Goal: Task Accomplishment & Management: Use online tool/utility

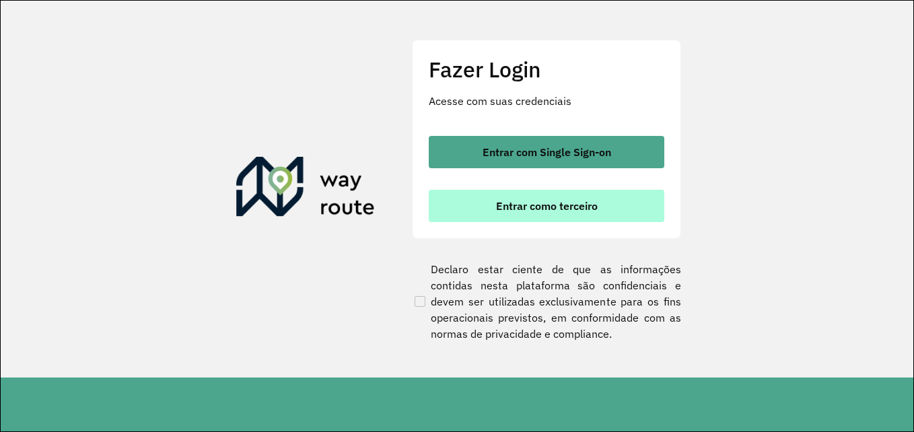
click at [539, 211] on span "Entrar como terceiro" at bounding box center [547, 206] width 102 height 11
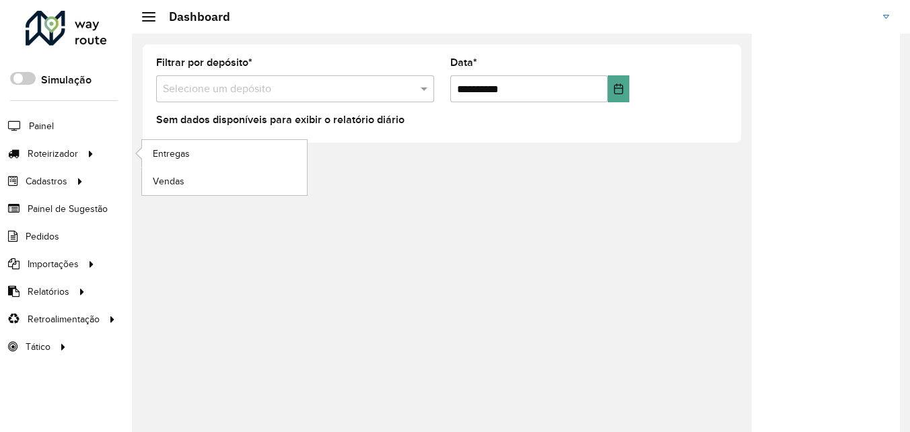
drag, startPoint x: 53, startPoint y: 152, endPoint x: 139, endPoint y: 155, distance: 86.2
click at [55, 152] on span "Roteirizador" at bounding box center [53, 154] width 50 height 14
click at [188, 145] on link "Entregas" at bounding box center [224, 153] width 165 height 27
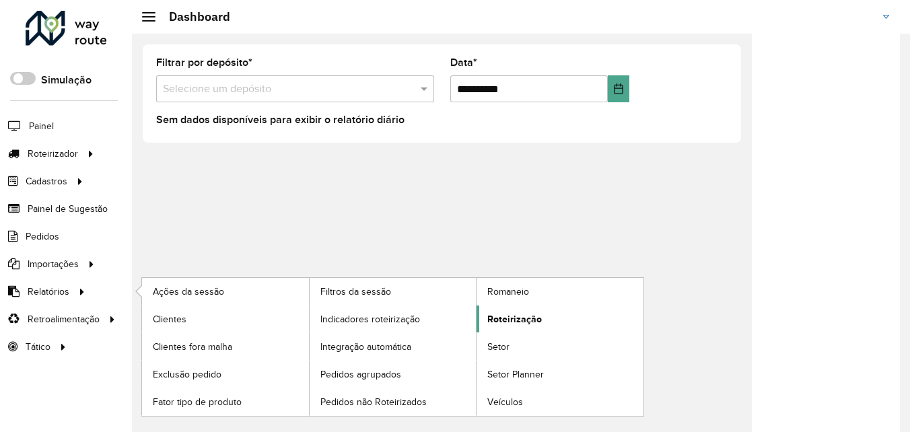
click at [536, 314] on span "Roteirização" at bounding box center [514, 319] width 55 height 14
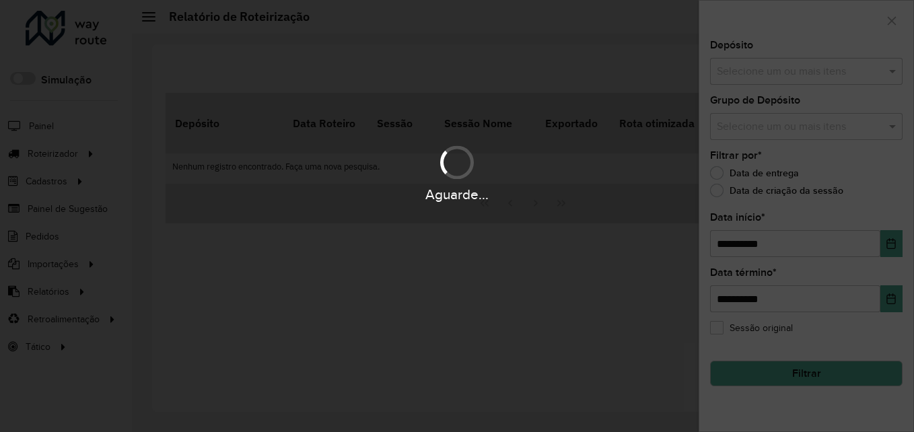
click at [847, 71] on hb-app "Aguarde... Pop-up bloqueado! Seu navegador bloqueou automáticamente a abertura …" at bounding box center [457, 216] width 914 height 432
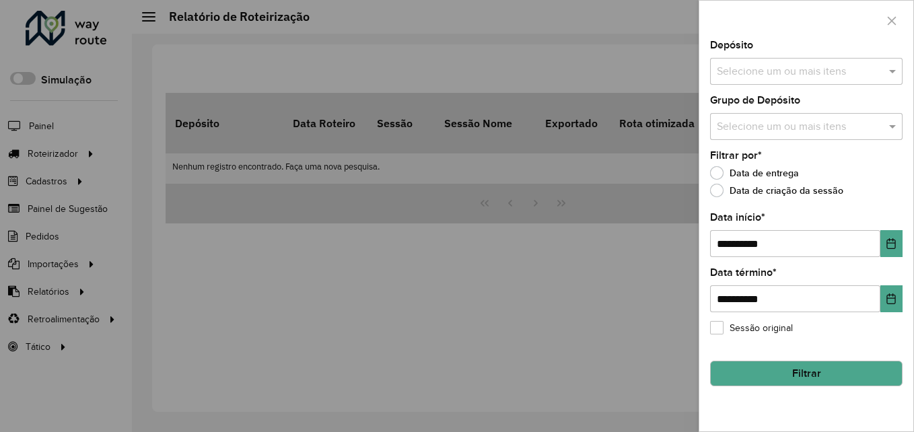
click at [816, 79] on input "text" at bounding box center [799, 72] width 172 height 16
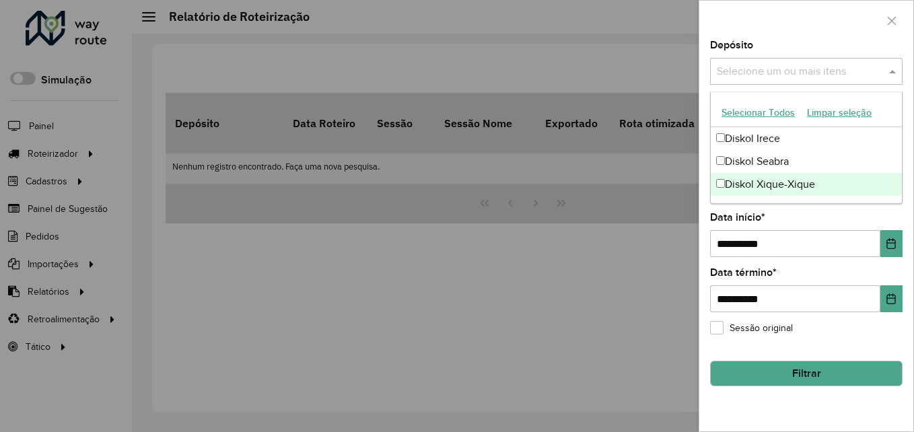
click at [795, 193] on div "Diskol Xique-Xique" at bounding box center [806, 184] width 191 height 23
click at [894, 251] on button "Choose Date" at bounding box center [891, 243] width 22 height 27
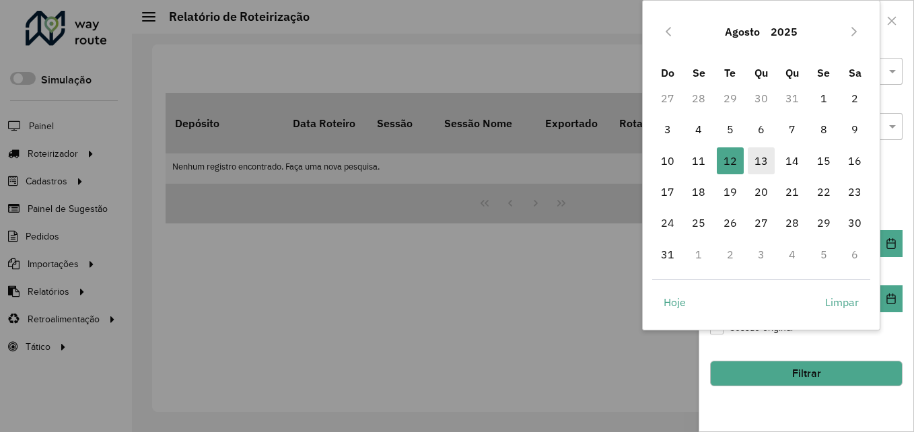
click at [762, 162] on span "13" at bounding box center [761, 160] width 27 height 27
type input "**********"
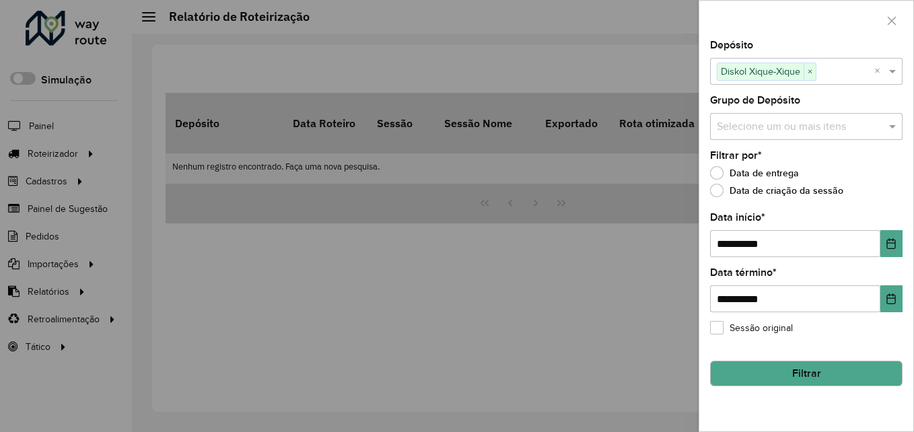
click at [783, 371] on button "Filtrar" at bounding box center [806, 374] width 192 height 26
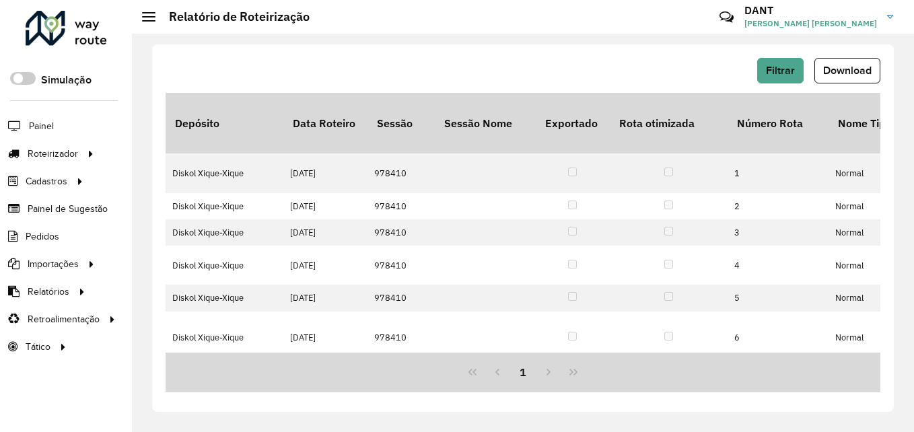
drag, startPoint x: 861, startPoint y: 73, endPoint x: 807, endPoint y: 90, distance: 56.2
click at [857, 73] on span "Download" at bounding box center [847, 70] width 48 height 11
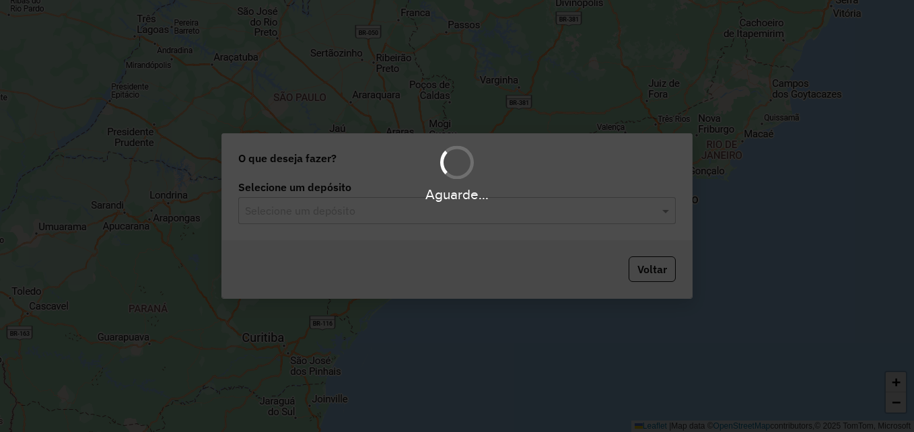
click at [321, 213] on input "text" at bounding box center [443, 211] width 397 height 16
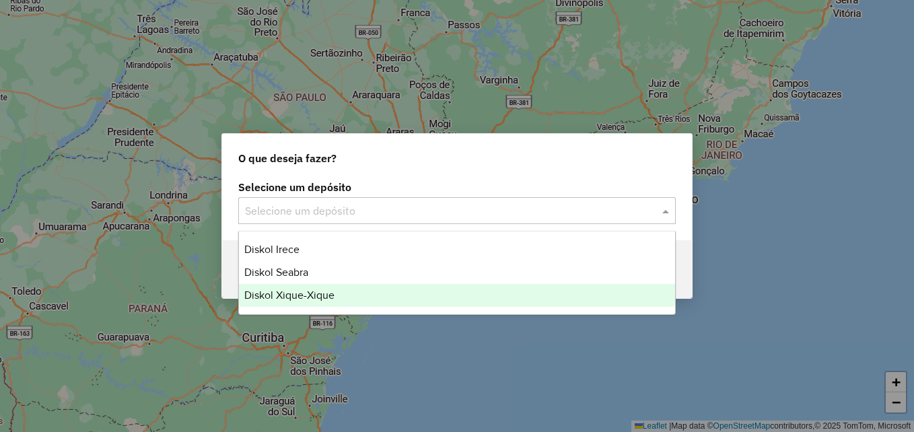
click at [338, 287] on div "Diskol Xique-Xique" at bounding box center [457, 295] width 436 height 23
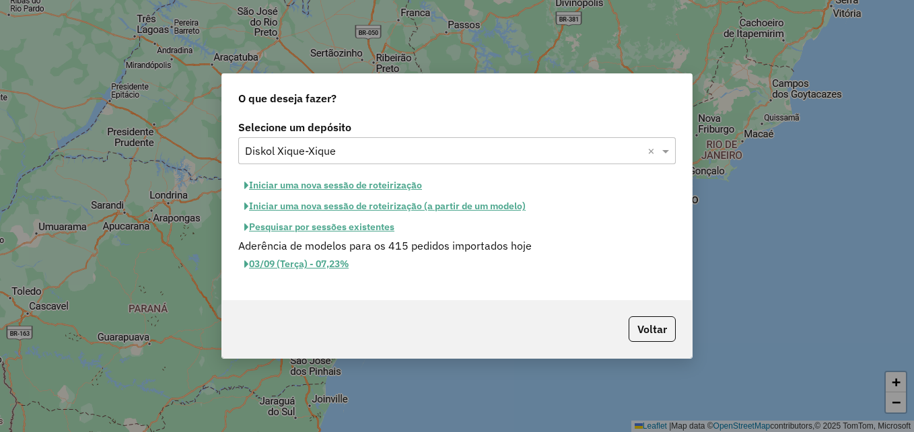
click at [281, 187] on button "Iniciar uma nova sessão de roteirização" at bounding box center [333, 185] width 190 height 21
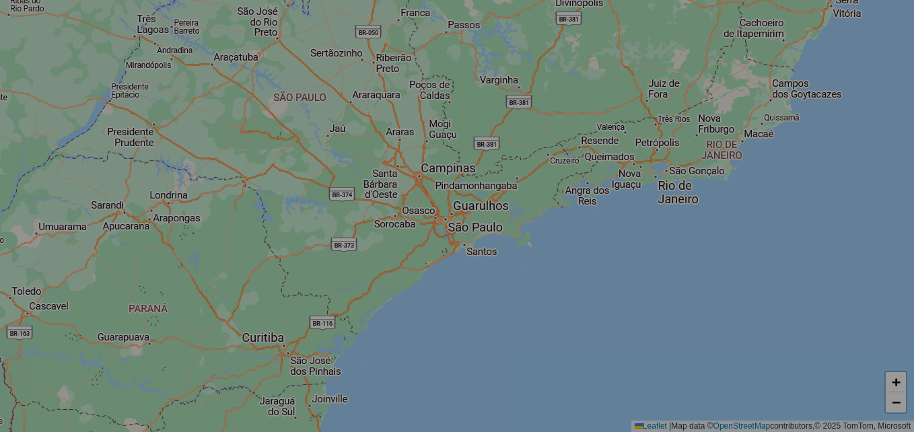
select select "*"
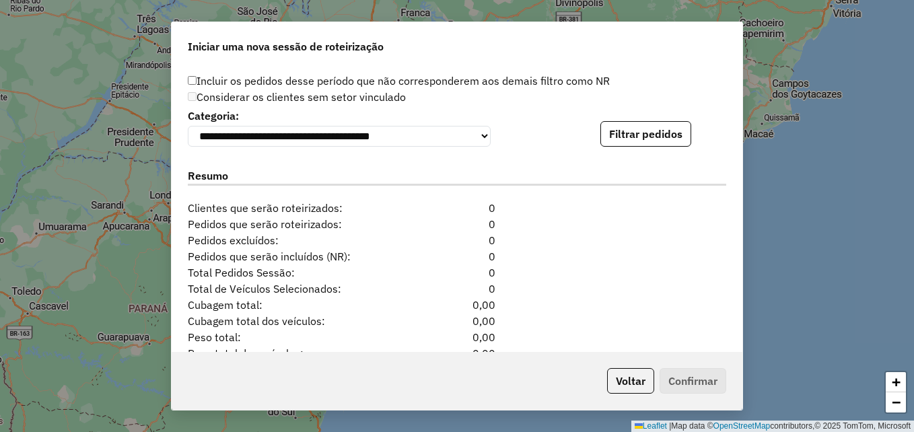
scroll to position [1420, 0]
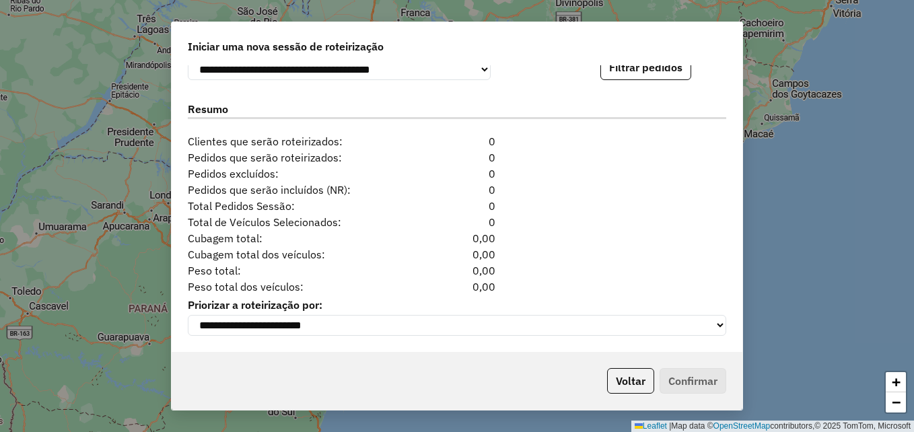
click at [659, 56] on div "Iniciar uma nova sessão de roteirização" at bounding box center [457, 43] width 571 height 43
click at [653, 70] on button "Filtrar pedidos" at bounding box center [645, 68] width 91 height 26
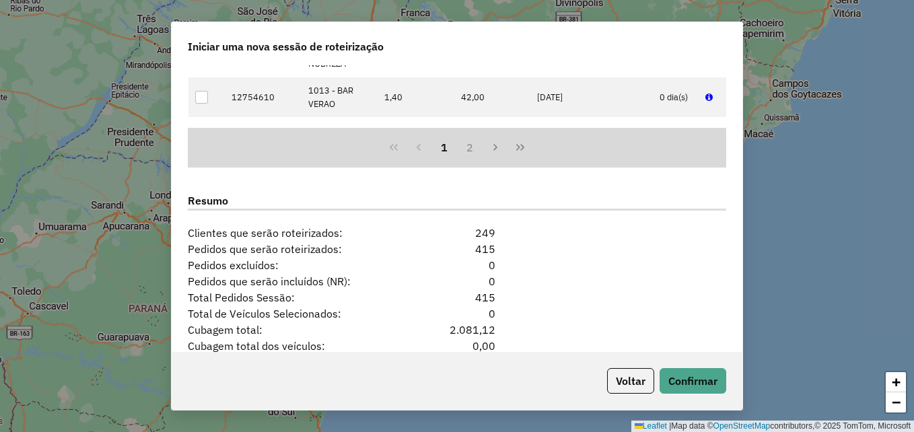
scroll to position [1698, 0]
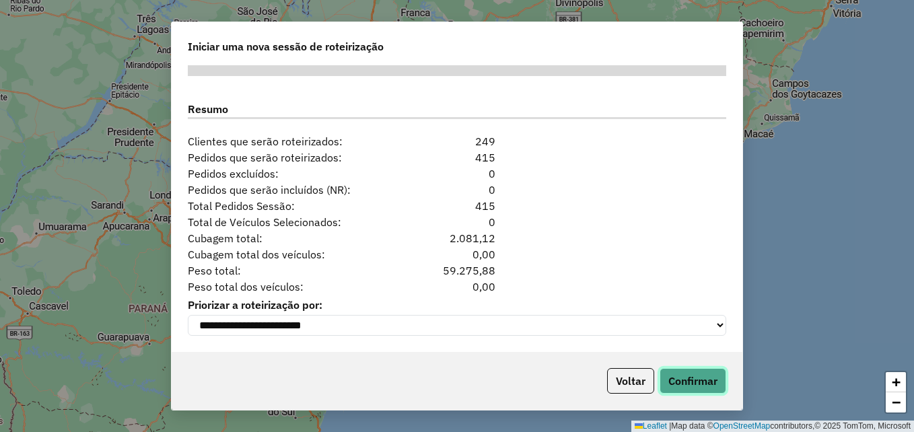
drag, startPoint x: 697, startPoint y: 375, endPoint x: 721, endPoint y: 297, distance: 81.7
click at [697, 376] on button "Confirmar" at bounding box center [693, 381] width 67 height 26
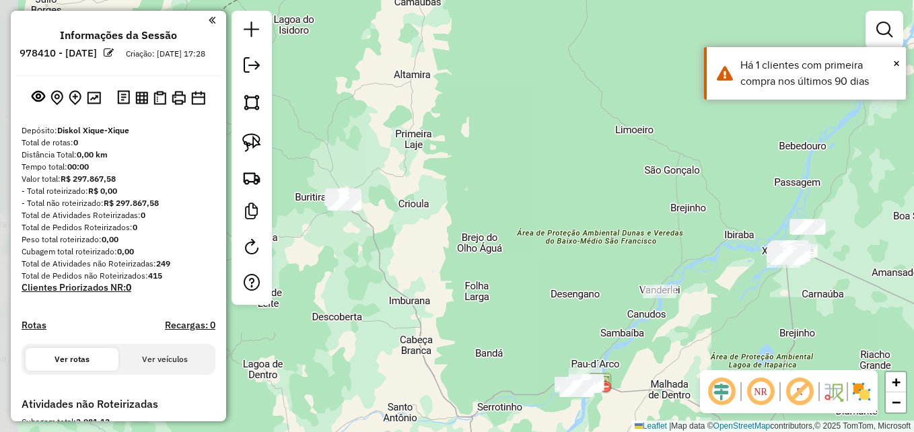
drag, startPoint x: 437, startPoint y: 299, endPoint x: 780, endPoint y: 334, distance: 344.3
click at [780, 334] on div "Janela de atendimento Grade de atendimento Capacidade Transportadoras Veículos …" at bounding box center [457, 216] width 914 height 432
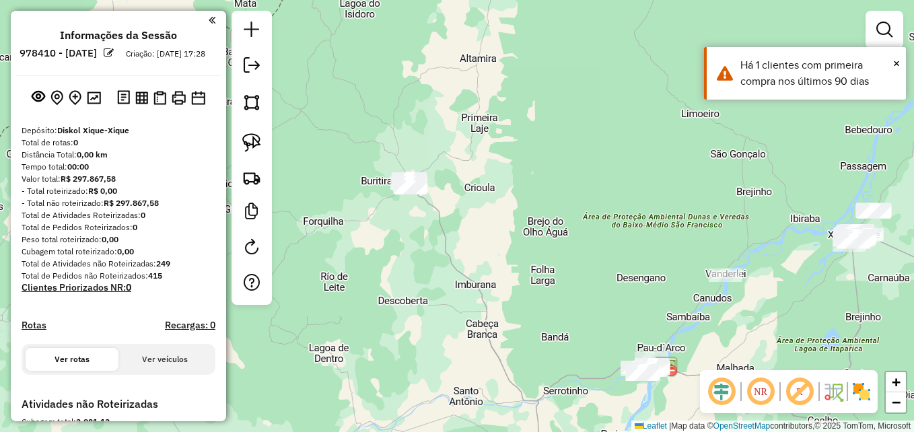
drag, startPoint x: 487, startPoint y: 216, endPoint x: 471, endPoint y: 198, distance: 23.9
click at [491, 212] on div "Janela de atendimento Grade de atendimento Capacidade Transportadoras Veículos …" at bounding box center [457, 216] width 914 height 432
click at [491, 210] on div "Janela de atendimento Grade de atendimento Capacidade Transportadoras Veículos …" at bounding box center [457, 216] width 914 height 432
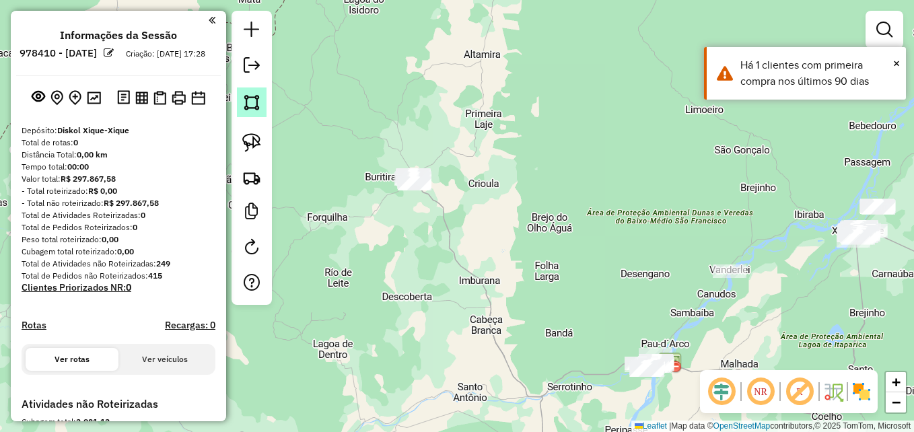
click at [264, 110] on link at bounding box center [252, 102] width 30 height 30
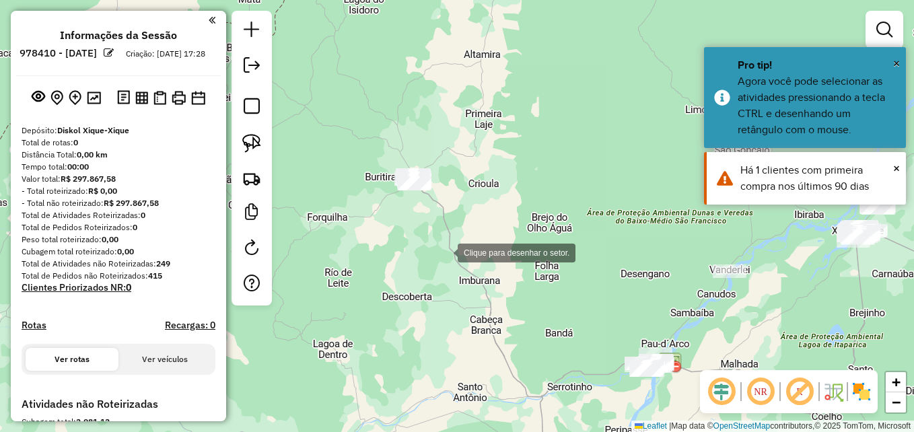
drag, startPoint x: 444, startPoint y: 252, endPoint x: 326, endPoint y: 164, distance: 147.7
click at [444, 252] on div at bounding box center [444, 251] width 27 height 27
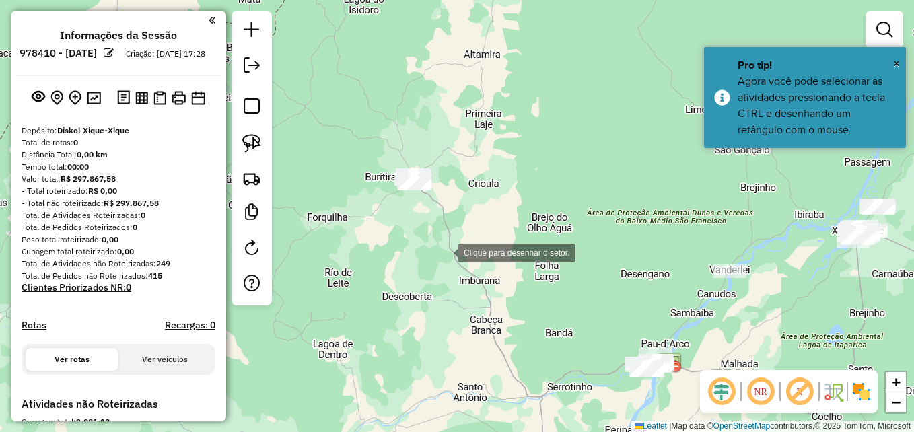
click at [431, 238] on div at bounding box center [444, 251] width 27 height 27
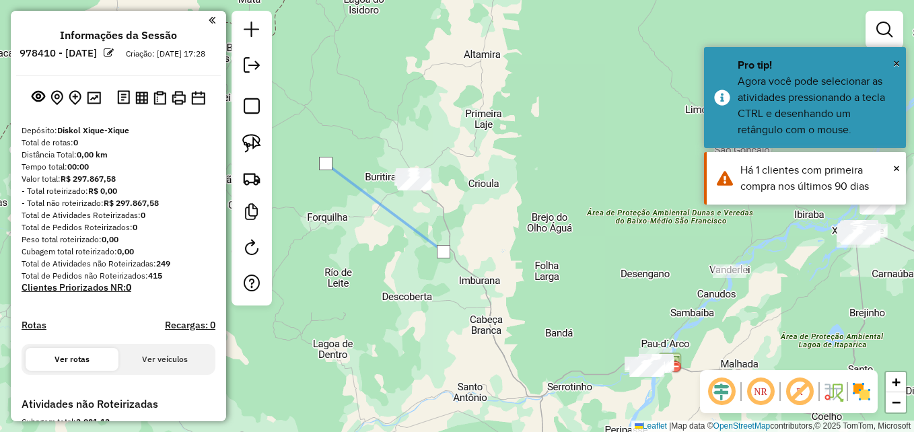
click at [339, 150] on div at bounding box center [325, 163] width 27 height 27
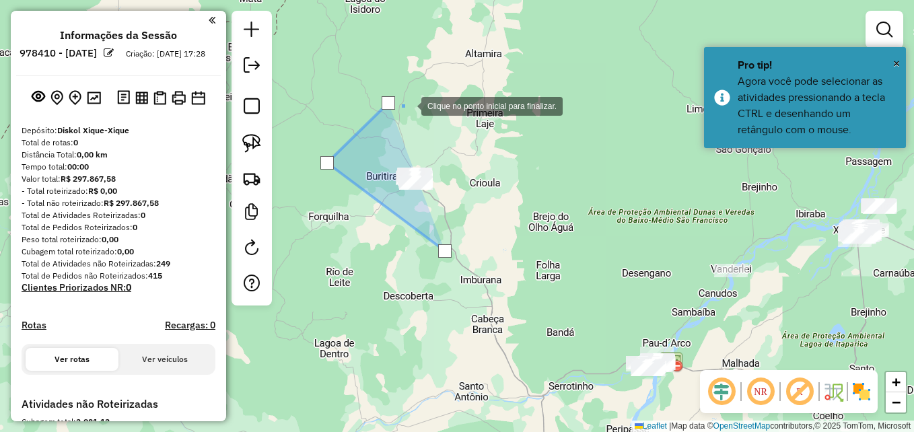
click at [421, 116] on div at bounding box center [407, 105] width 27 height 27
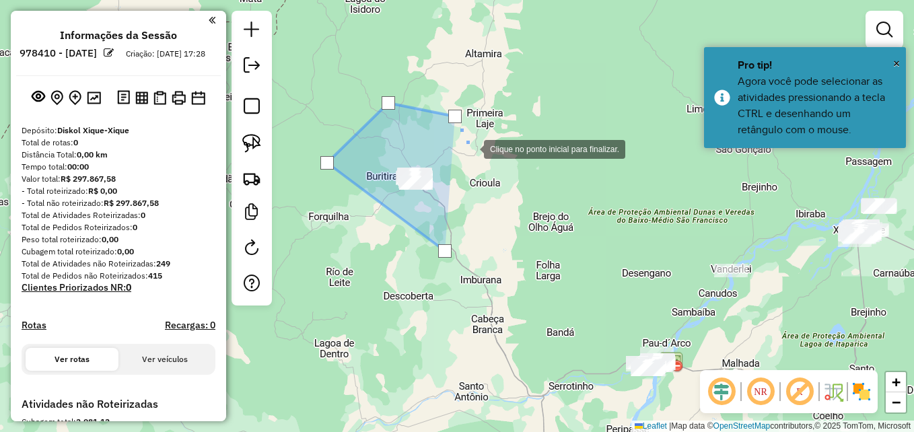
drag, startPoint x: 480, startPoint y: 158, endPoint x: 466, endPoint y: 212, distance: 55.7
click at [480, 160] on div at bounding box center [470, 148] width 27 height 27
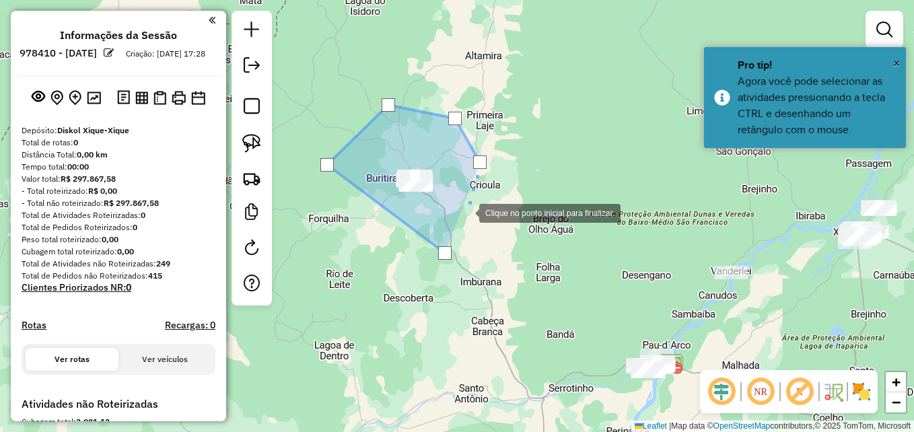
click at [466, 212] on div at bounding box center [465, 212] width 27 height 27
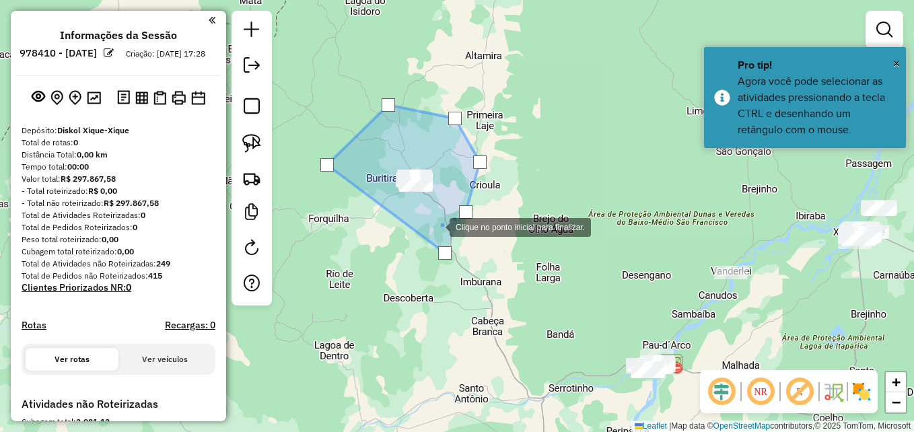
click at [436, 226] on div at bounding box center [436, 226] width 27 height 27
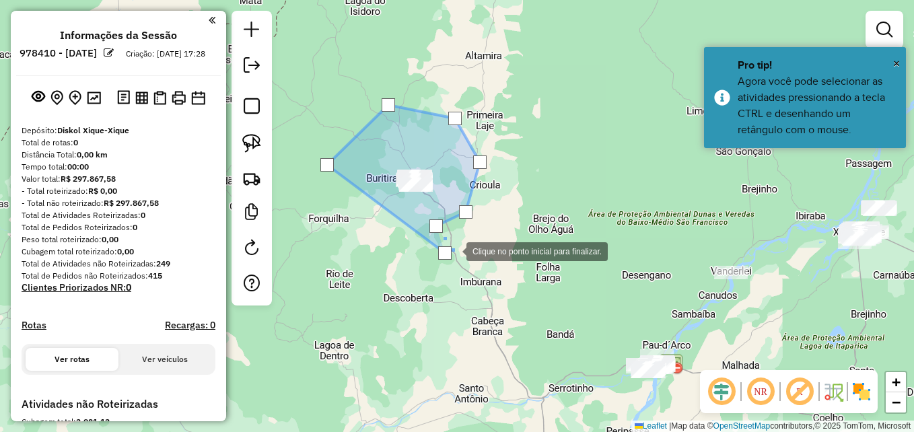
click at [453, 250] on div at bounding box center [452, 250] width 27 height 27
click at [450, 254] on div at bounding box center [444, 252] width 13 height 13
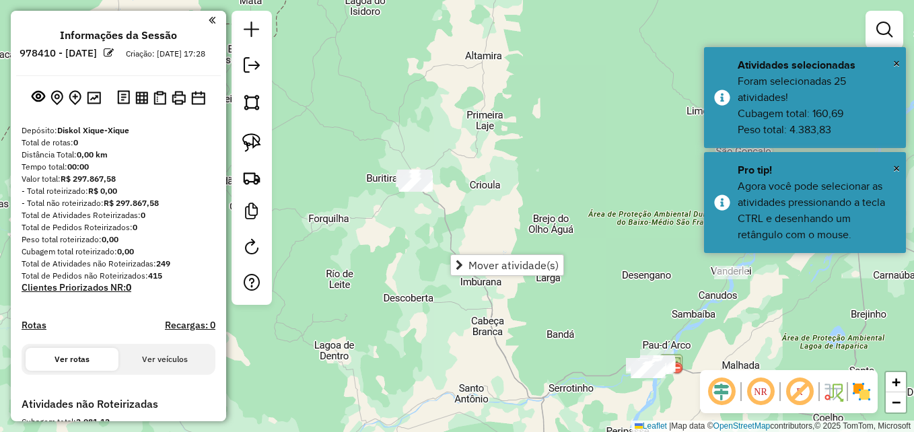
click at [373, 244] on div "Janela de atendimento Grade de atendimento Capacidade Transportadoras Veículos …" at bounding box center [457, 216] width 914 height 432
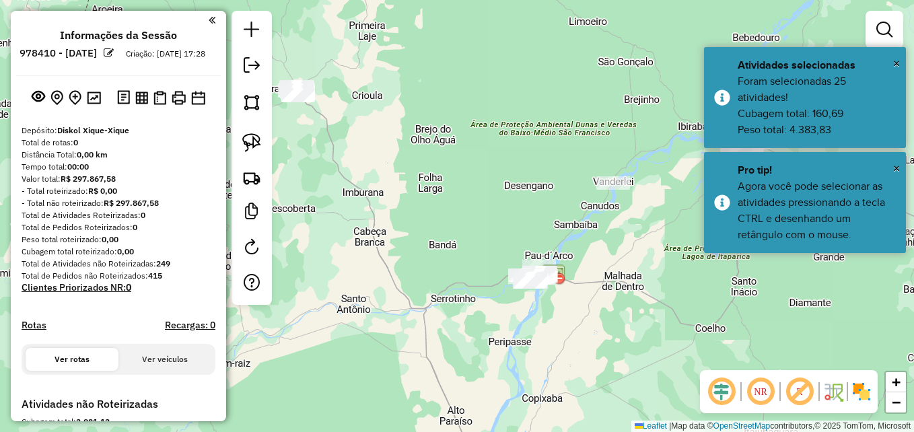
drag, startPoint x: 588, startPoint y: 214, endPoint x: 470, endPoint y: 125, distance: 147.9
click at [470, 125] on div "Janela de atendimento Grade de atendimento Capacidade Transportadoras Veículos …" at bounding box center [457, 216] width 914 height 432
click at [246, 92] on link at bounding box center [252, 102] width 30 height 30
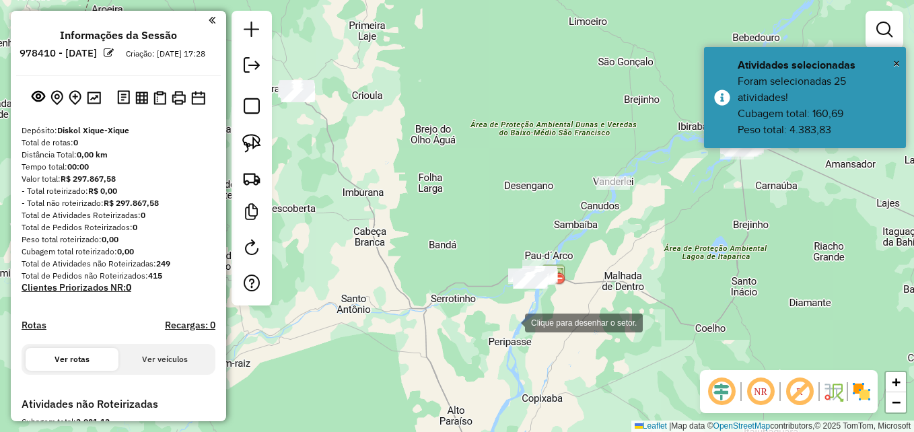
click at [511, 322] on div at bounding box center [511, 321] width 27 height 27
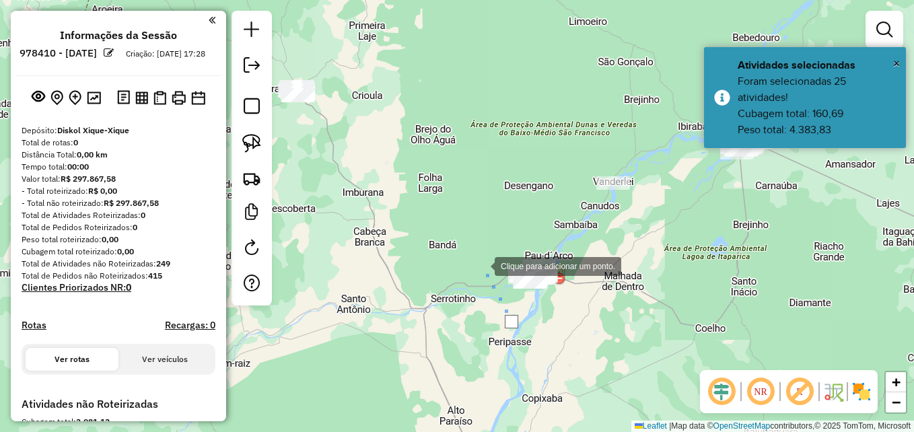
click at [481, 265] on div at bounding box center [481, 265] width 27 height 27
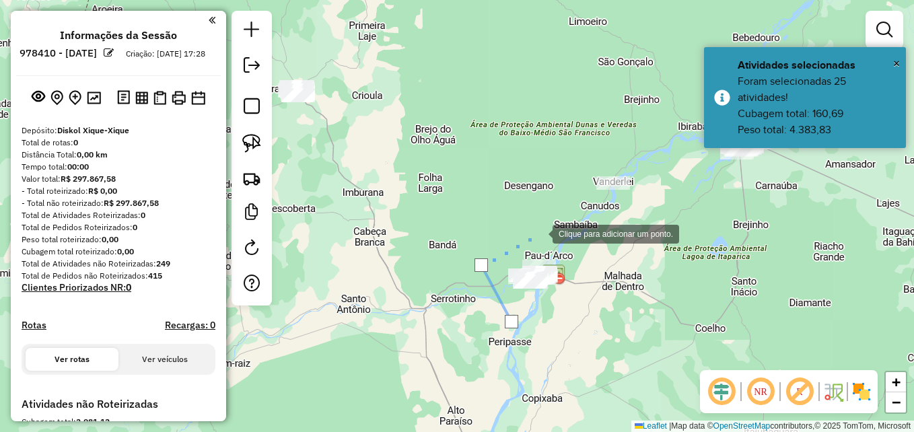
click at [539, 233] on div at bounding box center [539, 232] width 27 height 27
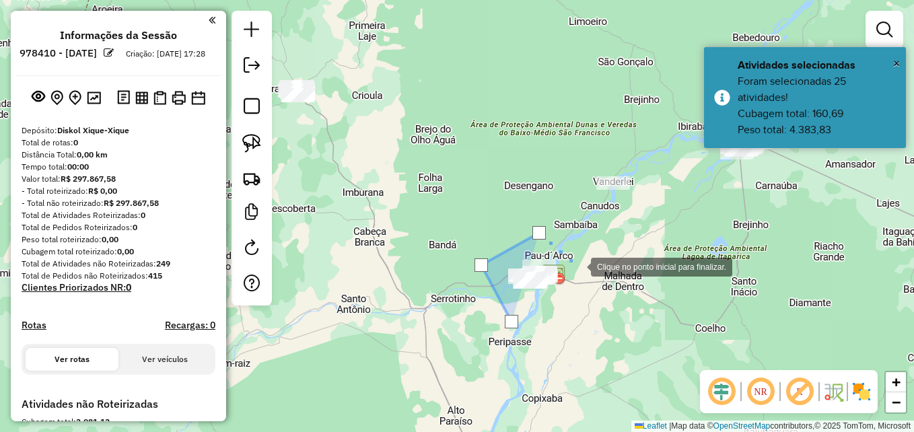
click at [577, 266] on div at bounding box center [577, 265] width 27 height 27
click at [575, 277] on div at bounding box center [577, 265] width 27 height 27
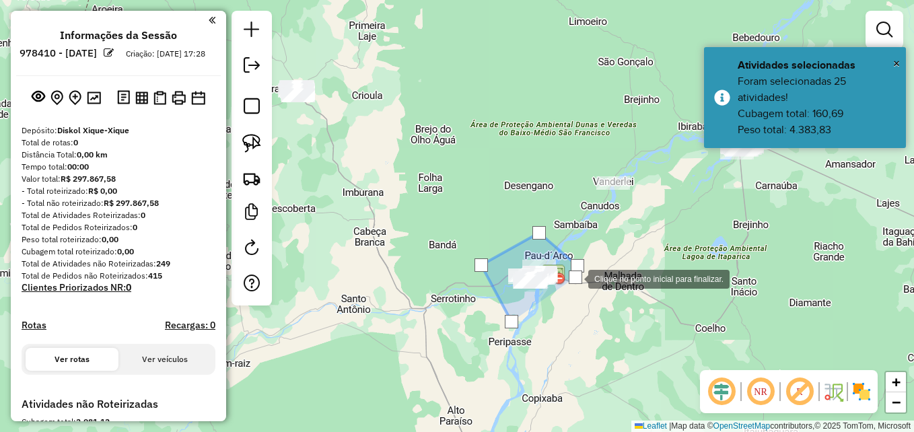
click at [561, 291] on div at bounding box center [574, 277] width 27 height 27
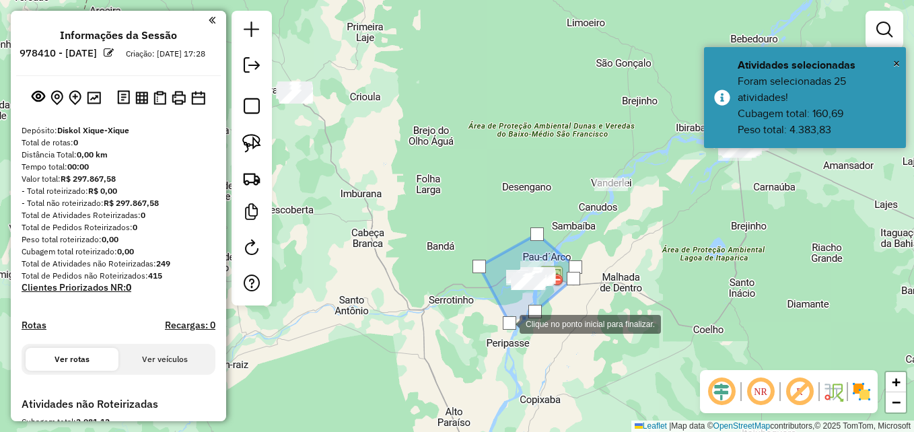
click at [506, 323] on div at bounding box center [509, 322] width 13 height 13
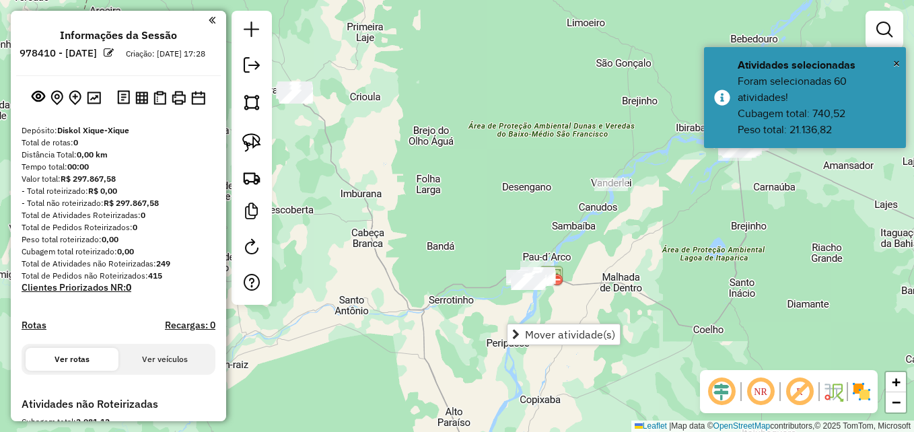
click at [633, 283] on div "Janela de atendimento Grade de atendimento Capacidade Transportadoras Veículos …" at bounding box center [457, 216] width 914 height 432
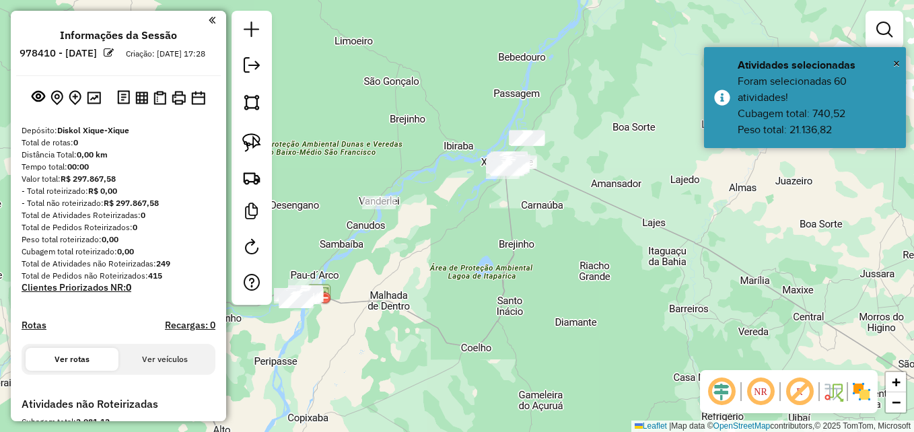
drag, startPoint x: 485, startPoint y: 318, endPoint x: 443, endPoint y: 303, distance: 44.5
click at [422, 319] on div "Janela de atendimento Grade de atendimento Capacidade Transportadoras Veículos …" at bounding box center [457, 216] width 914 height 432
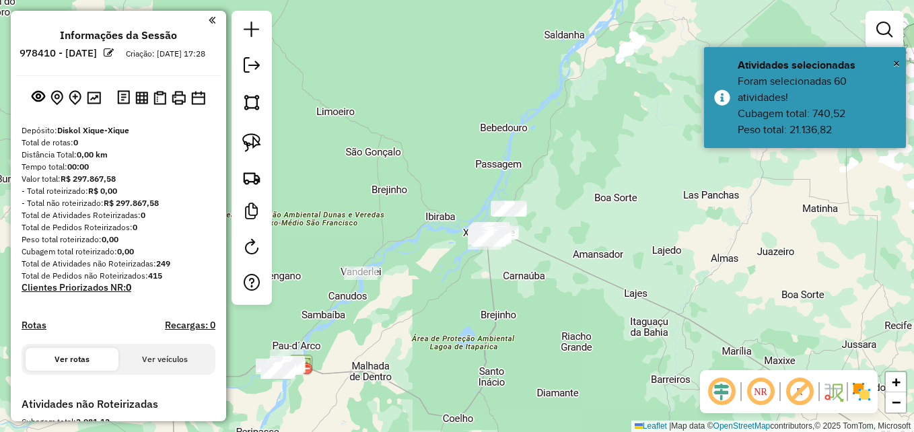
drag, startPoint x: 536, startPoint y: 228, endPoint x: 494, endPoint y: 330, distance: 110.5
click at [498, 341] on div "Janela de atendimento Grade de atendimento Capacidade Transportadoras Veículos …" at bounding box center [457, 216] width 914 height 432
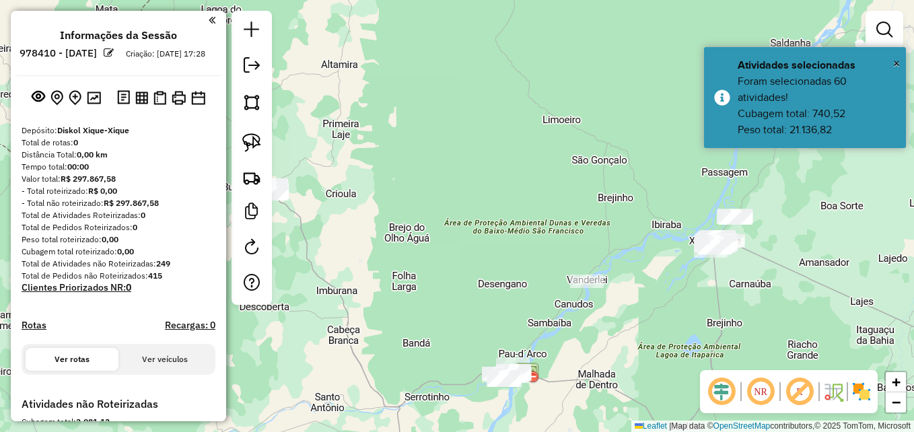
drag, startPoint x: 395, startPoint y: 264, endPoint x: 636, endPoint y: 232, distance: 243.1
click at [636, 232] on div "Janela de atendimento Grade de atendimento Capacidade Transportadoras Veículos …" at bounding box center [457, 216] width 914 height 432
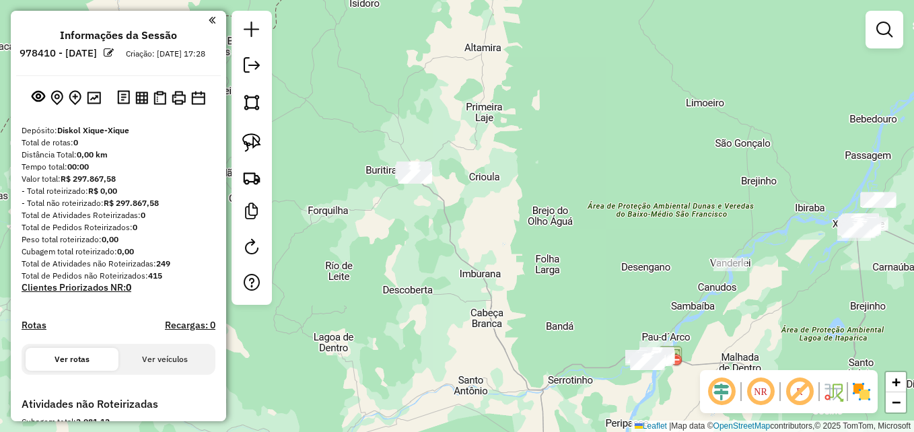
drag, startPoint x: 465, startPoint y: 197, endPoint x: 608, endPoint y: 180, distance: 144.3
click at [608, 180] on div "Janela de atendimento Grade de atendimento Capacidade Transportadoras Veículos …" at bounding box center [457, 216] width 914 height 432
drag, startPoint x: 254, startPoint y: 108, endPoint x: 384, endPoint y: 191, distance: 154.4
click at [254, 108] on img at bounding box center [251, 102] width 19 height 19
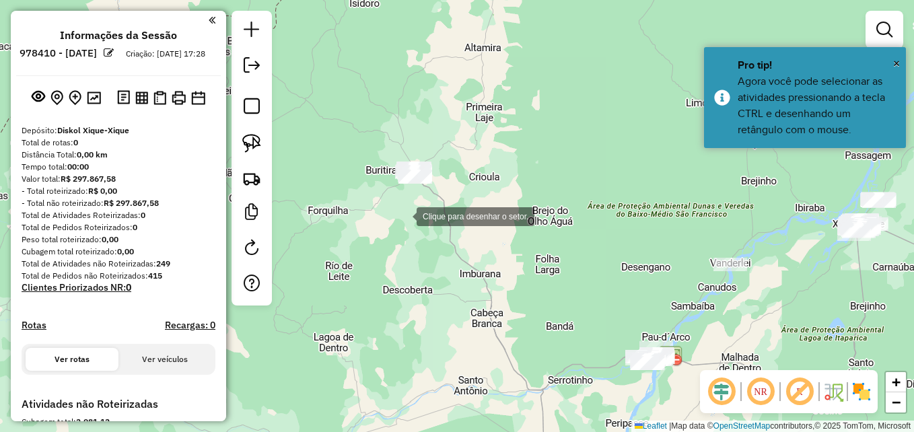
click at [393, 207] on div at bounding box center [403, 215] width 27 height 27
drag, startPoint x: 365, startPoint y: 170, endPoint x: 384, endPoint y: 151, distance: 26.2
click at [378, 191] on div at bounding box center [391, 204] width 27 height 27
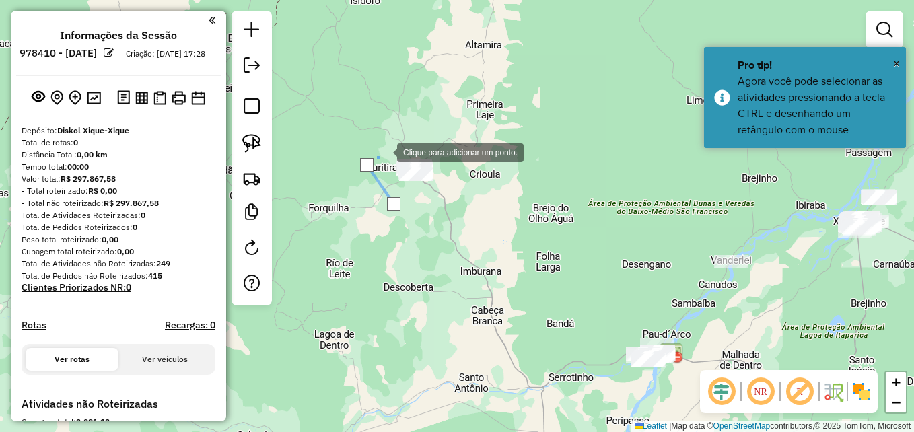
click at [397, 138] on div at bounding box center [383, 151] width 27 height 27
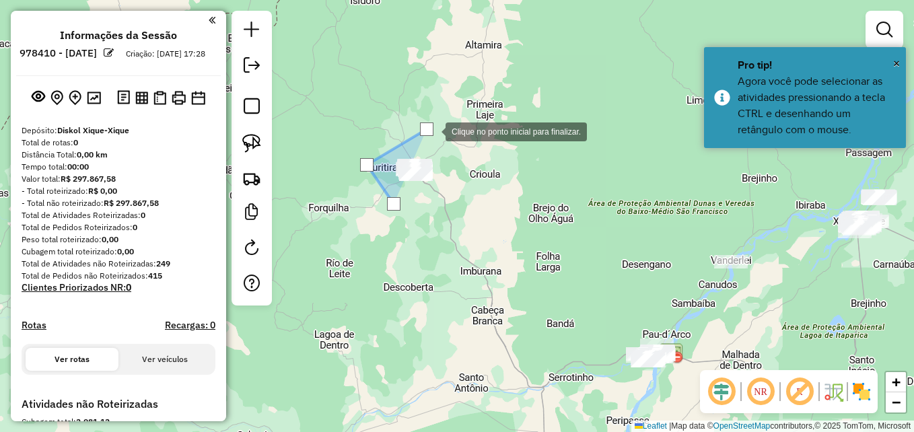
click at [446, 144] on div at bounding box center [432, 130] width 27 height 27
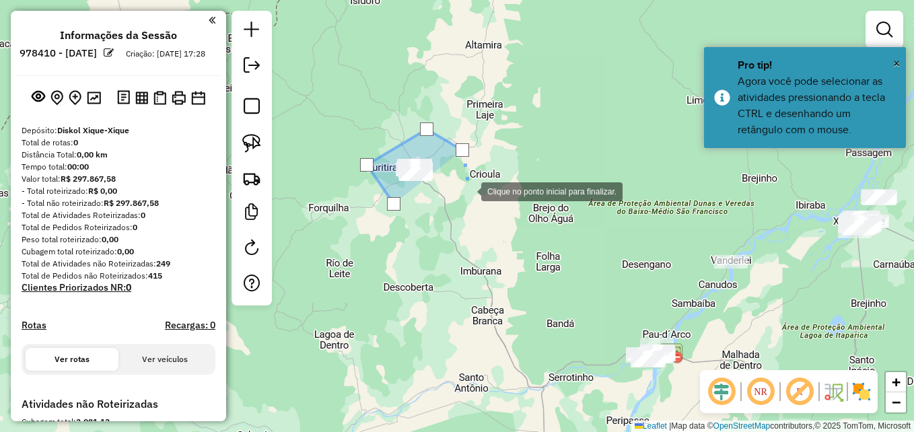
drag, startPoint x: 468, startPoint y: 195, endPoint x: 417, endPoint y: 214, distance: 54.5
click at [468, 196] on div at bounding box center [467, 190] width 27 height 27
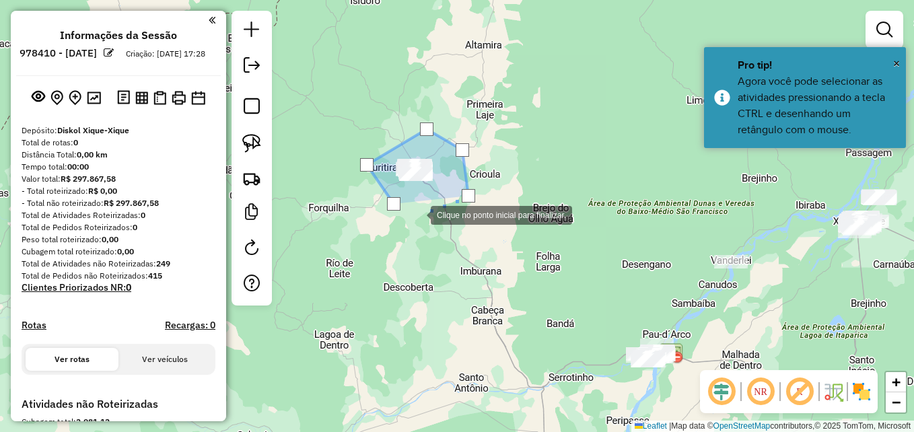
click at [417, 214] on div at bounding box center [417, 214] width 27 height 27
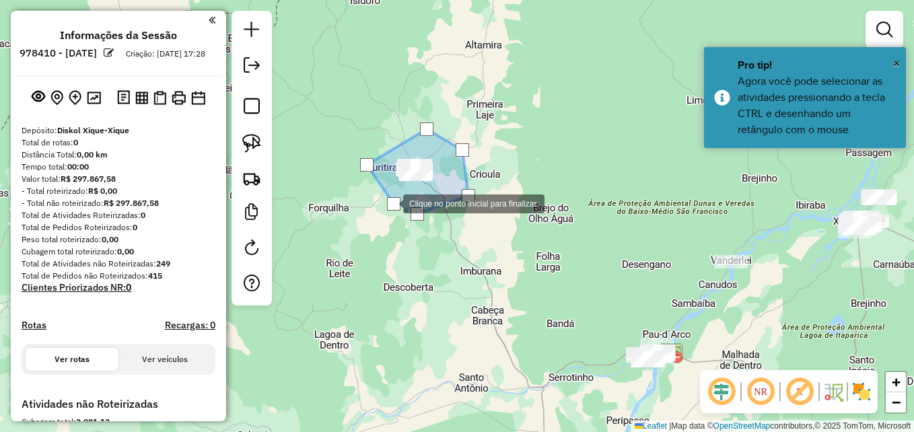
click at [390, 203] on div at bounding box center [393, 203] width 13 height 13
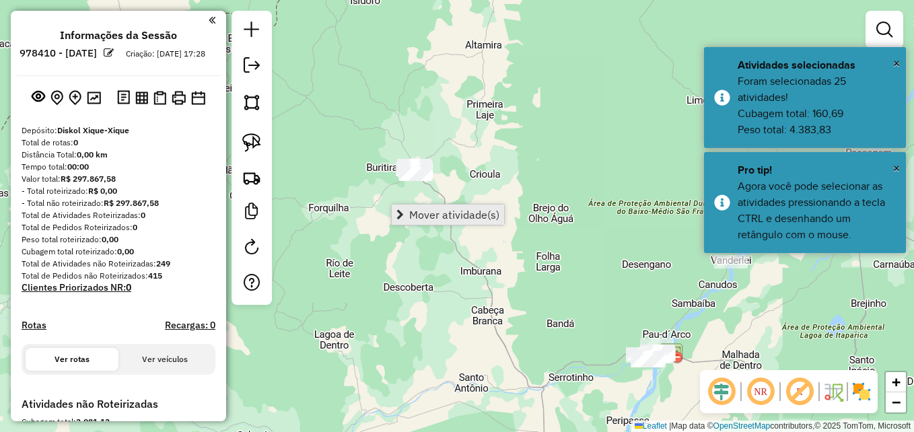
click at [446, 219] on span "Mover atividade(s)" at bounding box center [454, 214] width 90 height 11
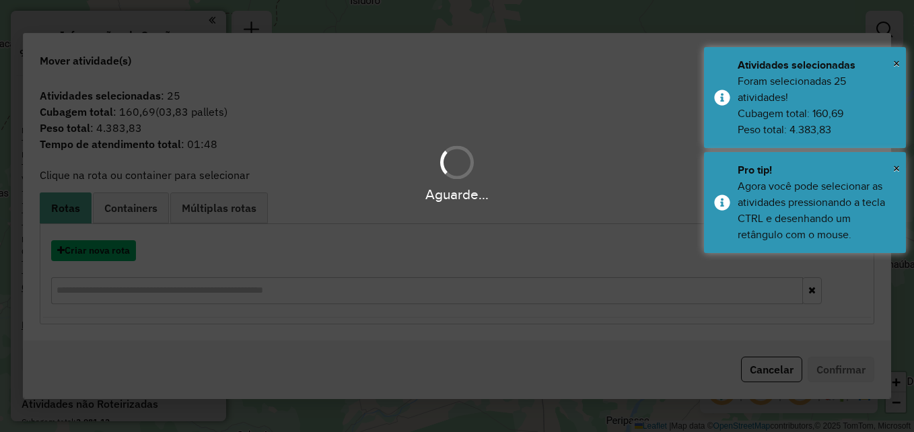
click at [125, 244] on button "Criar nova rota" at bounding box center [93, 250] width 85 height 21
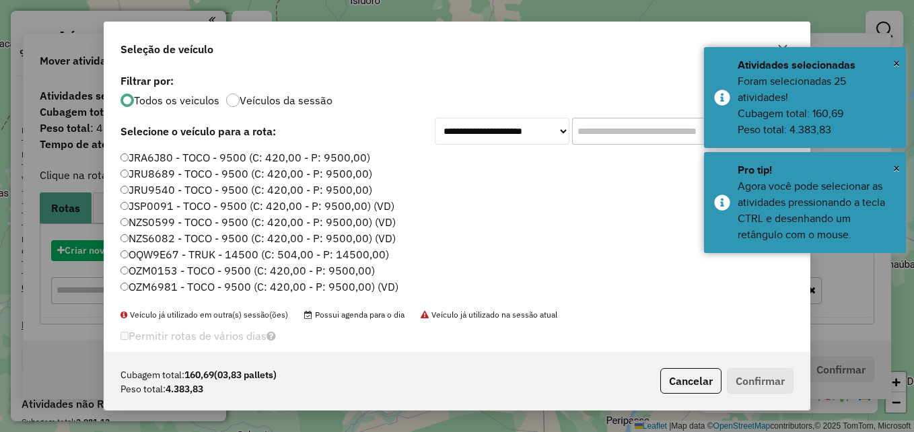
scroll to position [7, 4]
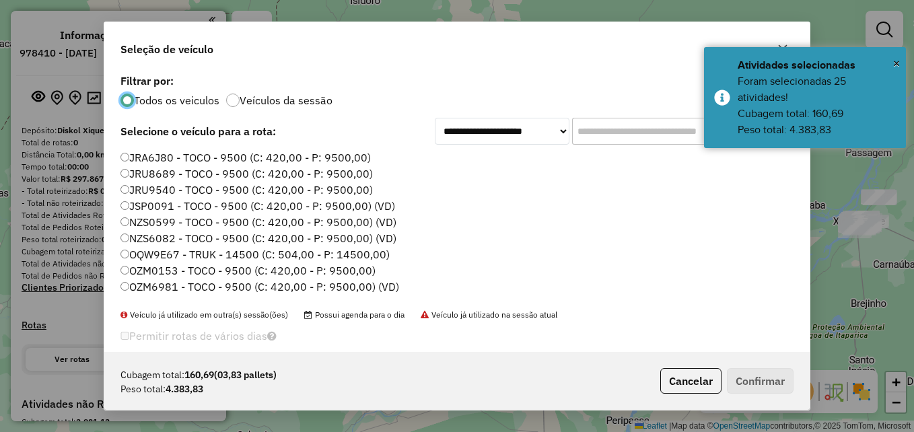
click at [153, 240] on label "NZS6082 - TOCO - 9500 (C: 420,00 - P: 9500,00) (VD)" at bounding box center [258, 238] width 276 height 16
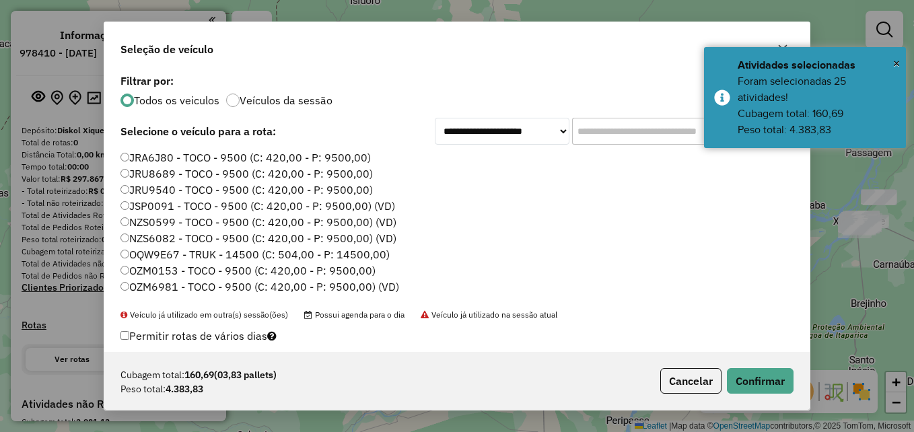
click at [162, 272] on label "OZM0153 - TOCO - 9500 (C: 420,00 - P: 9500,00)" at bounding box center [247, 270] width 255 height 16
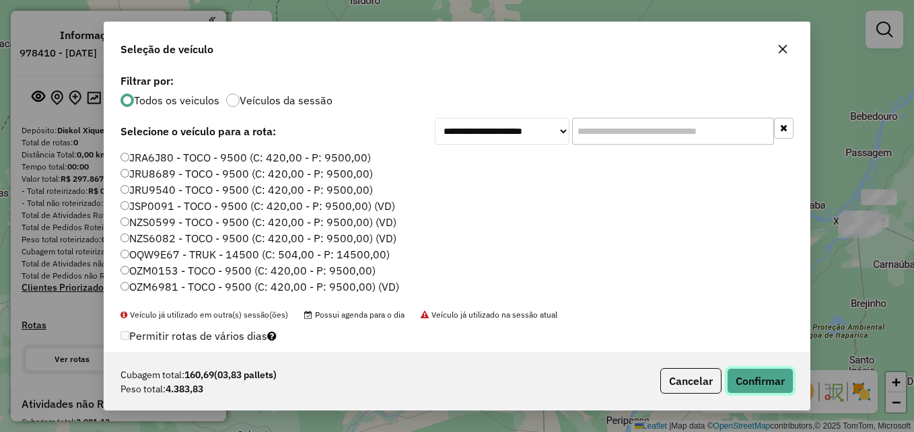
click at [770, 380] on button "Confirmar" at bounding box center [760, 381] width 67 height 26
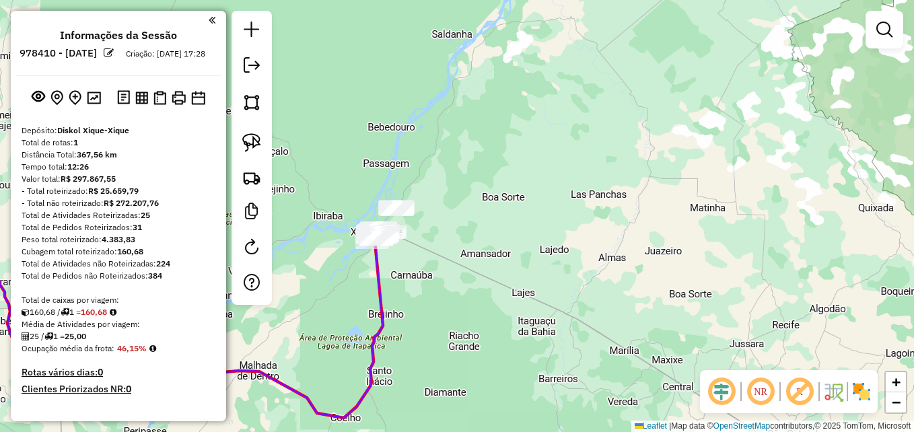
drag, startPoint x: 820, startPoint y: 298, endPoint x: 379, endPoint y: 336, distance: 442.5
click at [379, 336] on div "Janela de atendimento Grade de atendimento Capacidade Transportadoras Veículos …" at bounding box center [457, 216] width 914 height 432
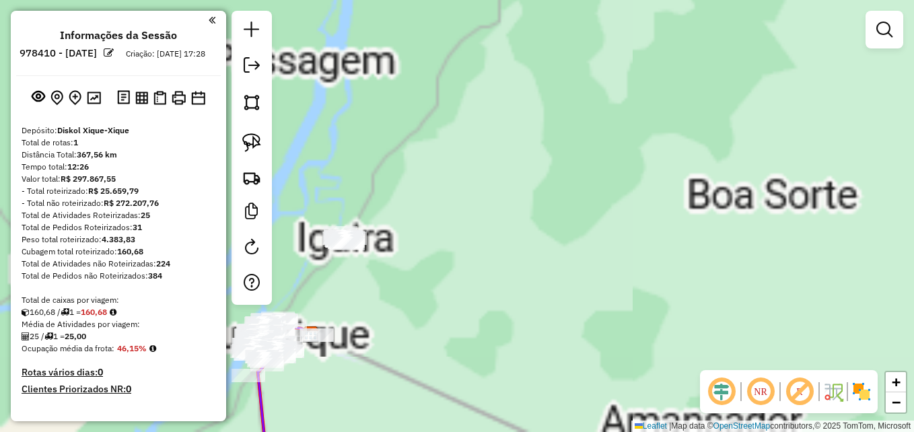
drag, startPoint x: 453, startPoint y: 244, endPoint x: 523, endPoint y: 262, distance: 72.3
click at [532, 267] on div "Janela de atendimento Grade de atendimento Capacidade Transportadoras Veículos …" at bounding box center [457, 216] width 914 height 432
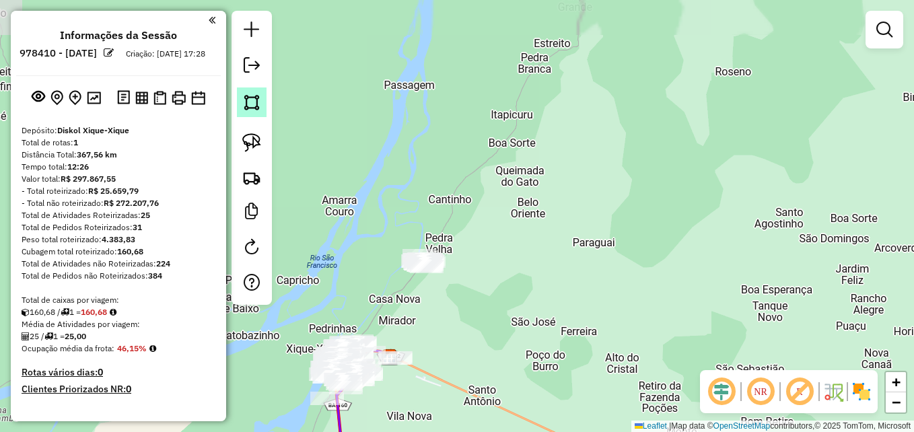
click at [246, 108] on img at bounding box center [251, 102] width 19 height 19
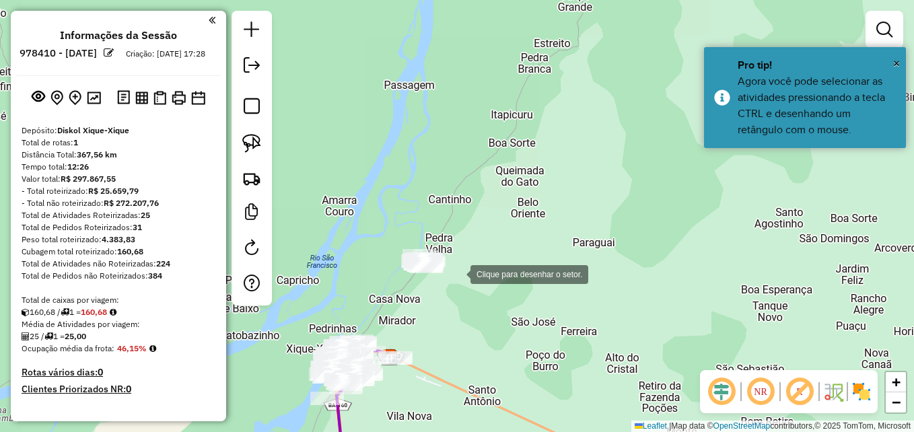
click at [455, 279] on div at bounding box center [457, 273] width 27 height 27
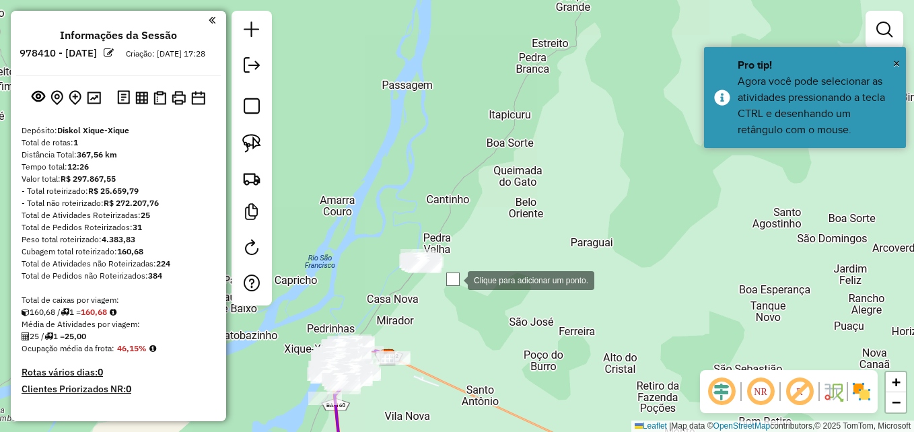
drag, startPoint x: 442, startPoint y: 284, endPoint x: 399, endPoint y: 284, distance: 43.1
click at [441, 284] on div at bounding box center [454, 279] width 27 height 27
drag, startPoint x: 388, startPoint y: 284, endPoint x: 345, endPoint y: 234, distance: 66.3
click at [388, 284] on div at bounding box center [399, 284] width 27 height 27
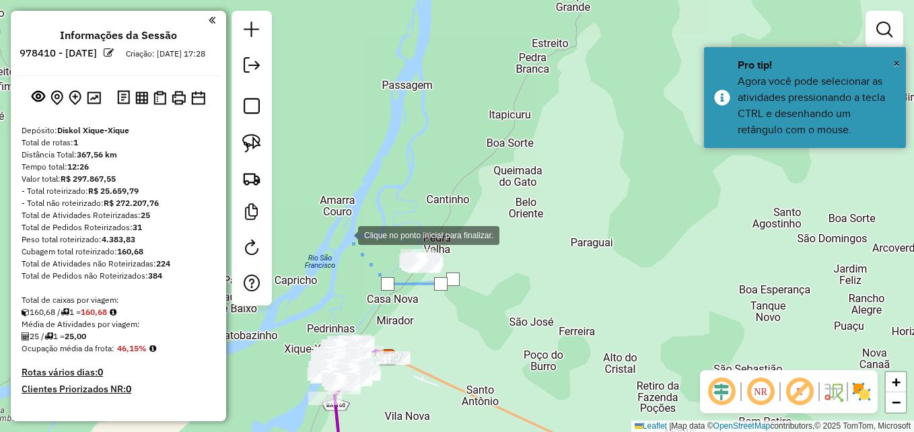
drag, startPoint x: 345, startPoint y: 234, endPoint x: 404, endPoint y: 199, distance: 69.7
click at [345, 234] on div at bounding box center [344, 234] width 27 height 27
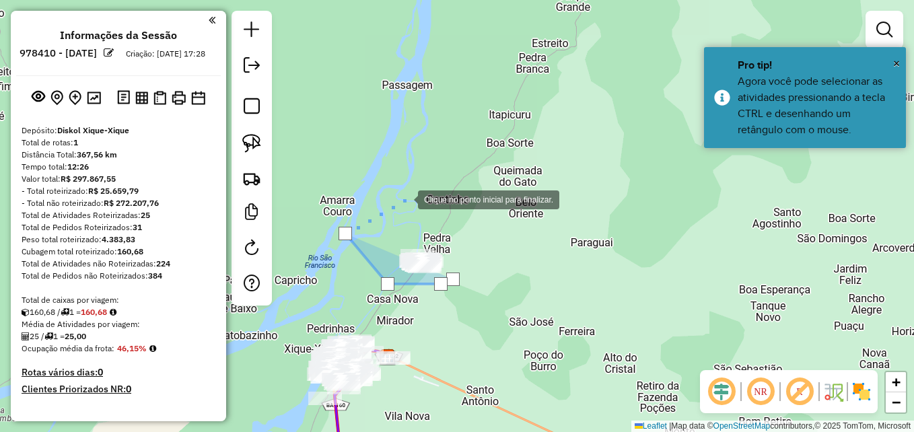
drag, startPoint x: 404, startPoint y: 199, endPoint x: 462, endPoint y: 211, distance: 59.1
click at [406, 198] on div at bounding box center [404, 198] width 27 height 27
drag, startPoint x: 462, startPoint y: 211, endPoint x: 454, endPoint y: 248, distance: 38.7
click at [418, 212] on div at bounding box center [404, 198] width 27 height 27
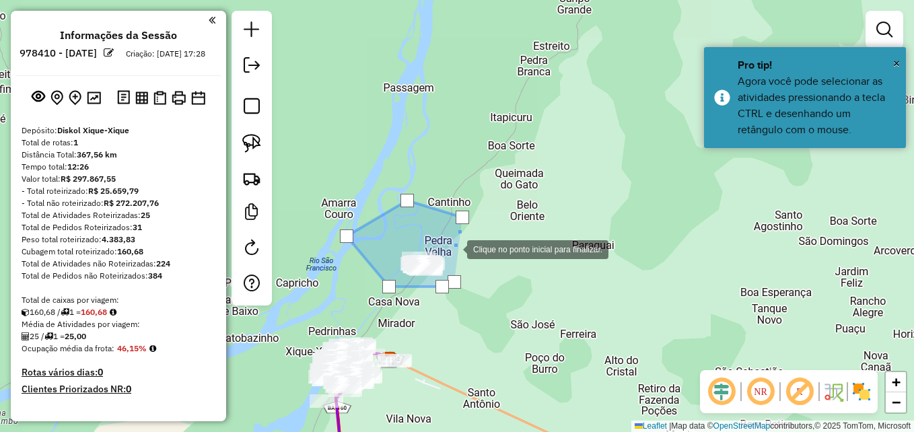
click at [460, 255] on div at bounding box center [453, 248] width 27 height 27
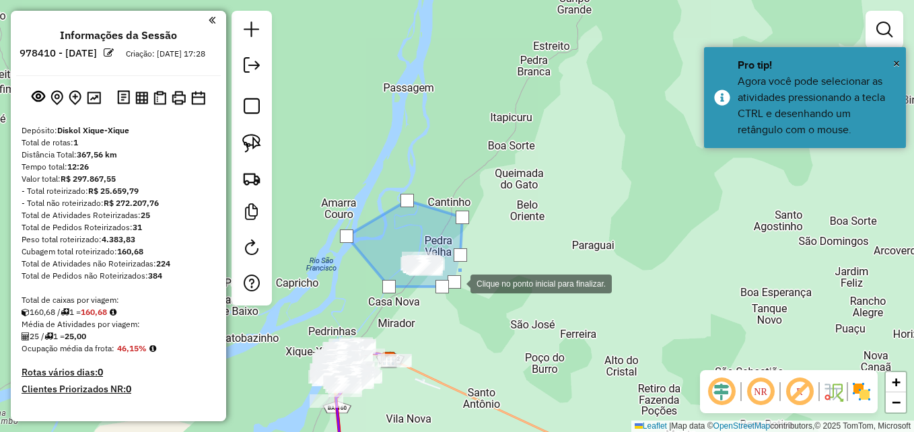
click at [457, 283] on div at bounding box center [454, 281] width 13 height 13
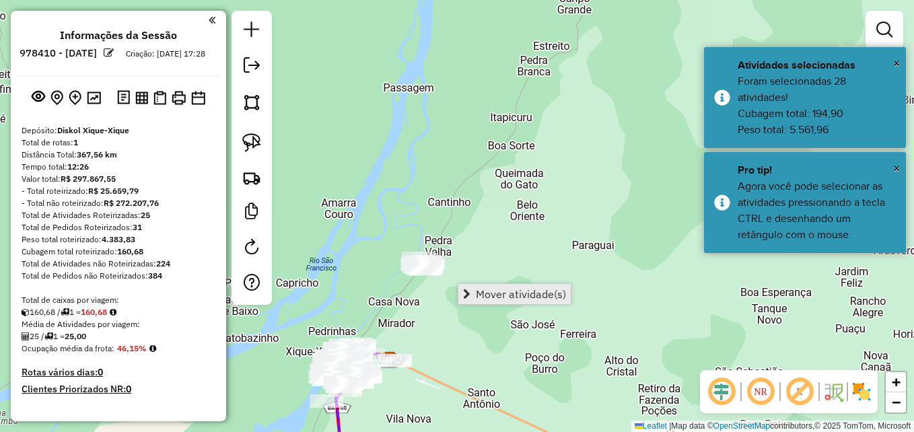
click at [481, 289] on span "Mover atividade(s)" at bounding box center [521, 294] width 90 height 11
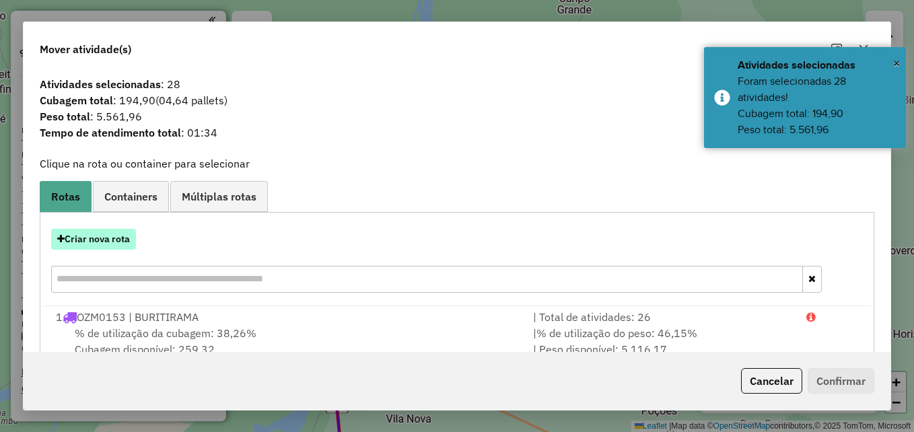
click at [116, 236] on button "Criar nova rota" at bounding box center [93, 239] width 85 height 21
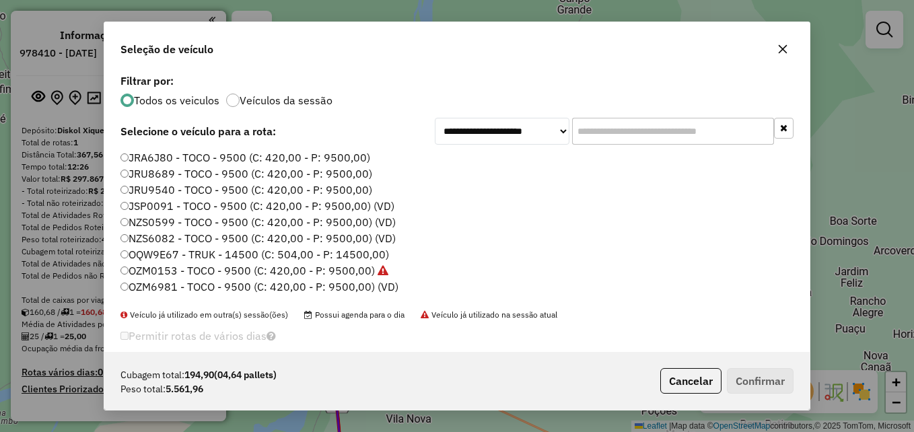
click at [152, 225] on label "NZS0599 - TOCO - 9500 (C: 420,00 - P: 9500,00) (VD)" at bounding box center [257, 222] width 275 height 16
click at [769, 387] on button "Confirmar" at bounding box center [760, 381] width 67 height 26
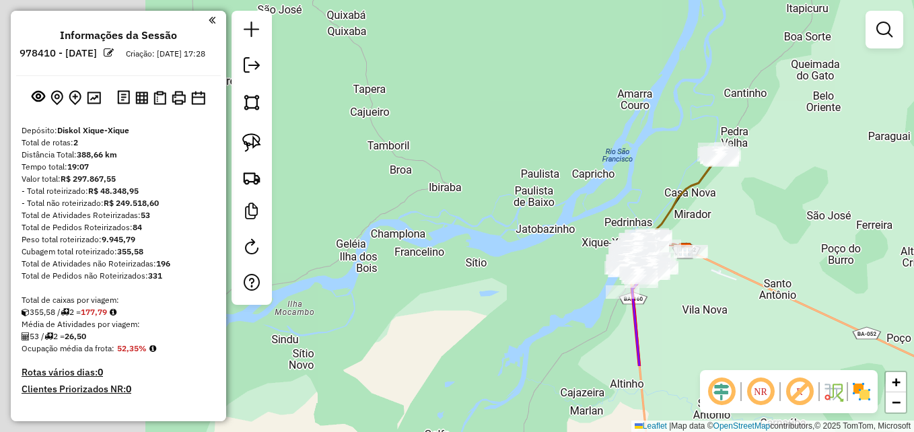
drag, startPoint x: 377, startPoint y: 275, endPoint x: 649, endPoint y: 188, distance: 286.1
click at [649, 188] on div "Janela de atendimento Grade de atendimento Capacidade Transportadoras Veículos …" at bounding box center [457, 216] width 914 height 432
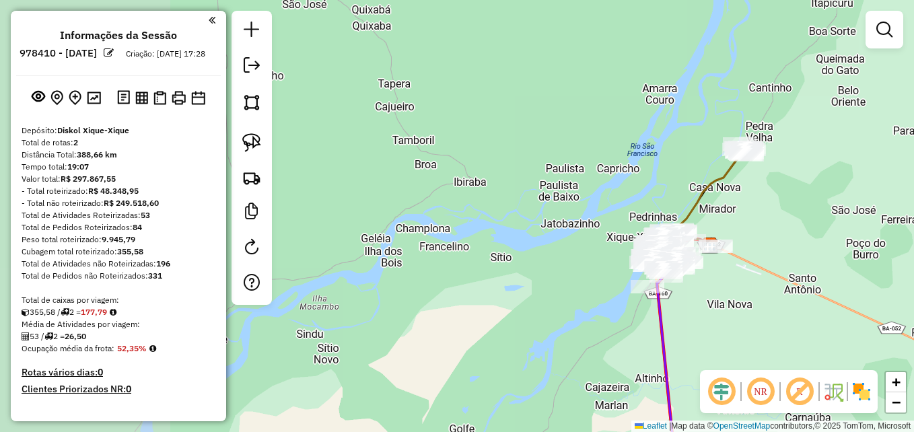
drag, startPoint x: 421, startPoint y: 267, endPoint x: 651, endPoint y: 122, distance: 271.9
click at [653, 125] on div "Janela de atendimento Grade de atendimento Capacidade Transportadoras Veículos …" at bounding box center [457, 216] width 914 height 432
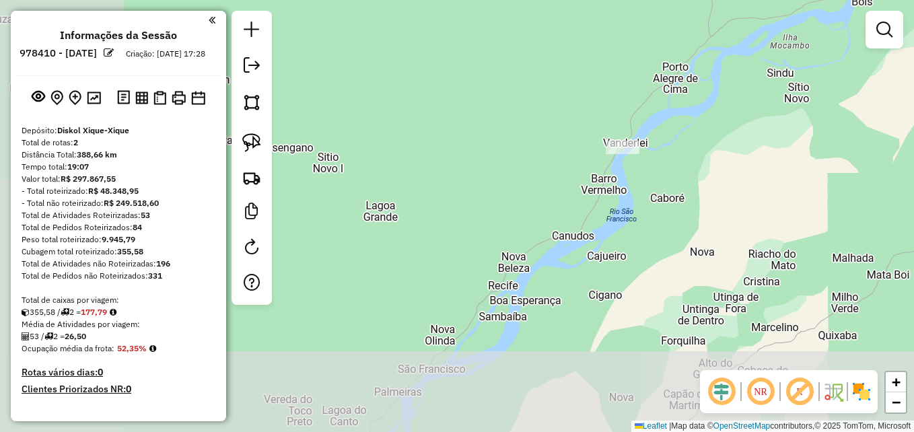
drag, startPoint x: 450, startPoint y: 252, endPoint x: 672, endPoint y: 145, distance: 245.9
click at [672, 145] on div "Janela de atendimento Grade de atendimento Capacidade Transportadoras Veículos …" at bounding box center [457, 216] width 914 height 432
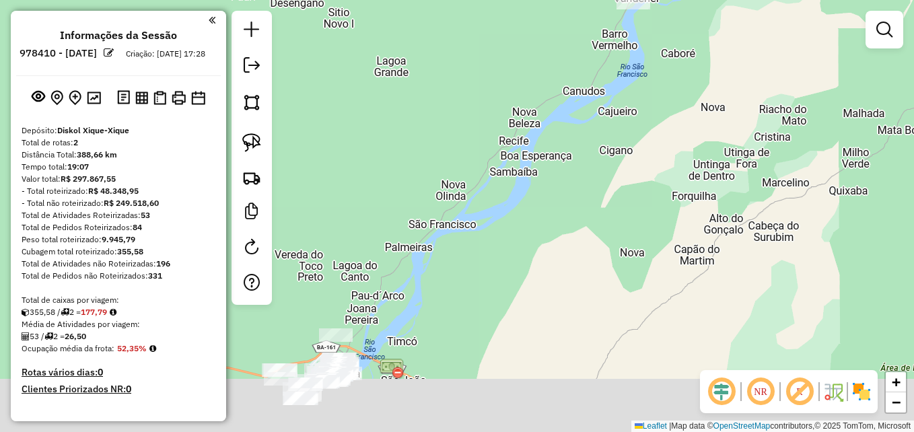
drag, startPoint x: 544, startPoint y: 231, endPoint x: 545, endPoint y: 168, distance: 63.3
click at [565, 163] on div "Janela de atendimento Grade de atendimento Capacidade Transportadoras Veículos …" at bounding box center [457, 216] width 914 height 432
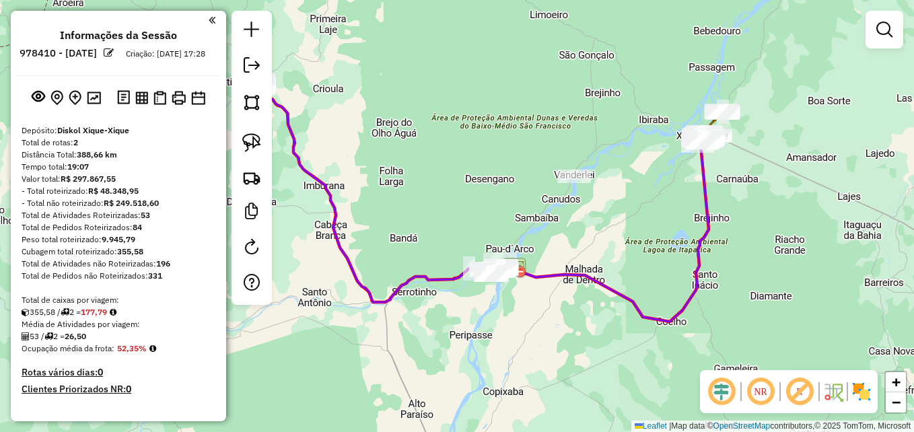
drag, startPoint x: 485, startPoint y: 262, endPoint x: 499, endPoint y: 306, distance: 46.8
click at [499, 306] on div "Janela de atendimento Grade de atendimento Capacidade Transportadoras Veículos …" at bounding box center [457, 216] width 914 height 432
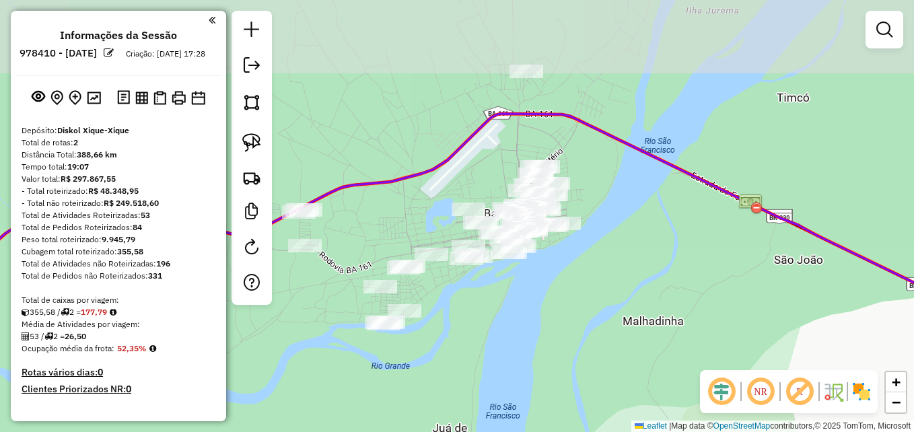
drag, startPoint x: 575, startPoint y: 190, endPoint x: 483, endPoint y: 333, distance: 169.5
click at [483, 333] on div "Janela de atendimento Grade de atendimento Capacidade Transportadoras Veículos …" at bounding box center [457, 216] width 914 height 432
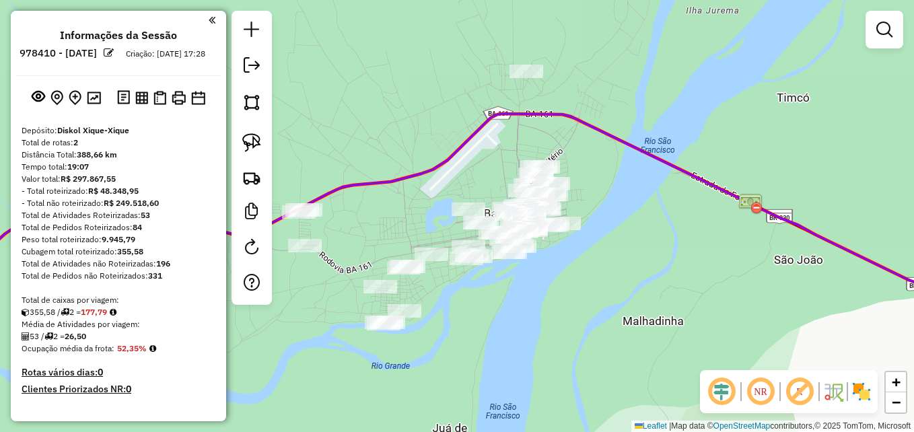
drag, startPoint x: 257, startPoint y: 106, endPoint x: 297, endPoint y: 150, distance: 59.1
click at [257, 106] on img at bounding box center [251, 102] width 19 height 19
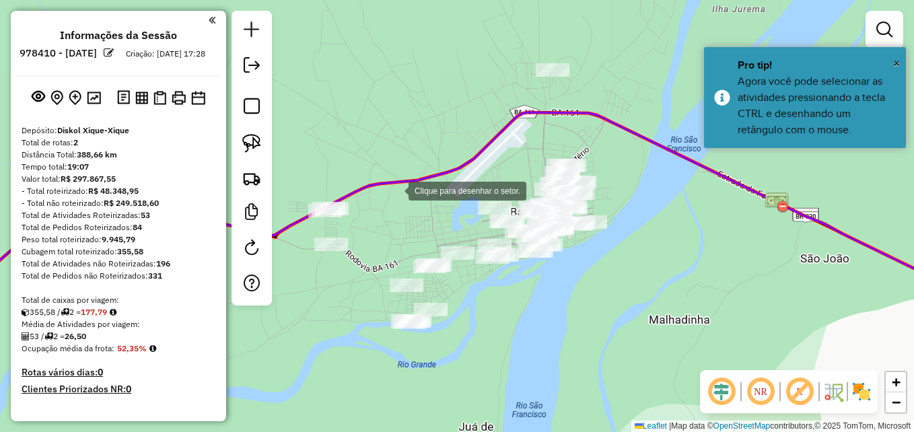
drag, startPoint x: 363, startPoint y: 191, endPoint x: 399, endPoint y: 190, distance: 35.7
click at [399, 190] on div at bounding box center [395, 189] width 27 height 27
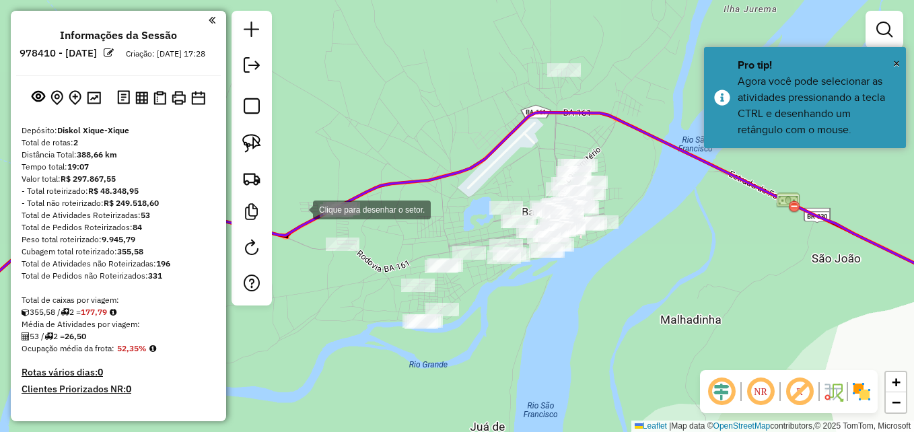
drag, startPoint x: 295, startPoint y: 213, endPoint x: 329, endPoint y: 174, distance: 52.5
click at [296, 210] on div at bounding box center [299, 208] width 27 height 27
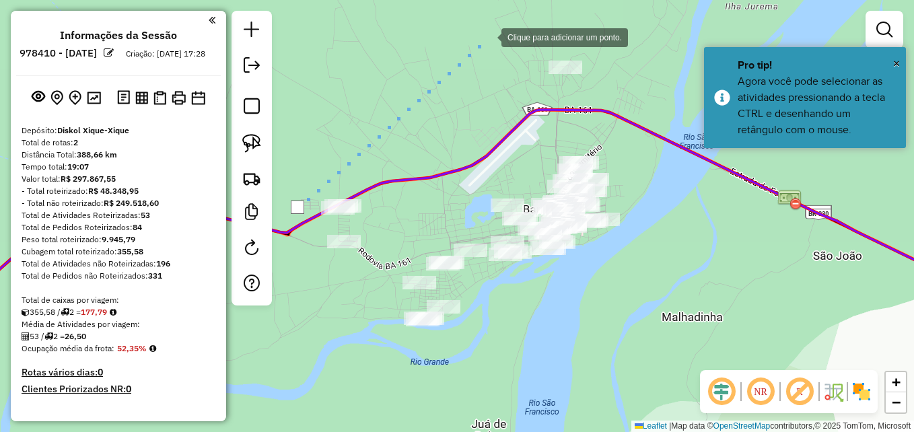
click at [488, 36] on div at bounding box center [487, 36] width 27 height 27
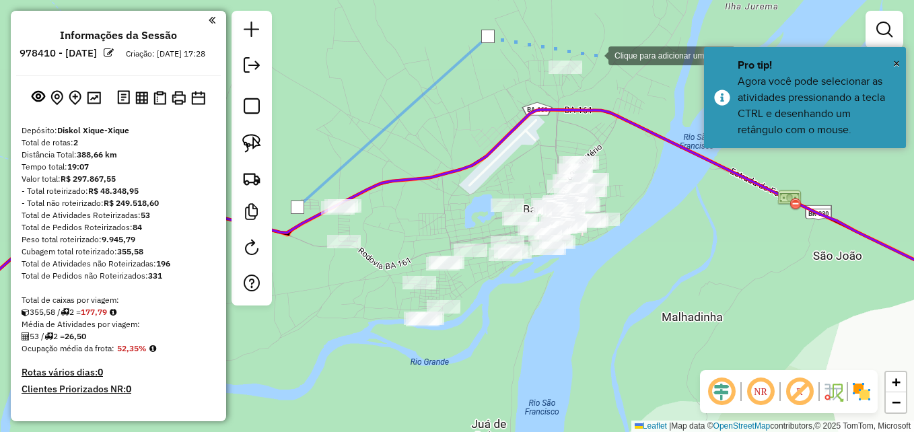
click at [595, 55] on div at bounding box center [594, 54] width 27 height 27
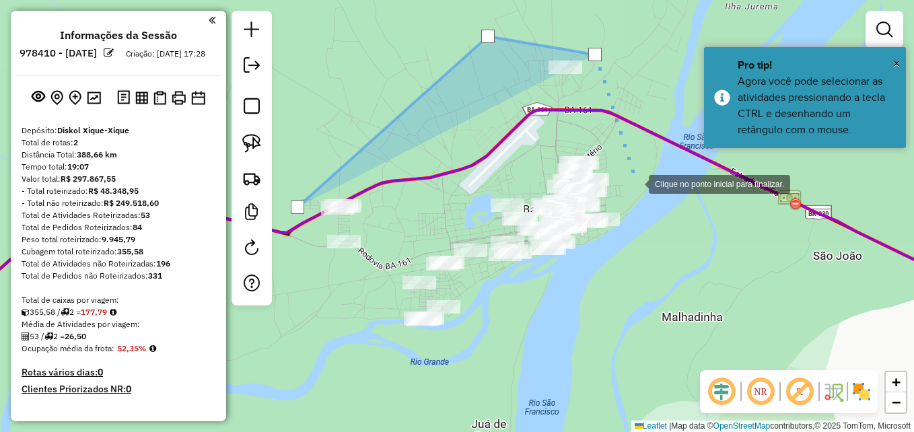
click at [649, 197] on div at bounding box center [635, 183] width 27 height 27
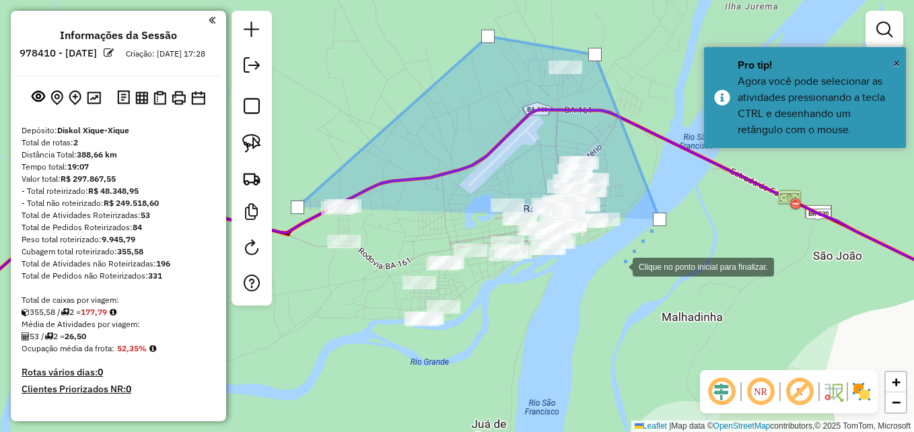
drag, startPoint x: 555, startPoint y: 321, endPoint x: 453, endPoint y: 367, distance: 112.1
click at [606, 279] on div at bounding box center [619, 265] width 27 height 27
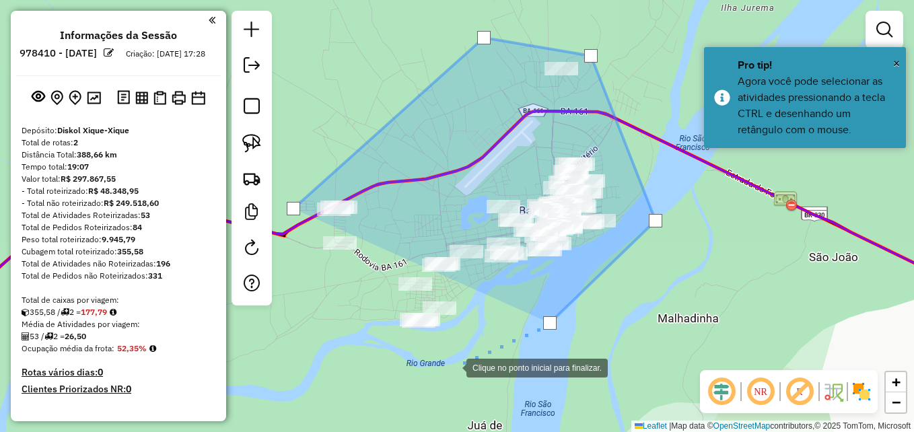
click at [439, 369] on div at bounding box center [452, 366] width 27 height 27
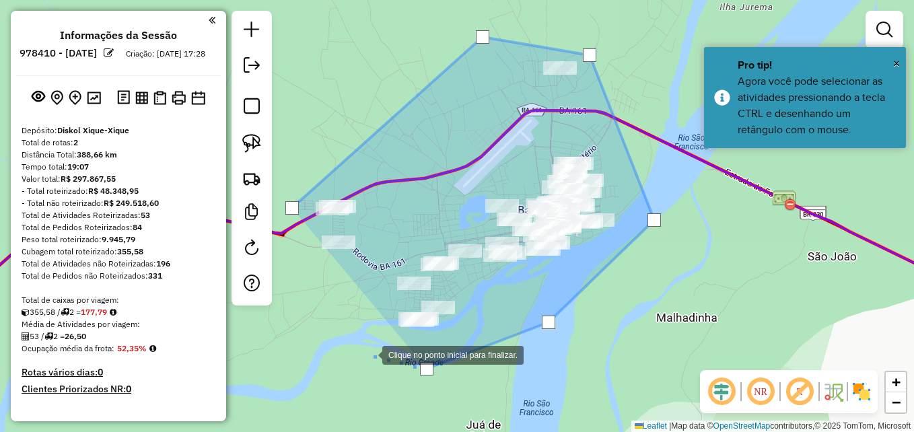
click at [361, 349] on div at bounding box center [368, 354] width 27 height 27
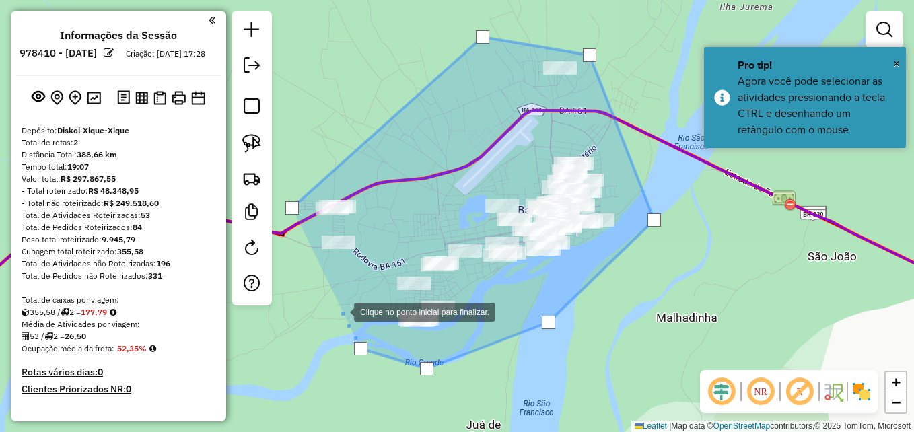
drag, startPoint x: 335, startPoint y: 300, endPoint x: 303, endPoint y: 217, distance: 89.5
click at [335, 297] on div at bounding box center [340, 310] width 27 height 27
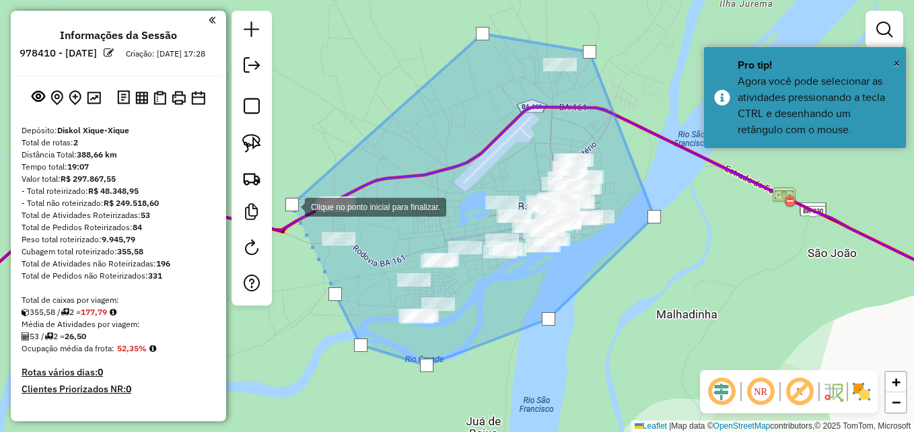
click at [291, 206] on div at bounding box center [291, 204] width 13 height 13
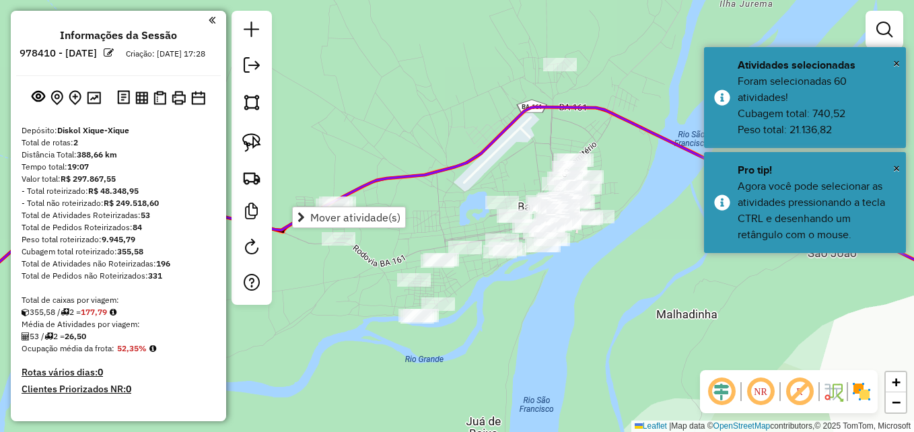
click at [456, 102] on div "Janela de atendimento Grade de atendimento Capacidade Transportadoras Veículos …" at bounding box center [457, 216] width 914 height 432
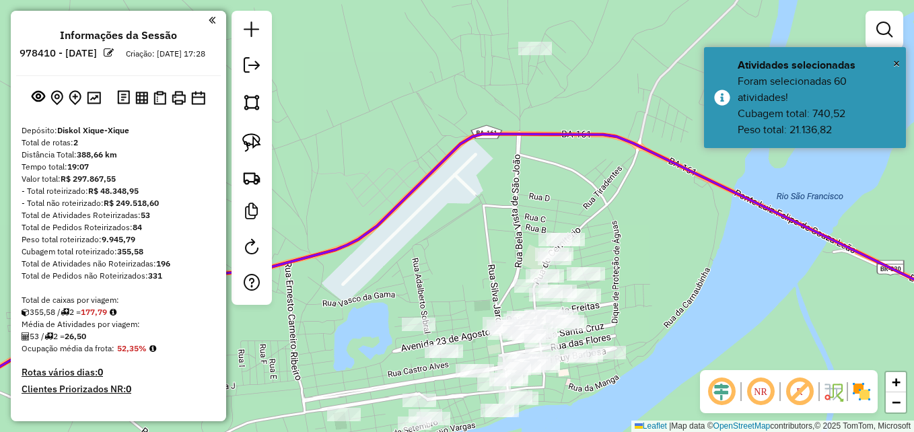
drag, startPoint x: 461, startPoint y: 181, endPoint x: 359, endPoint y: 234, distance: 114.7
click at [364, 239] on div "Janela de atendimento Grade de atendimento Capacidade Transportadoras Veículos …" at bounding box center [457, 216] width 914 height 432
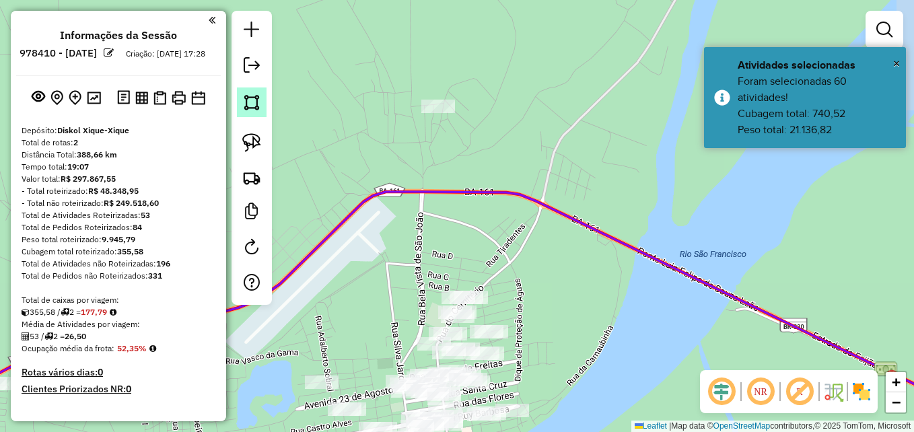
click at [254, 95] on img at bounding box center [251, 102] width 19 height 19
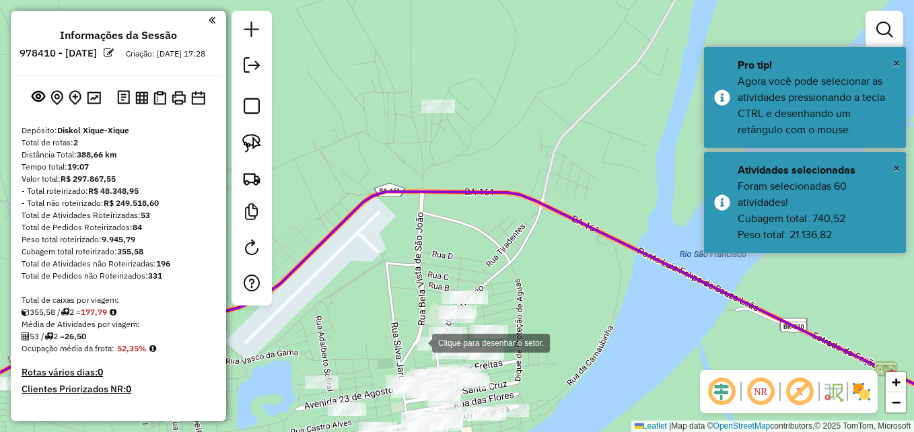
drag, startPoint x: 419, startPoint y: 343, endPoint x: 415, endPoint y: 285, distance: 58.6
click at [417, 343] on div at bounding box center [418, 341] width 27 height 27
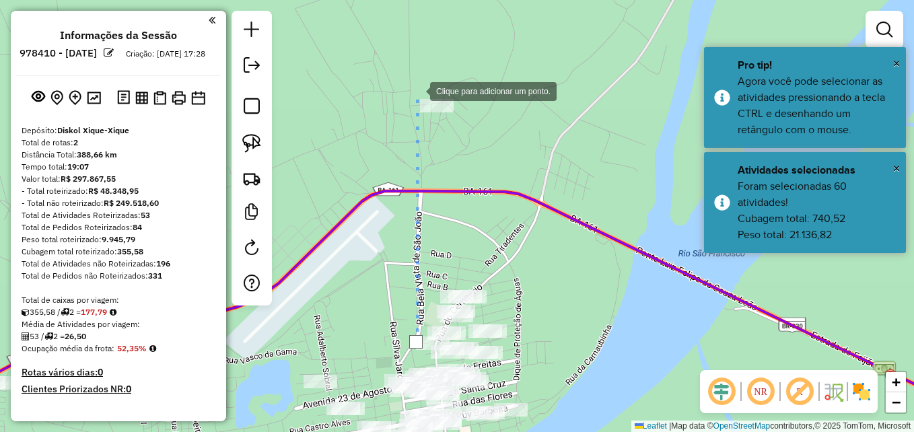
click at [411, 84] on div at bounding box center [416, 90] width 27 height 27
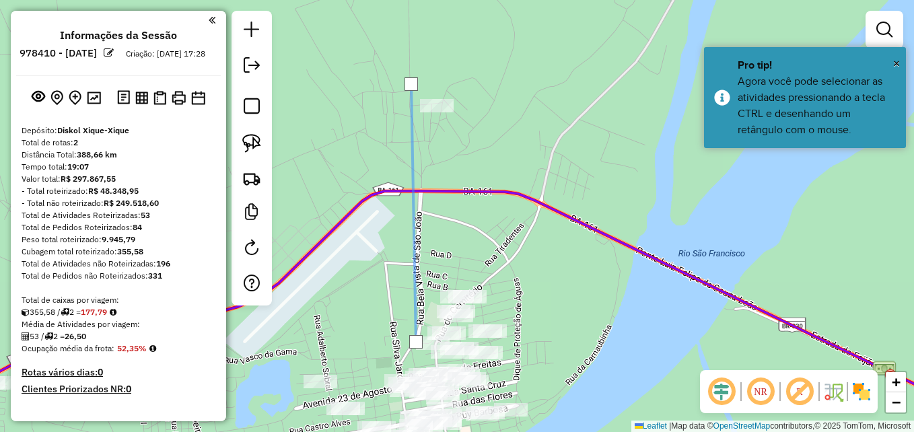
drag, startPoint x: 458, startPoint y: 80, endPoint x: 469, endPoint y: 122, distance: 43.3
click at [425, 81] on div at bounding box center [411, 84] width 27 height 27
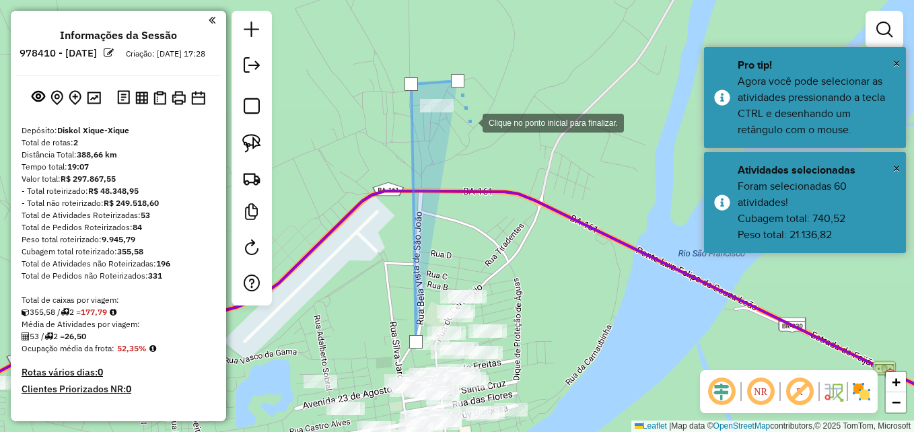
click at [483, 135] on div at bounding box center [469, 121] width 27 height 27
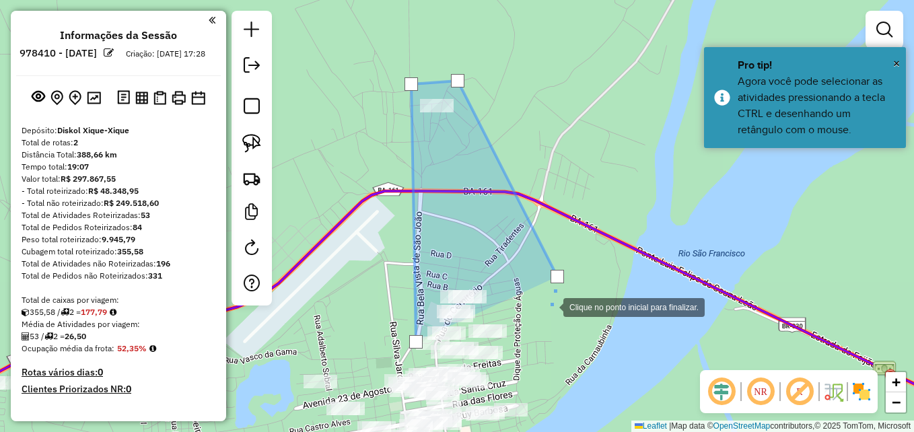
drag, startPoint x: 565, startPoint y: 378, endPoint x: 556, endPoint y: 380, distance: 9.0
click at [558, 320] on div at bounding box center [549, 306] width 27 height 27
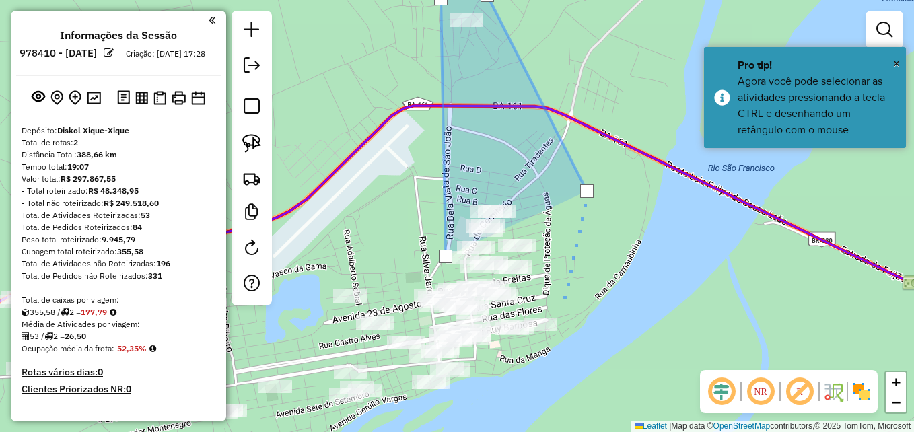
drag, startPoint x: 545, startPoint y: 341, endPoint x: 539, endPoint y: 324, distance: 17.9
click at [562, 310] on div at bounding box center [561, 308] width 27 height 27
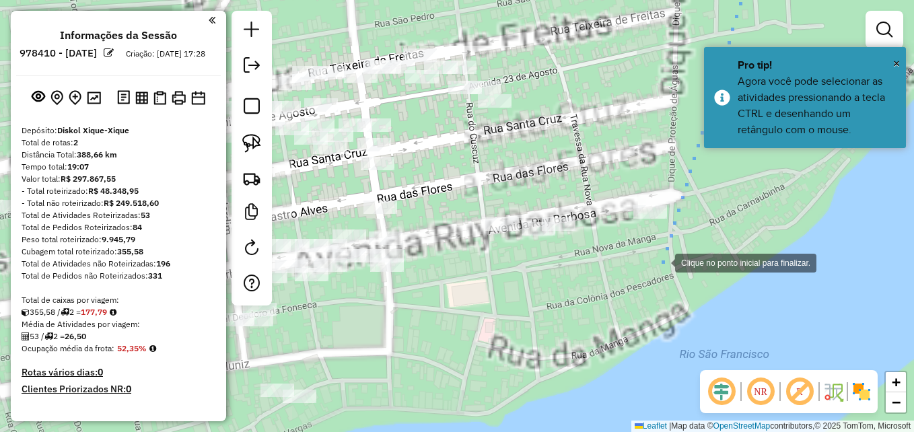
drag
click at [659, 262] on div at bounding box center [661, 261] width 27 height 27
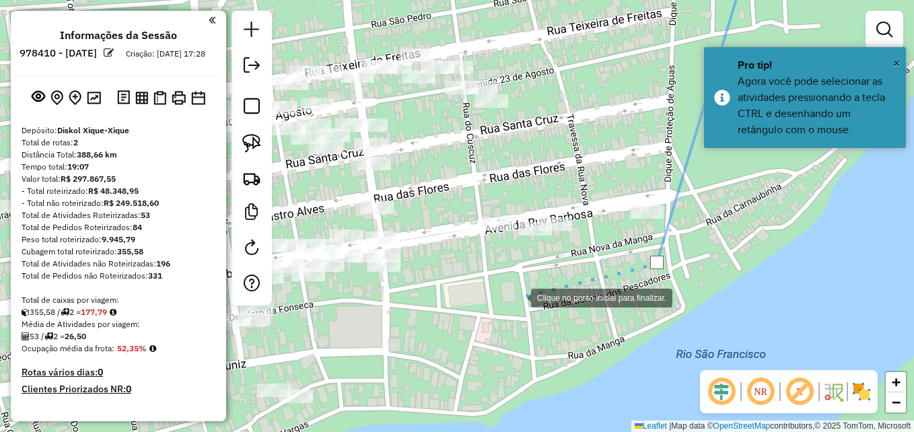
click at [518, 297] on div at bounding box center [517, 296] width 27 height 27
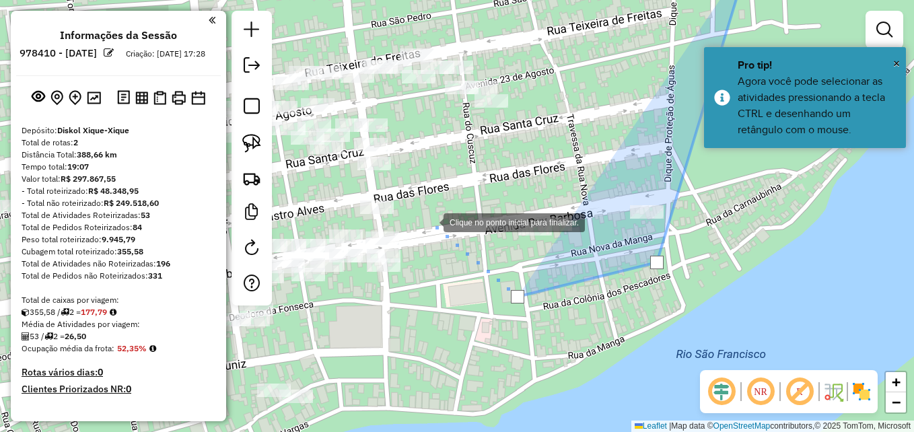
click at [430, 221] on div at bounding box center [430, 221] width 27 height 27
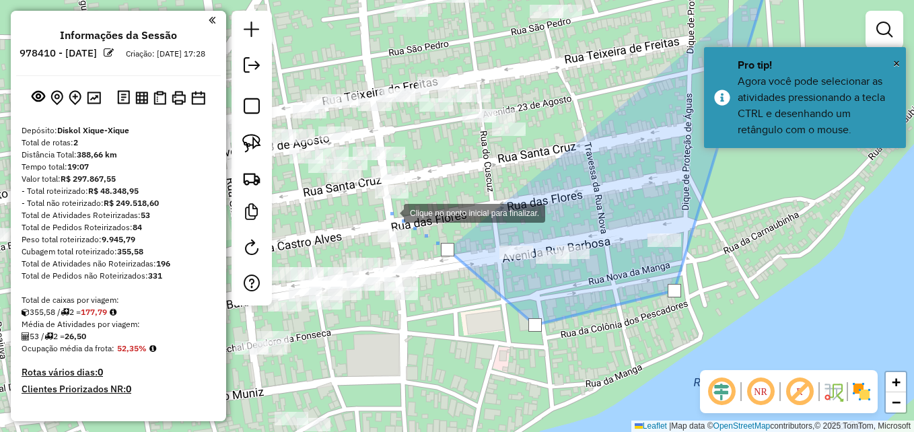
click at [404, 225] on div at bounding box center [390, 212] width 27 height 27
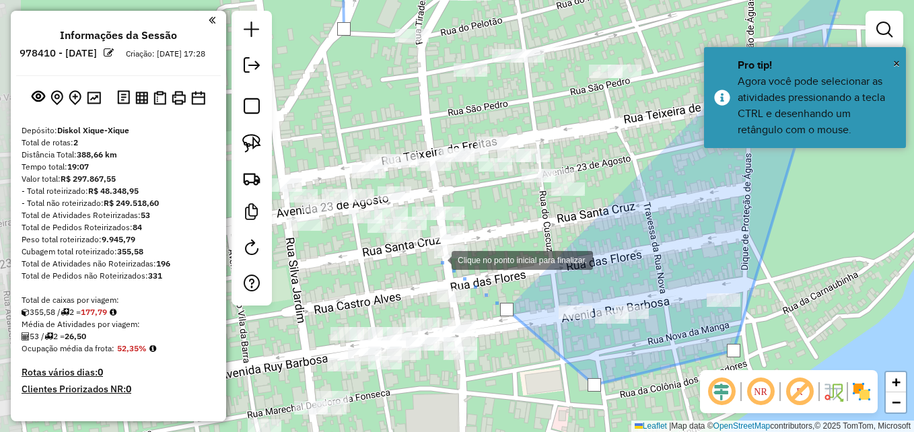
click at [425, 247] on div at bounding box center [438, 259] width 27 height 27
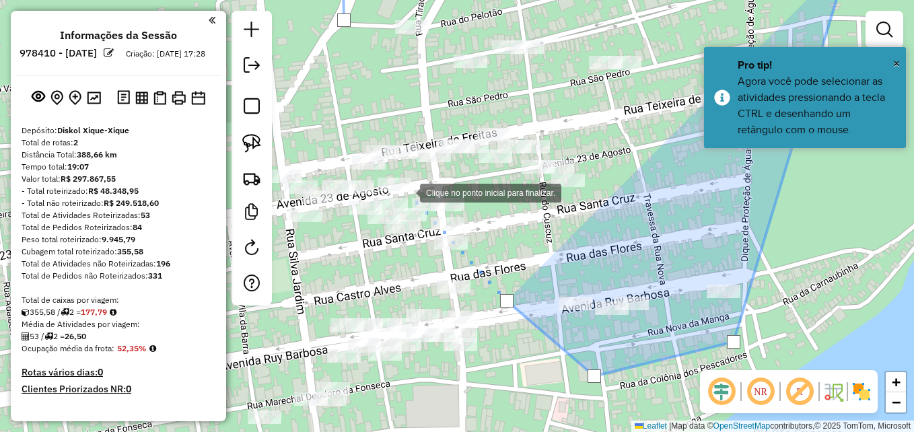
click at [400, 178] on div at bounding box center [406, 191] width 27 height 27
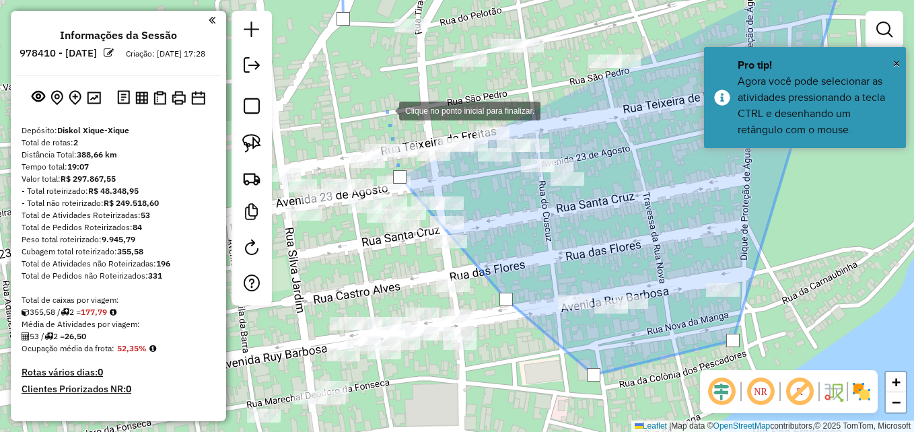
click at [386, 109] on div at bounding box center [385, 109] width 27 height 27
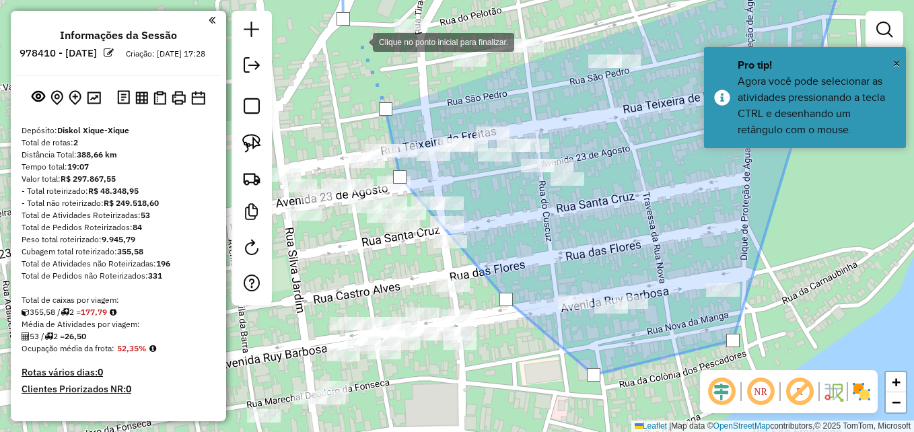
click at [357, 55] on div at bounding box center [359, 41] width 27 height 27
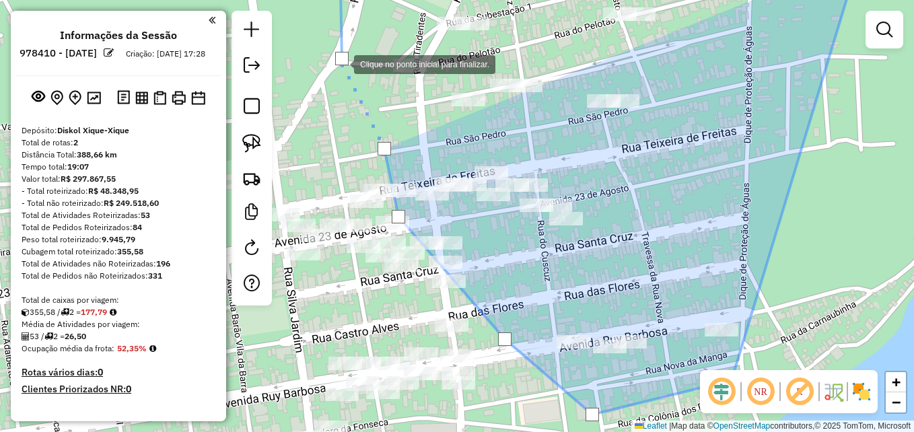
click at [341, 59] on div at bounding box center [341, 58] width 13 height 13
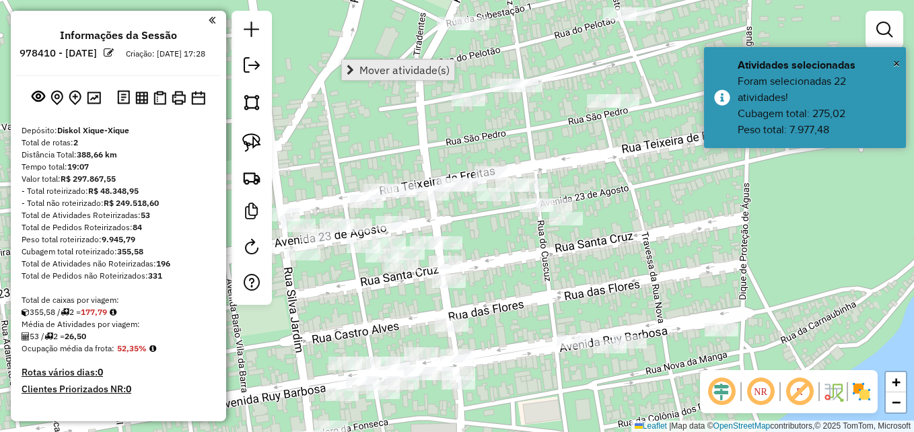
click at [406, 65] on span "Mover atividade(s)" at bounding box center [404, 70] width 90 height 11
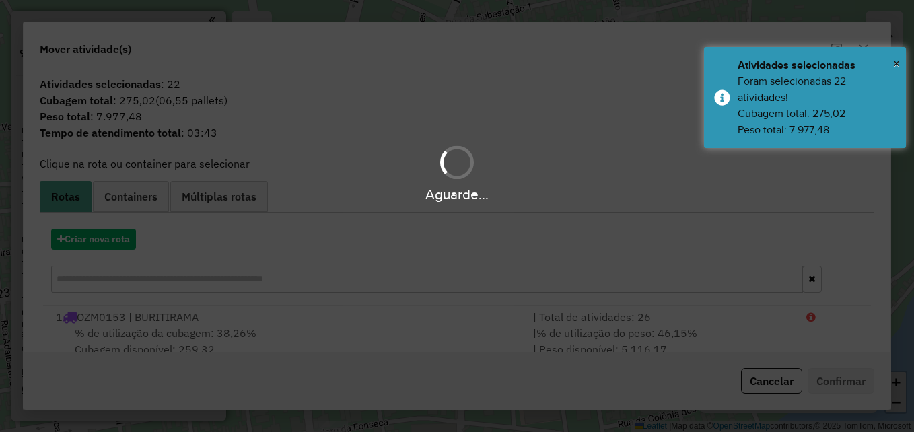
click at [125, 240] on div "Aguarde..." at bounding box center [457, 216] width 914 height 432
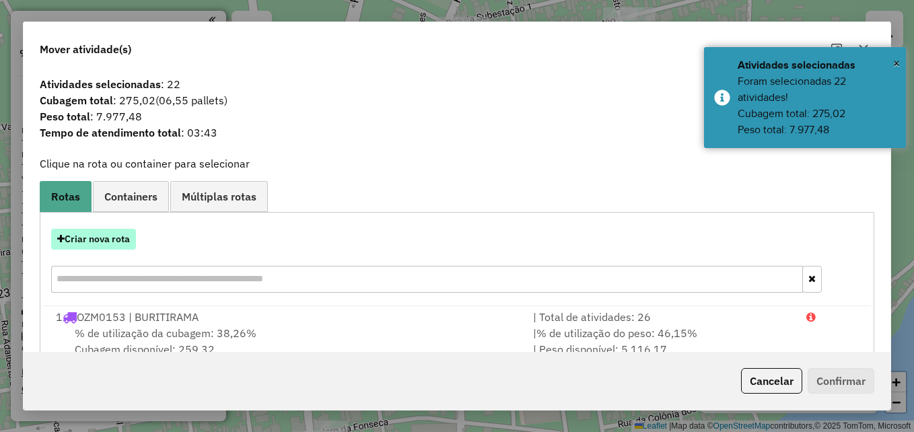
click at [90, 242] on button "Criar nova rota" at bounding box center [93, 239] width 85 height 21
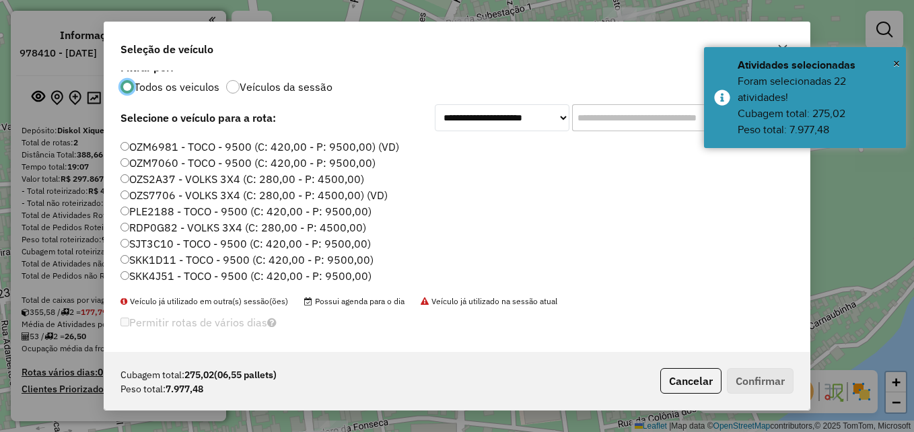
scroll to position [17, 0]
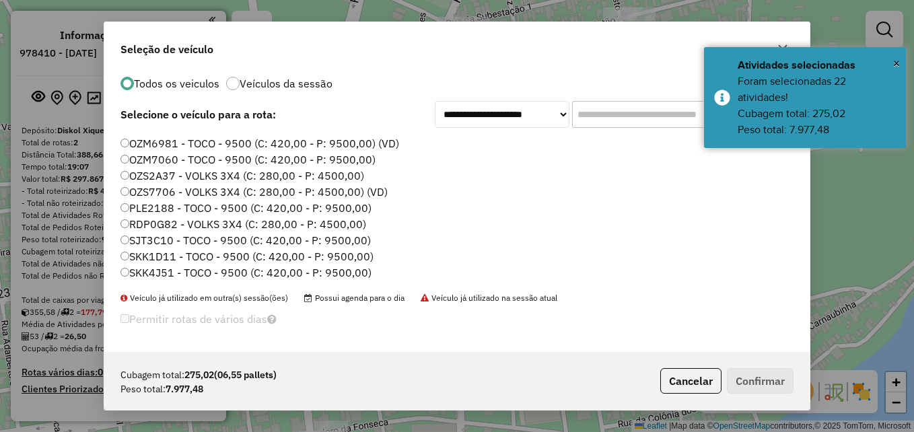
click at [174, 255] on label "SKK1D11 - TOCO - 9500 (C: 420,00 - P: 9500,00)" at bounding box center [246, 256] width 253 height 16
click at [774, 389] on button "Confirmar" at bounding box center [760, 381] width 67 height 26
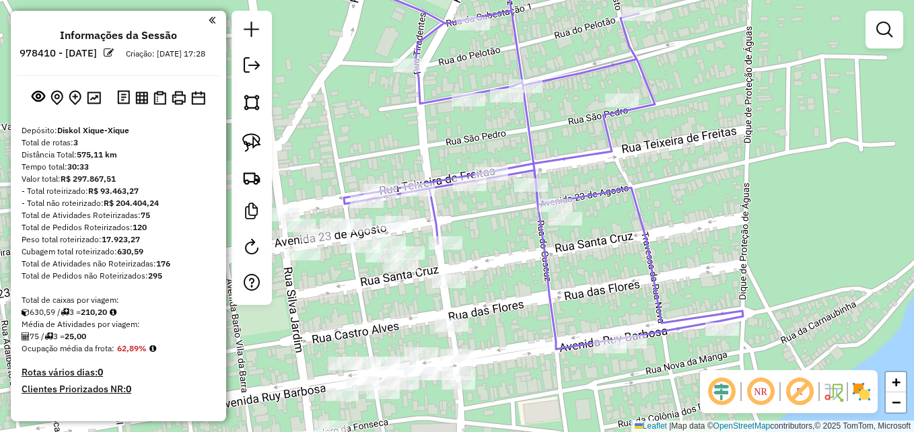
scroll to position [0, 0]
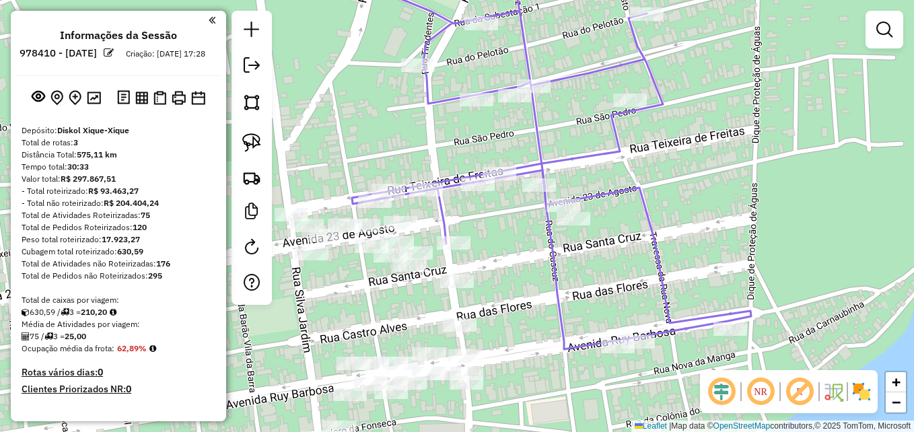
click at [597, 178] on div "Janela de atendimento Grade de atendimento Capacidade Transportadoras Veículos …" at bounding box center [457, 216] width 914 height 432
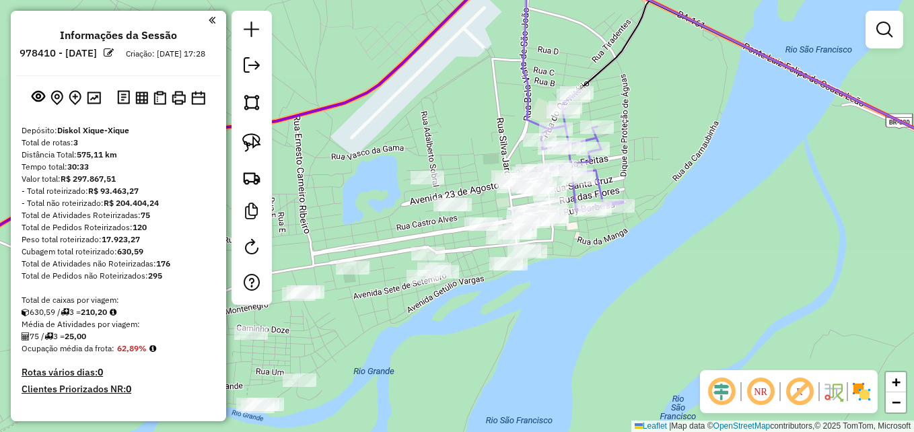
click at [575, 145] on div "Janela de atendimento Grade de atendimento Capacidade Transportadoras Veículos …" at bounding box center [457, 216] width 914 height 432
click at [579, 143] on div "Janela de atendimento Grade de atendimento Capacidade Transportadoras Veículos …" at bounding box center [457, 216] width 914 height 432
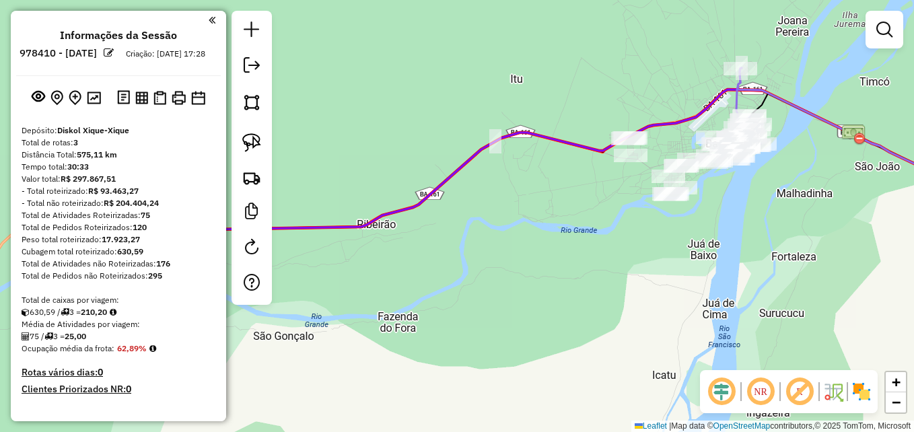
click at [369, 246] on div "Janela de atendimento Grade de atendimento Capacidade Transportadoras Veículos …" at bounding box center [457, 216] width 914 height 432
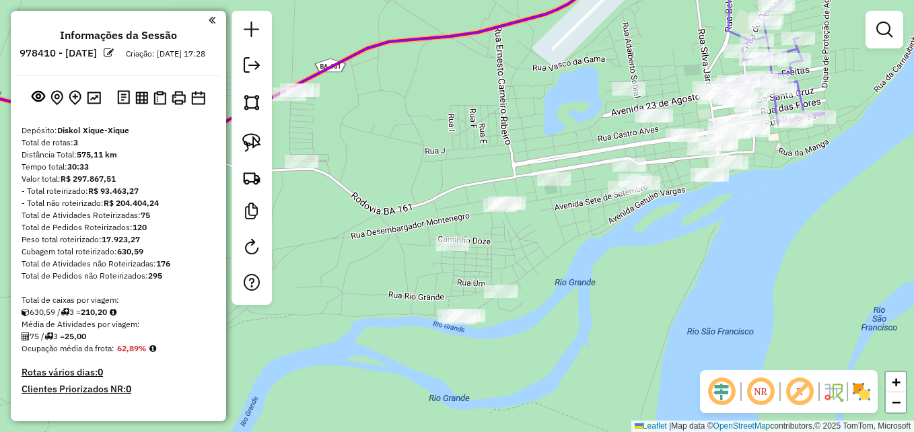
click at [413, 135] on div "Janela de atendimento Grade de atendimento Capacidade Transportadoras Veículos …" at bounding box center [457, 216] width 914 height 432
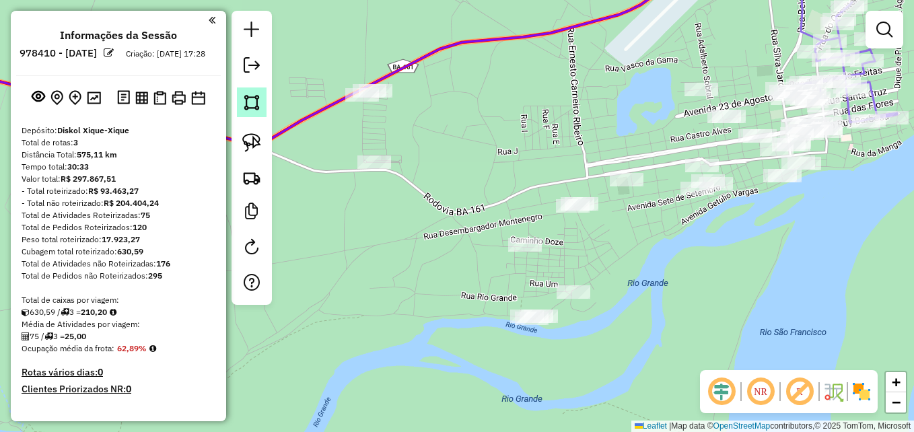
click at [265, 105] on link at bounding box center [252, 102] width 30 height 30
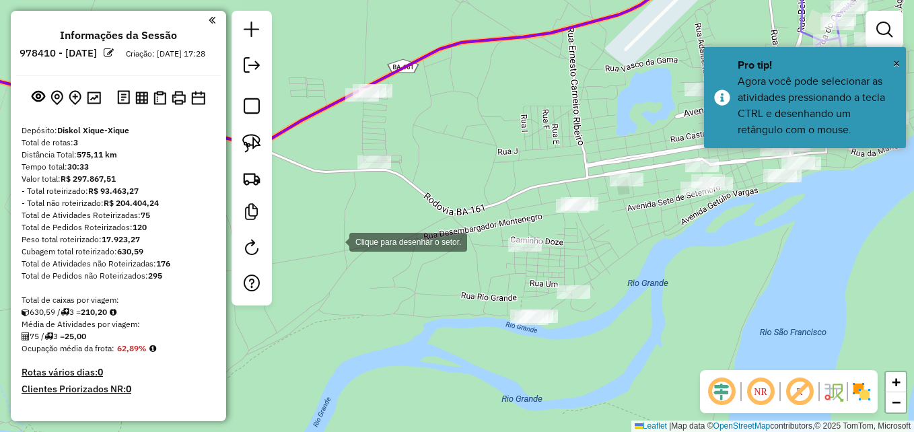
click at [336, 240] on div at bounding box center [335, 240] width 27 height 27
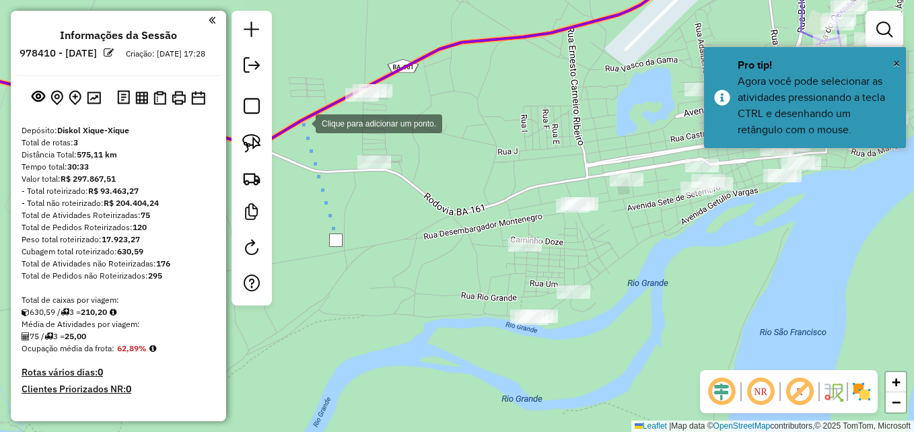
click at [303, 109] on div at bounding box center [302, 122] width 27 height 27
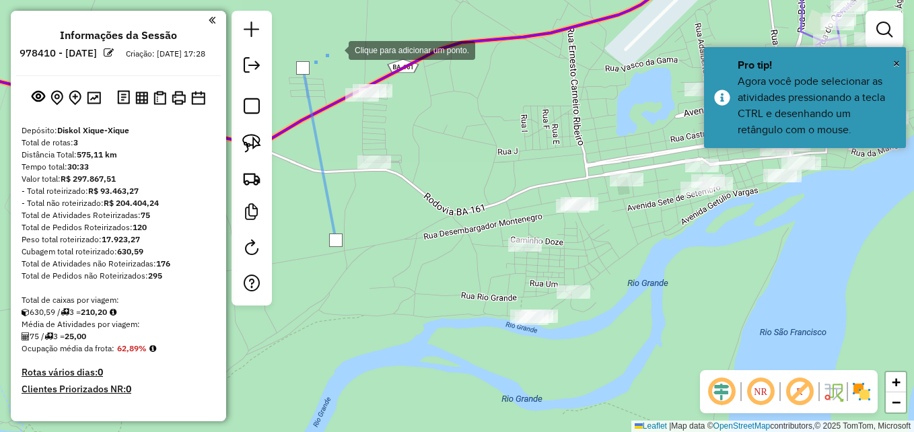
click at [349, 36] on div at bounding box center [335, 49] width 27 height 27
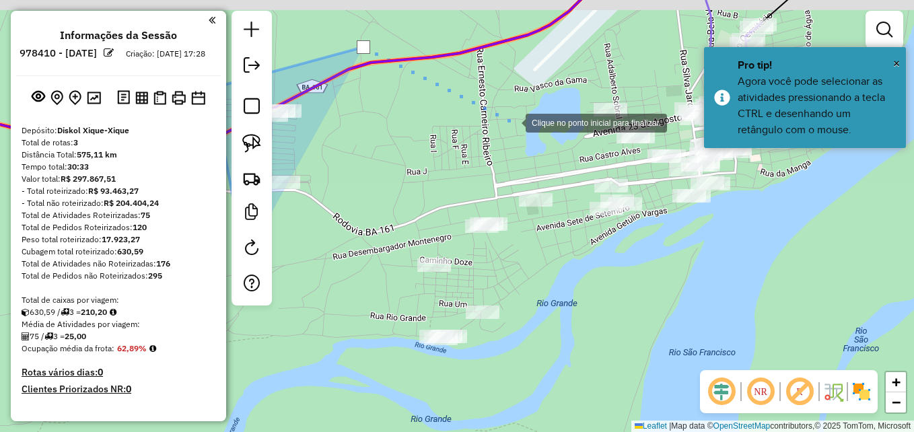
click at [499, 135] on div at bounding box center [512, 121] width 27 height 27
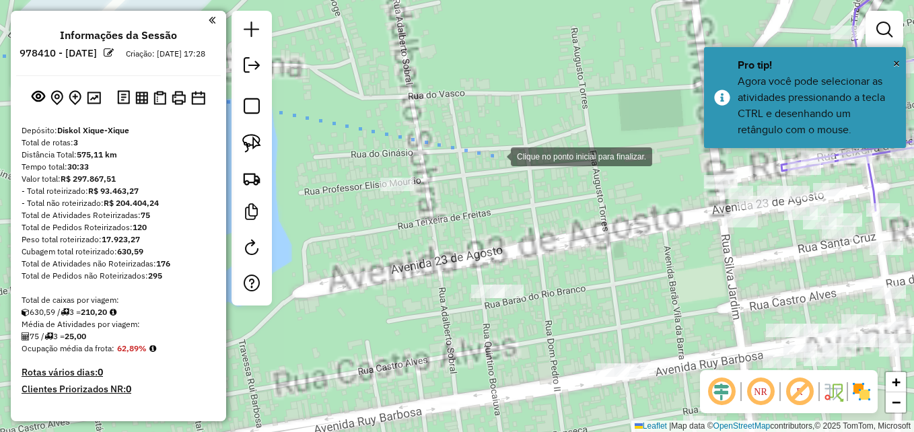
click at [498, 153] on div at bounding box center [497, 155] width 27 height 27
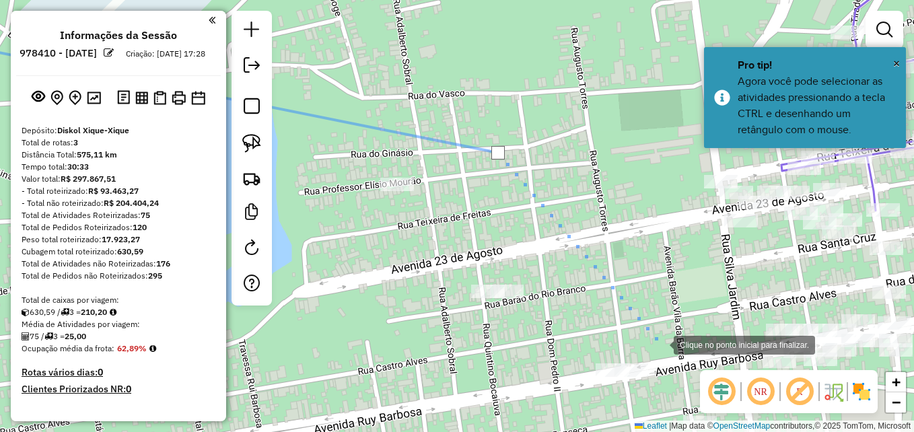
click at [660, 344] on div at bounding box center [660, 343] width 27 height 27
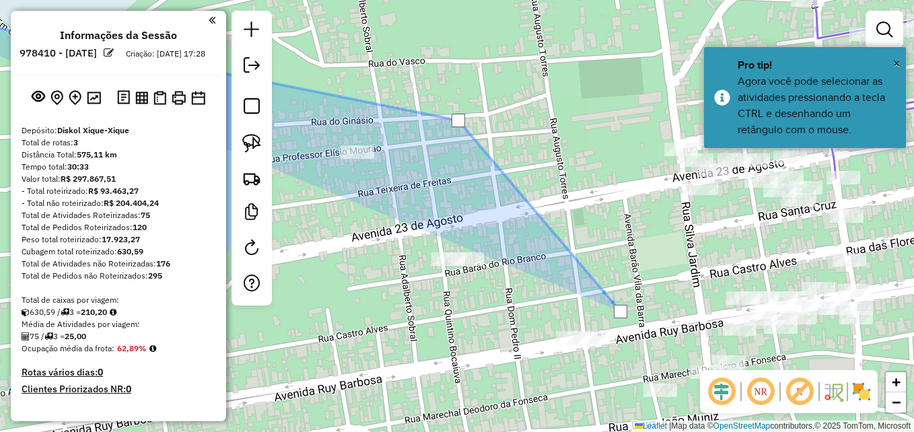
click at [614, 305] on div at bounding box center [620, 311] width 13 height 13
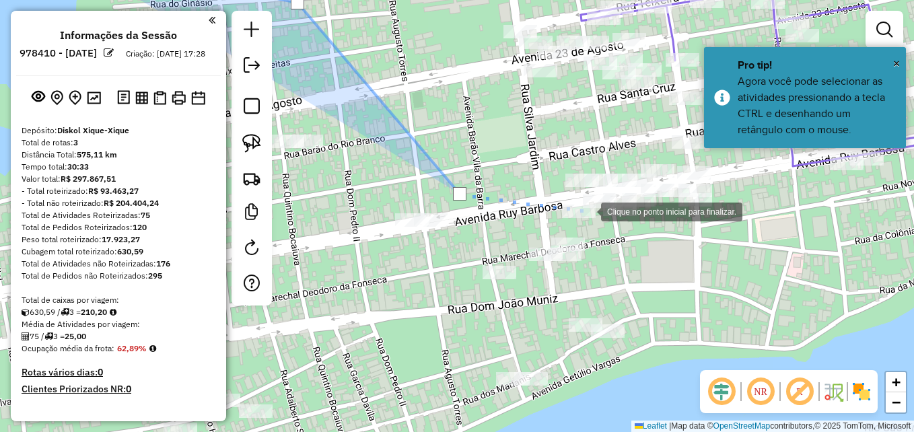
click at [588, 211] on div at bounding box center [587, 210] width 27 height 27
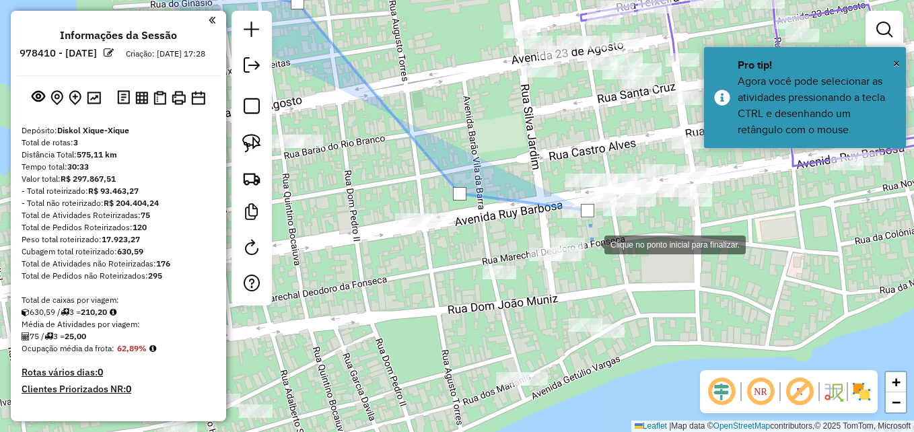
click at [601, 257] on div at bounding box center [590, 243] width 27 height 27
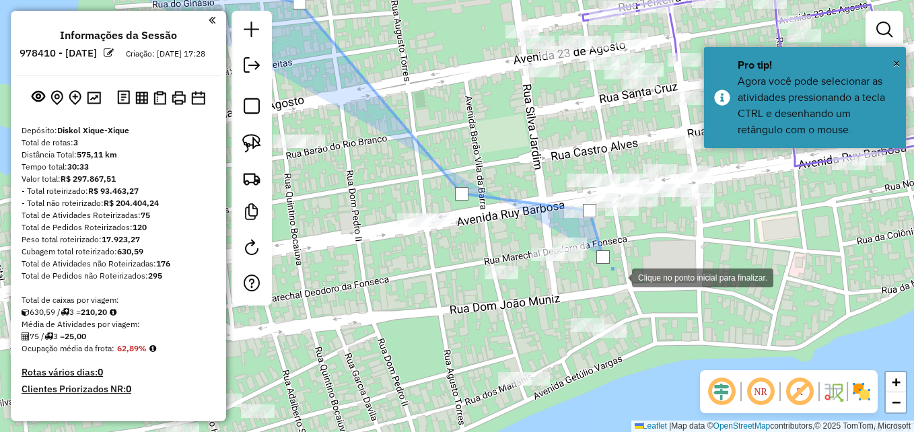
click at [632, 290] on div at bounding box center [618, 276] width 27 height 27
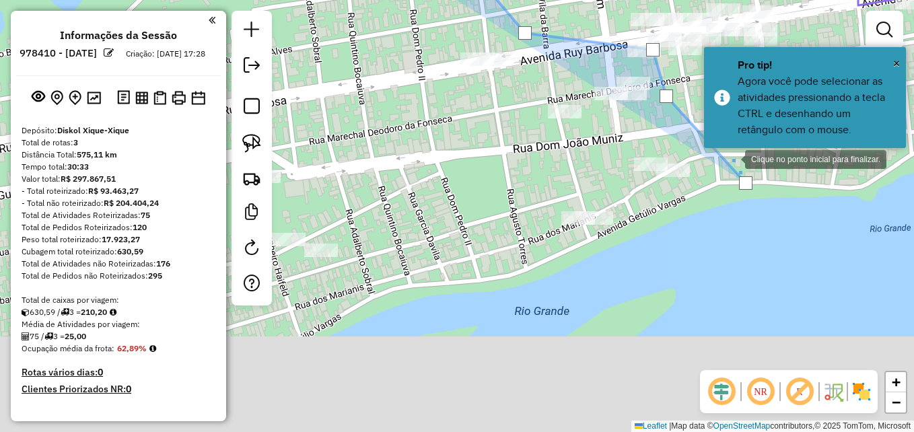
click at [742, 149] on div at bounding box center [731, 158] width 27 height 27
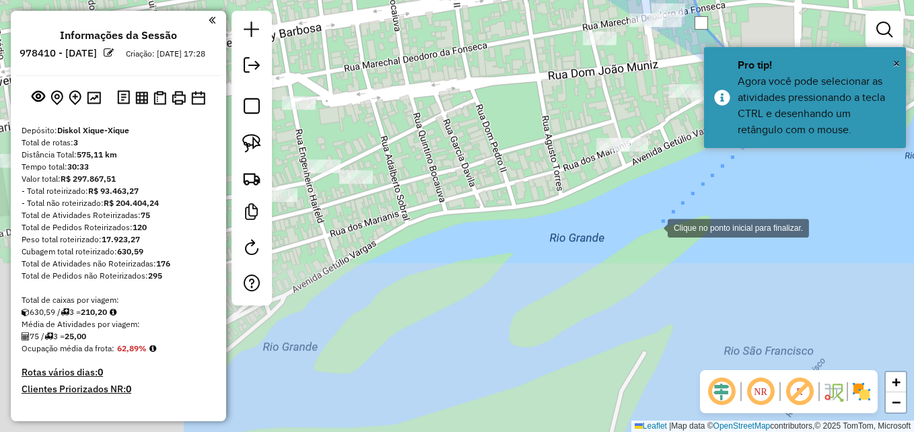
click at [652, 227] on div at bounding box center [654, 226] width 27 height 27
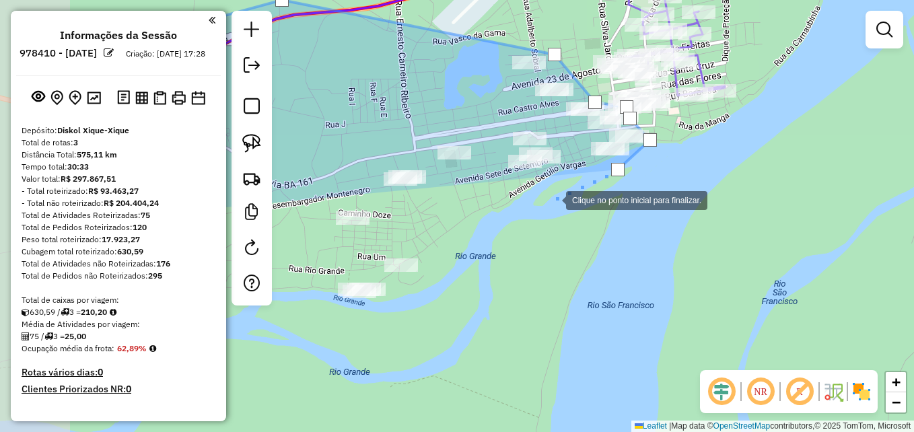
click at [555, 199] on div at bounding box center [552, 199] width 27 height 27
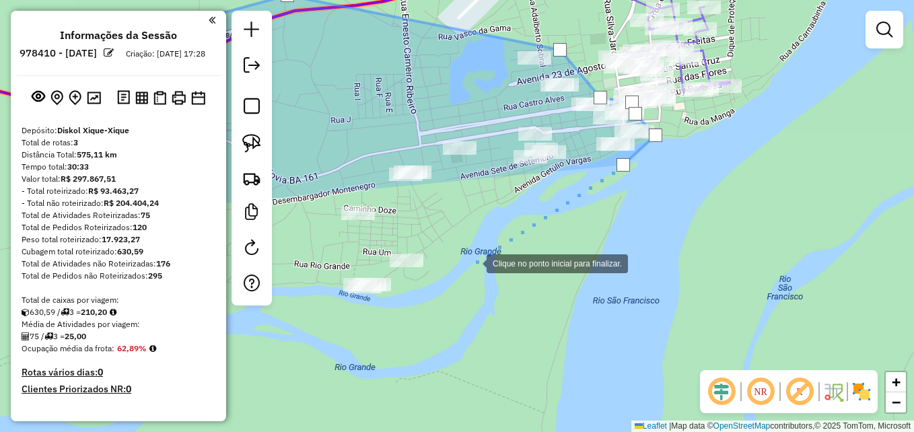
click at [473, 262] on div at bounding box center [473, 262] width 27 height 27
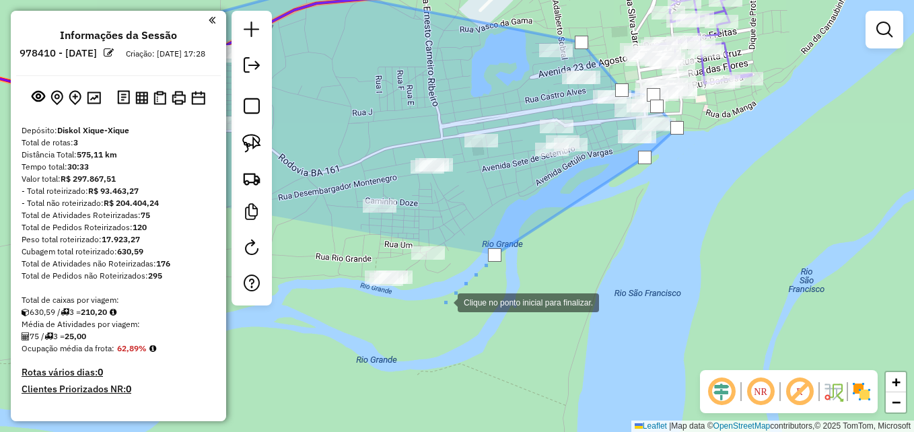
click at [458, 288] on div at bounding box center [444, 301] width 27 height 27
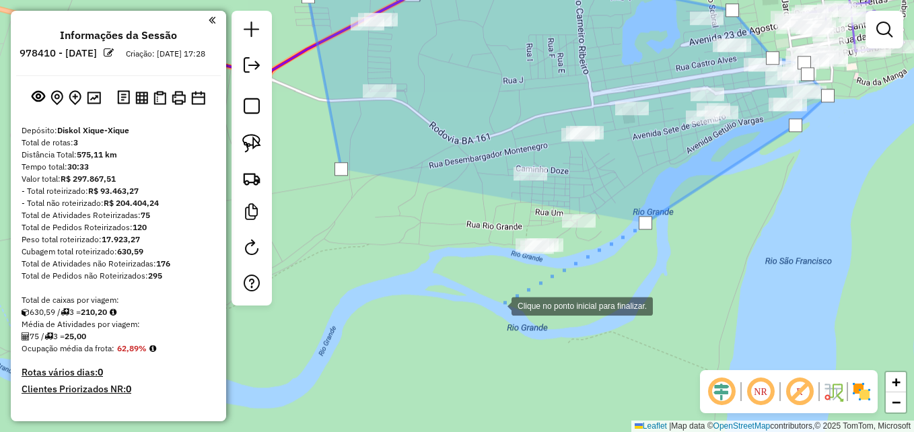
click at [496, 305] on div at bounding box center [498, 304] width 27 height 27
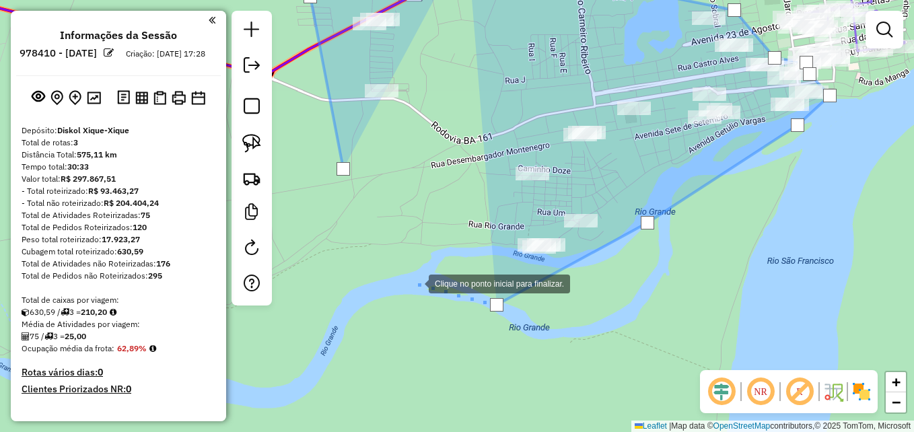
click at [415, 283] on div at bounding box center [415, 282] width 27 height 27
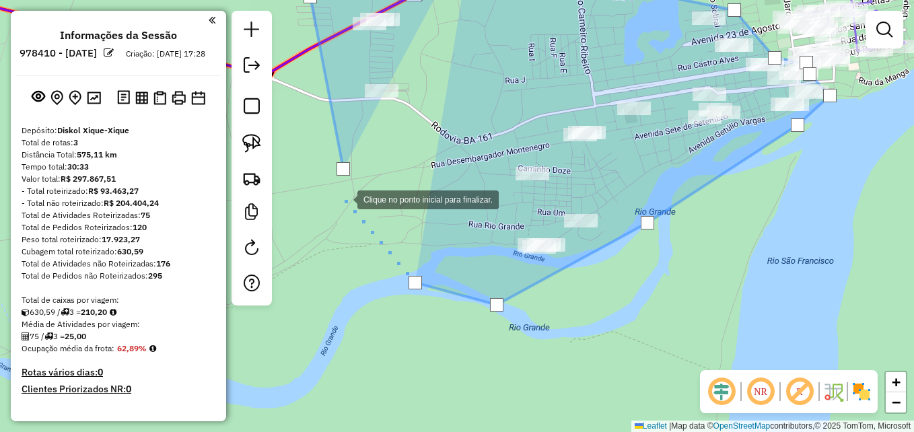
click at [344, 198] on div at bounding box center [343, 198] width 27 height 27
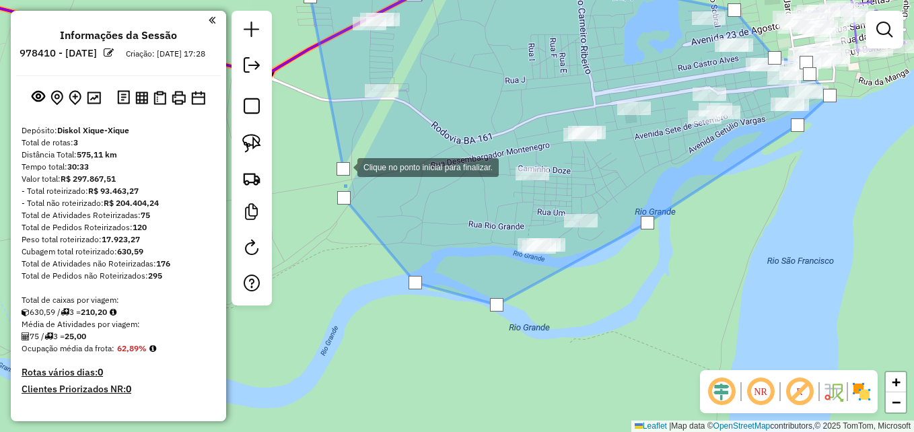
click at [343, 166] on div at bounding box center [342, 168] width 13 height 13
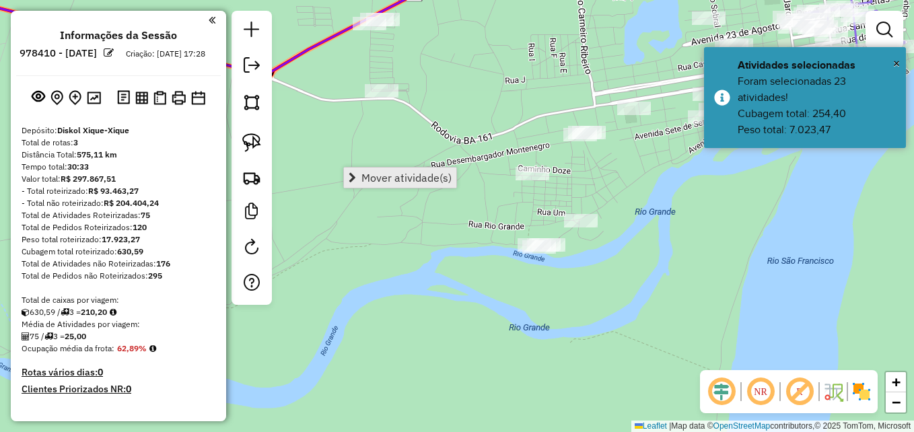
click at [380, 181] on span "Mover atividade(s)" at bounding box center [406, 177] width 90 height 11
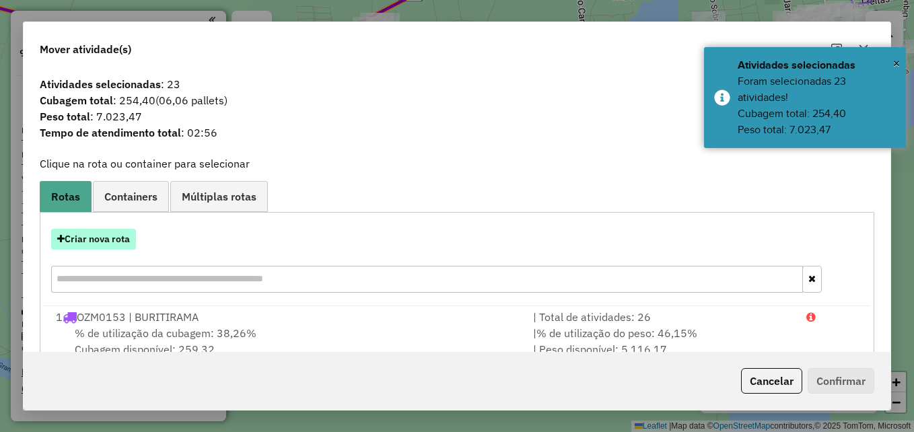
click at [120, 242] on button "Criar nova rota" at bounding box center [93, 239] width 85 height 21
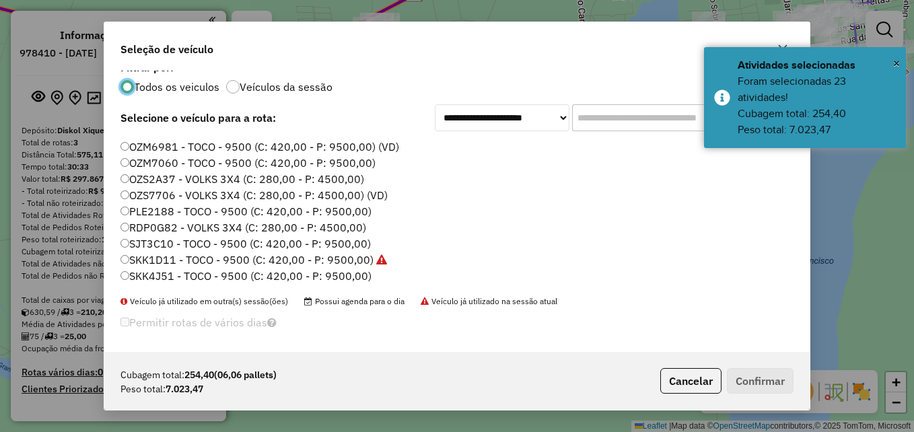
scroll to position [17, 0]
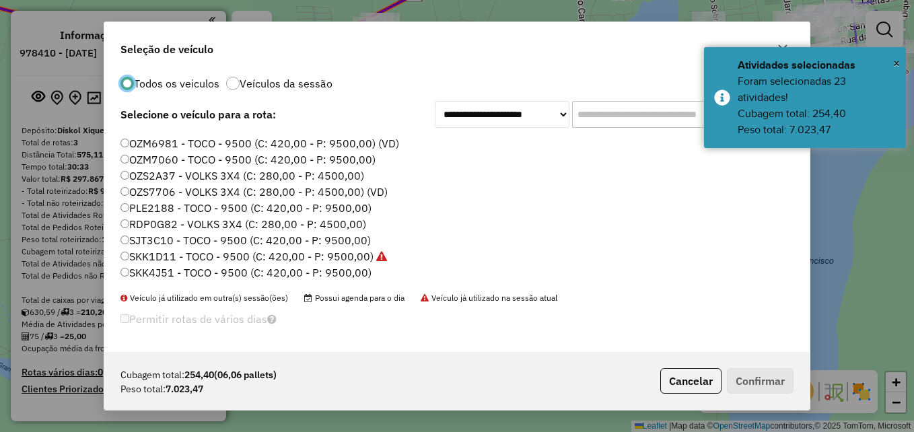
click at [168, 245] on label "SJT3C10 - TOCO - 9500 (C: 420,00 - P: 9500,00)" at bounding box center [245, 240] width 250 height 16
click at [756, 378] on button "Confirmar" at bounding box center [760, 381] width 67 height 26
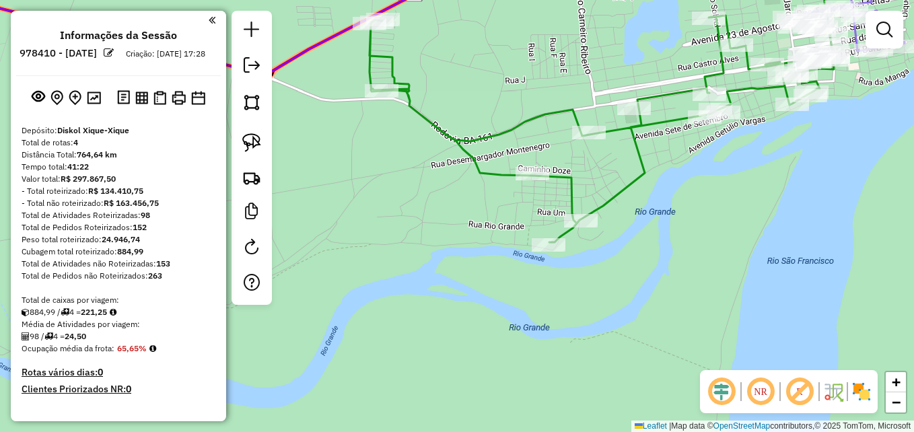
scroll to position [0, 0]
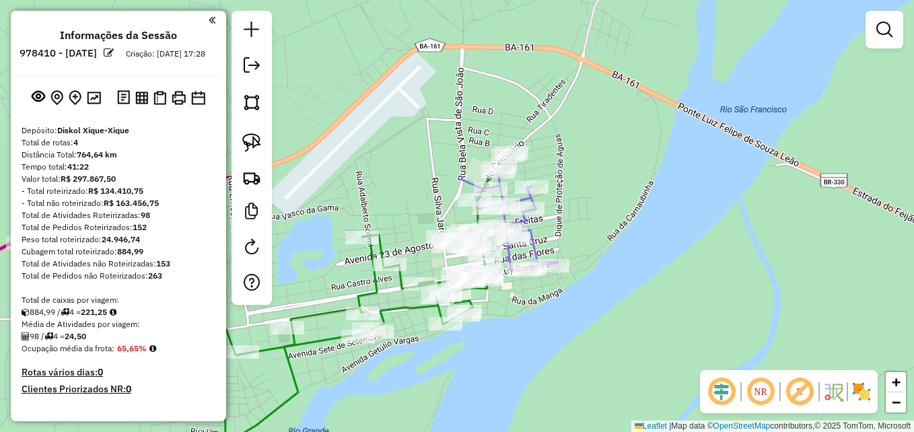
click at [449, 379] on div "Janela de atendimento Grade de atendimento Capacidade Transportadoras Veículos …" at bounding box center [457, 216] width 914 height 432
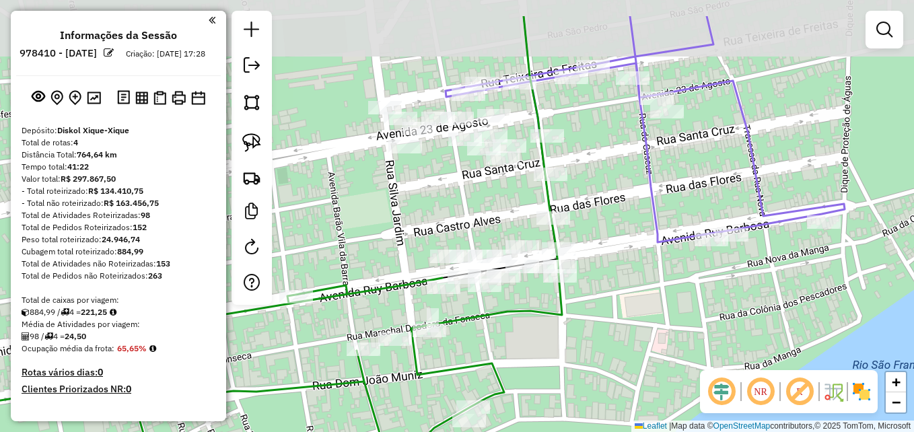
click at [339, 269] on div "Janela de atendimento Grade de atendimento Capacidade Transportadoras Veículos …" at bounding box center [457, 216] width 914 height 432
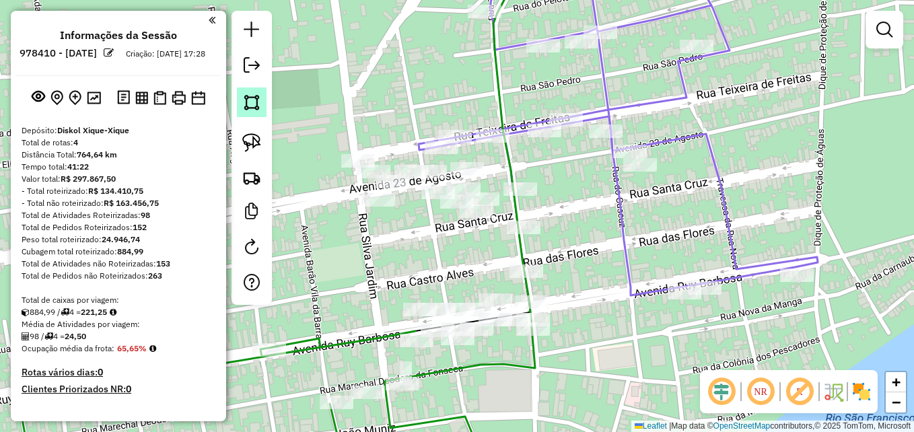
click at [250, 105] on img at bounding box center [251, 102] width 19 height 19
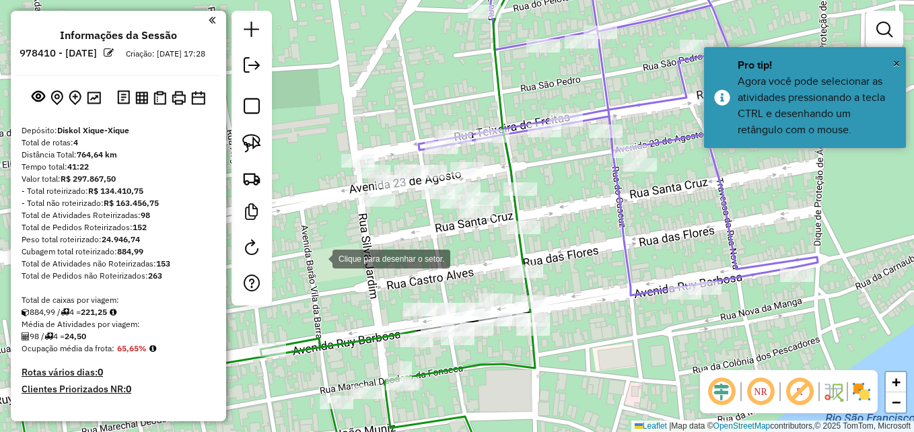
click at [319, 258] on div at bounding box center [319, 257] width 27 height 27
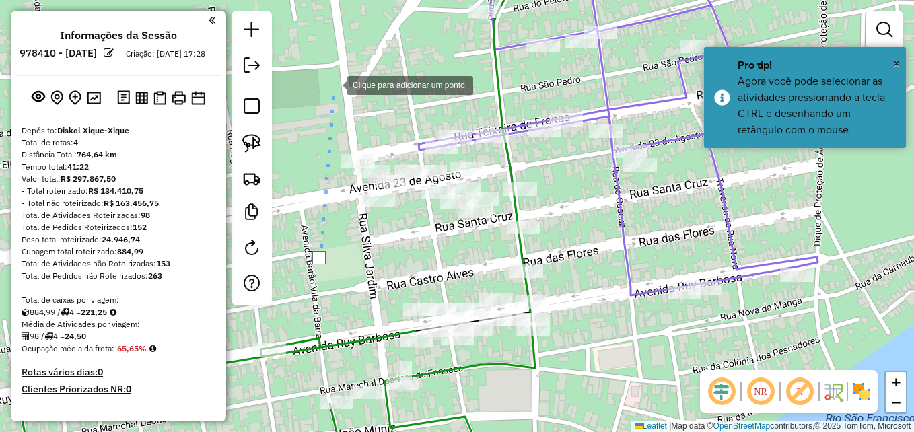
click at [333, 84] on div at bounding box center [333, 84] width 27 height 27
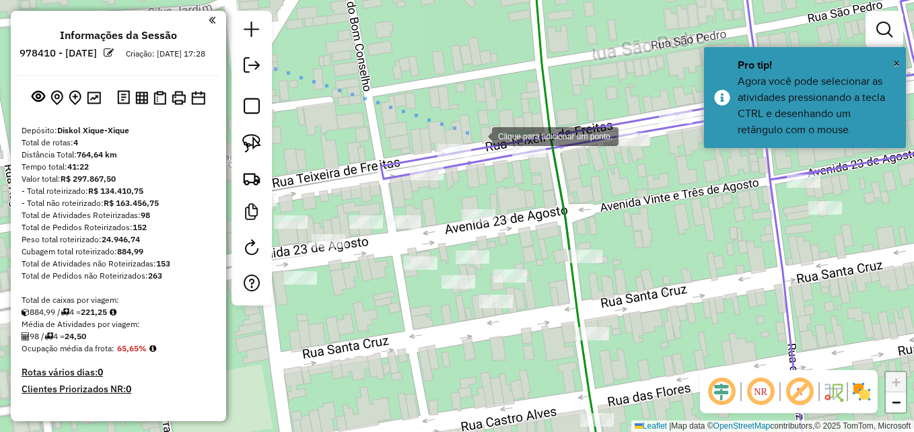
click at [492, 141] on div at bounding box center [478, 135] width 27 height 27
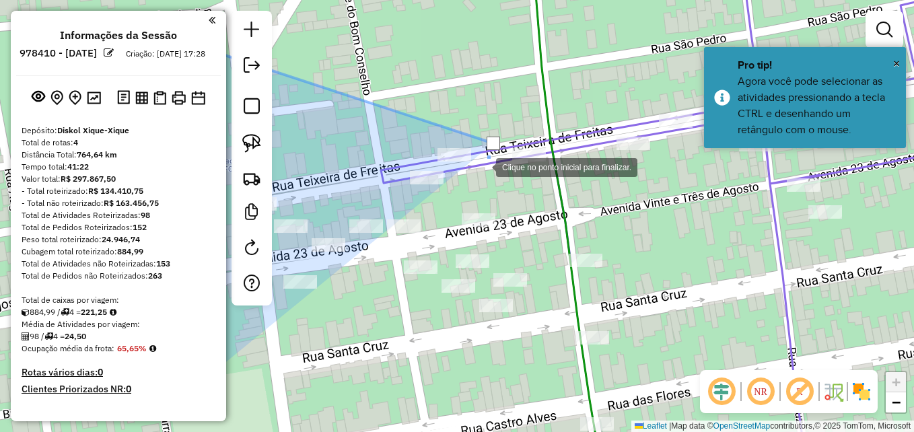
click at [485, 180] on div at bounding box center [482, 166] width 27 height 27
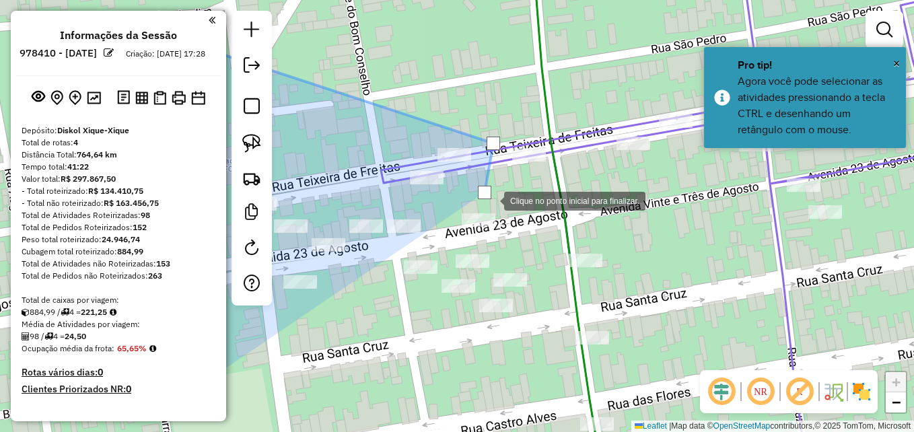
click at [504, 213] on div at bounding box center [490, 199] width 27 height 27
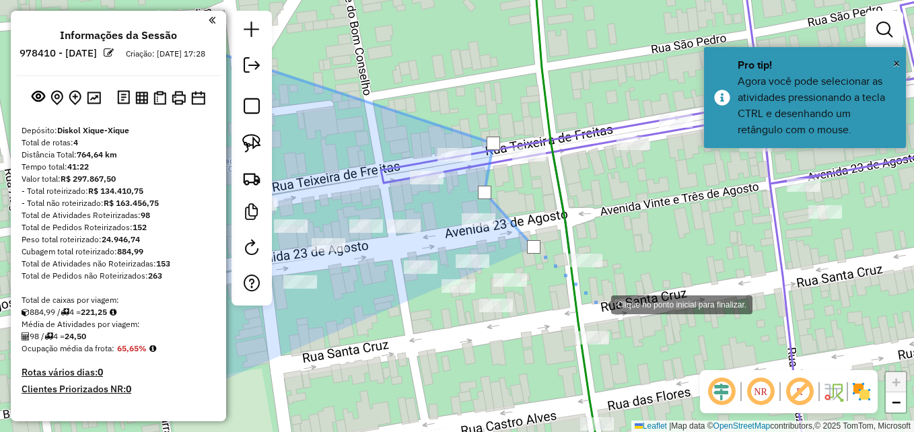
click at [611, 317] on div at bounding box center [597, 303] width 27 height 27
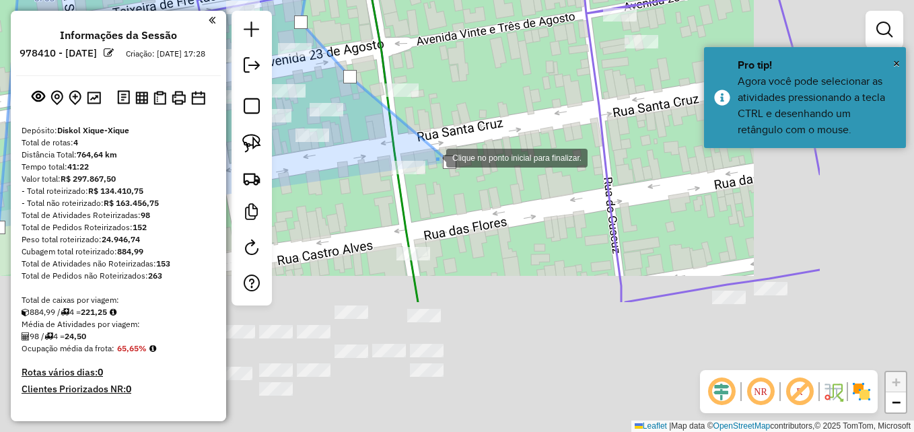
click at [436, 159] on div at bounding box center [432, 156] width 27 height 27
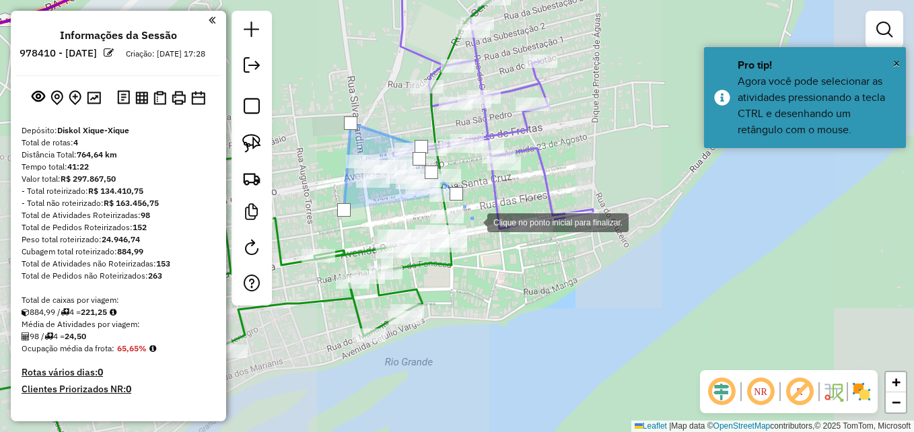
click at [475, 220] on div at bounding box center [473, 221] width 27 height 27
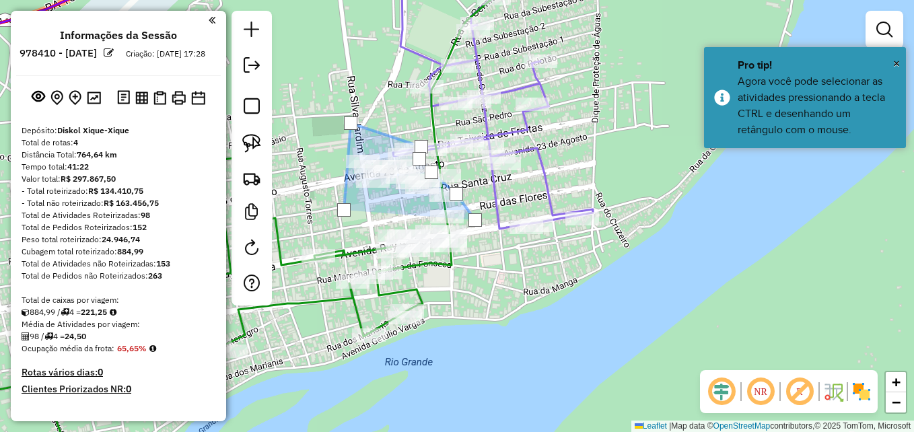
click at [464, 234] on div at bounding box center [475, 220] width 27 height 27
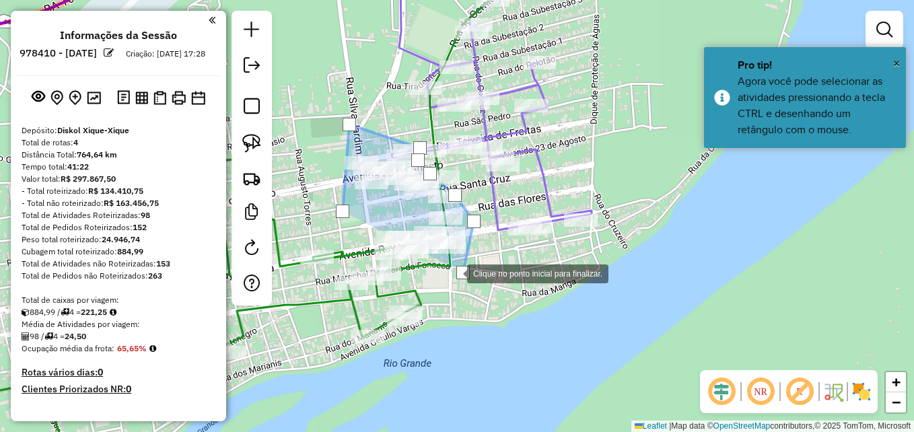
click at [440, 272] on div at bounding box center [453, 272] width 27 height 27
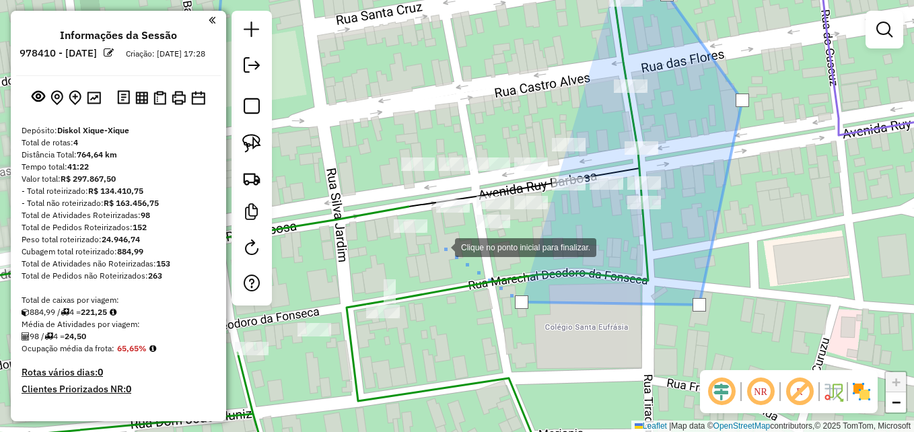
click at [441, 246] on div at bounding box center [441, 246] width 27 height 27
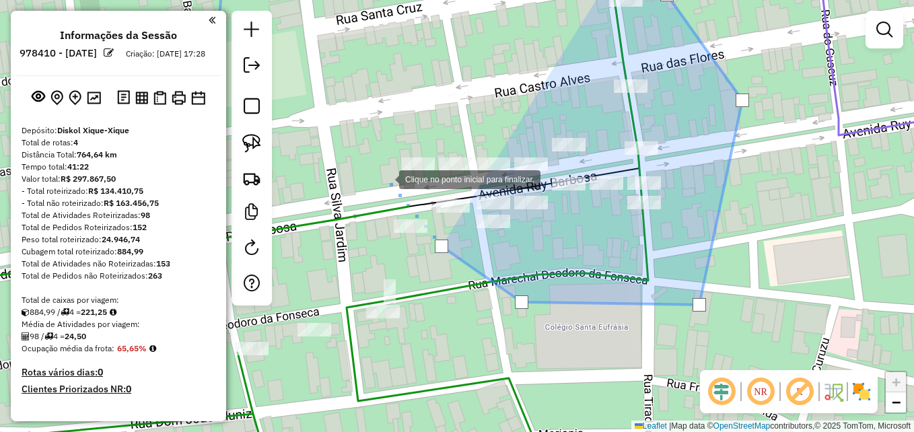
click at [386, 178] on div at bounding box center [385, 178] width 27 height 27
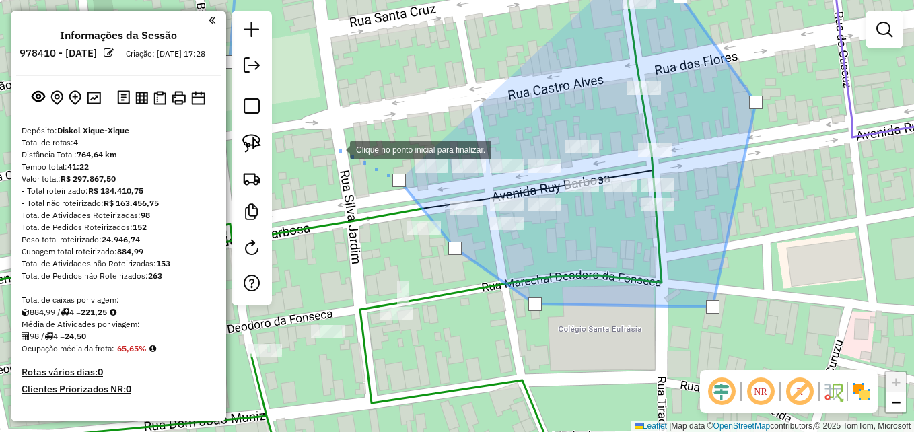
click at [340, 147] on div at bounding box center [336, 148] width 27 height 27
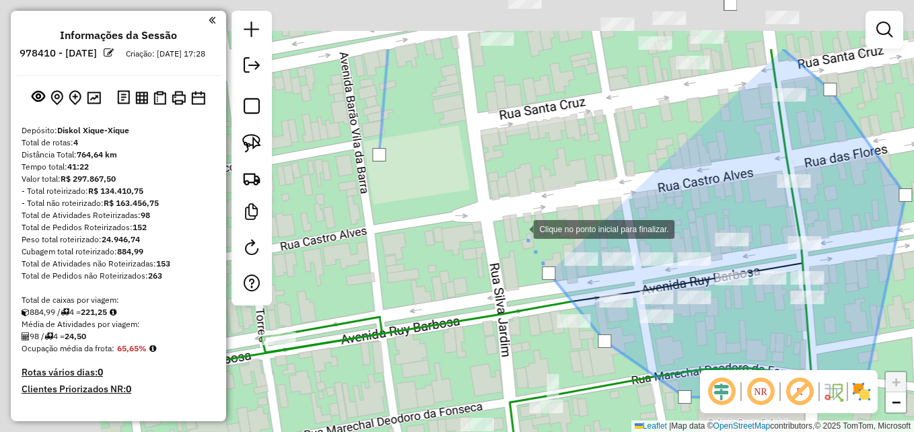
click at [526, 235] on div at bounding box center [519, 228] width 27 height 27
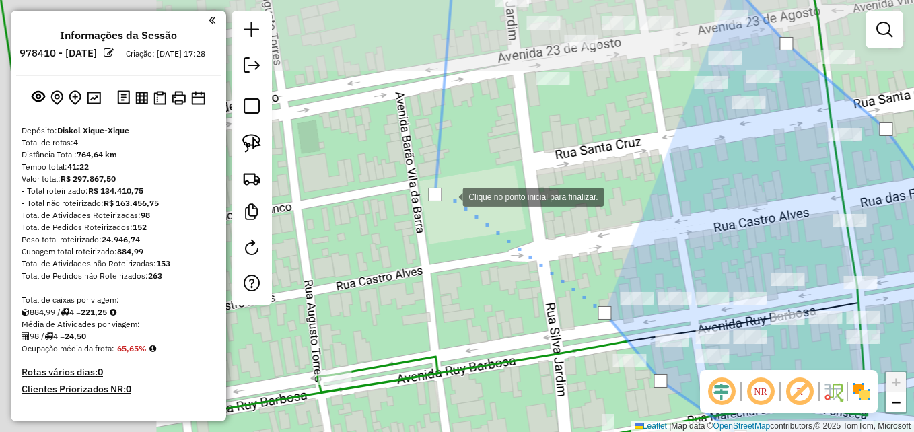
click at [448, 196] on div at bounding box center [448, 195] width 27 height 27
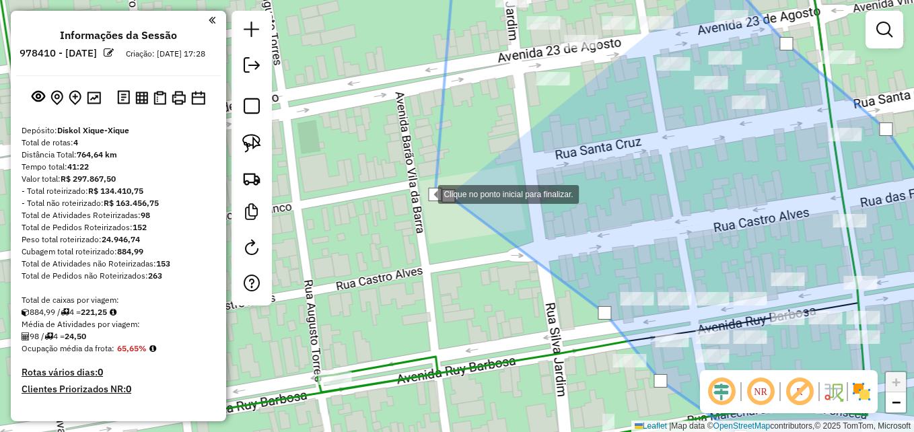
click at [424, 193] on div at bounding box center [424, 193] width 27 height 27
click at [429, 193] on div at bounding box center [434, 194] width 13 height 13
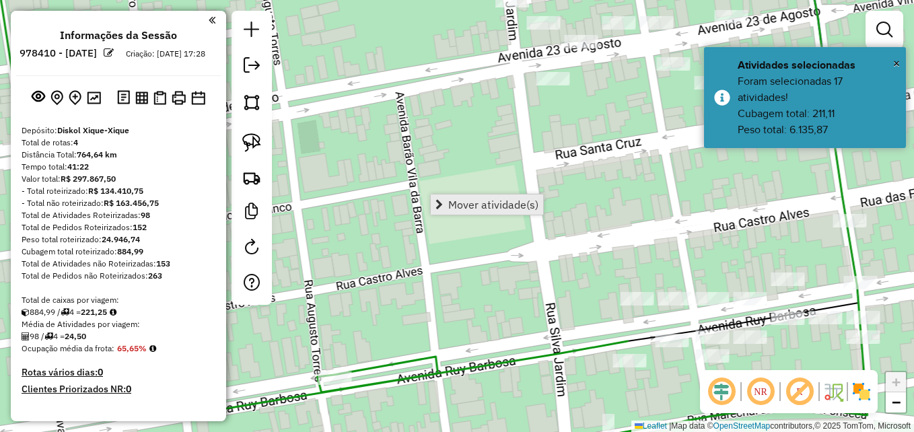
click at [458, 206] on span "Mover atividade(s)" at bounding box center [493, 204] width 90 height 11
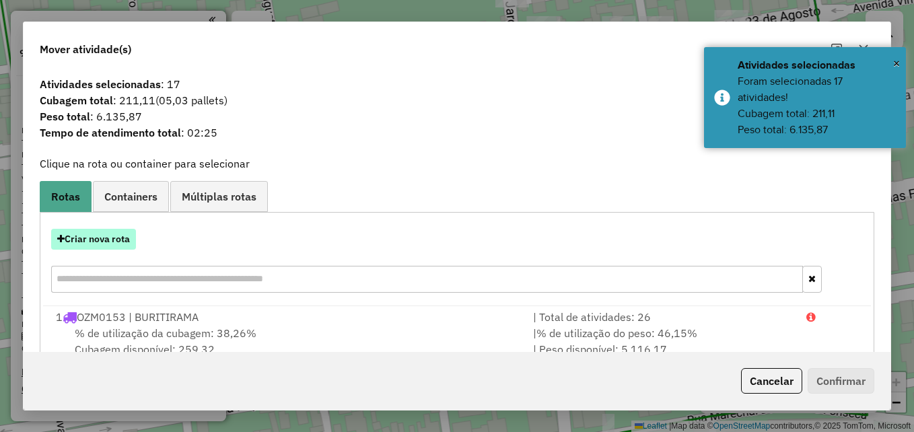
click at [91, 246] on button "Criar nova rota" at bounding box center [93, 239] width 85 height 21
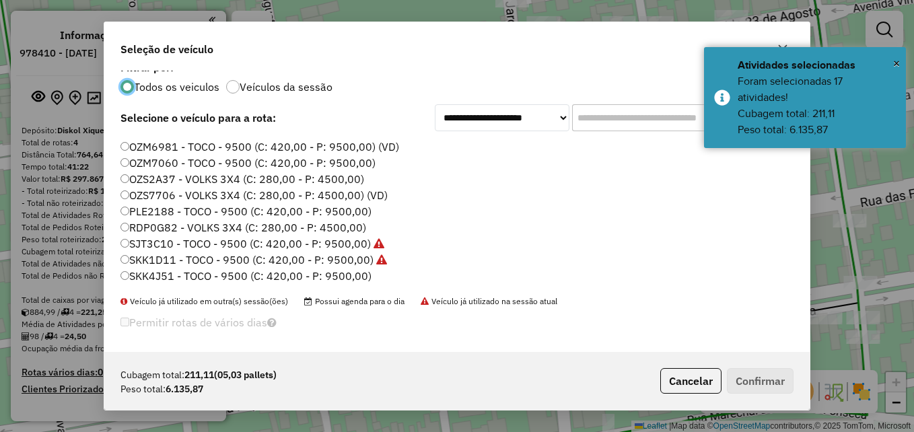
scroll to position [17, 0]
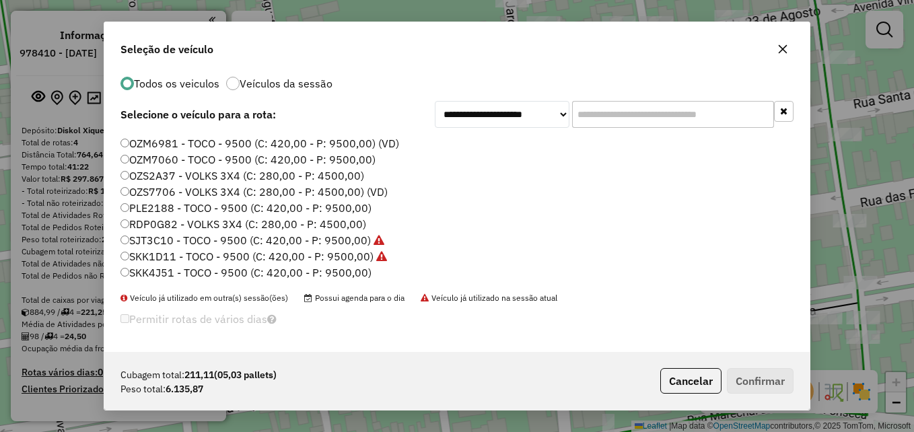
click at [164, 210] on label "PLE2188 - TOCO - 9500 (C: 420,00 - P: 9500,00)" at bounding box center [245, 208] width 251 height 16
click at [758, 377] on button "Confirmar" at bounding box center [760, 381] width 67 height 26
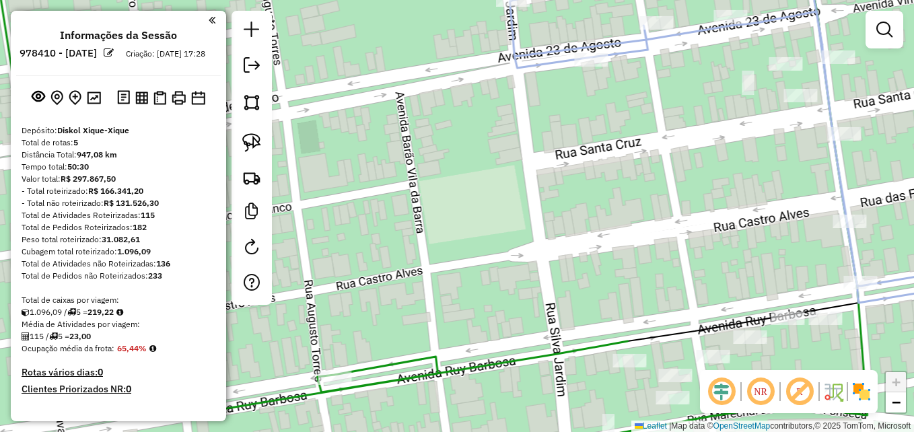
scroll to position [0, 0]
click at [406, 181] on div "Janela de atendimento Grade de atendimento Capacidade Transportadoras Veículos …" at bounding box center [457, 216] width 914 height 432
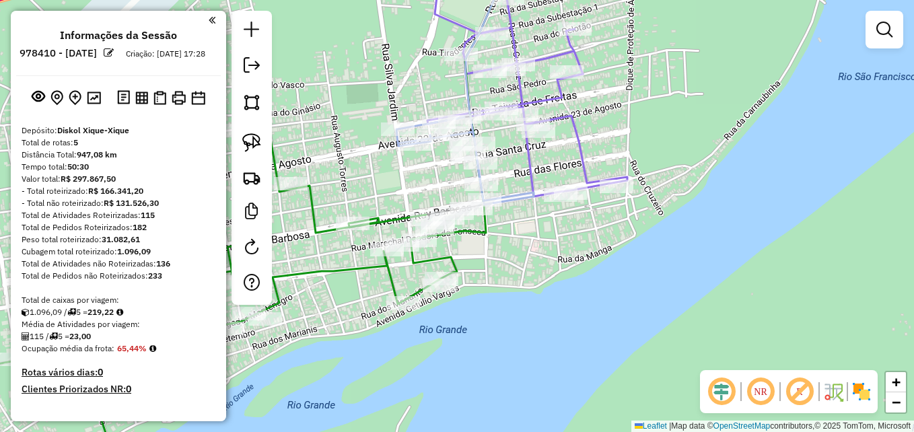
click at [441, 173] on div "Janela de atendimento Grade de atendimento Capacidade Transportadoras Veículos …" at bounding box center [457, 216] width 914 height 432
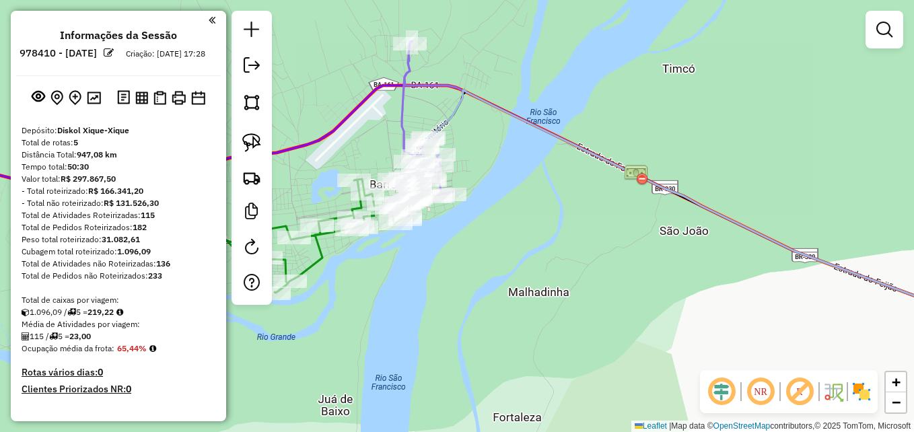
drag, startPoint x: 349, startPoint y: 137, endPoint x: 330, endPoint y: 161, distance: 29.7
click at [330, 161] on div "Janela de atendimento Grade de atendimento Capacidade Transportadoras Veículos …" at bounding box center [457, 216] width 914 height 432
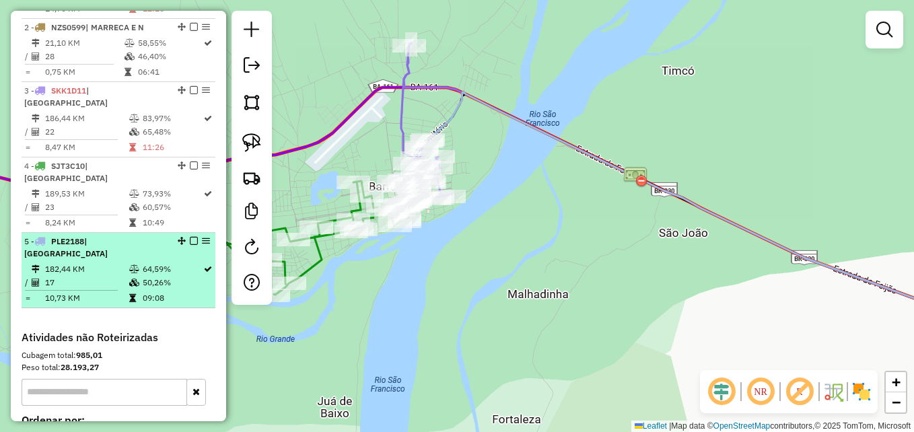
scroll to position [538, 0]
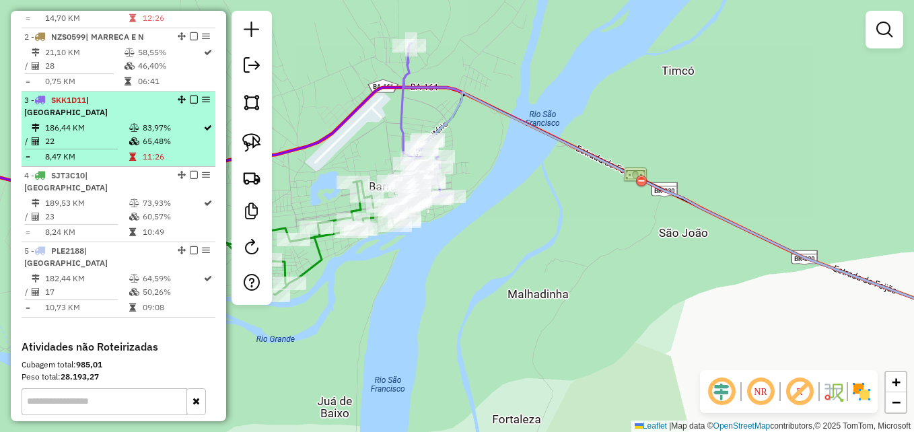
click at [104, 148] on td "22" at bounding box center [86, 141] width 84 height 13
select select "**********"
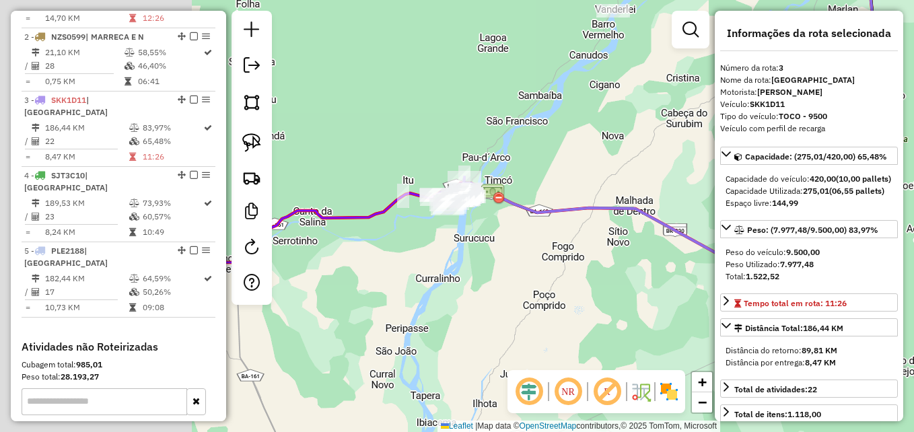
drag, startPoint x: 398, startPoint y: 272, endPoint x: 652, endPoint y: 158, distance: 278.7
click at [652, 158] on div "Janela de atendimento Grade de atendimento Capacidade Transportadoras Veículos …" at bounding box center [457, 216] width 914 height 432
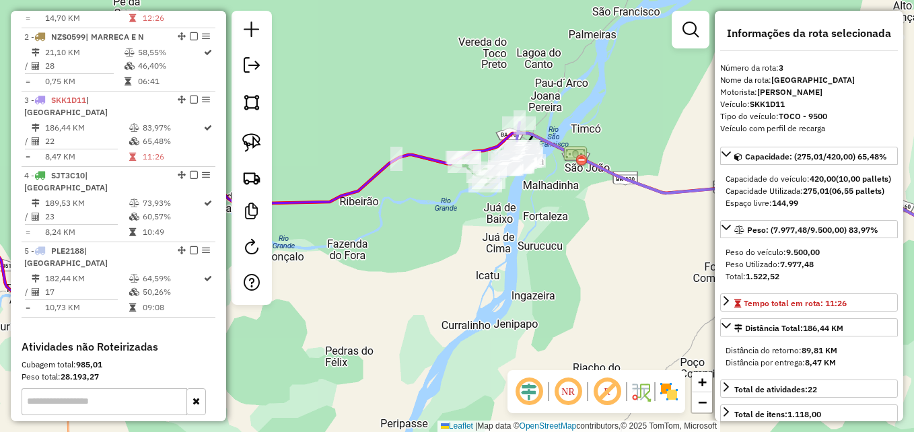
drag, startPoint x: 583, startPoint y: 222, endPoint x: 495, endPoint y: 322, distance: 133.5
click at [495, 322] on div "Janela de atendimento Grade de atendimento Capacidade Transportadoras Veículos …" at bounding box center [457, 216] width 914 height 432
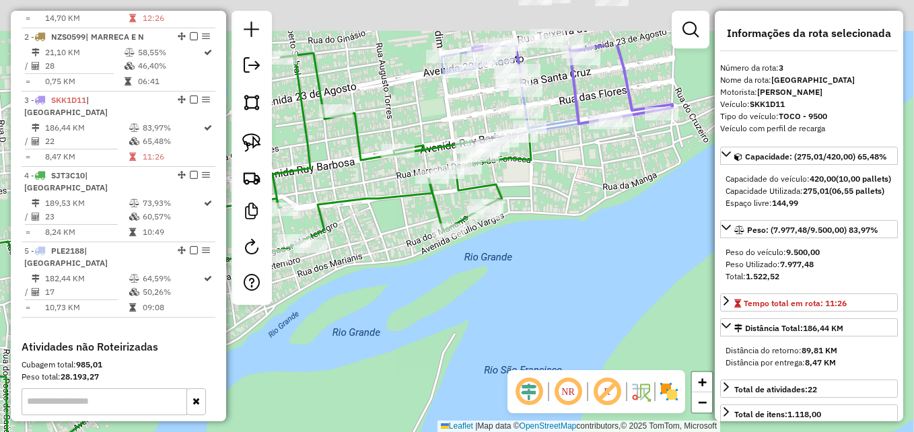
drag, startPoint x: 553, startPoint y: 197, endPoint x: 392, endPoint y: 305, distance: 194.5
click at [415, 314] on div "Janela de atendimento Grade de atendimento Capacidade Transportadoras Veículos …" at bounding box center [457, 216] width 914 height 432
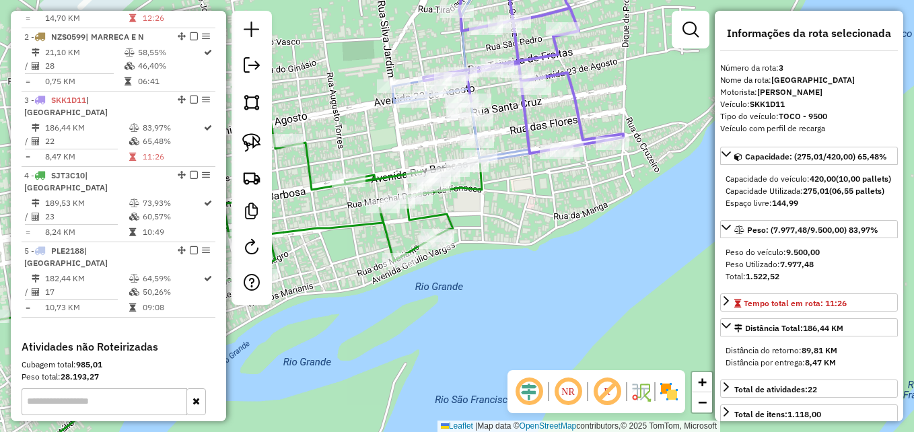
click at [586, 140] on icon at bounding box center [523, 55] width 200 height 197
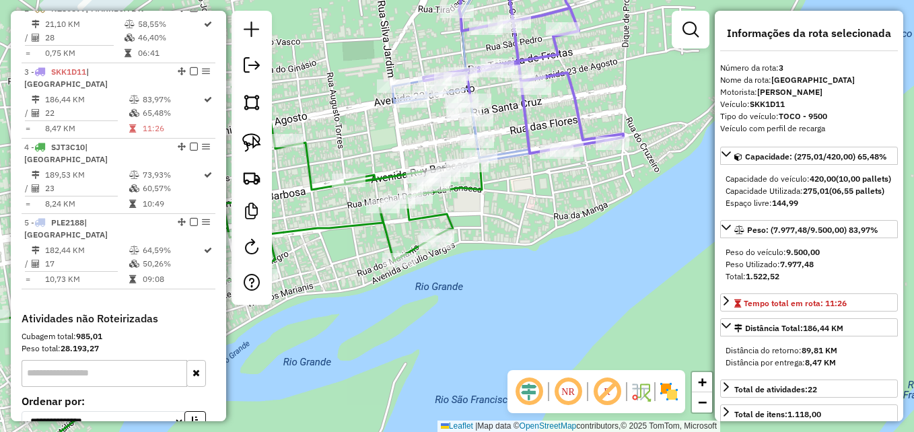
click at [586, 140] on icon at bounding box center [523, 55] width 200 height 197
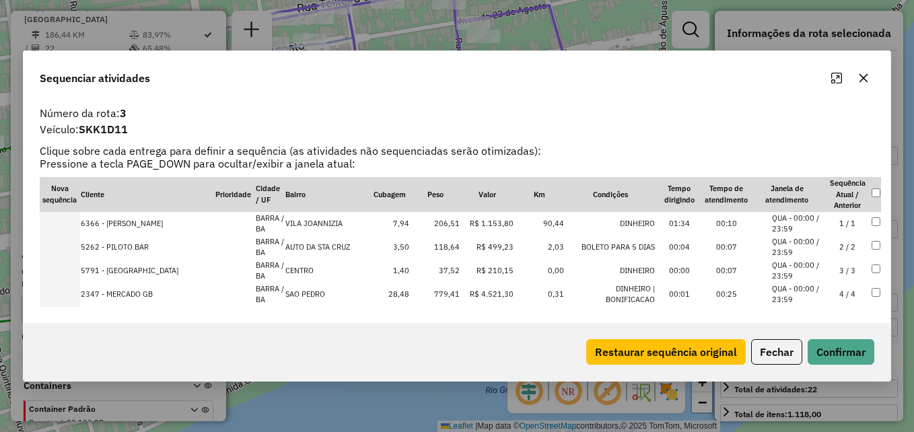
scroll to position [67, 0]
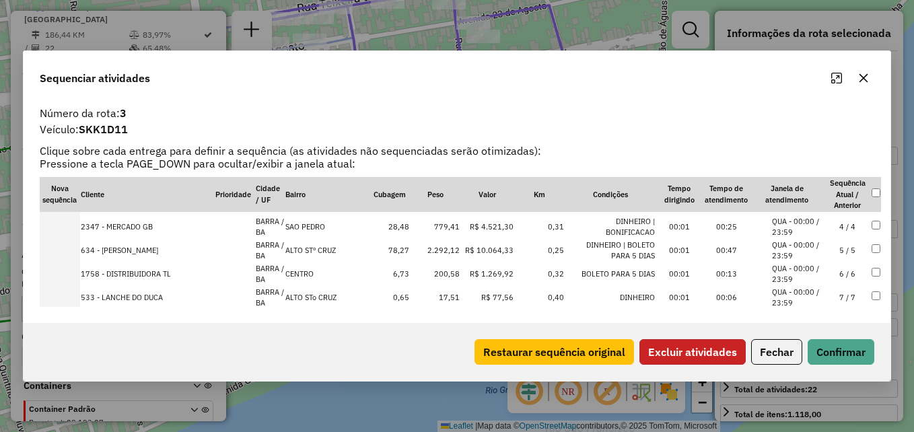
click at [706, 353] on button "Excluir atividades" at bounding box center [692, 352] width 106 height 26
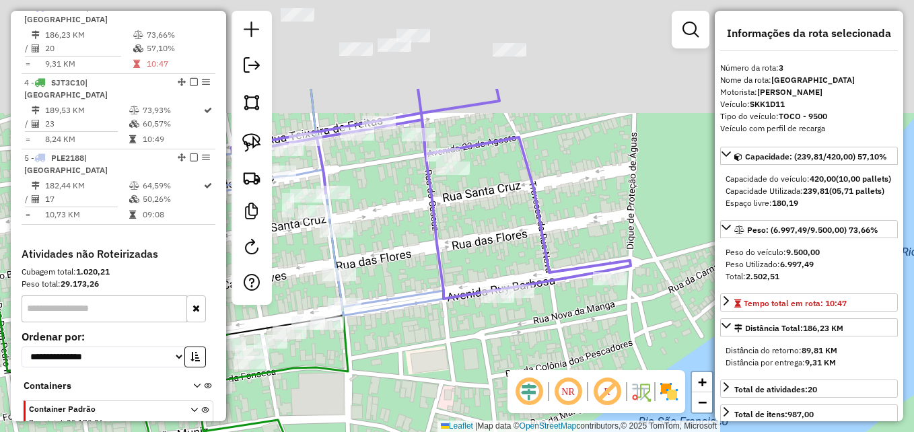
drag, startPoint x: 421, startPoint y: 101, endPoint x: 380, endPoint y: 302, distance: 205.2
click at [380, 302] on div "Janela de atendimento Grade de atendimento Capacidade Transportadoras Veículos …" at bounding box center [457, 216] width 914 height 432
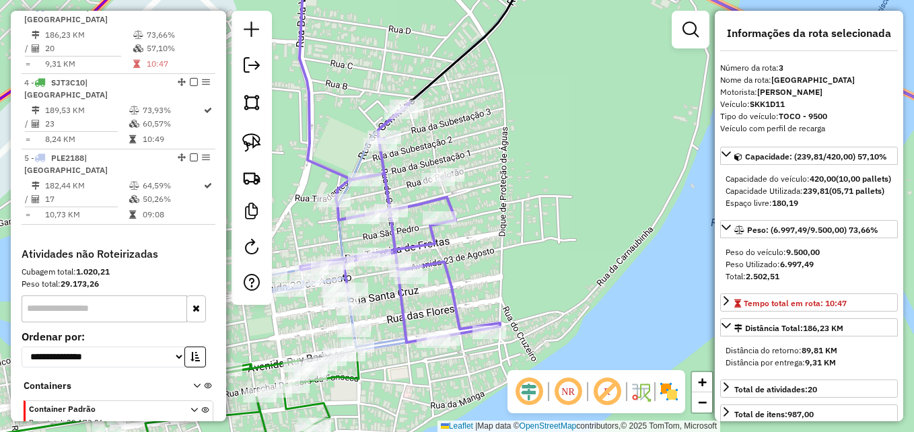
drag, startPoint x: 254, startPoint y: 143, endPoint x: 321, endPoint y: 162, distance: 70.1
click at [254, 143] on img at bounding box center [251, 142] width 19 height 19
drag, startPoint x: 419, startPoint y: 166, endPoint x: 416, endPoint y: 192, distance: 26.4
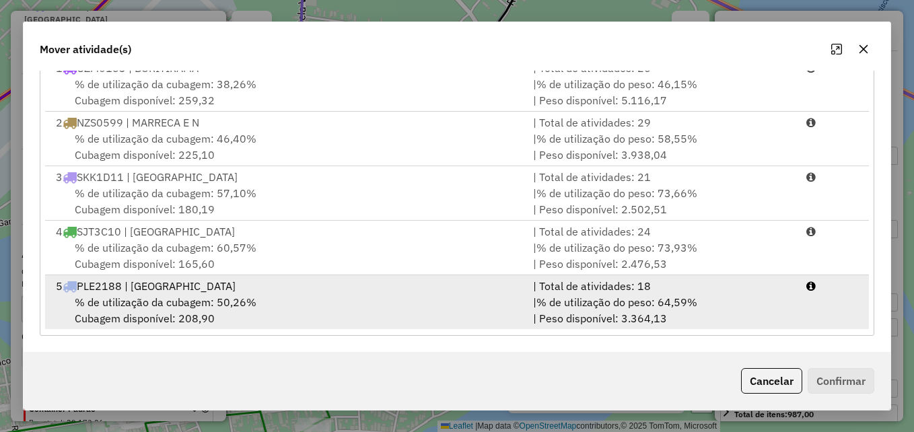
scroll to position [3, 0]
click at [288, 292] on div "5 PLE2188 | [GEOGRAPHIC_DATA]" at bounding box center [286, 285] width 477 height 16
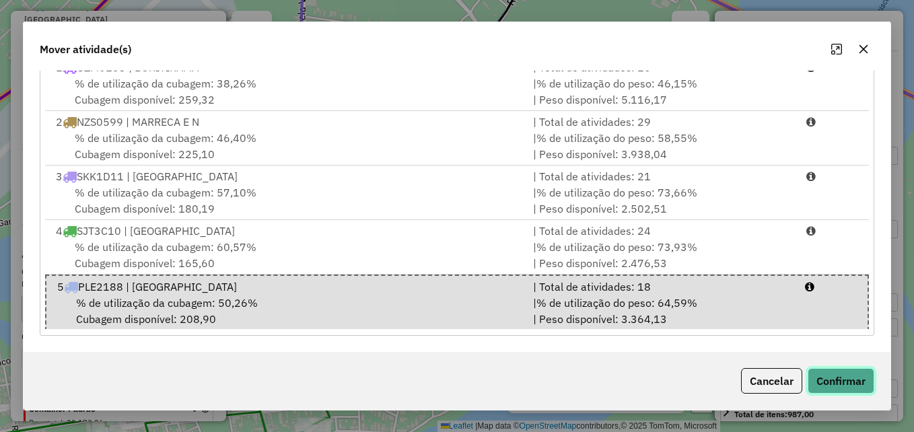
click at [834, 373] on button "Confirmar" at bounding box center [841, 381] width 67 height 26
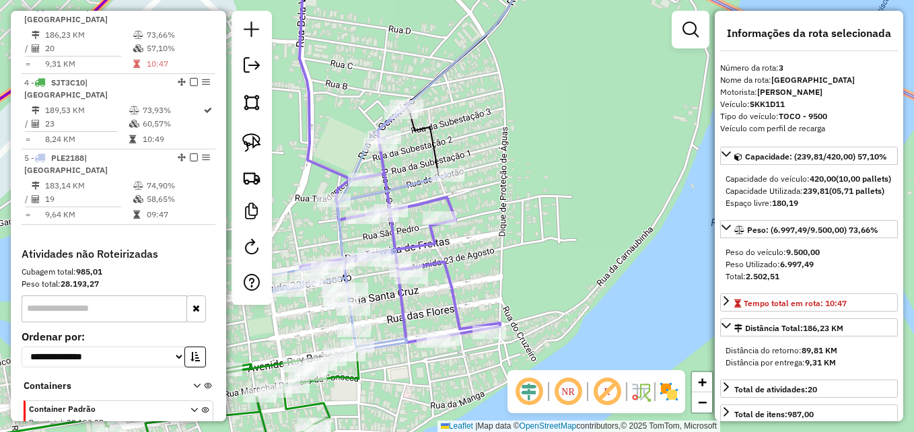
scroll to position [0, 0]
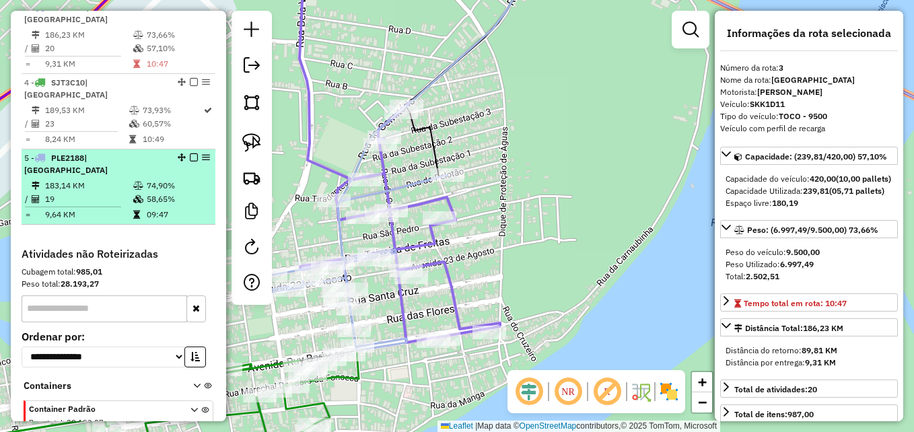
click at [114, 176] on div "5 - PLE2188 | [GEOGRAPHIC_DATA]" at bounding box center [95, 164] width 143 height 24
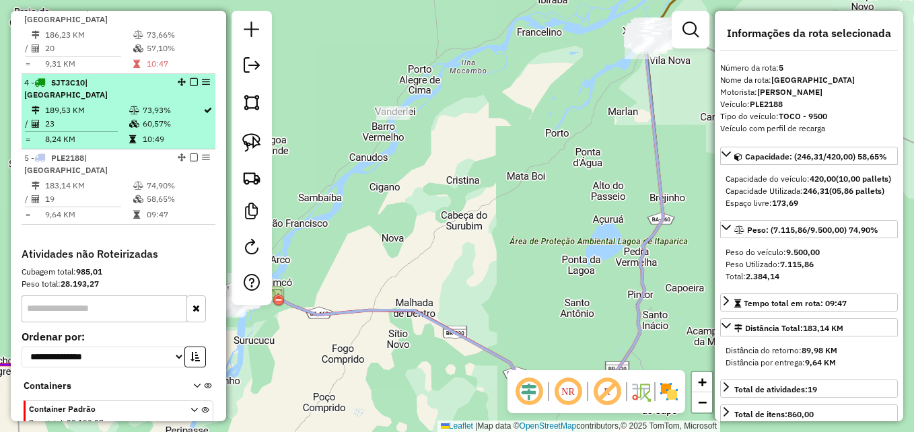
click at [89, 131] on td "23" at bounding box center [86, 123] width 84 height 13
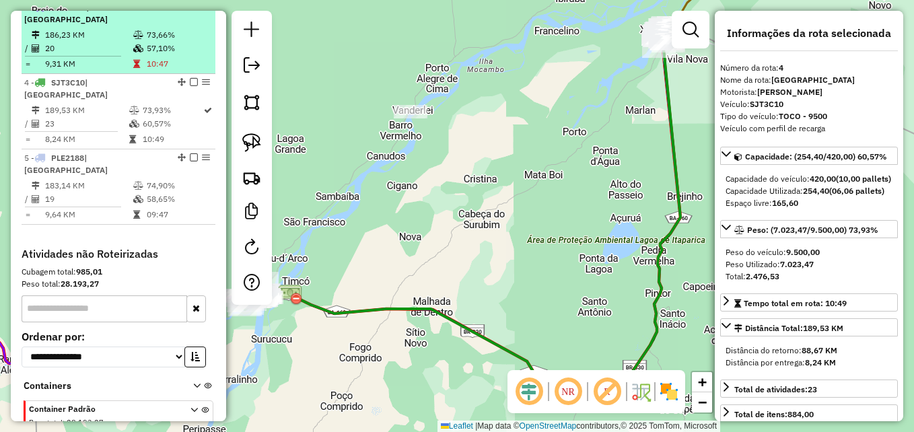
click at [105, 55] on td "20" at bounding box center [88, 48] width 88 height 13
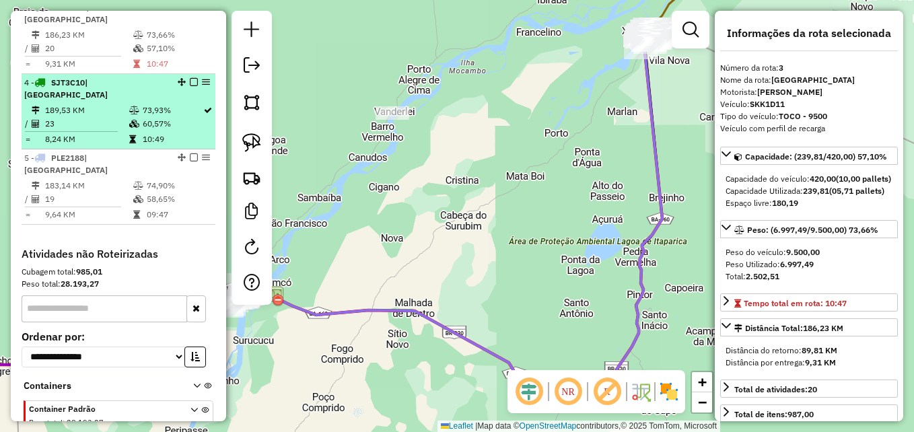
click at [108, 117] on td "189,53 KM" at bounding box center [86, 110] width 84 height 13
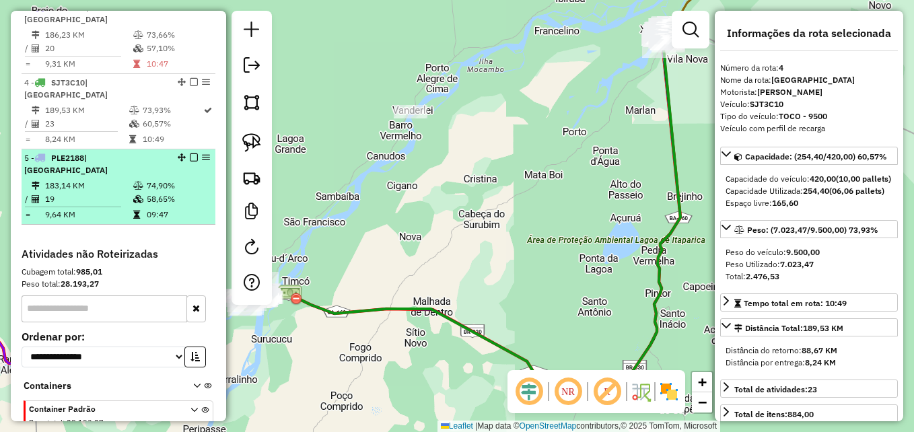
click at [121, 206] on td "19" at bounding box center [88, 198] width 88 height 13
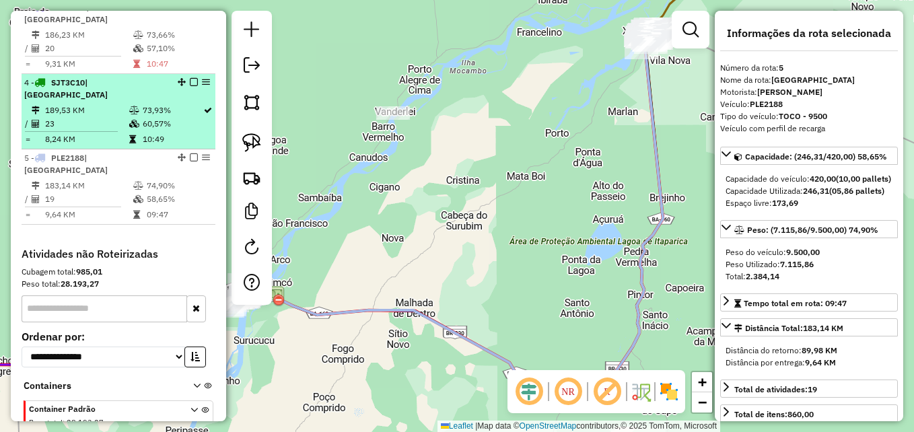
click at [119, 146] on td "8,24 KM" at bounding box center [86, 139] width 84 height 13
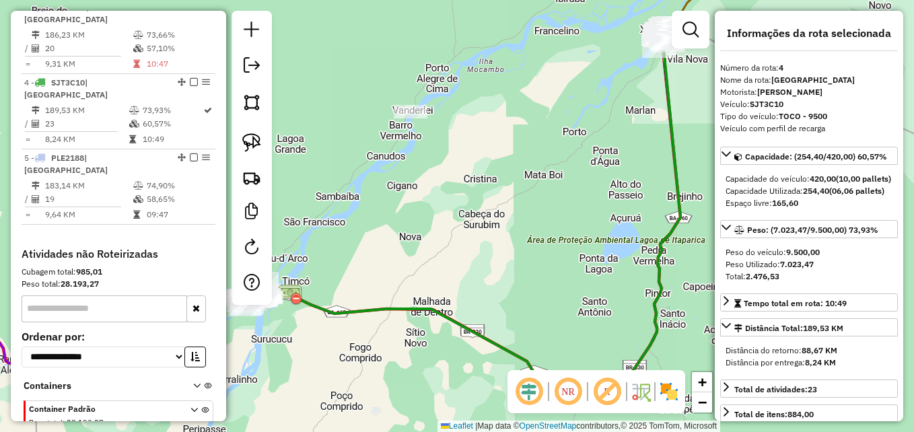
drag, startPoint x: 473, startPoint y: 313, endPoint x: 476, endPoint y: 304, distance: 9.2
click at [474, 312] on div "Janela de atendimento Grade de atendimento Capacidade Transportadoras Veículos …" at bounding box center [457, 216] width 914 height 432
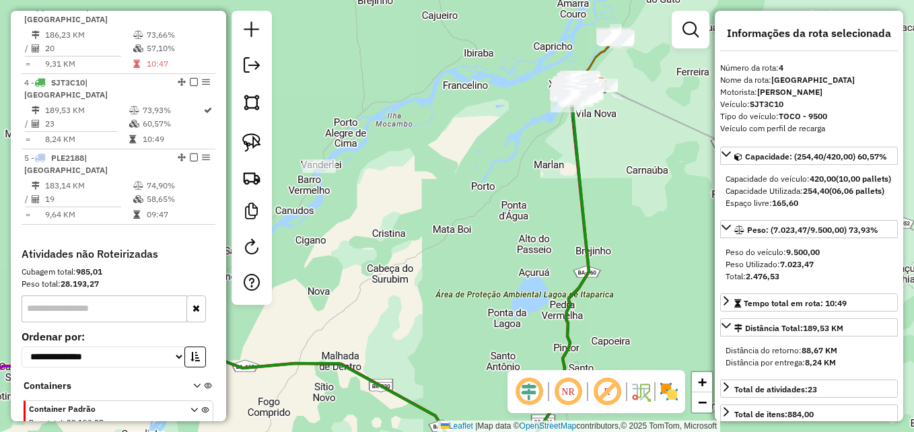
drag, startPoint x: 462, startPoint y: 269, endPoint x: 386, endPoint y: 309, distance: 85.8
click at [369, 325] on div "Janela de atendimento Grade de atendimento Capacidade Transportadoras Veículos …" at bounding box center [457, 216] width 914 height 432
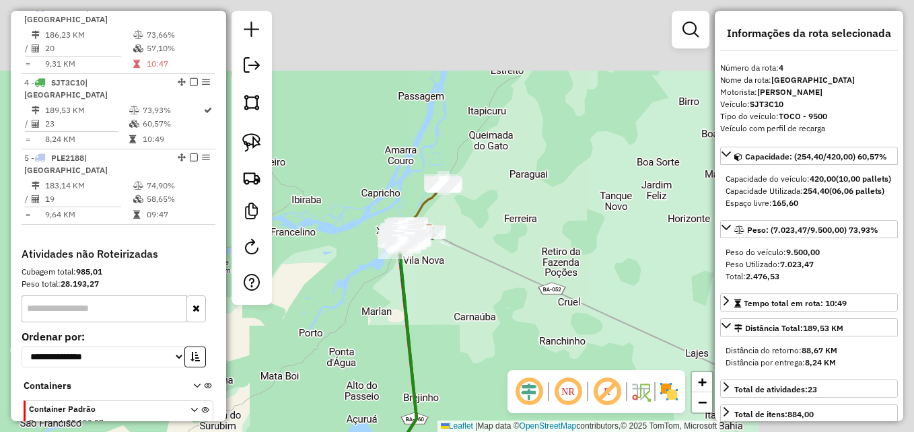
drag, startPoint x: 631, startPoint y: 208, endPoint x: 419, endPoint y: 369, distance: 266.1
click at [420, 369] on div "Janela de atendimento Grade de atendimento Capacidade Transportadoras Veículos …" at bounding box center [457, 216] width 914 height 432
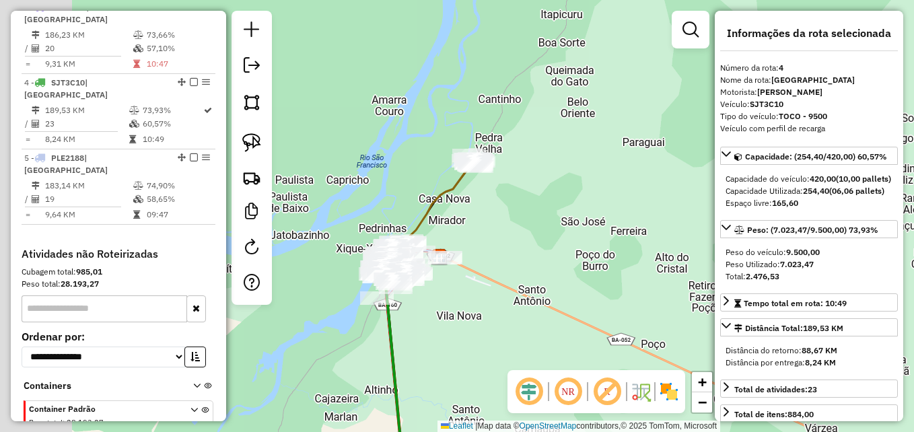
drag, startPoint x: 433, startPoint y: 310, endPoint x: 438, endPoint y: 299, distance: 11.1
click at [503, 340] on div "Janela de atendimento Grade de atendimento Capacidade Transportadoras Veículos …" at bounding box center [457, 216] width 914 height 432
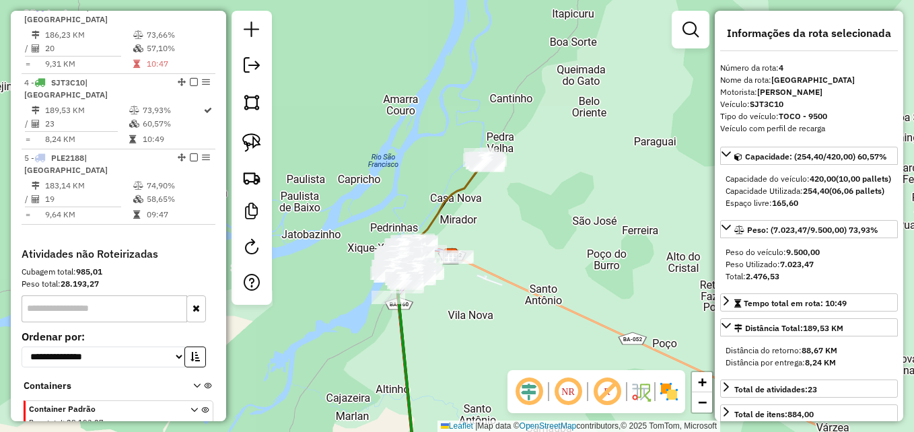
drag, startPoint x: 244, startPoint y: 105, endPoint x: 291, endPoint y: 178, distance: 87.5
click at [244, 105] on img at bounding box center [251, 102] width 19 height 19
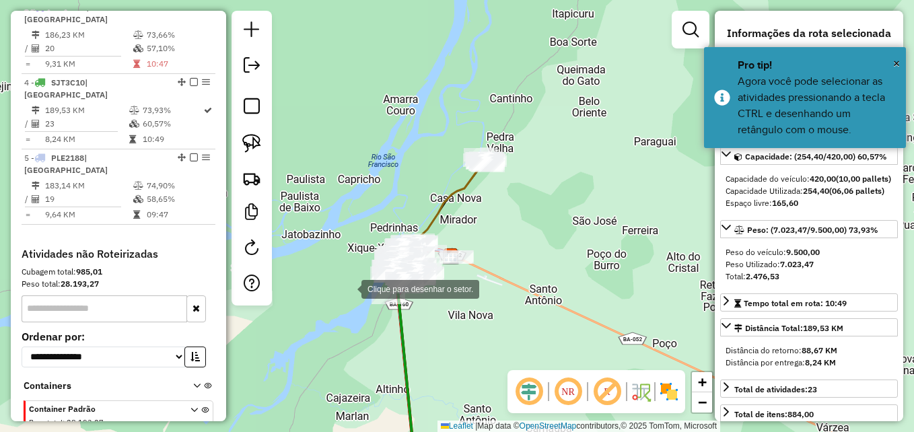
click at [361, 302] on div at bounding box center [347, 288] width 27 height 27
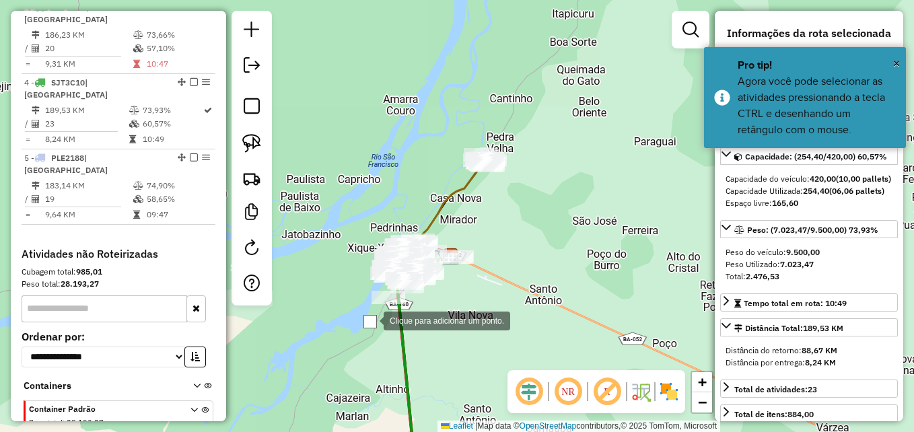
drag, startPoint x: 353, startPoint y: 264, endPoint x: 356, endPoint y: 244, distance: 20.4
click at [357, 306] on div at bounding box center [370, 319] width 27 height 27
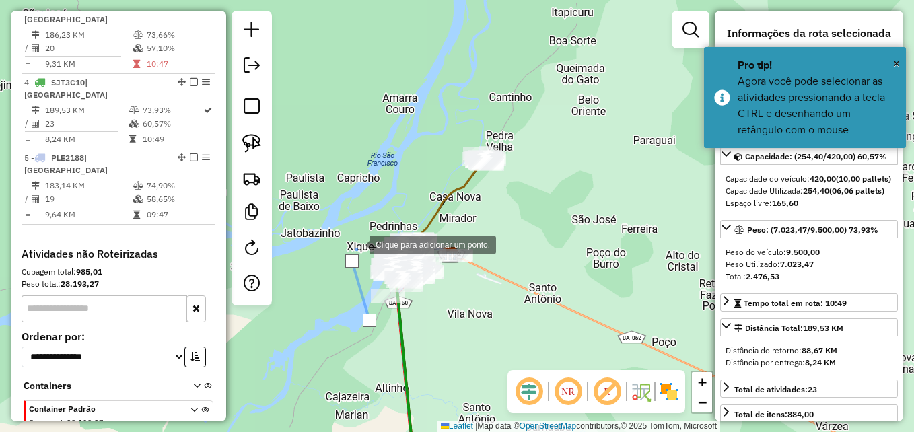
click at [369, 230] on div at bounding box center [356, 243] width 27 height 27
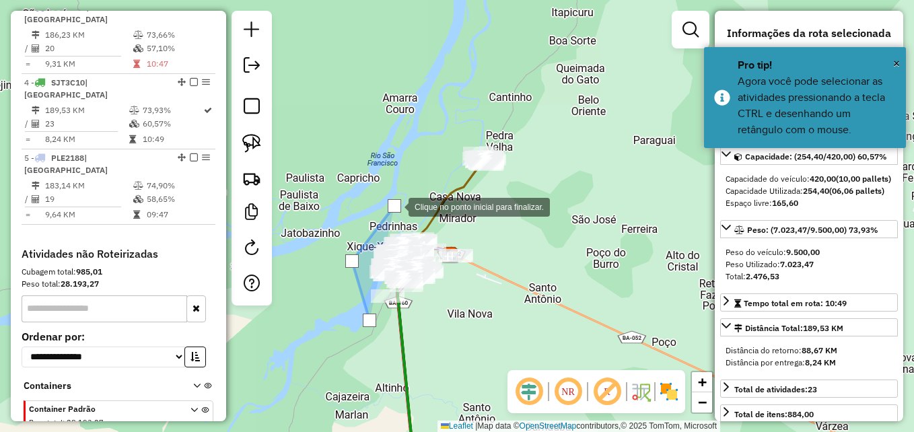
click at [409, 219] on div at bounding box center [395, 205] width 27 height 27
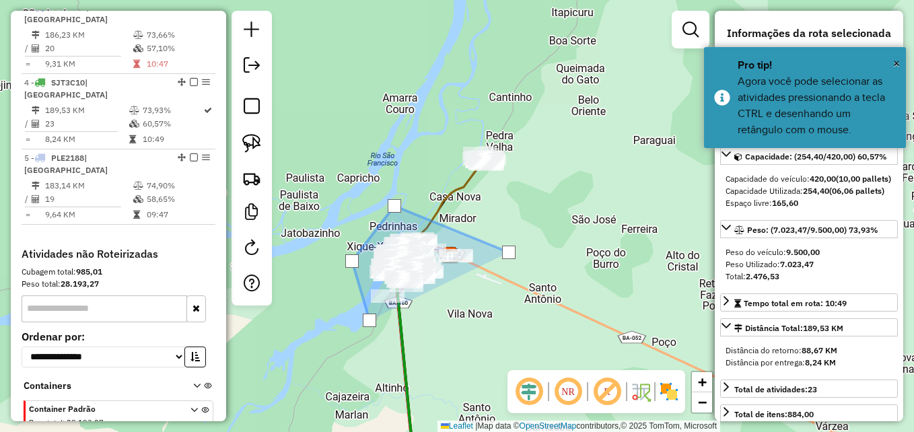
drag, startPoint x: 505, startPoint y: 281, endPoint x: 494, endPoint y: 285, distance: 12.4
click at [504, 266] on div at bounding box center [508, 252] width 27 height 27
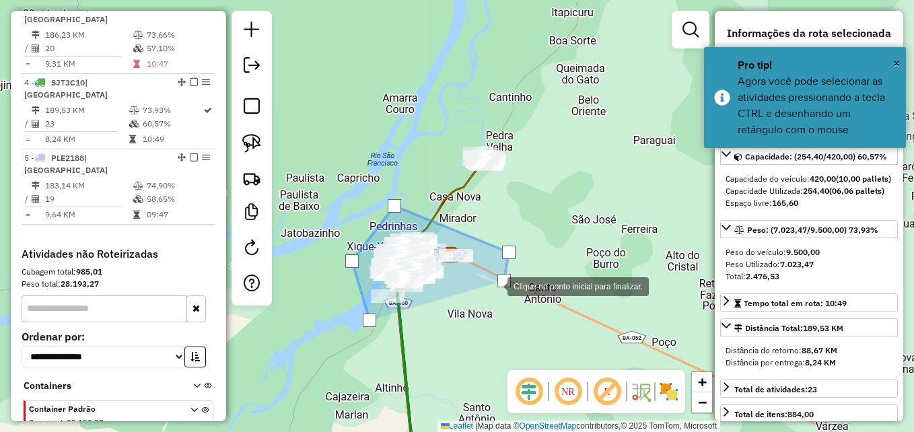
click at [481, 299] on div at bounding box center [494, 285] width 27 height 27
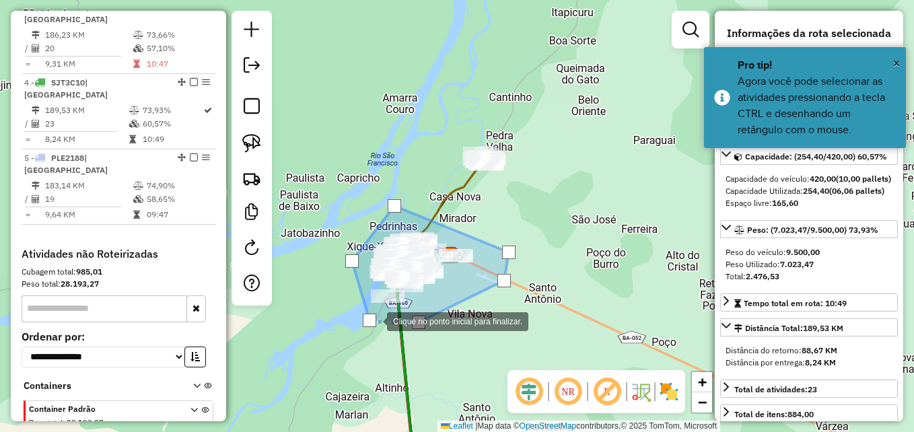
click at [371, 320] on div at bounding box center [369, 320] width 13 height 13
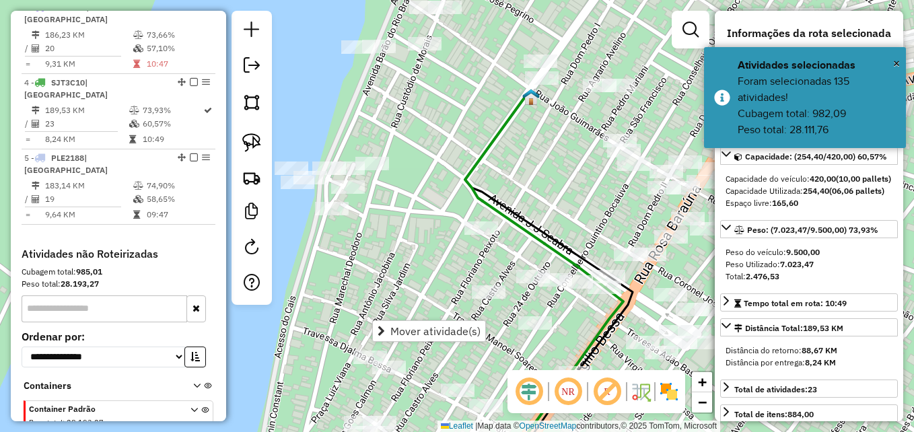
drag, startPoint x: 583, startPoint y: 209, endPoint x: 376, endPoint y: 215, distance: 207.4
click at [376, 215] on div "Janela de atendimento Grade de atendimento Capacidade Transportadoras Veículos …" at bounding box center [457, 216] width 914 height 432
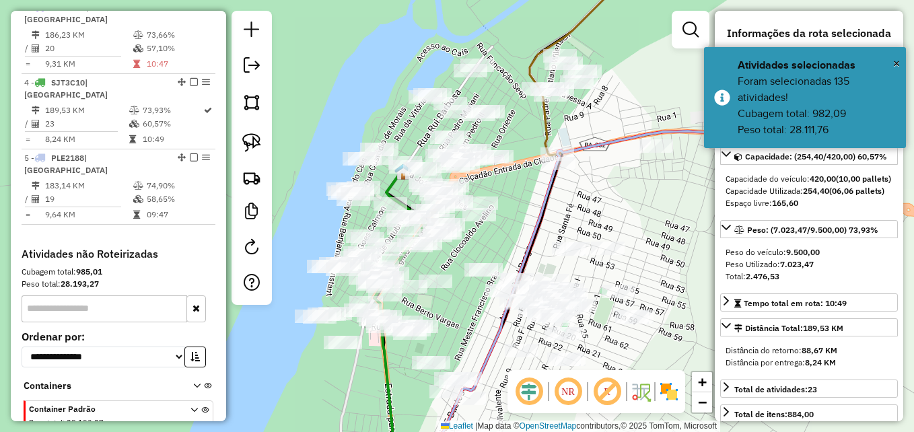
drag, startPoint x: 532, startPoint y: 186, endPoint x: 476, endPoint y: 249, distance: 83.4
click at [483, 256] on div "Janela de atendimento Grade de atendimento Capacidade Transportadoras Veículos …" at bounding box center [457, 216] width 914 height 432
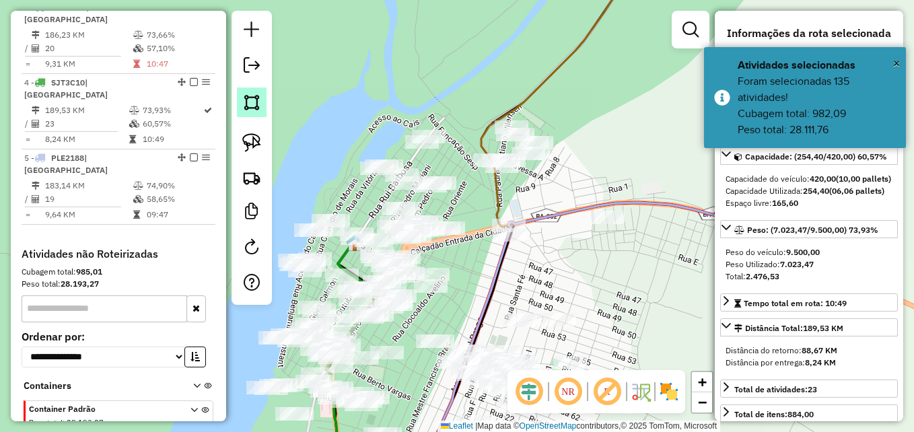
click at [252, 96] on img at bounding box center [251, 102] width 19 height 19
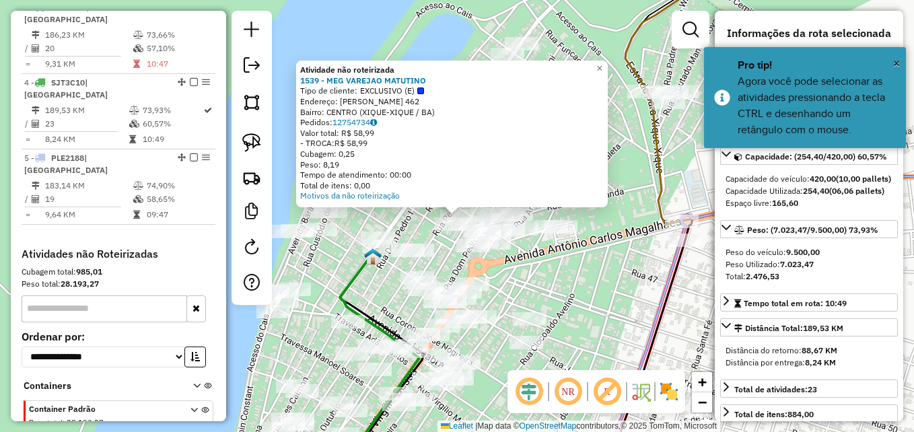
click at [415, 229] on div "Atividade não roteirizada 1539 - MEG VAREJAO MATUTINO Tipo de cliente: EXCLUSIV…" at bounding box center [457, 216] width 914 height 432
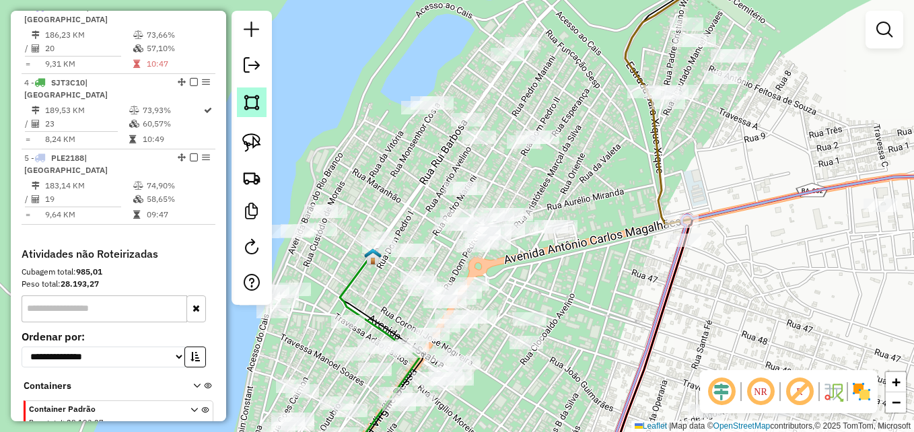
click at [259, 108] on img at bounding box center [251, 102] width 19 height 19
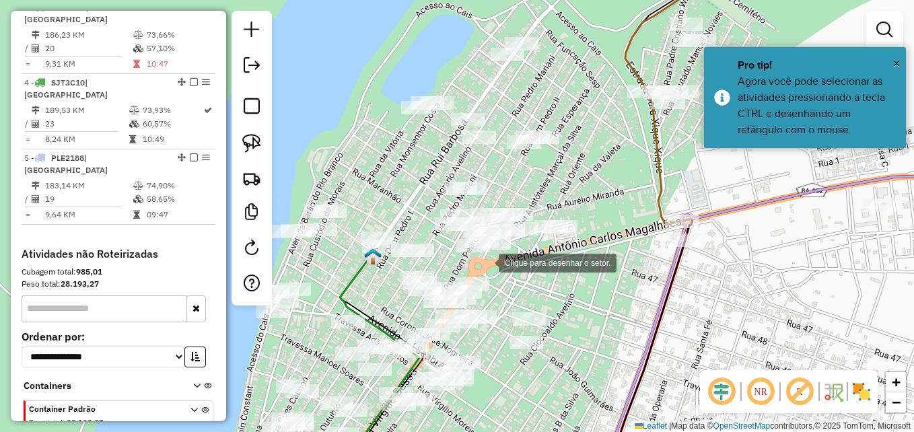
click at [485, 262] on div at bounding box center [485, 261] width 27 height 27
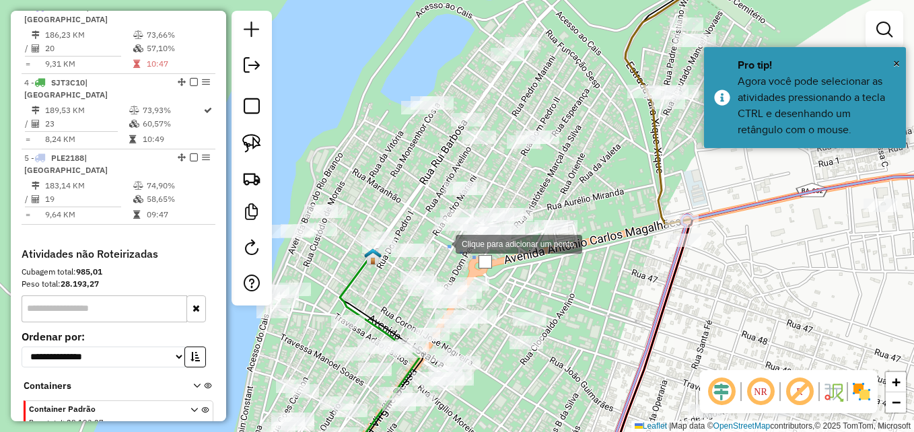
drag, startPoint x: 441, startPoint y: 242, endPoint x: 384, endPoint y: 170, distance: 92.4
click at [440, 241] on div at bounding box center [442, 242] width 27 height 27
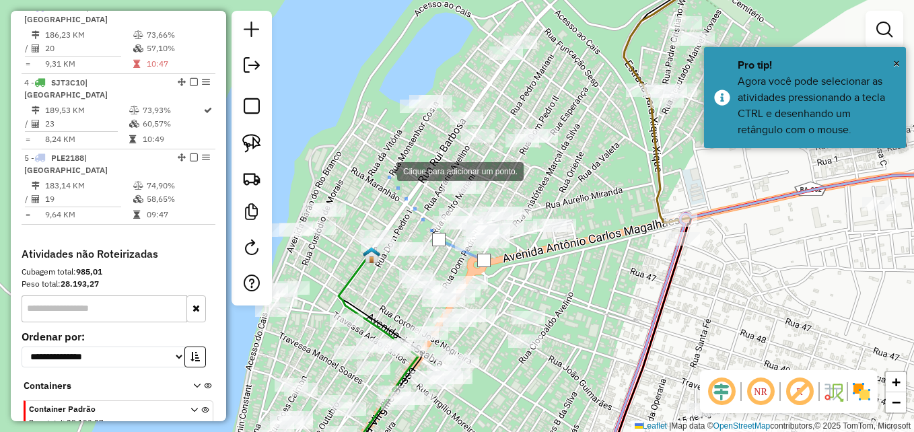
click at [378, 165] on div at bounding box center [383, 170] width 27 height 27
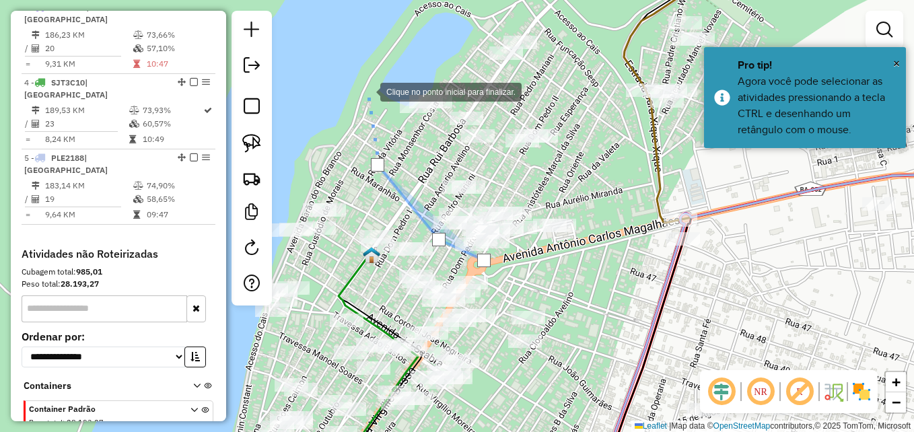
click at [369, 77] on div at bounding box center [366, 90] width 27 height 27
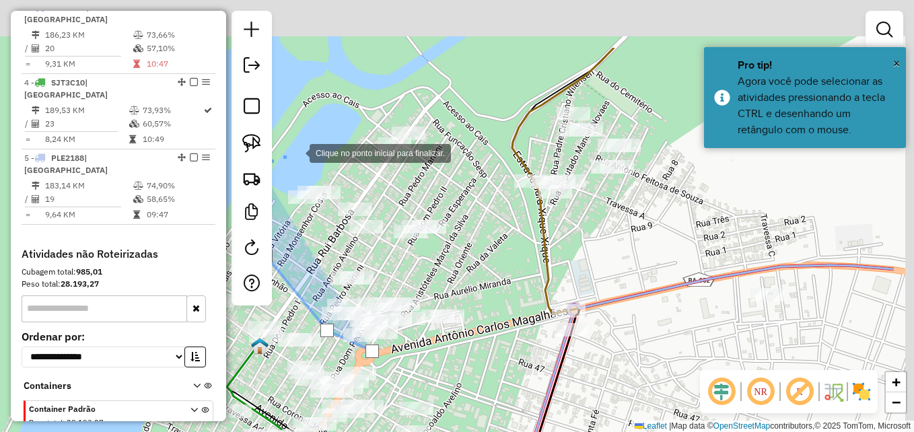
drag, startPoint x: 404, startPoint y: 65, endPoint x: 428, endPoint y: 72, distance: 24.7
click at [299, 151] on div at bounding box center [296, 152] width 27 height 27
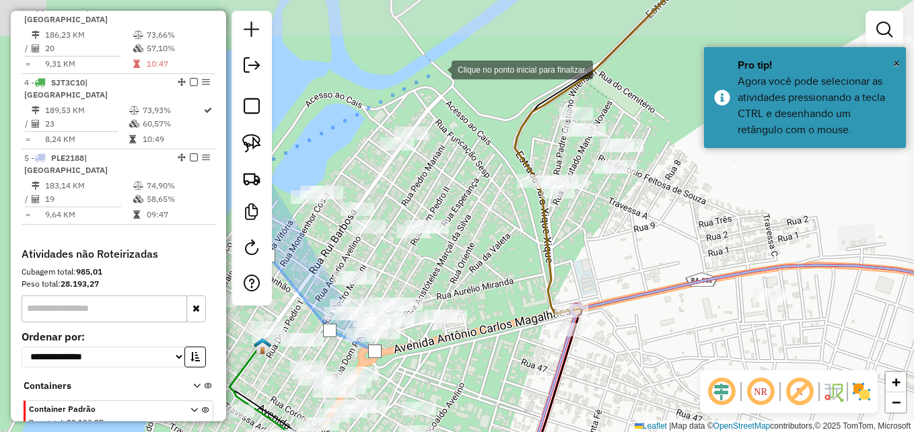
click at [438, 69] on div at bounding box center [438, 68] width 27 height 27
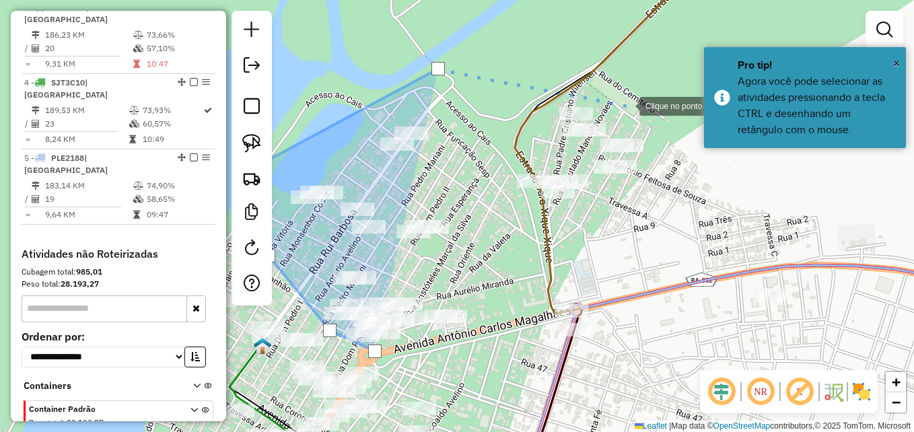
click at [626, 105] on div at bounding box center [625, 105] width 27 height 27
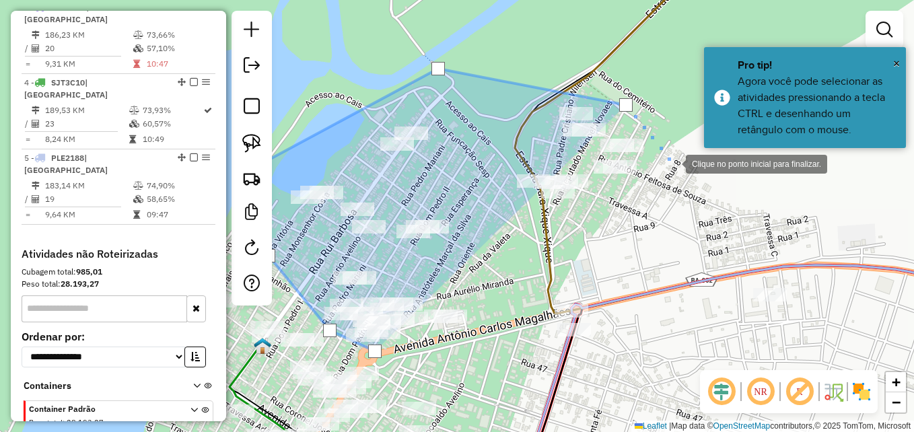
click at [686, 176] on div at bounding box center [672, 162] width 27 height 27
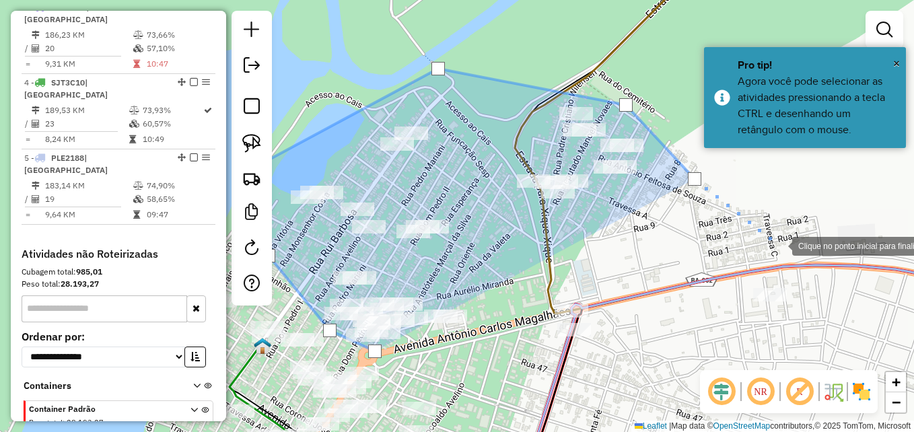
click at [779, 245] on div at bounding box center [778, 245] width 27 height 27
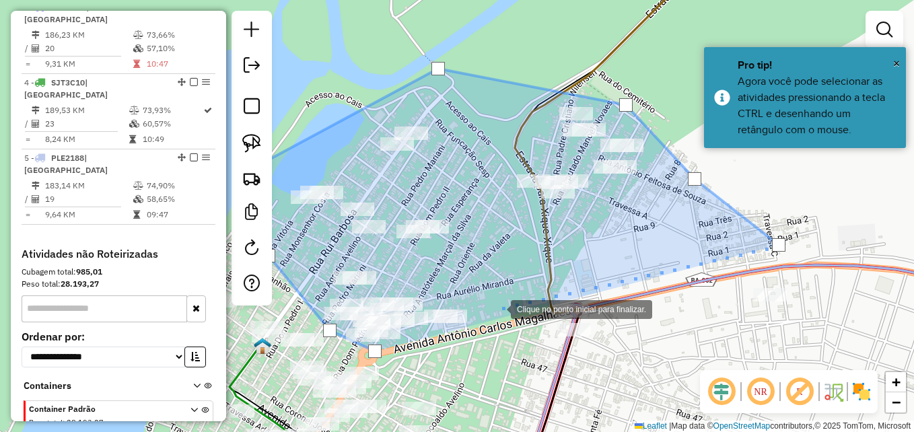
click at [491, 312] on div at bounding box center [497, 308] width 27 height 27
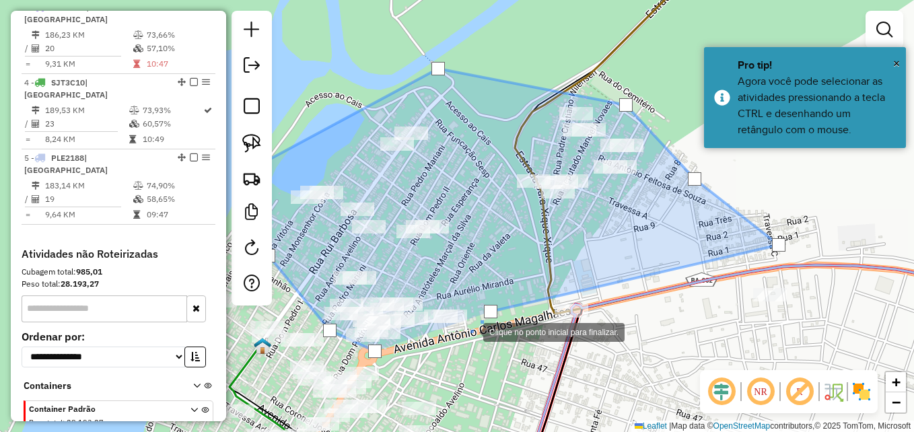
click at [469, 332] on div at bounding box center [469, 331] width 27 height 27
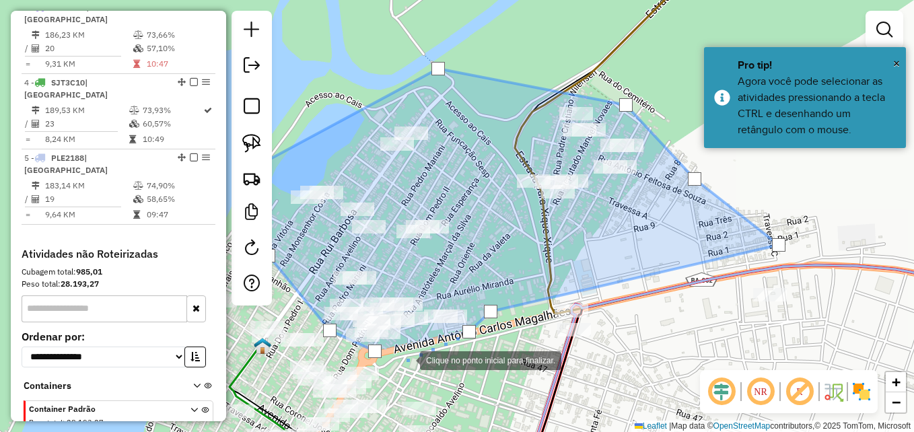
click at [398, 359] on div at bounding box center [406, 359] width 27 height 27
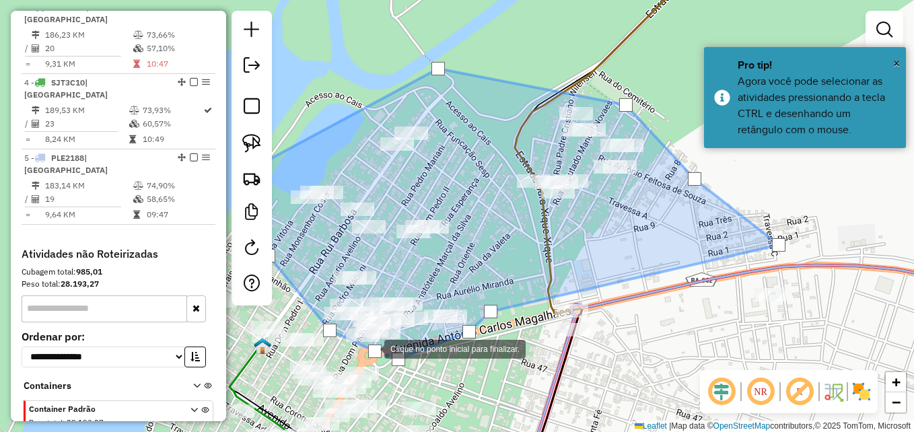
click at [371, 348] on div at bounding box center [374, 351] width 13 height 13
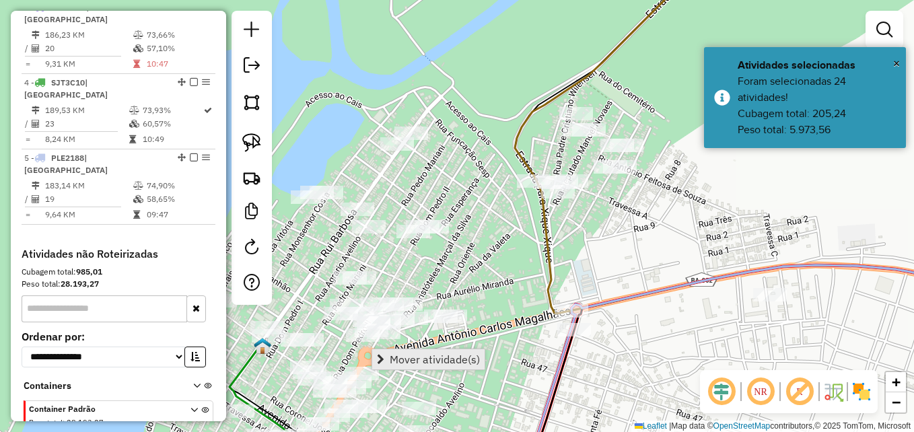
click at [409, 357] on span "Mover atividade(s)" at bounding box center [435, 359] width 90 height 11
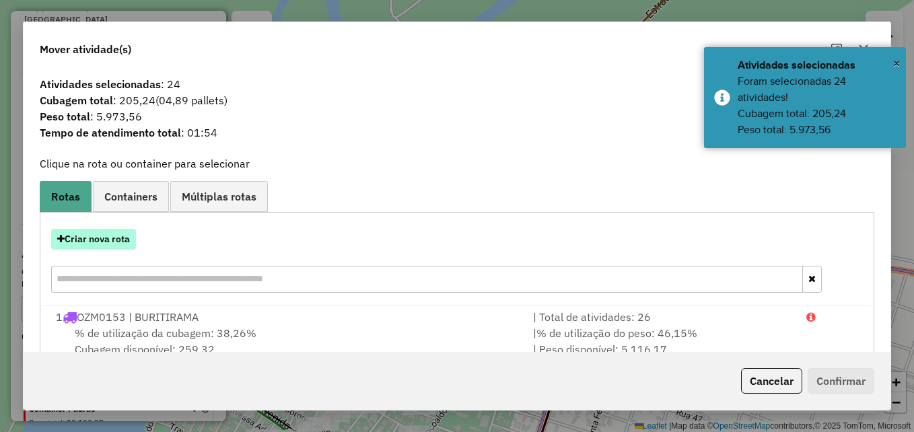
click at [129, 242] on button "Criar nova rota" at bounding box center [93, 239] width 85 height 21
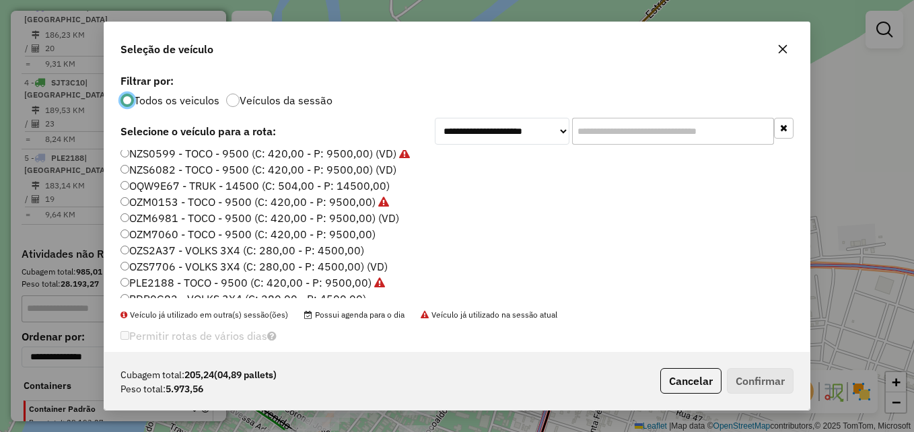
scroll to position [127, 0]
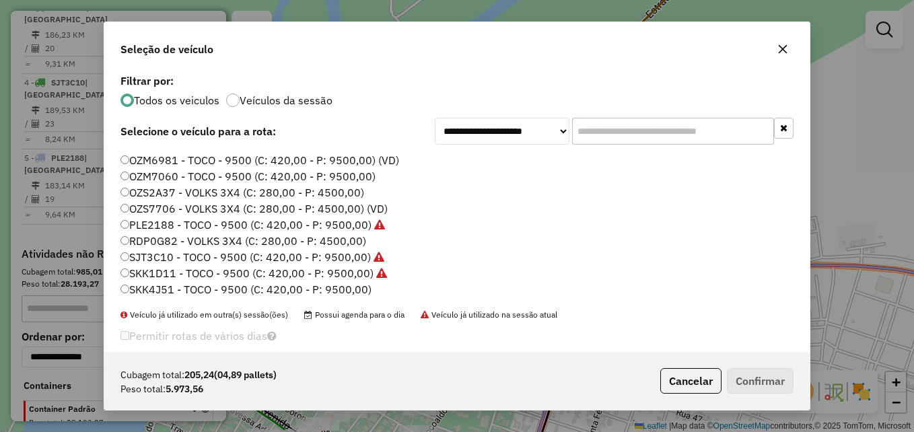
click at [205, 279] on label "SKK1D11 - TOCO - 9500 (C: 420,00 - P: 9500,00)" at bounding box center [253, 273] width 267 height 16
click at [204, 291] on label "SKK4J51 - TOCO - 9500 (C: 420,00 - P: 9500,00)" at bounding box center [245, 289] width 251 height 16
click at [776, 390] on button "Confirmar" at bounding box center [760, 381] width 67 height 26
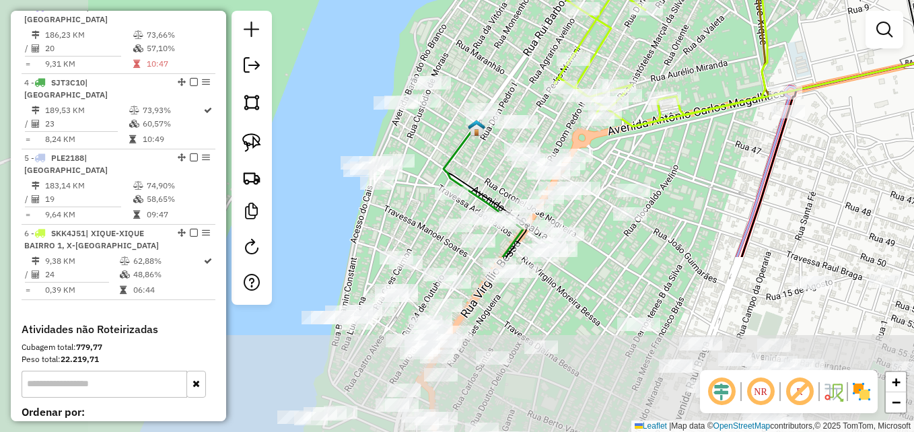
drag, startPoint x: 382, startPoint y: 211, endPoint x: 548, endPoint y: 69, distance: 217.7
click at [568, 25] on div "Rota 6 - Placa SKK4J51 1008 - MERCADO NOBREZA Janela de atendimento Grade de at…" at bounding box center [457, 216] width 914 height 432
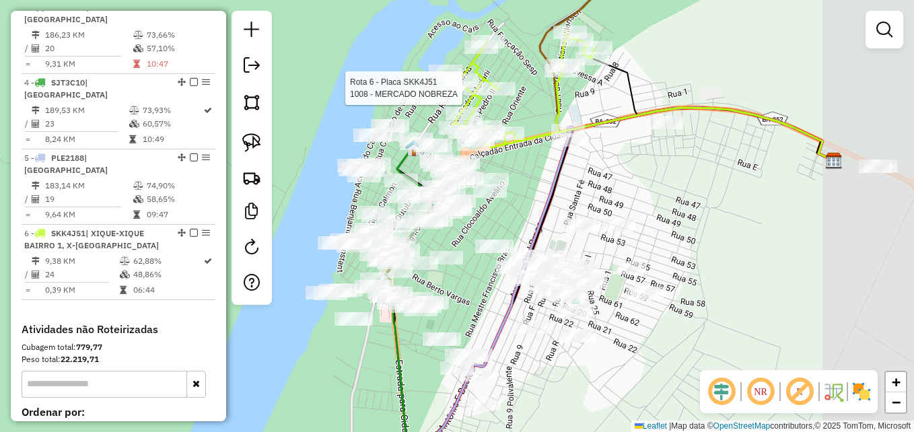
drag, startPoint x: 613, startPoint y: 177, endPoint x: 514, endPoint y: 205, distance: 102.9
click at [514, 205] on div "Rota 6 - Placa SKK4J51 1008 - MERCADO NOBREZA Janela de atendimento Grade de at…" at bounding box center [457, 216] width 914 height 432
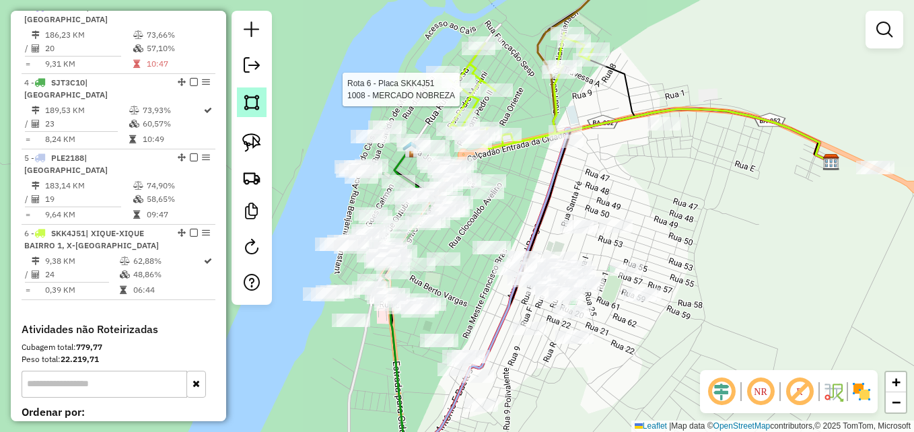
click at [255, 102] on img at bounding box center [251, 102] width 19 height 19
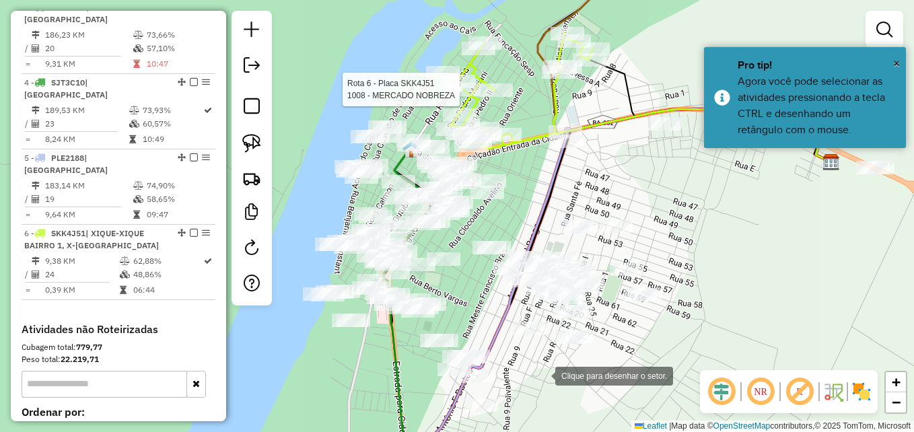
click at [543, 376] on div at bounding box center [541, 374] width 27 height 27
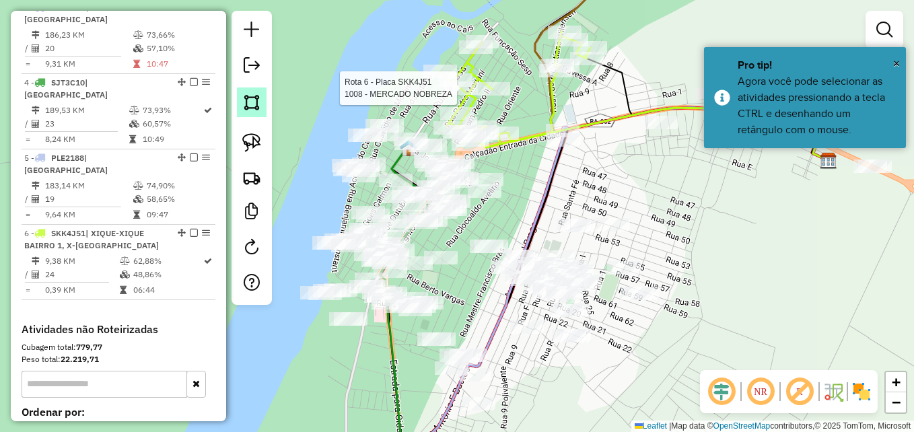
click at [262, 107] on link at bounding box center [252, 102] width 30 height 30
drag, startPoint x: 474, startPoint y: 423, endPoint x: 433, endPoint y: 404, distance: 45.5
click at [474, 423] on div at bounding box center [474, 423] width 27 height 27
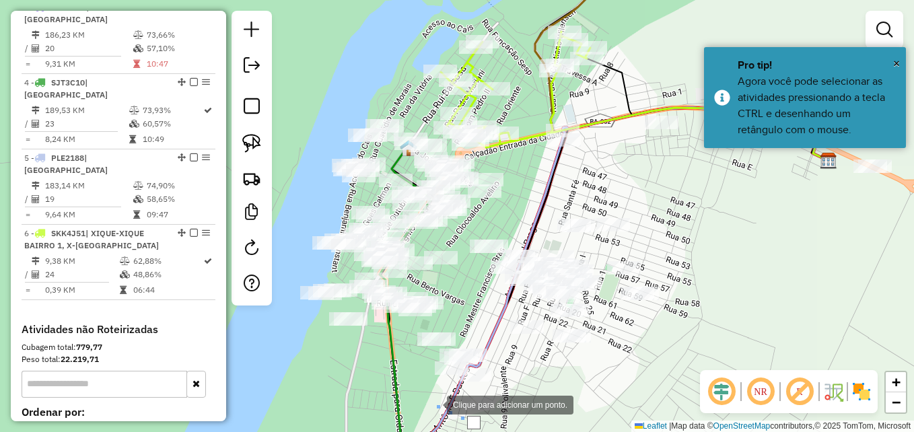
click at [433, 404] on div at bounding box center [433, 403] width 27 height 27
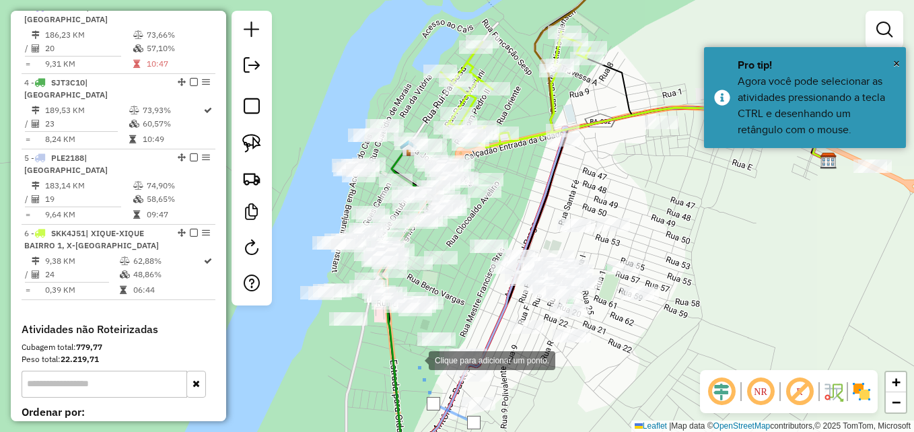
click at [415, 359] on div at bounding box center [415, 359] width 27 height 27
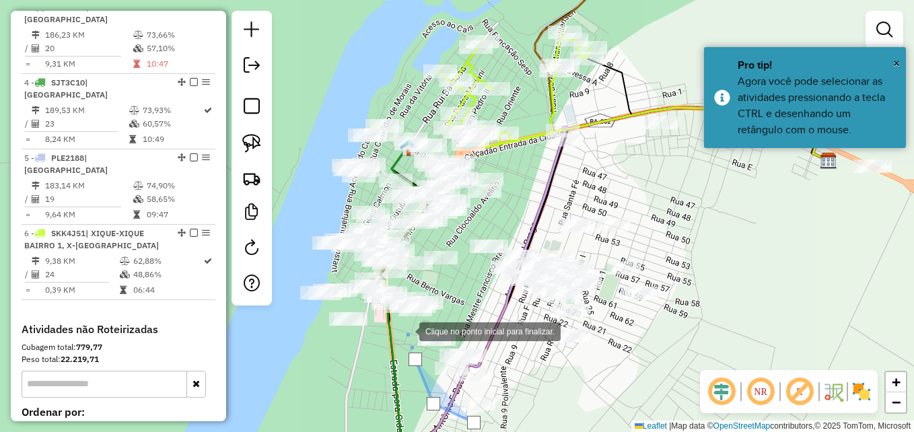
click at [406, 330] on div at bounding box center [405, 330] width 27 height 27
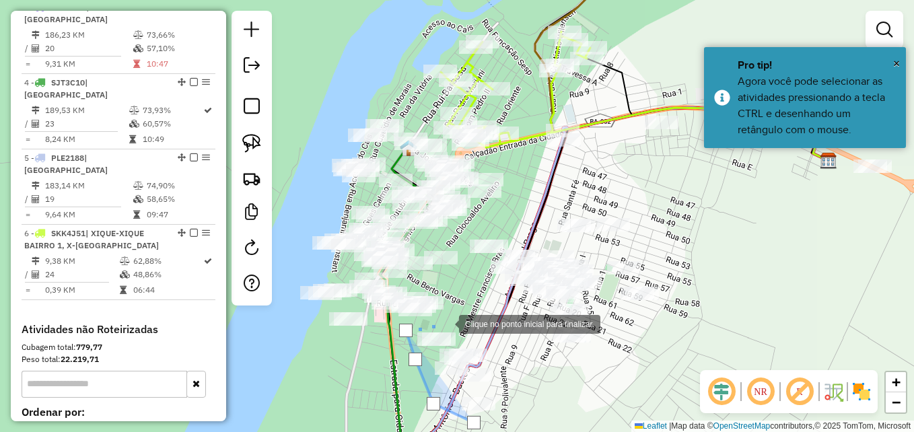
click at [448, 322] on div at bounding box center [445, 323] width 27 height 27
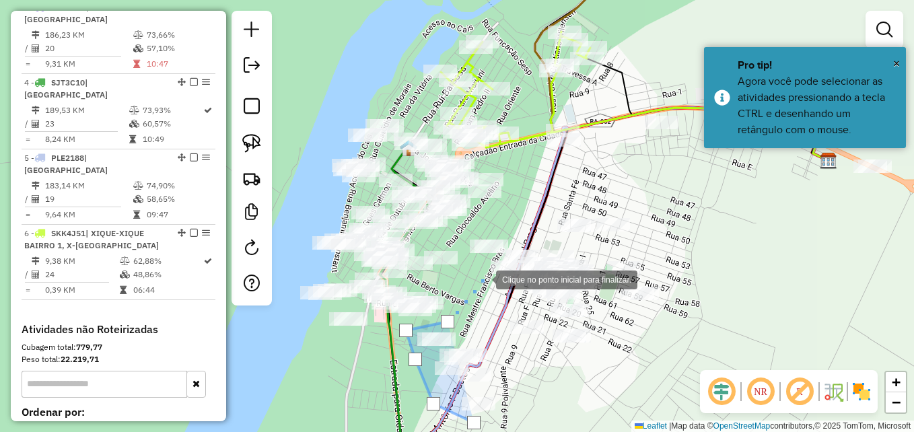
click at [483, 279] on div at bounding box center [482, 278] width 27 height 27
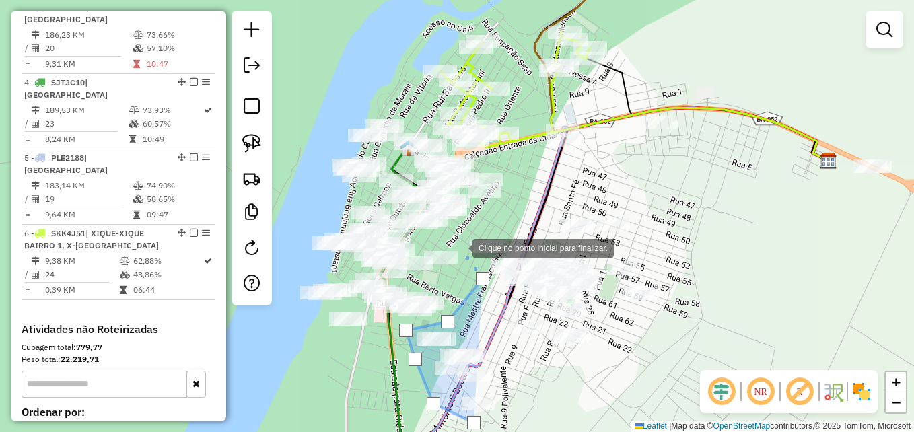
drag, startPoint x: 459, startPoint y: 247, endPoint x: 521, endPoint y: 205, distance: 75.0
click at [464, 244] on div at bounding box center [459, 247] width 27 height 27
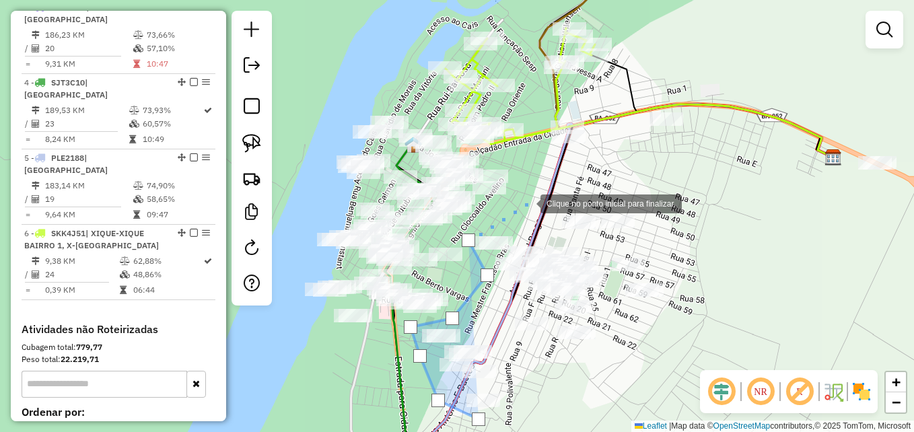
drag, startPoint x: 527, startPoint y: 203, endPoint x: 643, endPoint y: 190, distance: 117.1
click at [531, 201] on div at bounding box center [526, 202] width 27 height 27
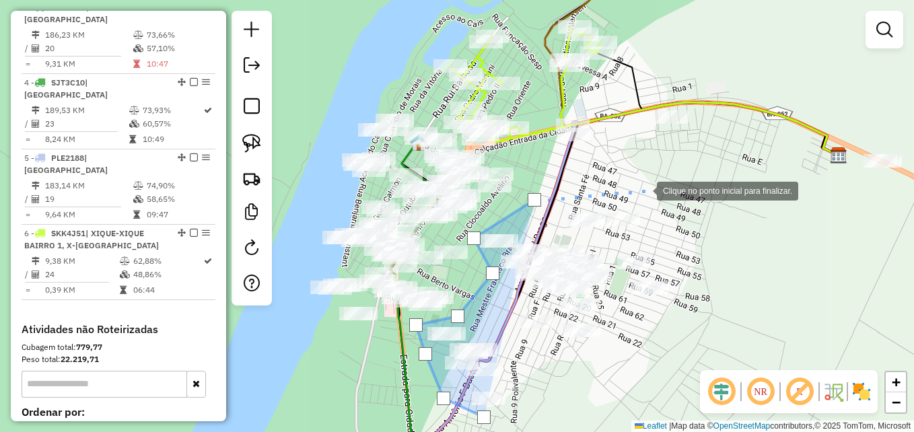
click at [644, 190] on div at bounding box center [643, 189] width 27 height 27
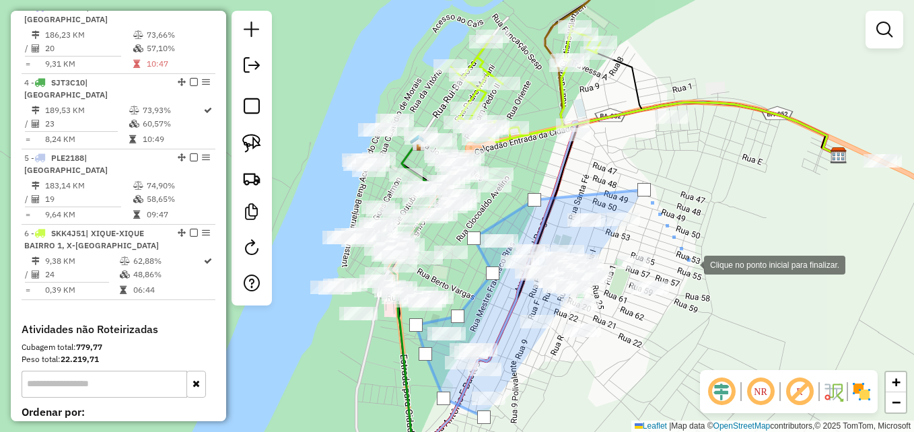
click at [693, 267] on div at bounding box center [690, 263] width 27 height 27
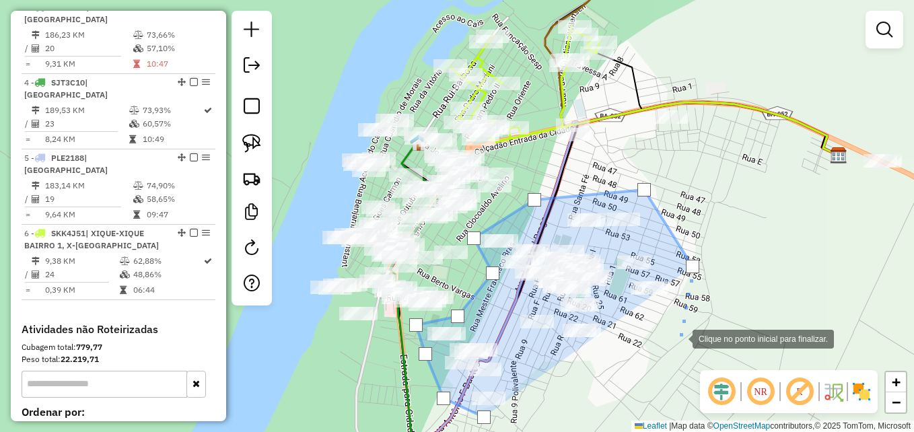
drag, startPoint x: 676, startPoint y: 334, endPoint x: 593, endPoint y: 369, distance: 89.9
click at [675, 334] on div at bounding box center [679, 337] width 27 height 27
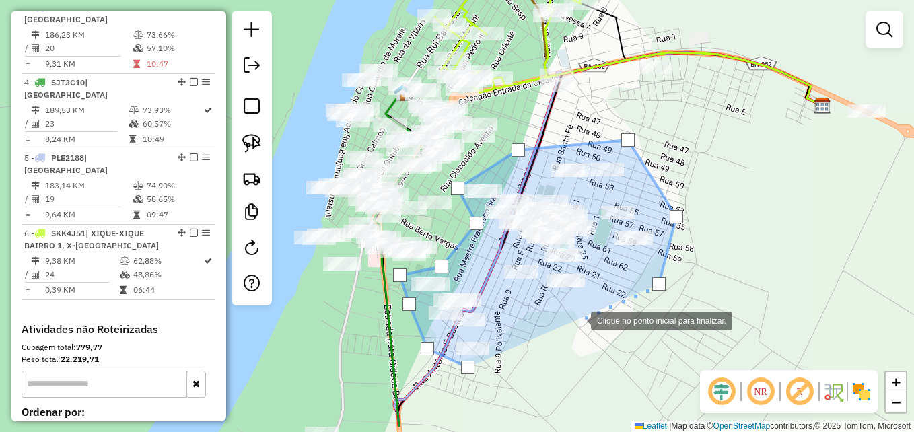
drag, startPoint x: 593, startPoint y: 369, endPoint x: 577, endPoint y: 320, distance: 50.9
click at [577, 320] on div at bounding box center [577, 319] width 27 height 27
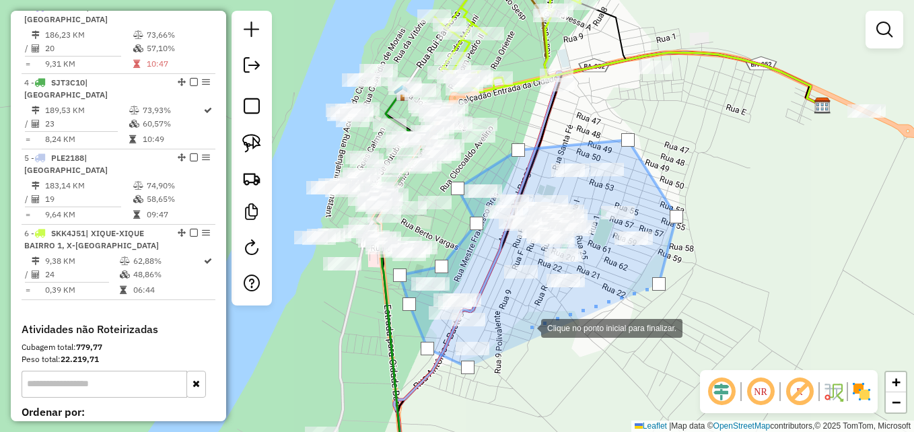
click at [528, 327] on div at bounding box center [527, 327] width 27 height 27
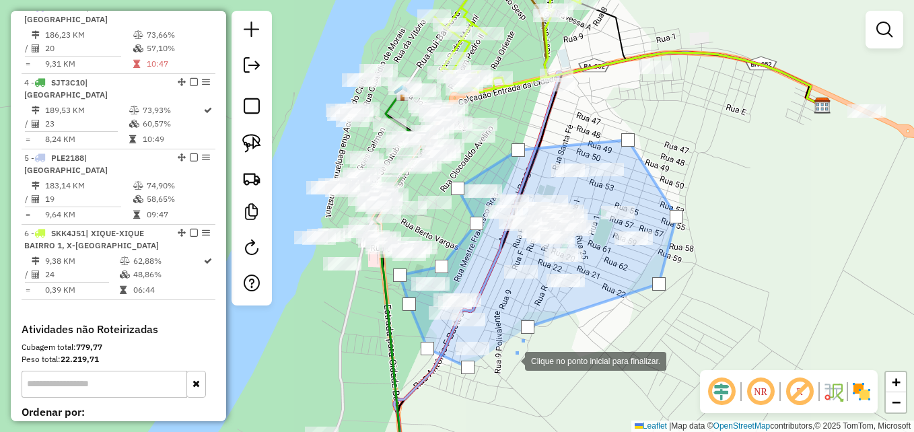
drag, startPoint x: 511, startPoint y: 360, endPoint x: 490, endPoint y: 366, distance: 22.4
click at [511, 360] on div at bounding box center [511, 360] width 27 height 27
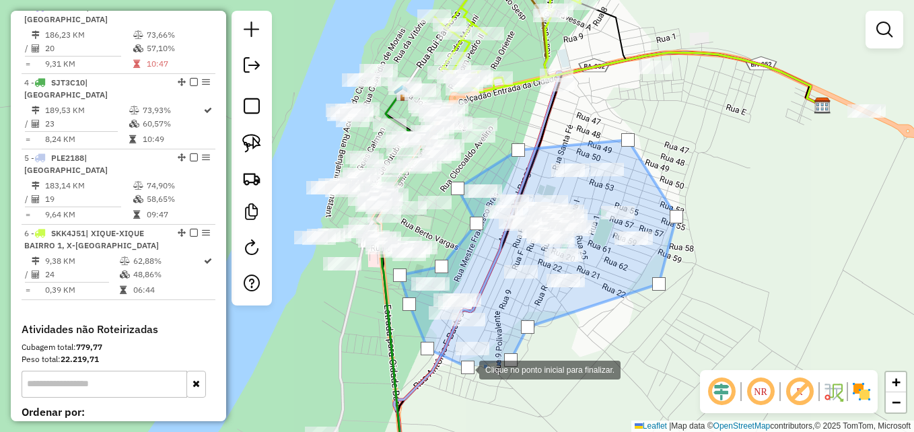
click at [464, 369] on div at bounding box center [467, 367] width 13 height 13
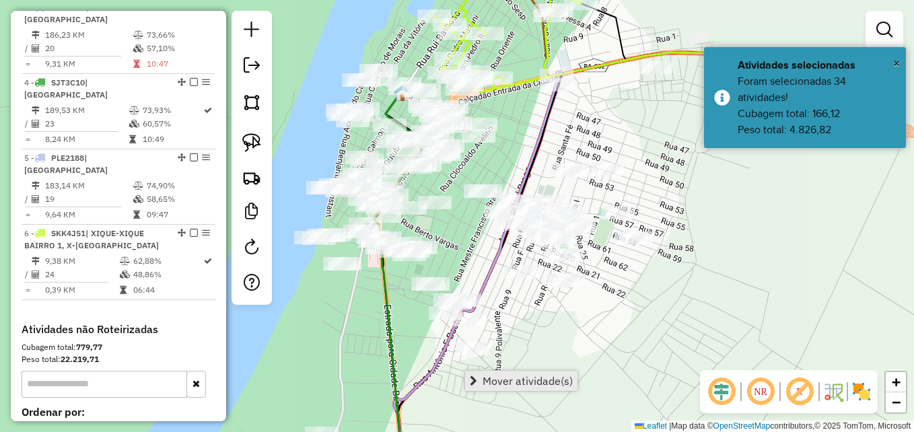
click at [509, 386] on span "Mover atividade(s)" at bounding box center [528, 381] width 90 height 11
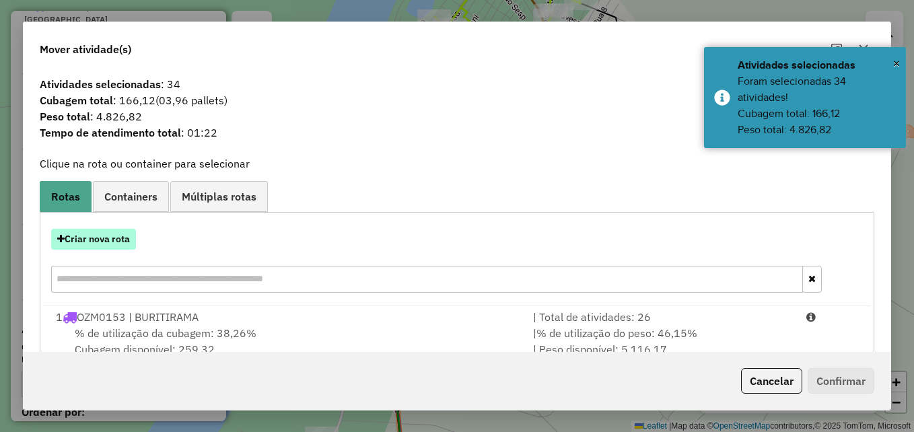
click at [76, 241] on button "Criar nova rota" at bounding box center [93, 239] width 85 height 21
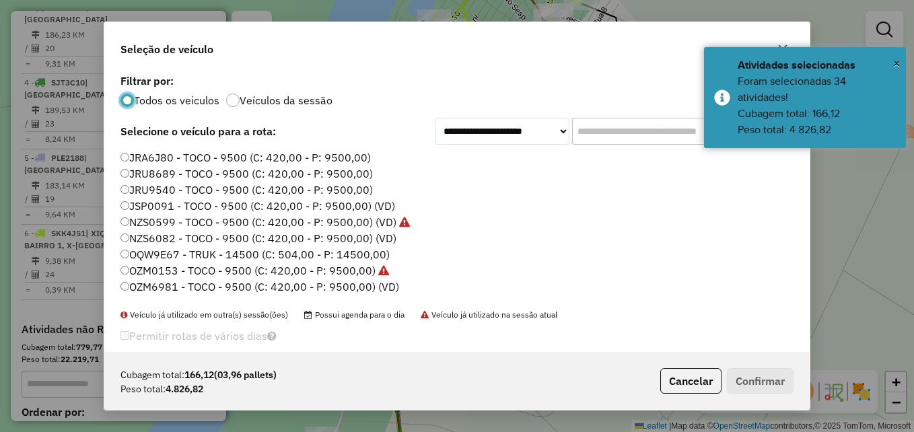
scroll to position [7, 4]
click at [168, 236] on label "NZS6082 - TOCO - 9500 (C: 420,00 - P: 9500,00) (VD)" at bounding box center [258, 238] width 276 height 16
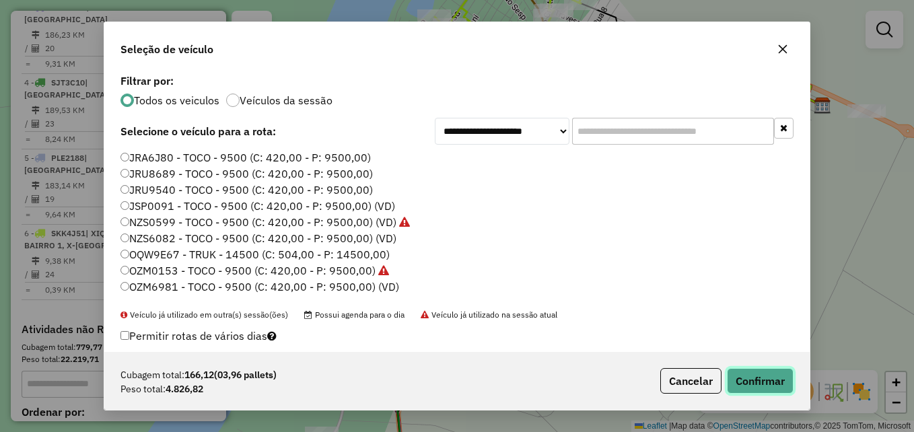
click at [746, 376] on button "Confirmar" at bounding box center [760, 381] width 67 height 26
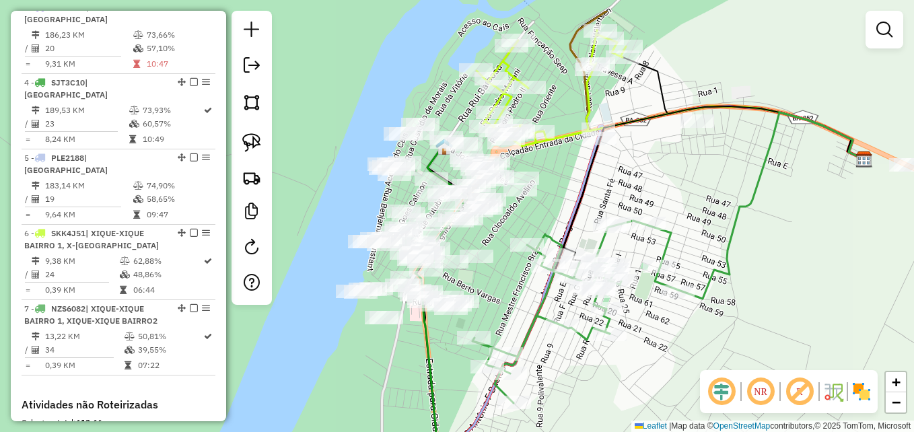
drag, startPoint x: 618, startPoint y: 126, endPoint x: 636, endPoint y: 178, distance: 55.5
click at [636, 178] on div "Janela de atendimento Grade de atendimento Capacidade Transportadoras Veículos …" at bounding box center [457, 216] width 914 height 432
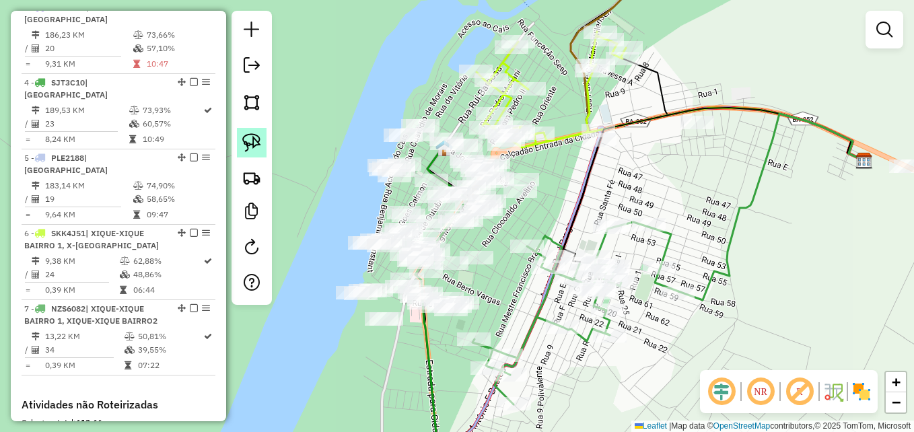
drag, startPoint x: 249, startPoint y: 103, endPoint x: 265, endPoint y: 156, distance: 55.6
click at [248, 103] on img at bounding box center [251, 102] width 19 height 19
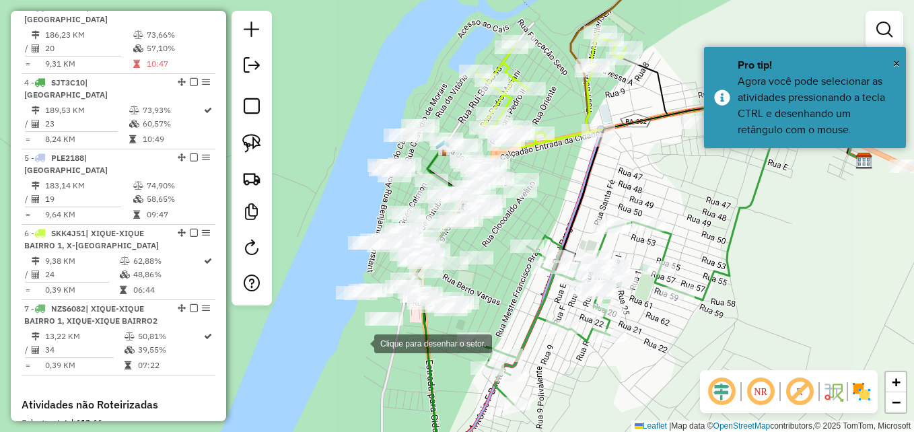
drag, startPoint x: 361, startPoint y: 343, endPoint x: 352, endPoint y: 329, distance: 16.1
click at [359, 341] on div at bounding box center [360, 342] width 27 height 27
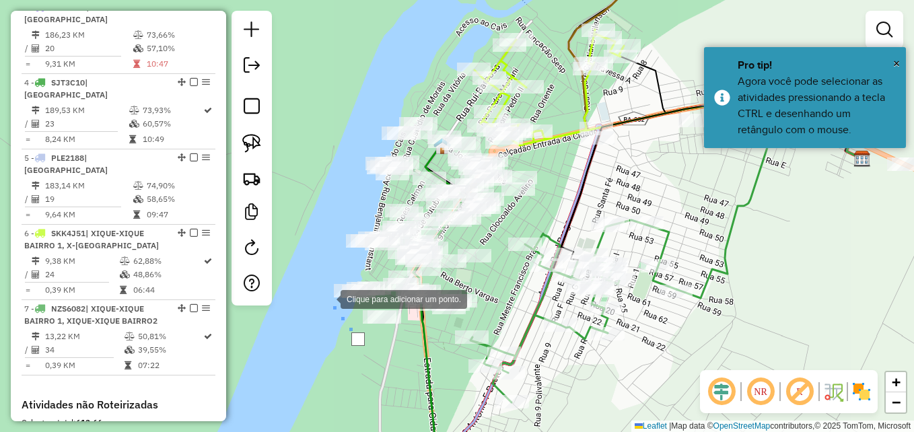
drag, startPoint x: 321, startPoint y: 287, endPoint x: 321, endPoint y: 263, distance: 23.6
click at [321, 285] on div at bounding box center [327, 298] width 27 height 27
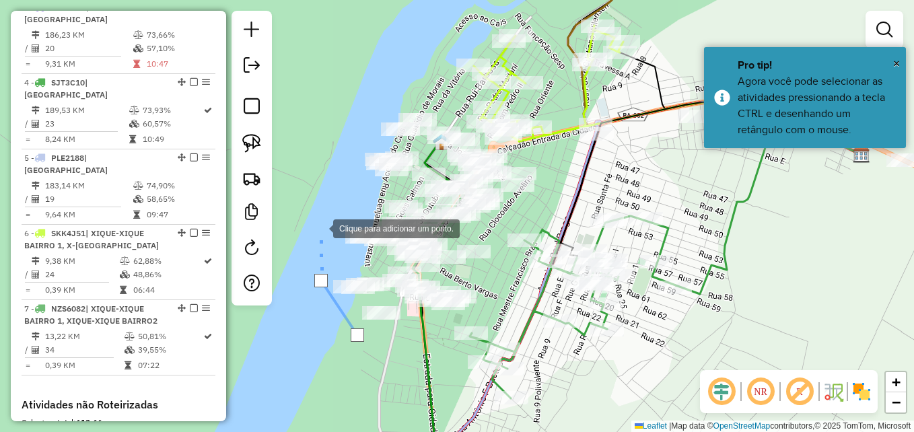
drag, startPoint x: 320, startPoint y: 227, endPoint x: 364, endPoint y: 205, distance: 50.0
click at [320, 227] on div at bounding box center [319, 227] width 27 height 27
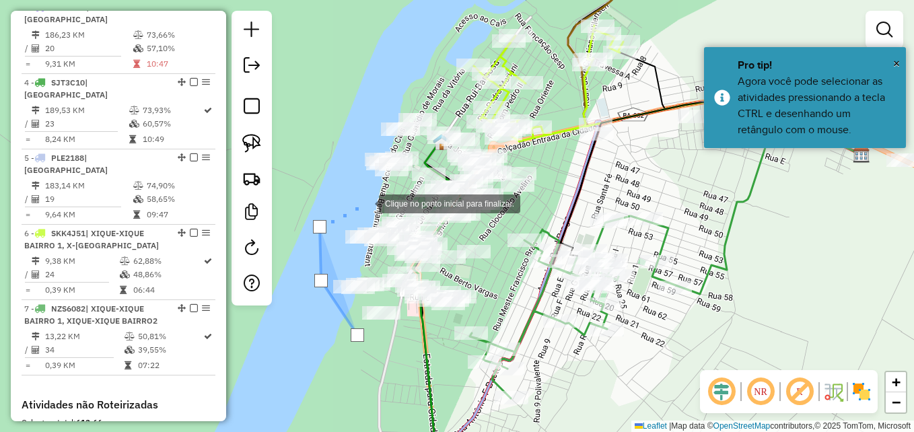
click at [365, 203] on div at bounding box center [365, 202] width 27 height 27
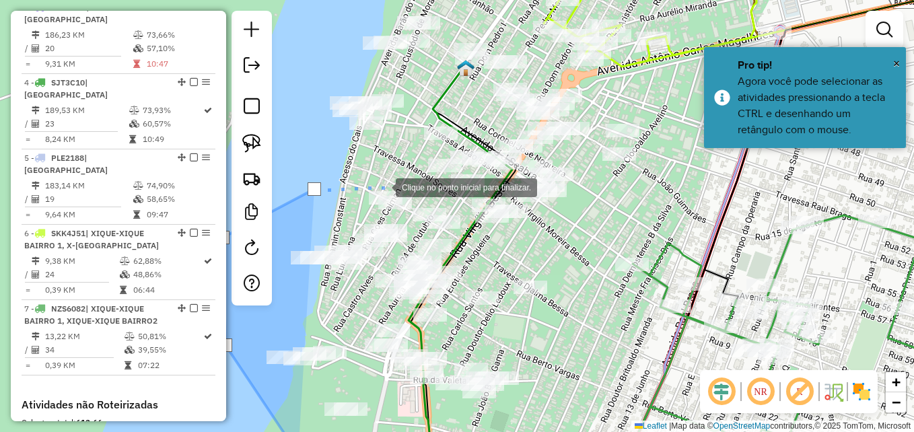
click at [384, 178] on div at bounding box center [382, 186] width 27 height 27
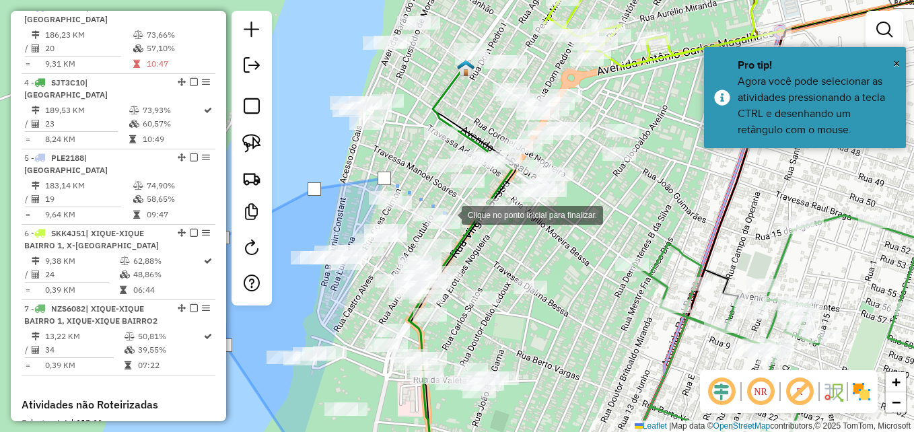
click at [448, 214] on div at bounding box center [448, 214] width 27 height 27
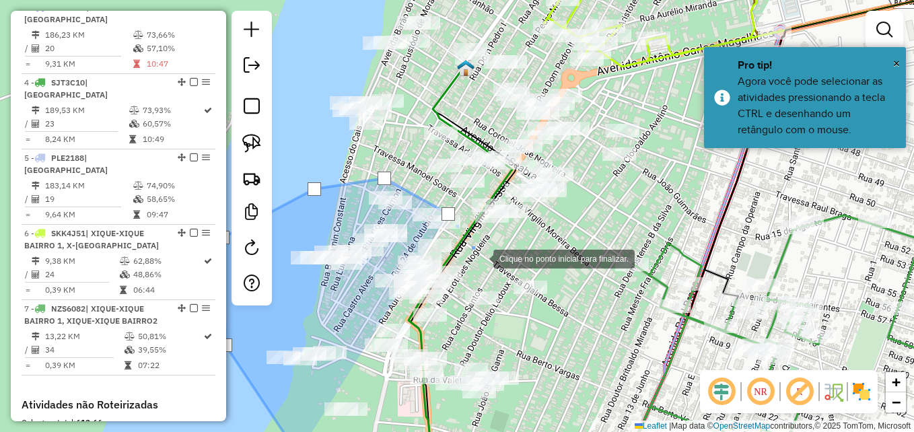
drag, startPoint x: 489, startPoint y: 268, endPoint x: 491, endPoint y: 285, distance: 16.9
click at [489, 269] on div at bounding box center [479, 257] width 27 height 27
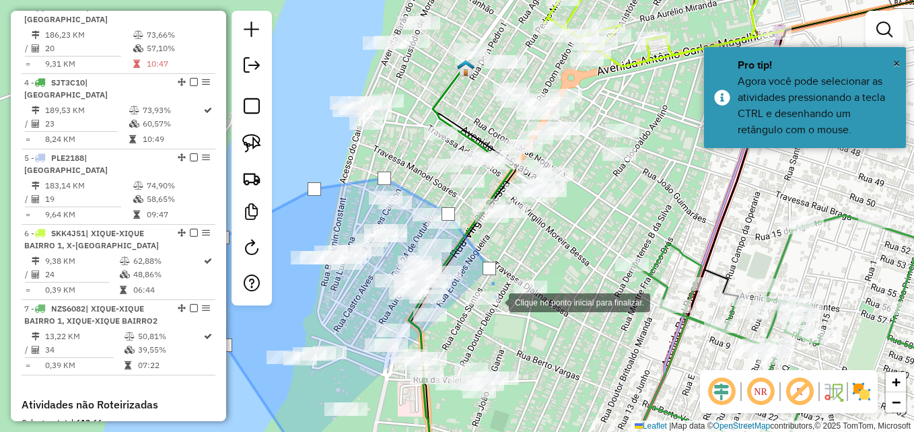
click at [509, 315] on div at bounding box center [495, 301] width 27 height 27
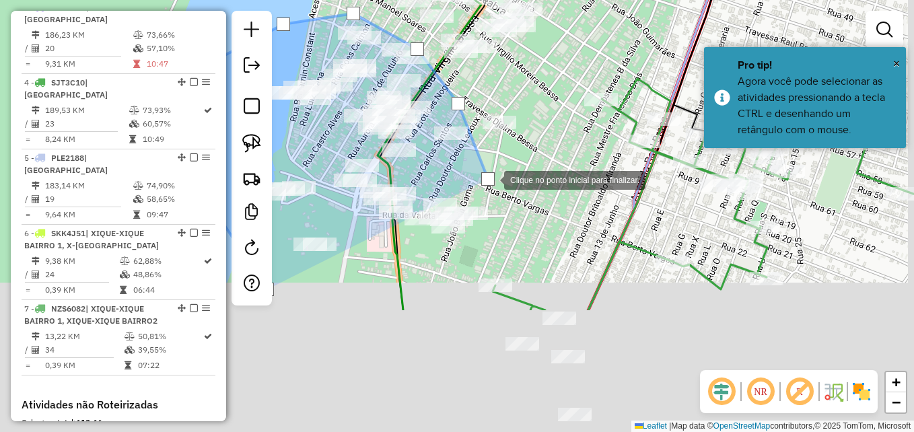
drag, startPoint x: 513, startPoint y: 293, endPoint x: 490, endPoint y: 182, distance: 113.4
click at [490, 182] on div at bounding box center [487, 178] width 13 height 13
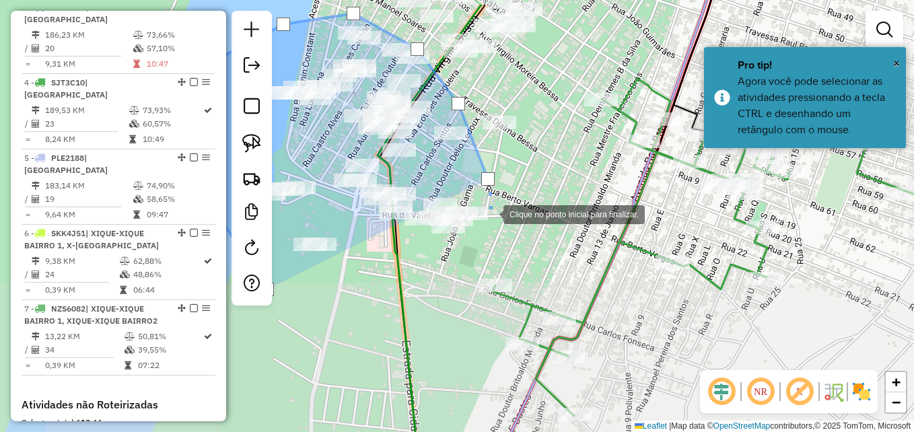
click at [490, 213] on div at bounding box center [489, 213] width 27 height 27
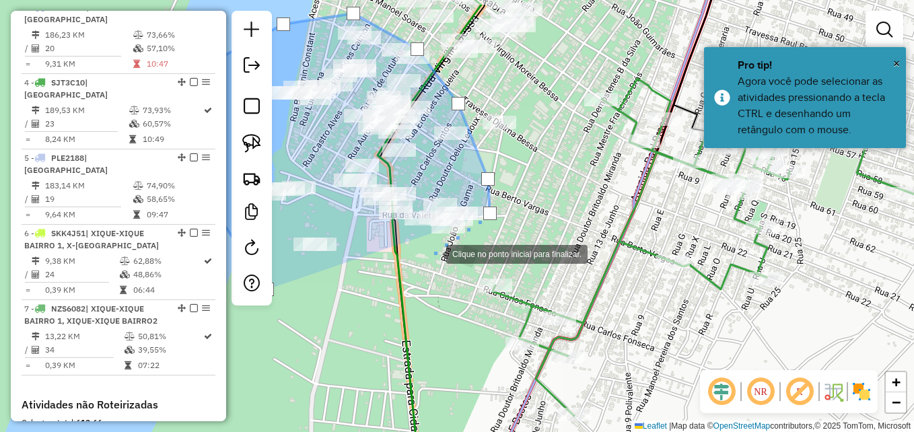
drag, startPoint x: 430, startPoint y: 255, endPoint x: 372, endPoint y: 256, distance: 57.9
click at [429, 255] on div at bounding box center [432, 253] width 27 height 27
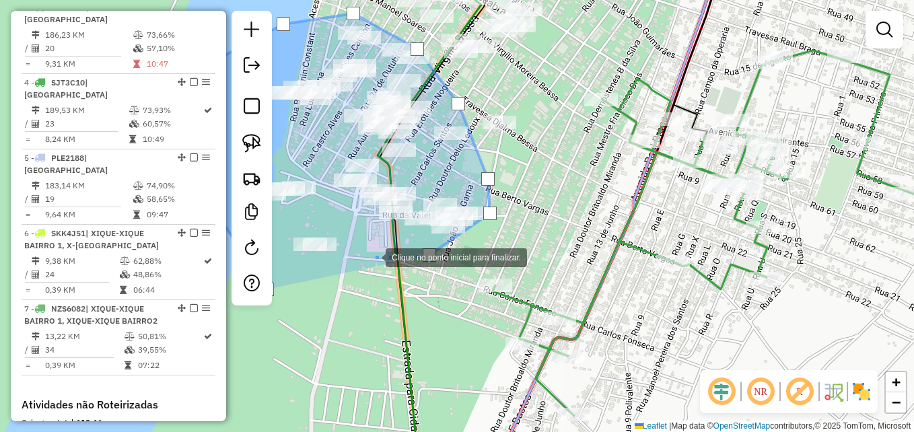
click at [367, 255] on div at bounding box center [372, 256] width 27 height 27
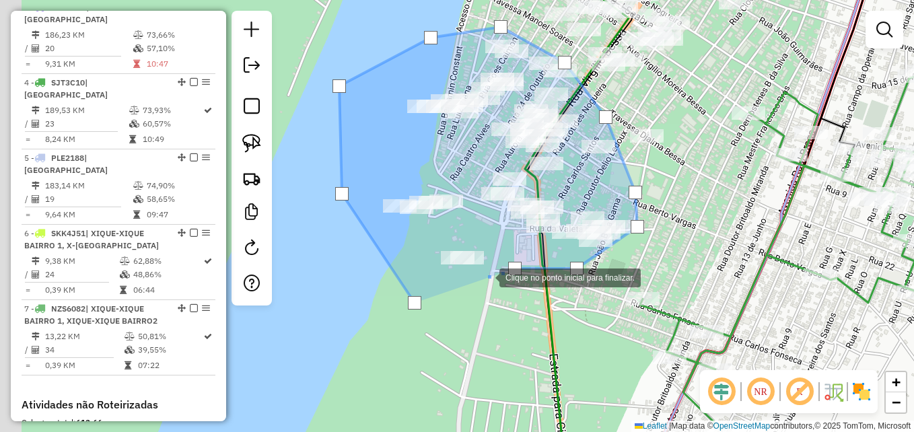
drag, startPoint x: 336, startPoint y: 263, endPoint x: 416, endPoint y: 277, distance: 80.7
click at [483, 277] on div at bounding box center [485, 276] width 27 height 27
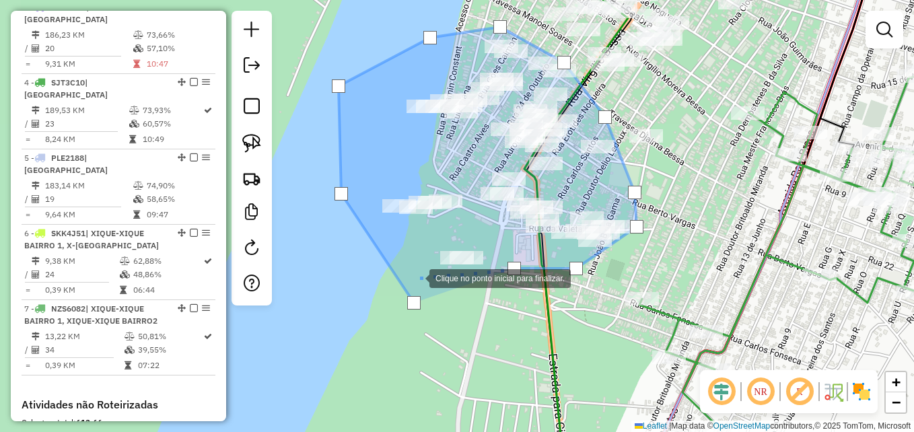
click at [416, 277] on div at bounding box center [415, 277] width 27 height 27
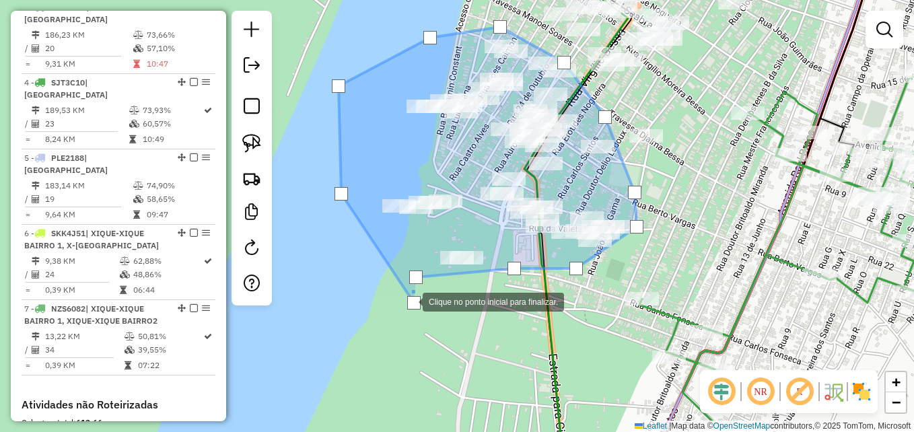
click at [409, 302] on div at bounding box center [413, 302] width 13 height 13
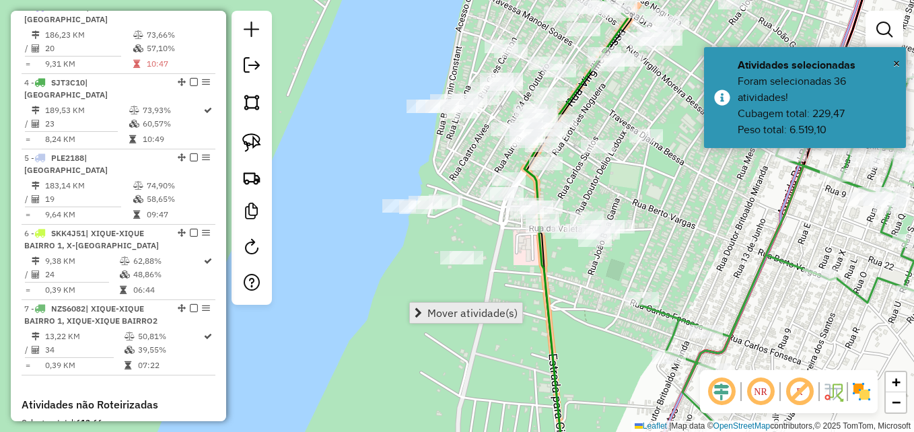
click at [439, 309] on span "Mover atividade(s)" at bounding box center [472, 313] width 90 height 11
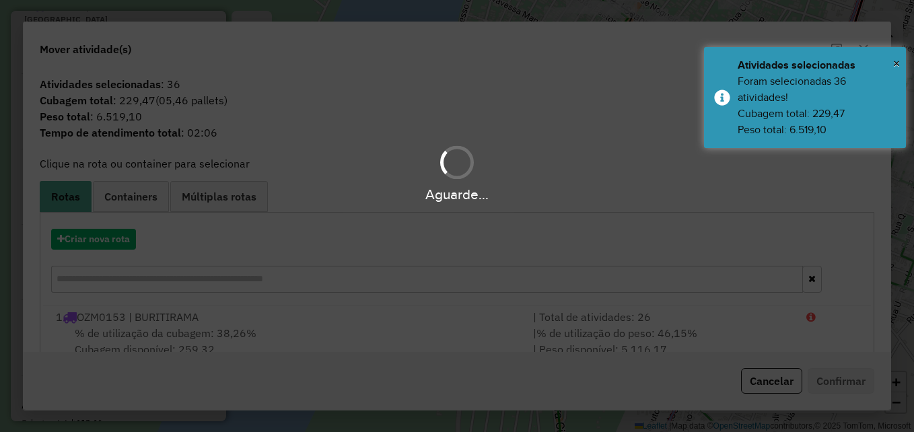
click at [117, 244] on div "Aguarde..." at bounding box center [457, 216] width 914 height 432
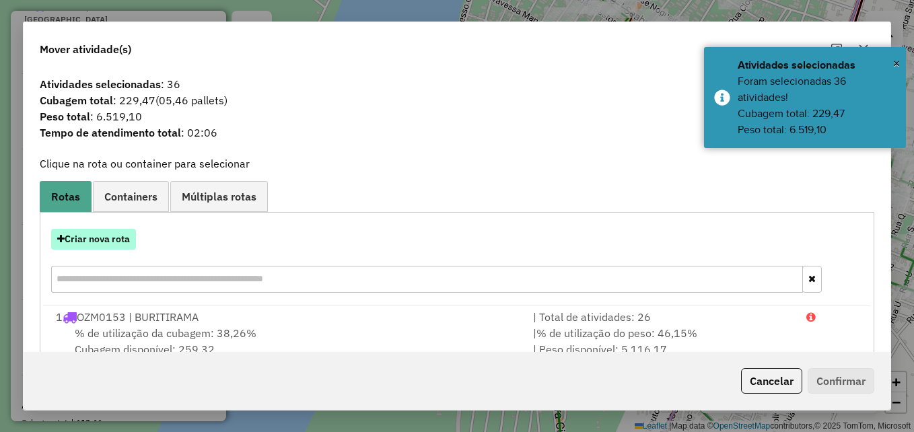
click at [111, 240] on button "Criar nova rota" at bounding box center [93, 239] width 85 height 21
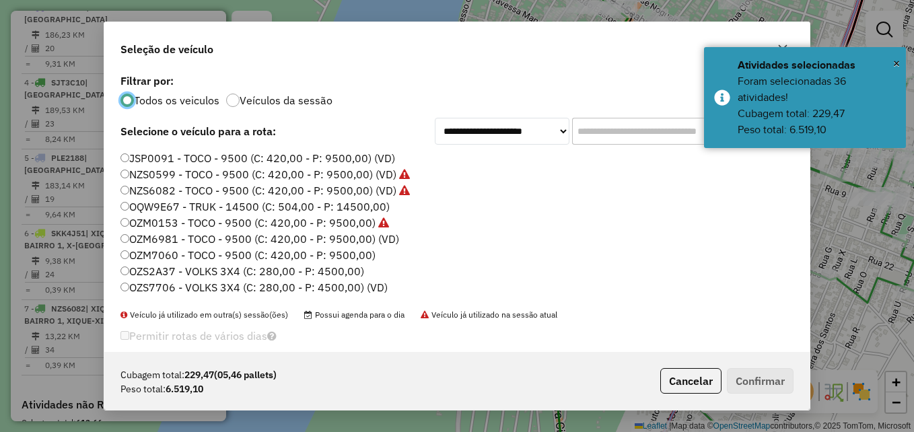
scroll to position [67, 0]
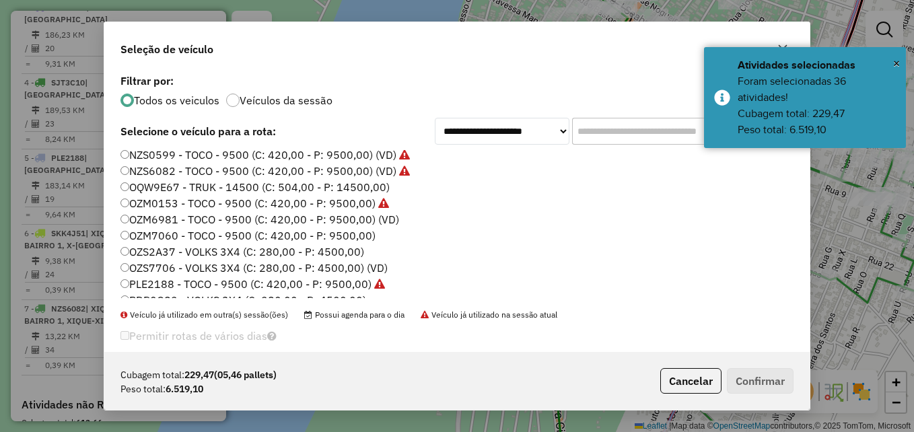
click at [159, 219] on label "OZM6981 - TOCO - 9500 (C: 420,00 - P: 9500,00) (VD)" at bounding box center [259, 219] width 279 height 16
click at [750, 373] on button "Confirmar" at bounding box center [760, 381] width 67 height 26
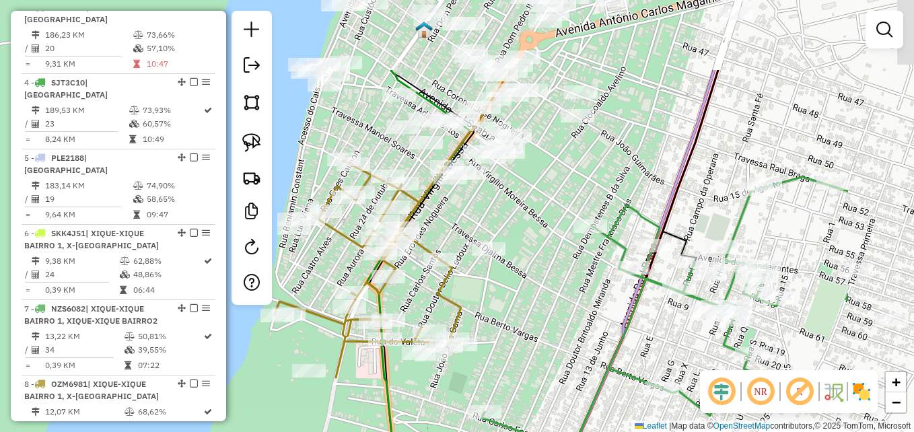
drag, startPoint x: 574, startPoint y: 326, endPoint x: 522, endPoint y: 355, distance: 60.3
click at [522, 355] on div "Janela de atendimento Grade de atendimento Capacidade Transportadoras Veículos …" at bounding box center [457, 216] width 914 height 432
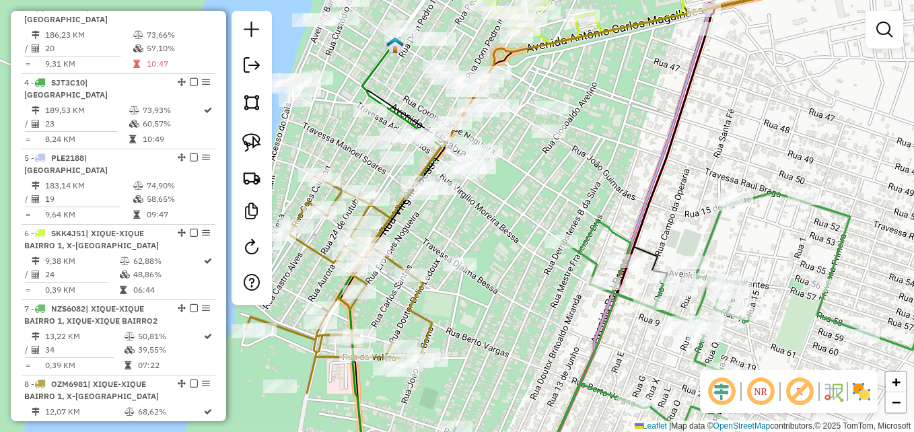
drag, startPoint x: 244, startPoint y: 103, endPoint x: 293, endPoint y: 150, distance: 67.6
click at [244, 103] on img at bounding box center [251, 102] width 19 height 19
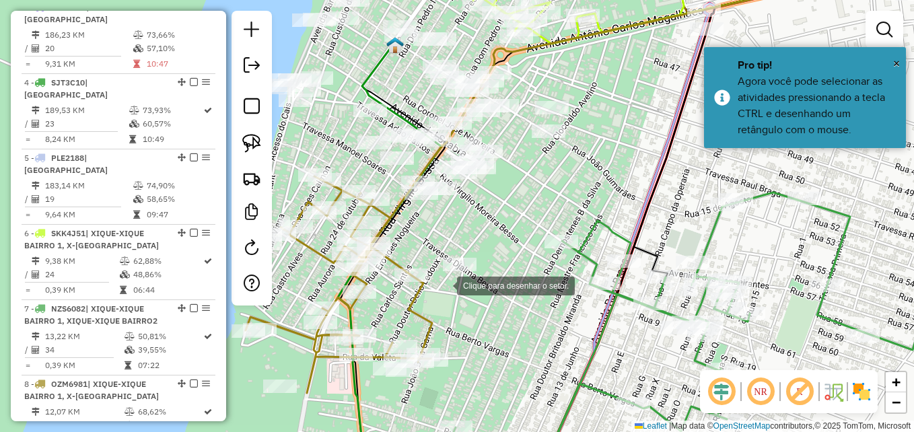
drag, startPoint x: 444, startPoint y: 285, endPoint x: 402, endPoint y: 217, distance: 79.2
click at [444, 285] on div at bounding box center [443, 284] width 27 height 27
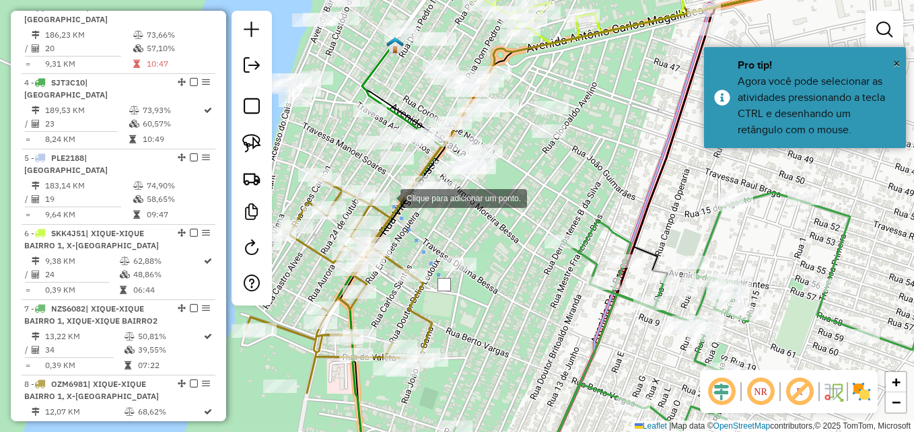
click at [387, 197] on div at bounding box center [387, 197] width 27 height 27
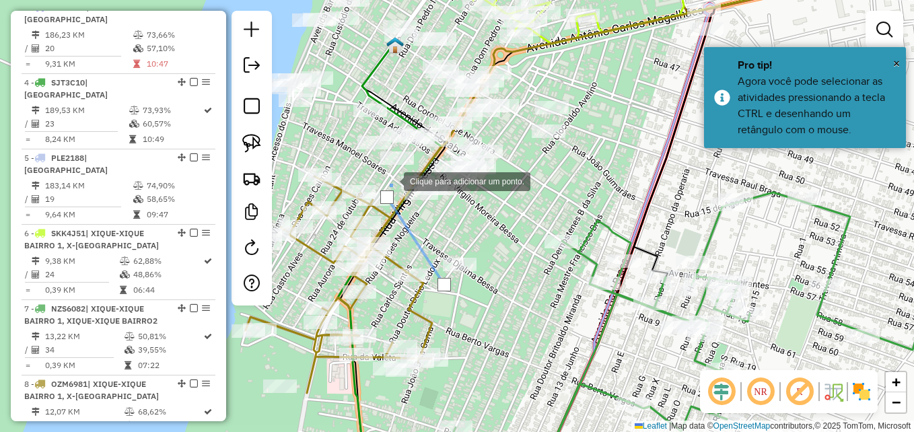
drag, startPoint x: 390, startPoint y: 180, endPoint x: 332, endPoint y: 153, distance: 64.7
click at [390, 180] on div at bounding box center [390, 180] width 27 height 27
click at [377, 167] on div at bounding box center [390, 180] width 27 height 27
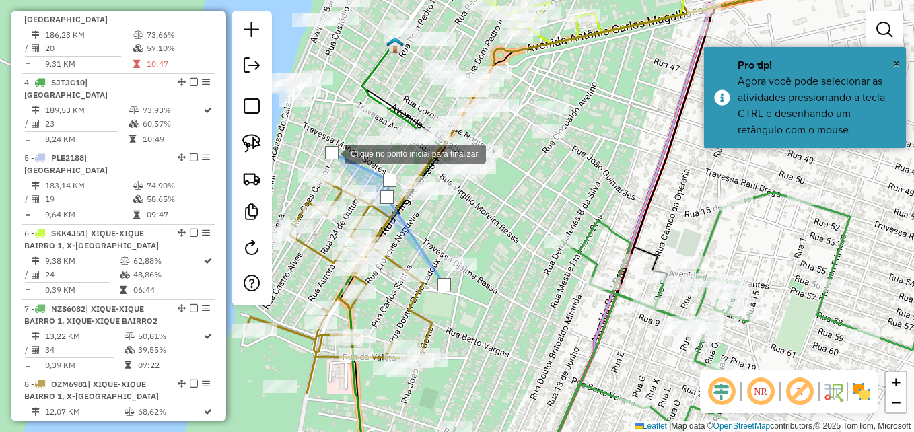
drag, startPoint x: 332, startPoint y: 128, endPoint x: 333, endPoint y: 96, distance: 31.7
click at [332, 139] on div at bounding box center [331, 152] width 27 height 27
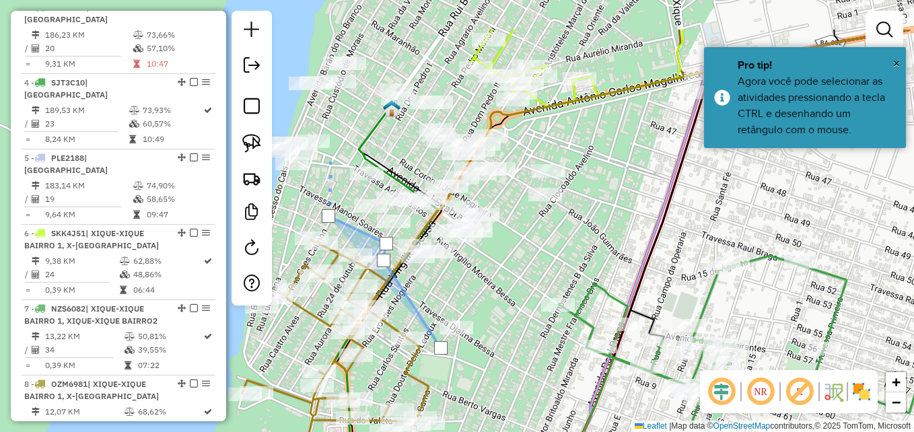
drag, startPoint x: 333, startPoint y: 70, endPoint x: 330, endPoint y: 190, distance: 120.5
click at [330, 171] on div at bounding box center [329, 157] width 27 height 27
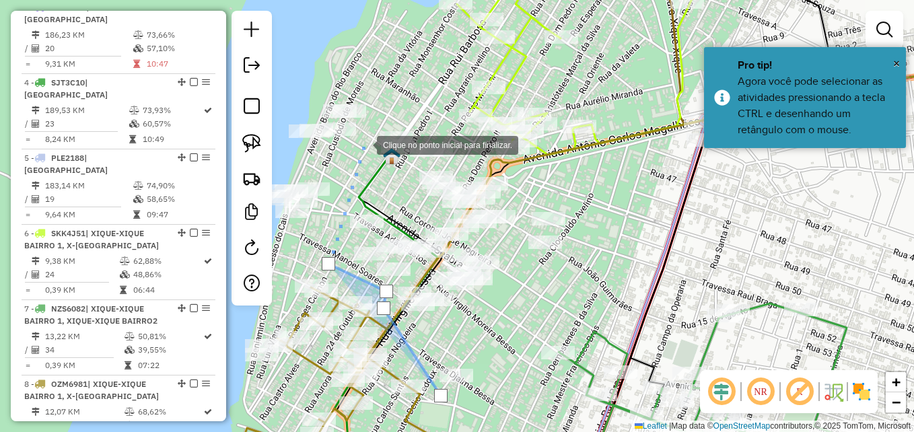
click at [363, 144] on div at bounding box center [363, 144] width 27 height 27
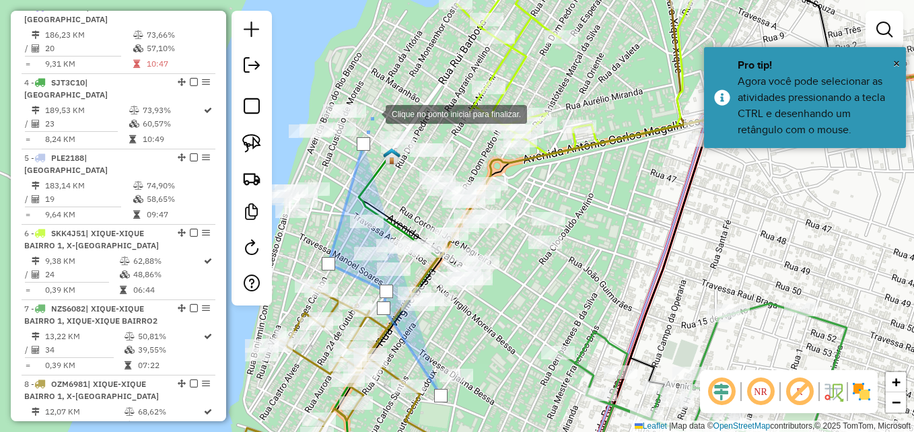
click at [372, 113] on div at bounding box center [372, 113] width 27 height 27
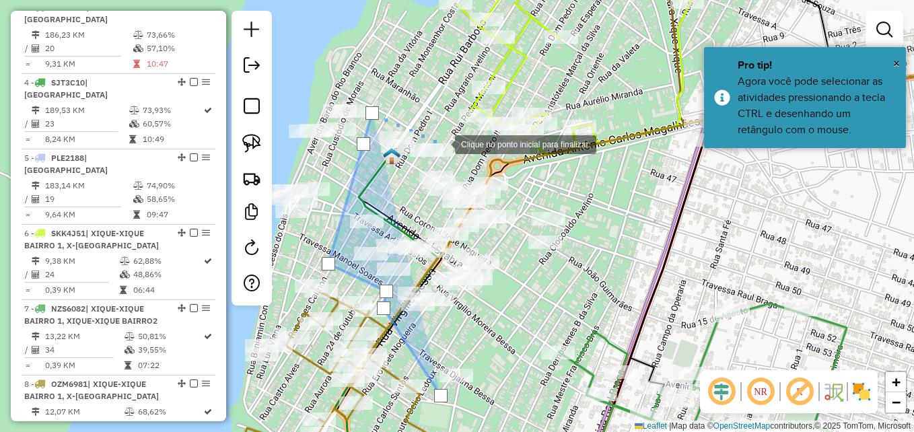
click at [441, 143] on div at bounding box center [441, 143] width 27 height 27
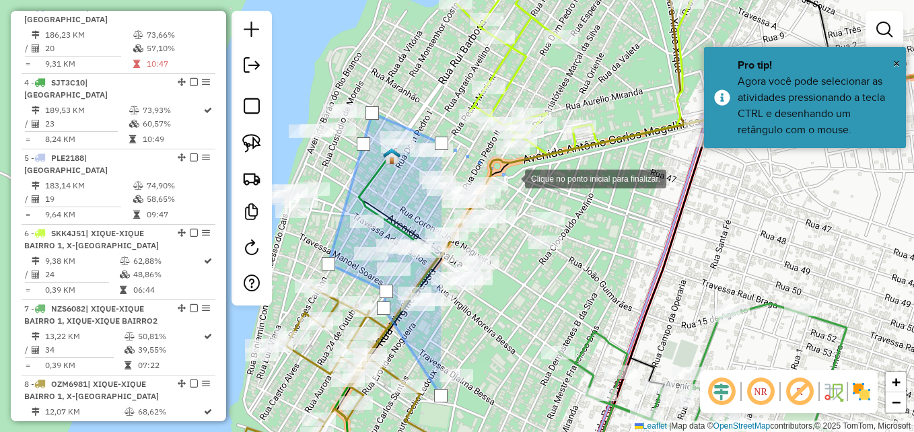
drag, startPoint x: 513, startPoint y: 179, endPoint x: 516, endPoint y: 218, distance: 39.1
click at [513, 180] on div at bounding box center [511, 177] width 27 height 27
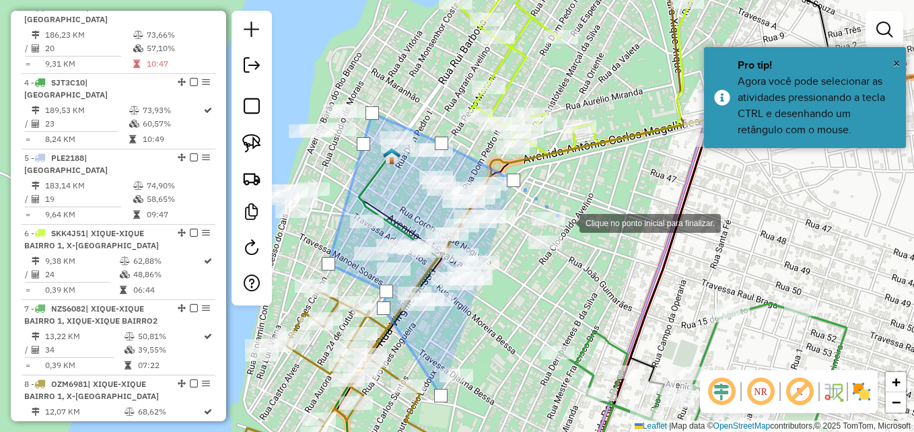
click at [566, 222] on div at bounding box center [566, 222] width 27 height 27
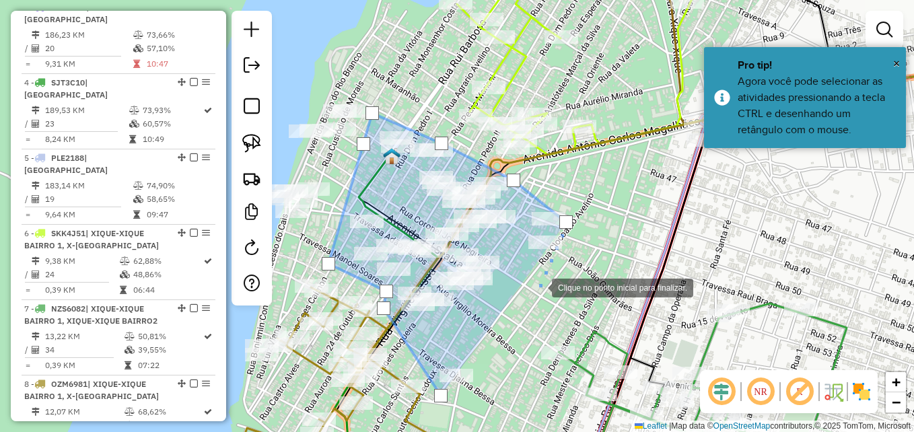
click at [538, 287] on div at bounding box center [538, 286] width 27 height 27
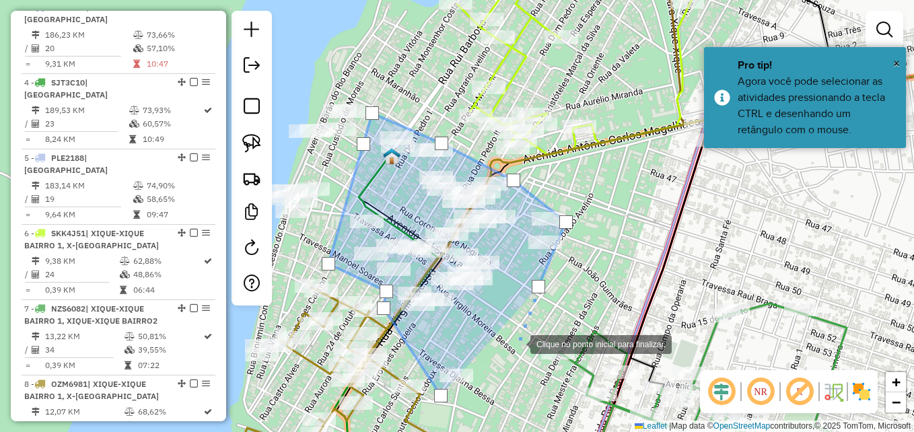
drag, startPoint x: 517, startPoint y: 343, endPoint x: 480, endPoint y: 385, distance: 55.8
click at [516, 344] on div at bounding box center [516, 343] width 27 height 27
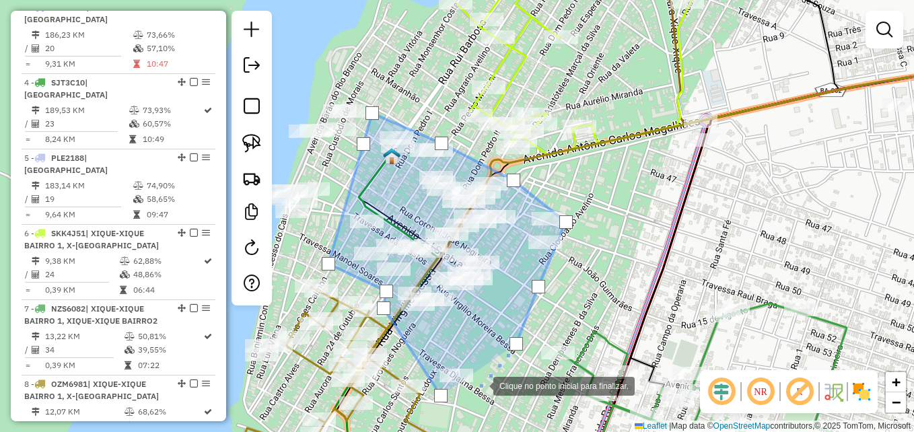
drag, startPoint x: 480, startPoint y: 385, endPoint x: 452, endPoint y: 402, distance: 33.2
click at [479, 385] on div at bounding box center [479, 384] width 27 height 27
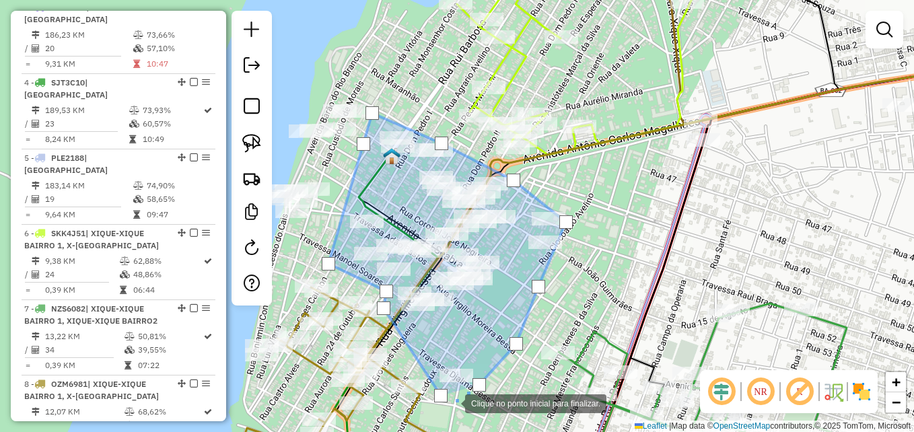
drag, startPoint x: 452, startPoint y: 402, endPoint x: 443, endPoint y: 398, distance: 9.6
click at [451, 402] on div at bounding box center [451, 402] width 27 height 27
click at [442, 396] on div at bounding box center [440, 395] width 13 height 13
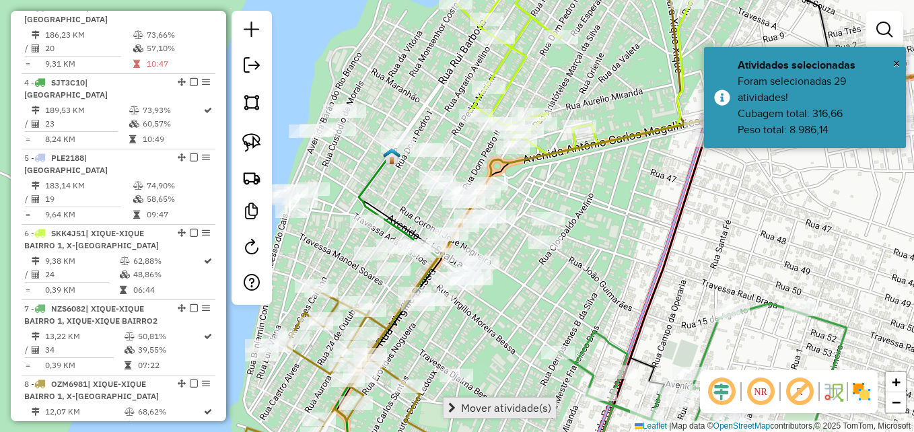
click at [485, 408] on span "Mover atividade(s)" at bounding box center [506, 407] width 90 height 11
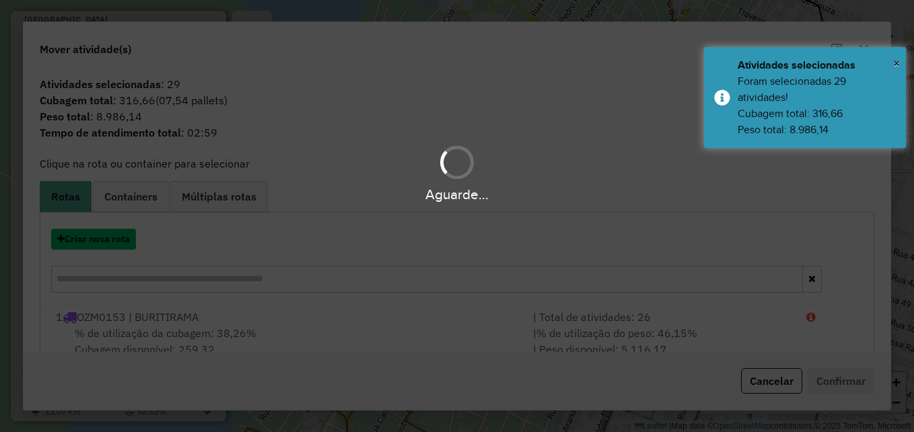
click at [126, 248] on button "Criar nova rota" at bounding box center [93, 239] width 85 height 21
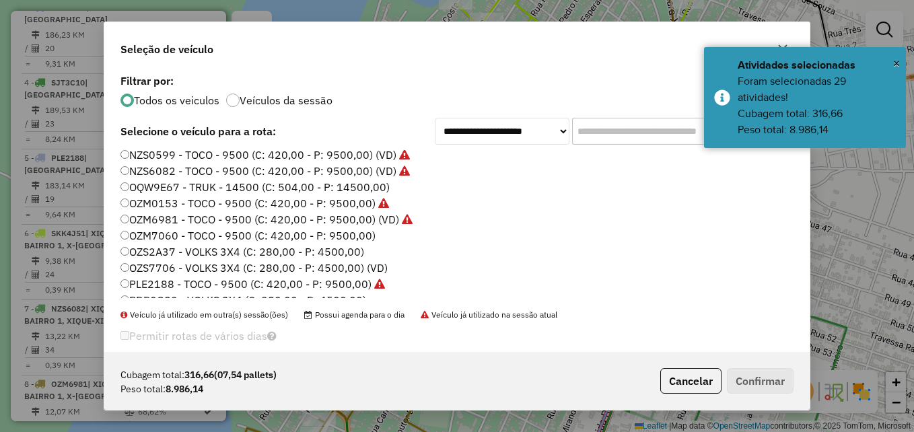
click at [185, 238] on label "OZM7060 - TOCO - 9500 (C: 420,00 - P: 9500,00)" at bounding box center [247, 235] width 255 height 16
click at [746, 384] on button "Confirmar" at bounding box center [760, 381] width 67 height 26
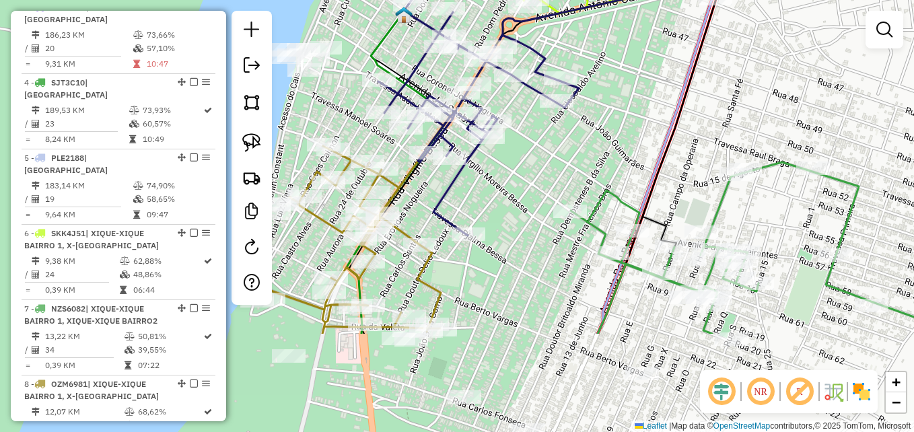
drag, startPoint x: 673, startPoint y: 136, endPoint x: 600, endPoint y: 170, distance: 80.7
click at [674, 129] on icon at bounding box center [830, 90] width 375 height 313
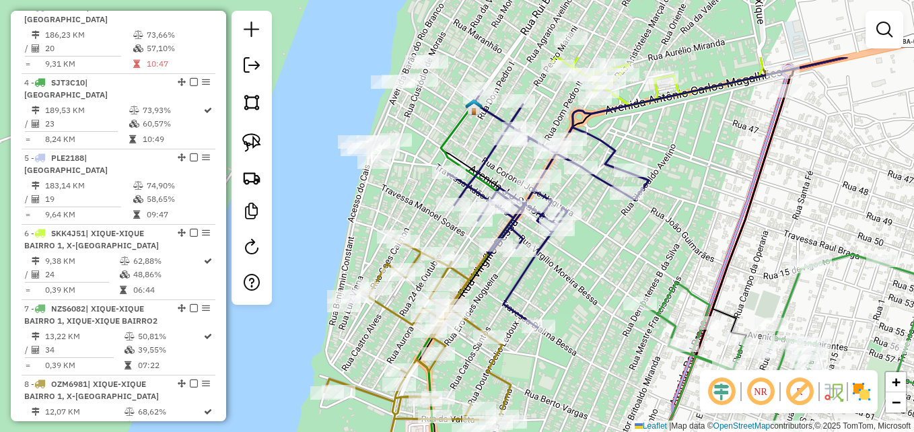
drag, startPoint x: 501, startPoint y: 221, endPoint x: 593, endPoint y: 353, distance: 161.5
click at [600, 365] on div "Janela de atendimento Grade de atendimento Capacidade Transportadoras Veículos …" at bounding box center [457, 216] width 914 height 432
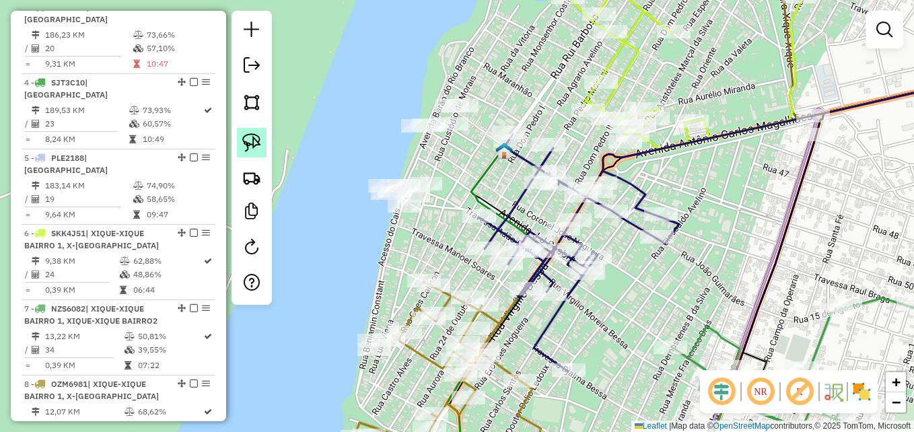
click at [250, 134] on img at bounding box center [251, 142] width 19 height 19
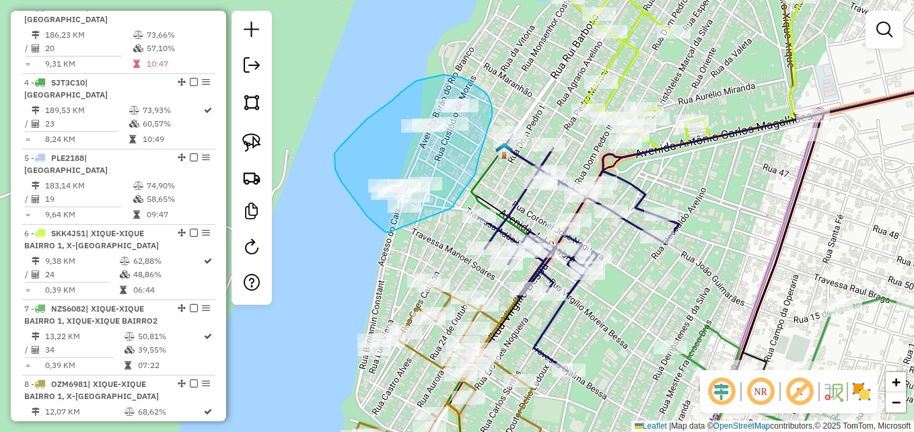
drag, startPoint x: 386, startPoint y: 232, endPoint x: 419, endPoint y: 226, distance: 33.5
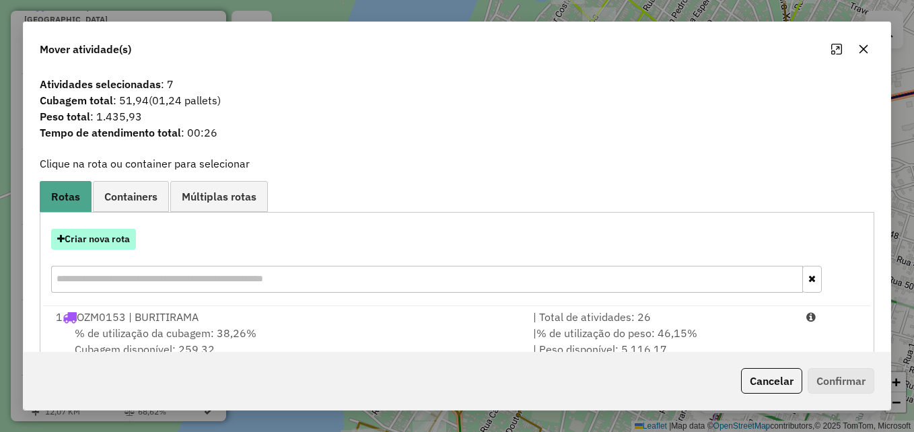
click at [113, 236] on button "Criar nova rota" at bounding box center [93, 239] width 85 height 21
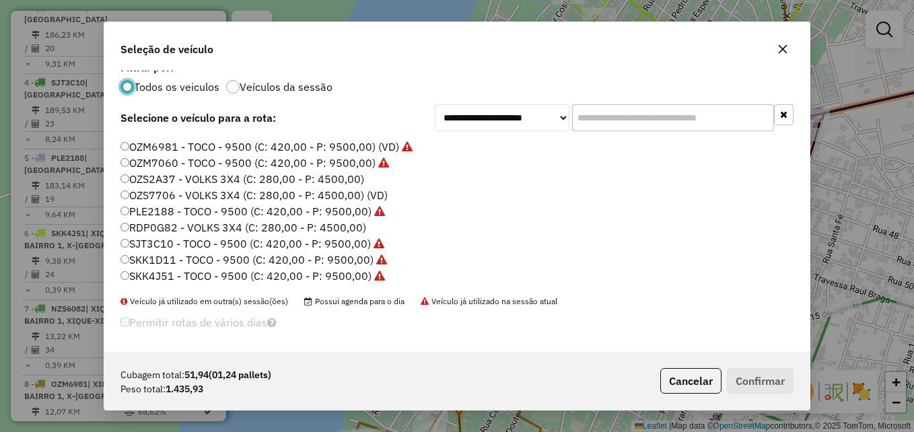
scroll to position [17, 0]
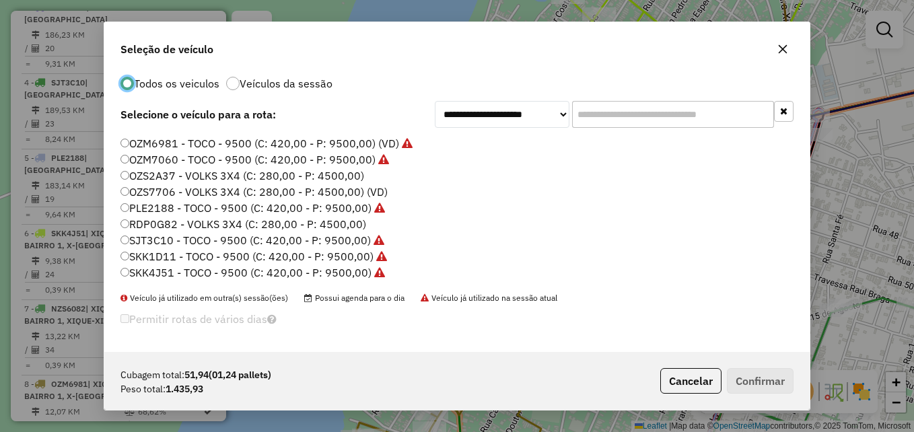
click at [186, 225] on label "RDP0G82 - VOLKS 3X4 (C: 280,00 - P: 4500,00)" at bounding box center [243, 224] width 246 height 16
click at [775, 376] on button "Confirmar" at bounding box center [760, 381] width 67 height 26
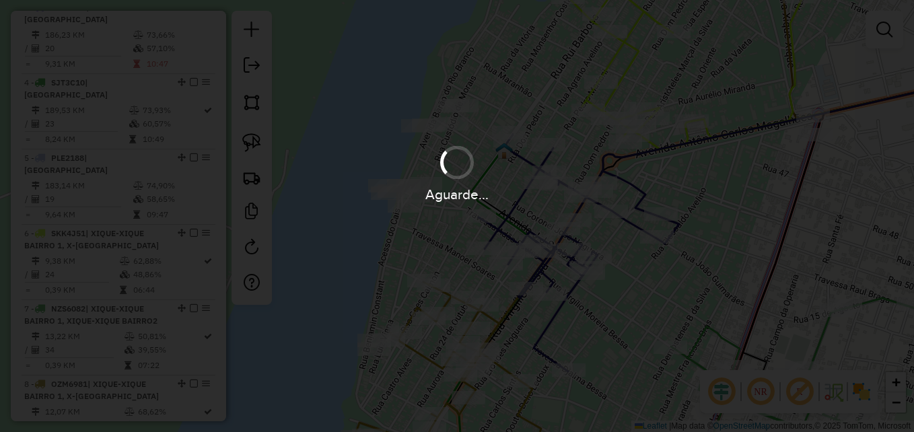
scroll to position [0, 0]
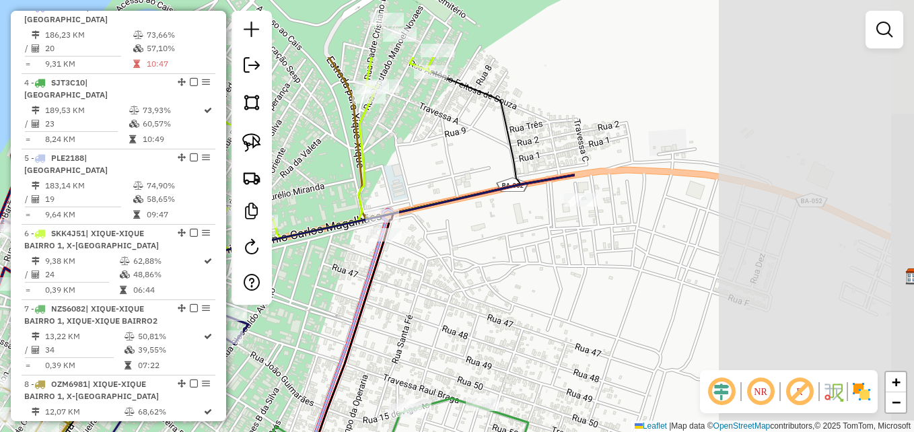
drag, startPoint x: 796, startPoint y: 174, endPoint x: 369, endPoint y: 272, distance: 438.5
click at [369, 272] on icon at bounding box center [443, 329] width 262 height 308
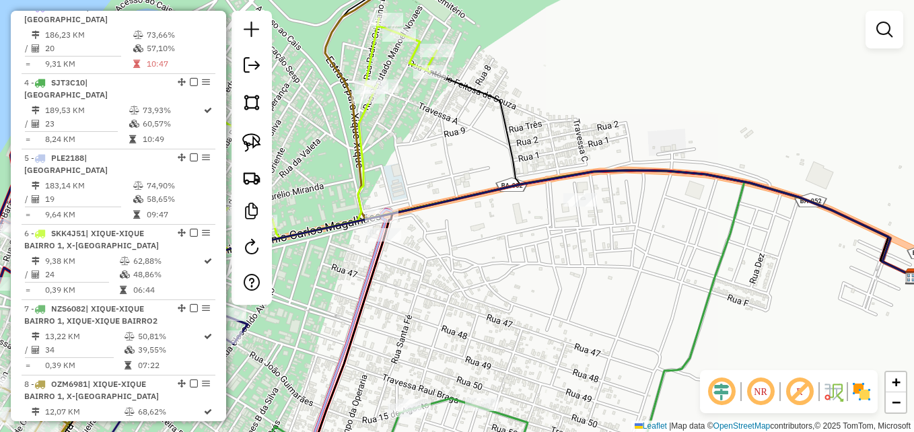
drag, startPoint x: 250, startPoint y: 140, endPoint x: 494, endPoint y: 194, distance: 250.3
click at [251, 141] on img at bounding box center [251, 142] width 19 height 19
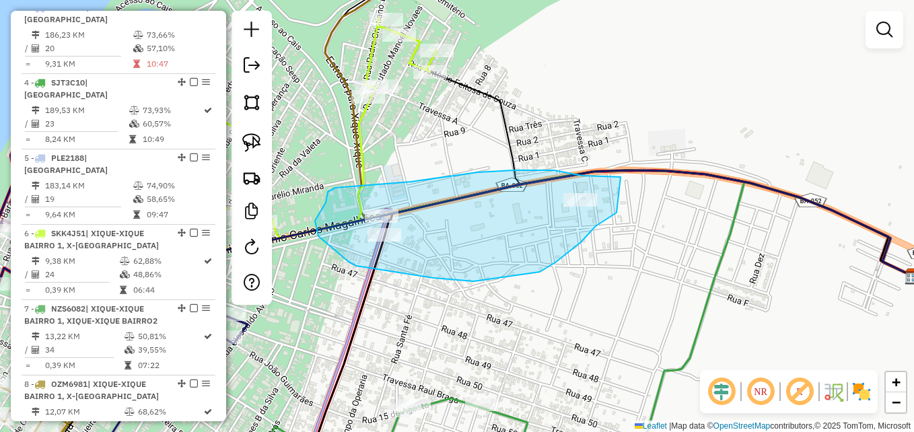
drag, startPoint x: 615, startPoint y: 177, endPoint x: 618, endPoint y: 213, distance: 35.8
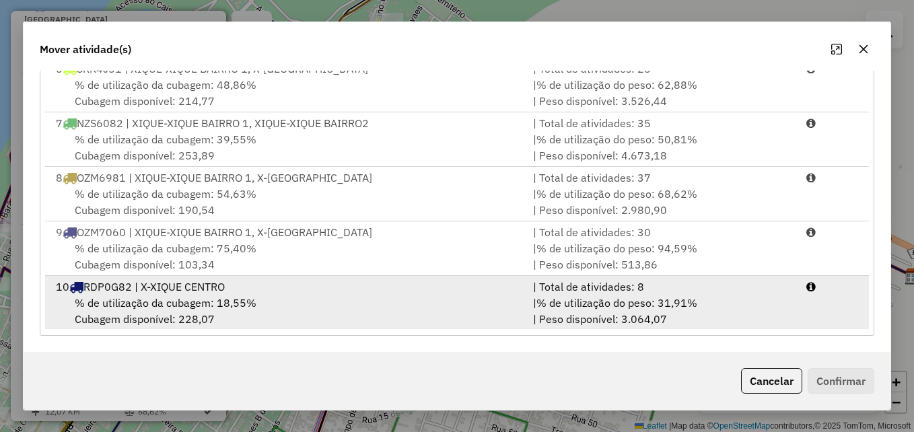
scroll to position [276, 0]
click at [342, 304] on div "% de utilização da cubagem: 18,55% Cubagem disponível: 228,07" at bounding box center [286, 309] width 477 height 32
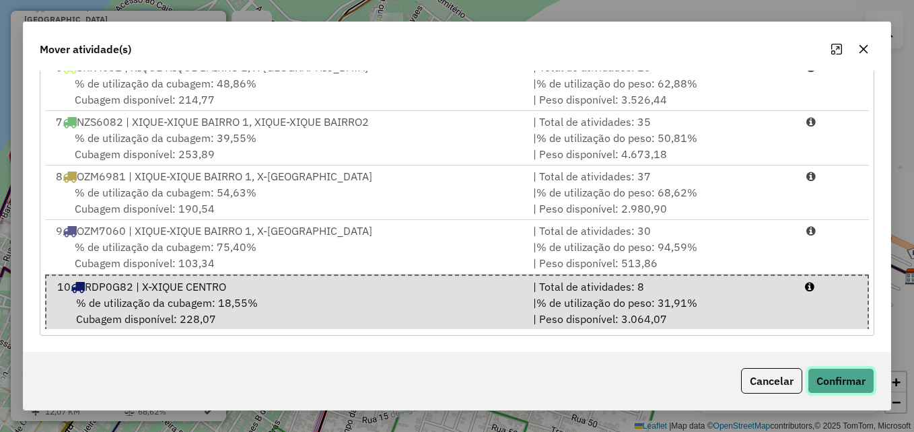
click at [840, 381] on button "Confirmar" at bounding box center [841, 381] width 67 height 26
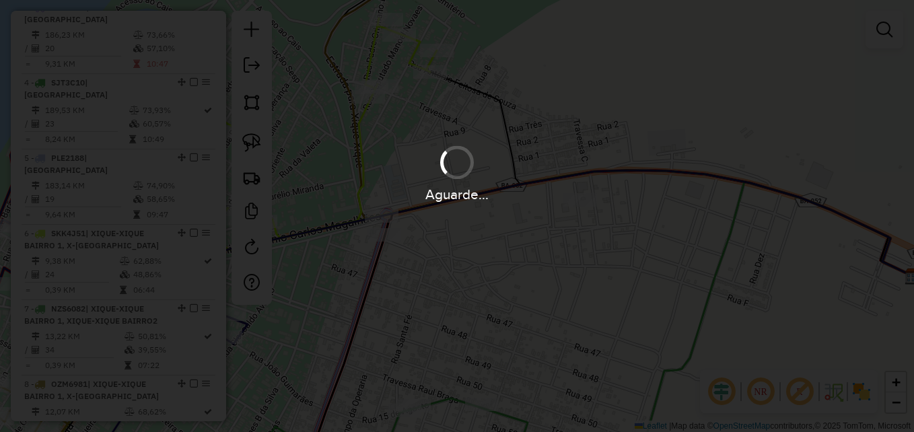
scroll to position [0, 0]
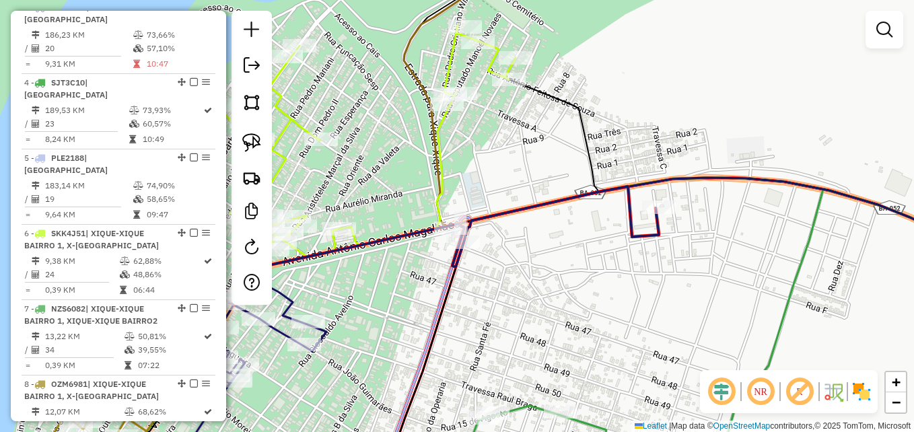
drag, startPoint x: 404, startPoint y: 140, endPoint x: 695, endPoint y: 48, distance: 304.8
click at [516, 49] on icon at bounding box center [366, 142] width 299 height 232
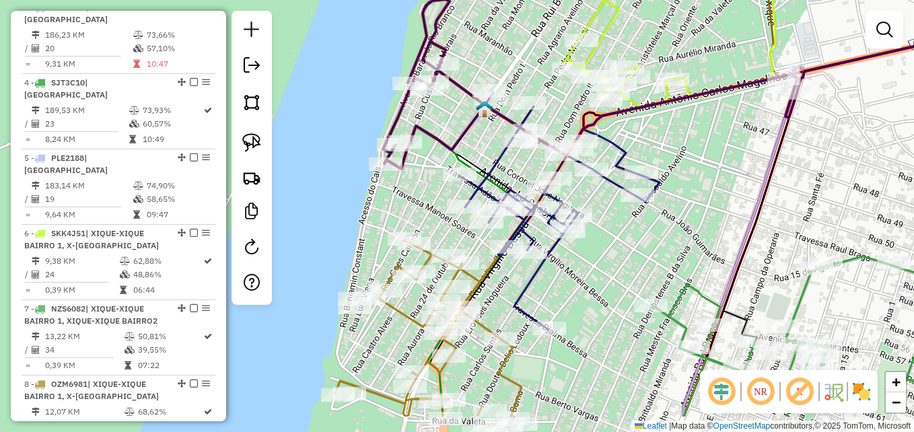
drag, startPoint x: 360, startPoint y: 194, endPoint x: 419, endPoint y: 153, distance: 72.4
click at [419, 153] on div "Janela de atendimento Grade de atendimento Capacidade Transportadoras Veículos …" at bounding box center [457, 216] width 914 height 432
select select "**********"
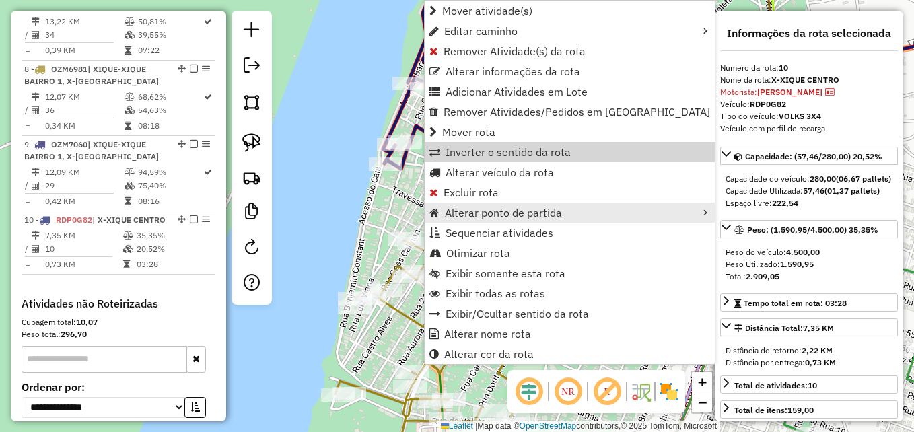
scroll to position [1105, 0]
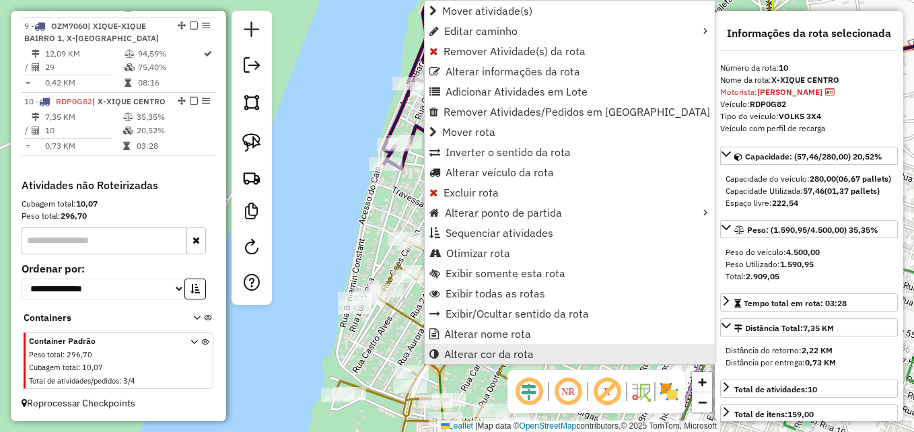
click at [472, 358] on span "Alterar cor da rota" at bounding box center [489, 354] width 90 height 11
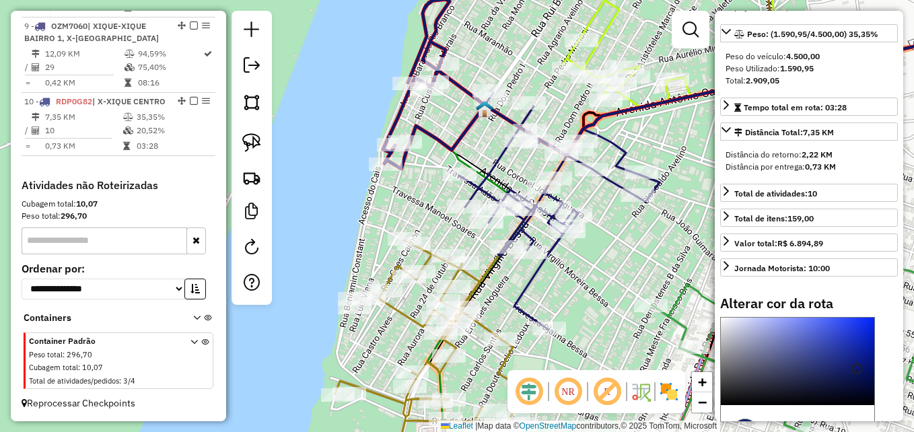
scroll to position [369, 0]
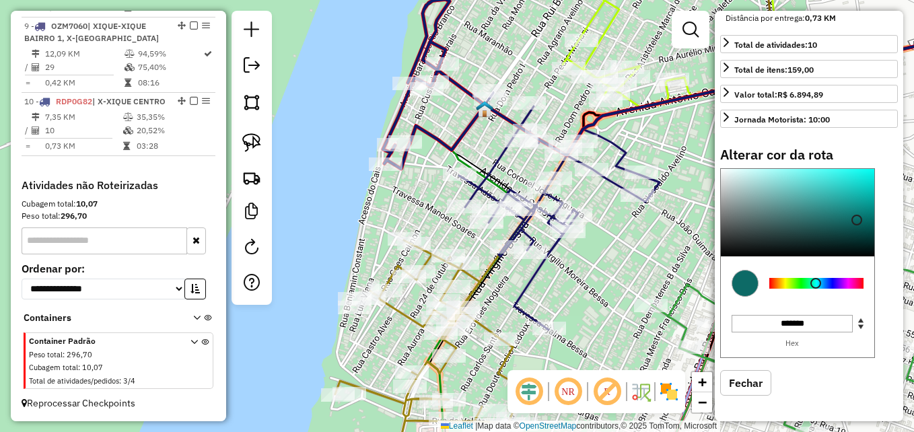
drag, startPoint x: 824, startPoint y: 283, endPoint x: 816, endPoint y: 285, distance: 8.3
click at [816, 285] on div at bounding box center [816, 283] width 94 height 11
type input "*******"
drag, startPoint x: 859, startPoint y: 219, endPoint x: 855, endPoint y: 177, distance: 42.7
click at [855, 177] on div at bounding box center [856, 177] width 11 height 11
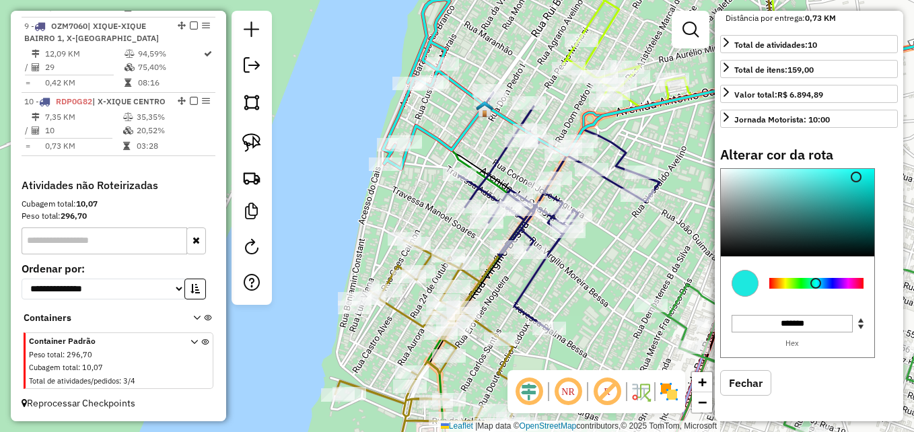
click at [649, 259] on div "Janela de atendimento Grade de atendimento Capacidade Transportadoras Veículos …" at bounding box center [457, 216] width 914 height 432
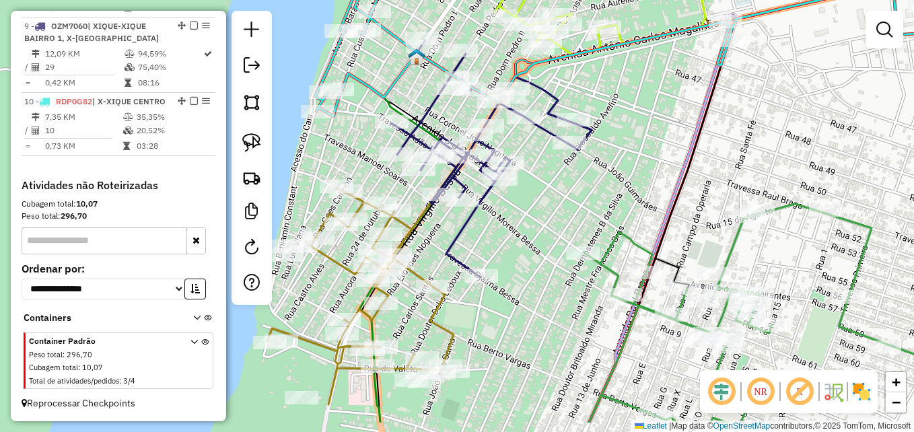
drag, startPoint x: 608, startPoint y: 244, endPoint x: 541, endPoint y: 207, distance: 76.5
click at [565, 211] on div "Janela de atendimento Grade de atendimento Capacidade Transportadoras Veículos …" at bounding box center [457, 216] width 914 height 432
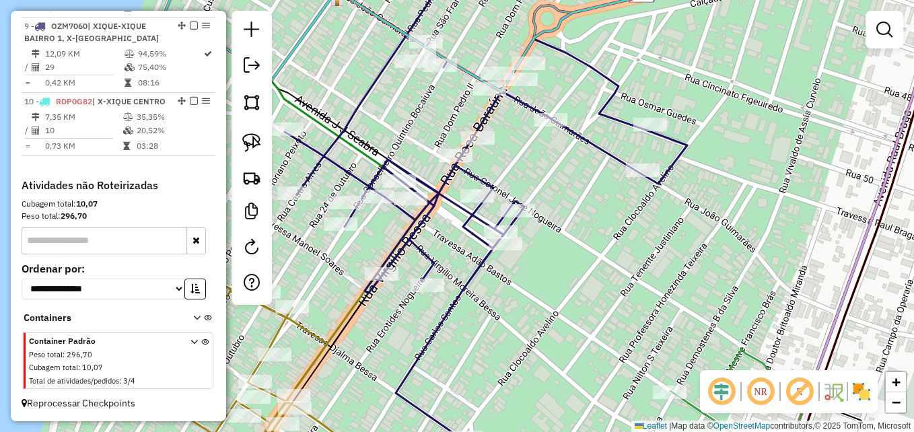
click at [583, 137] on icon at bounding box center [486, 204] width 402 height 474
select select "**********"
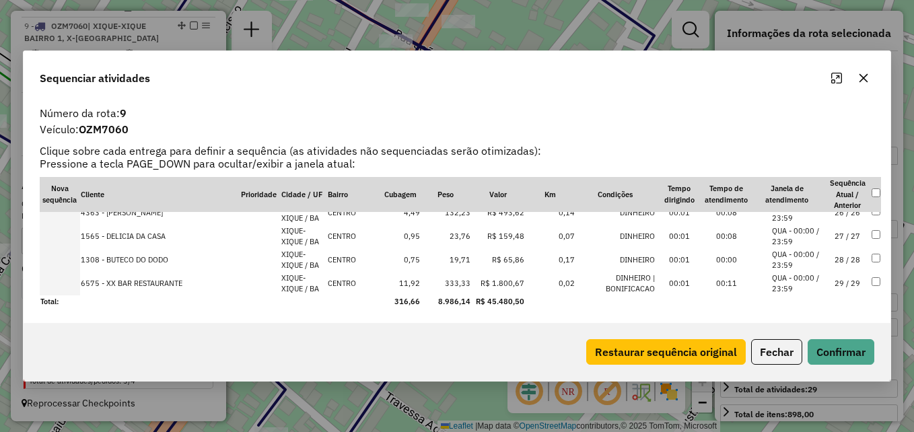
scroll to position [600, 0]
click at [463, 258] on td "19,71" at bounding box center [446, 260] width 50 height 24
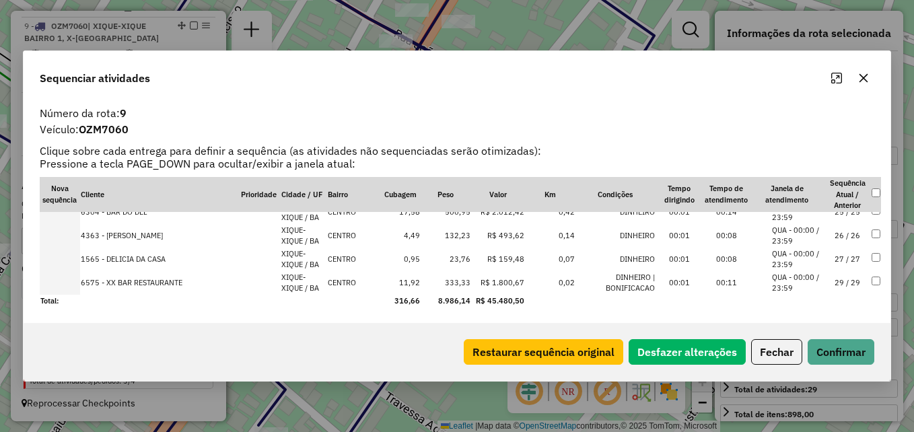
click at [458, 263] on td "23,76" at bounding box center [446, 260] width 50 height 24
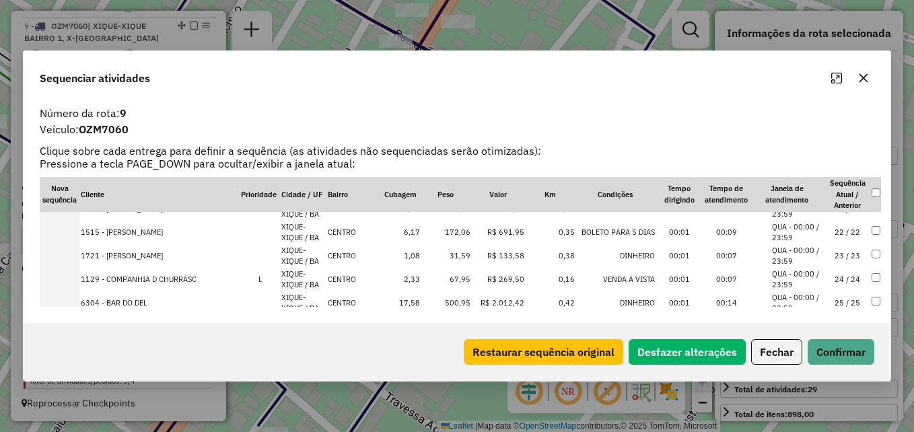
click at [459, 258] on td "31,59" at bounding box center [446, 256] width 50 height 24
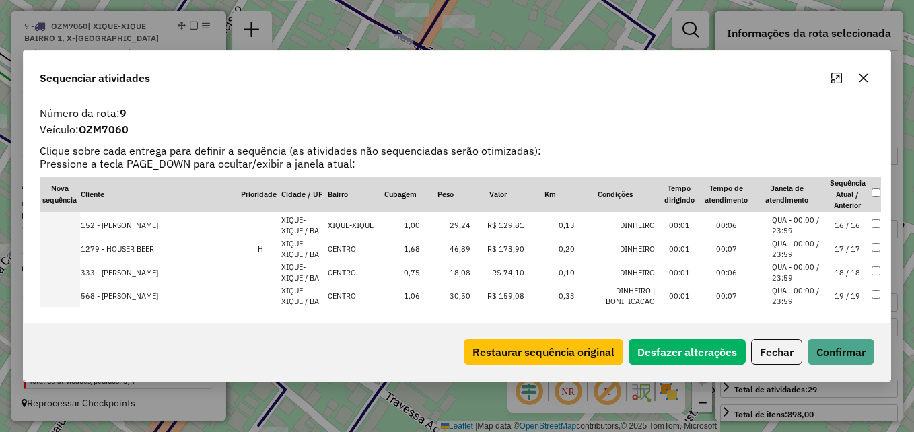
click at [458, 290] on td "30,50" at bounding box center [446, 297] width 50 height 24
click at [457, 273] on td "18,08" at bounding box center [446, 273] width 50 height 24
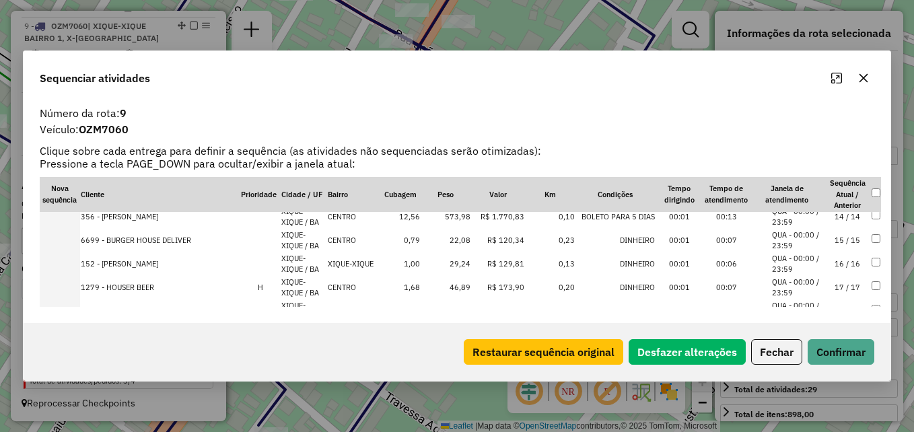
scroll to position [402, 0]
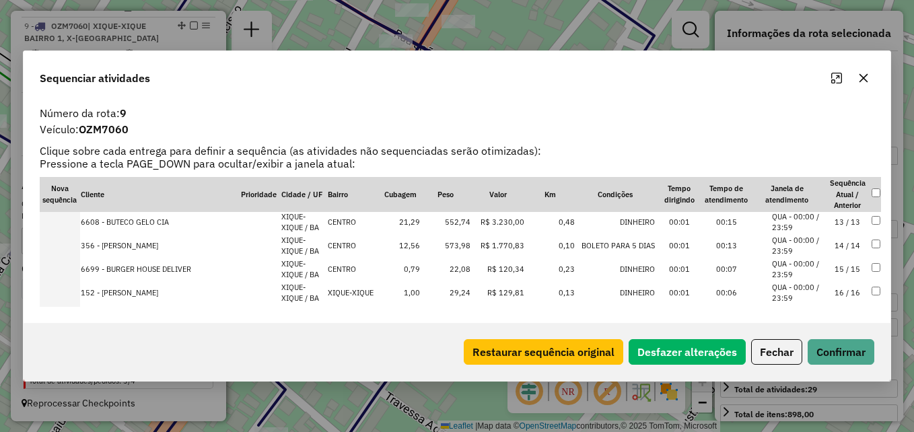
click at [455, 271] on td "22,08" at bounding box center [446, 270] width 50 height 24
click at [455, 275] on td "29,24" at bounding box center [446, 270] width 50 height 24
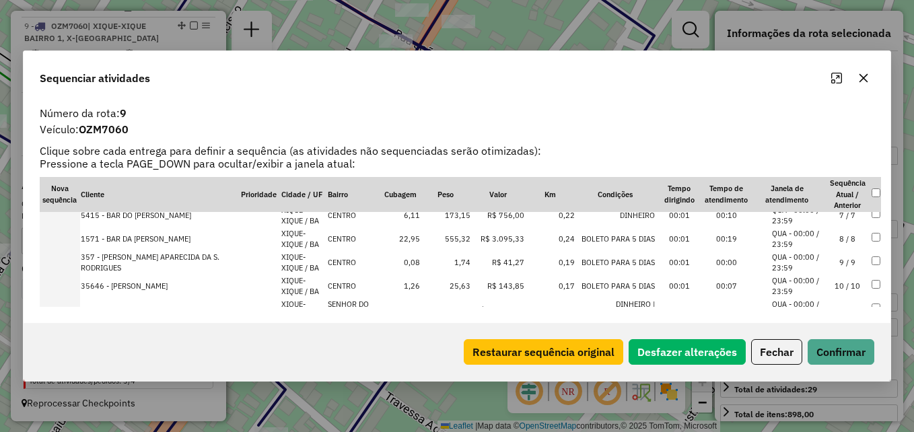
click at [456, 287] on td "25,63" at bounding box center [446, 287] width 50 height 24
click at [458, 262] on td "1,74" at bounding box center [446, 263] width 50 height 24
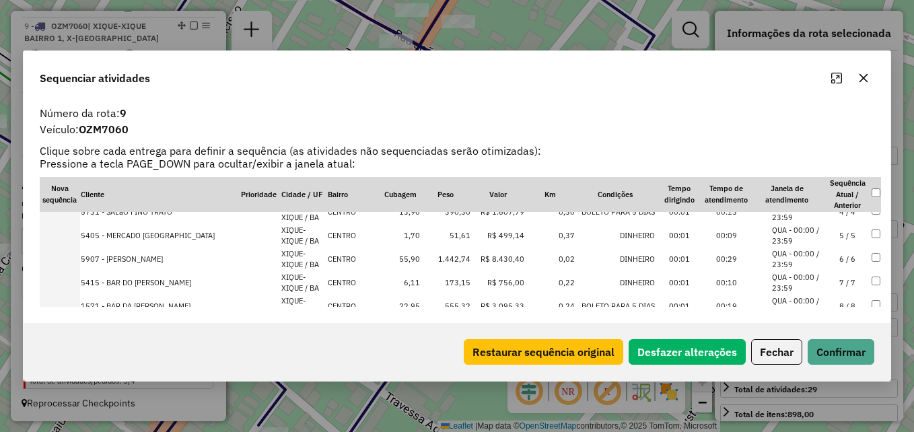
click at [458, 241] on td "51,61" at bounding box center [446, 236] width 50 height 24
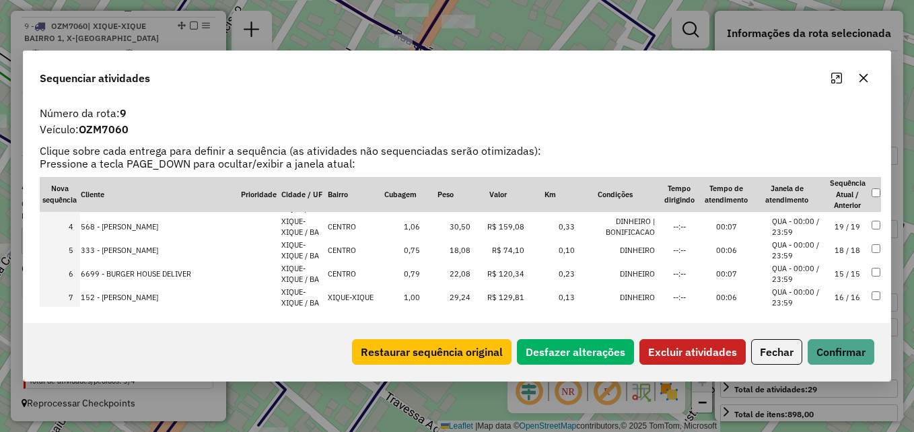
scroll to position [135, 0]
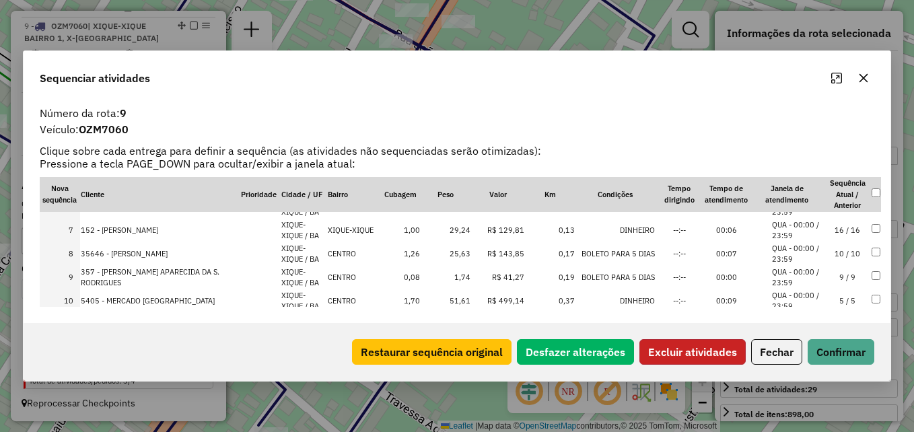
click at [711, 343] on button "Excluir atividades" at bounding box center [692, 352] width 106 height 26
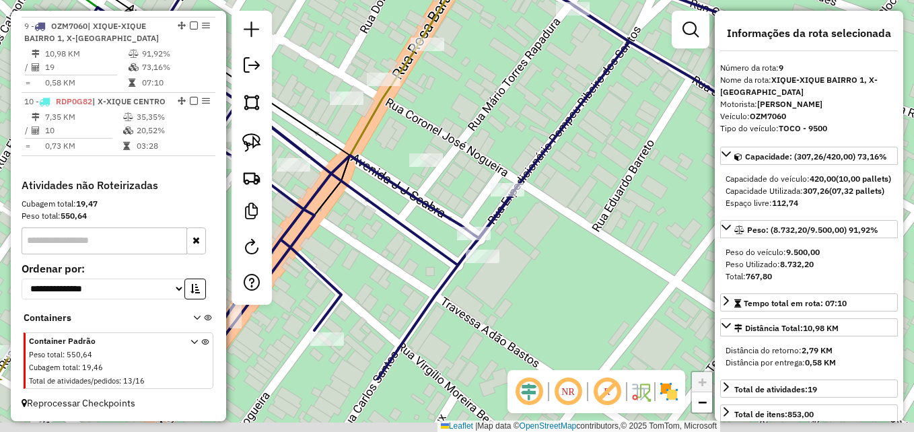
drag, startPoint x: 486, startPoint y: 217, endPoint x: 542, endPoint y: 122, distance: 111.0
click at [542, 122] on div "Janela de atendimento Grade de atendimento Capacidade Transportadoras Veículos …" at bounding box center [457, 216] width 914 height 432
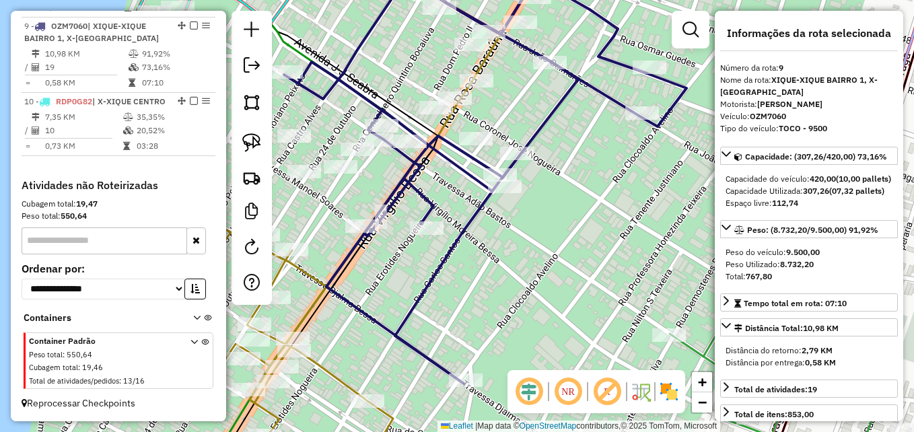
click at [544, 118] on icon at bounding box center [485, 170] width 402 height 427
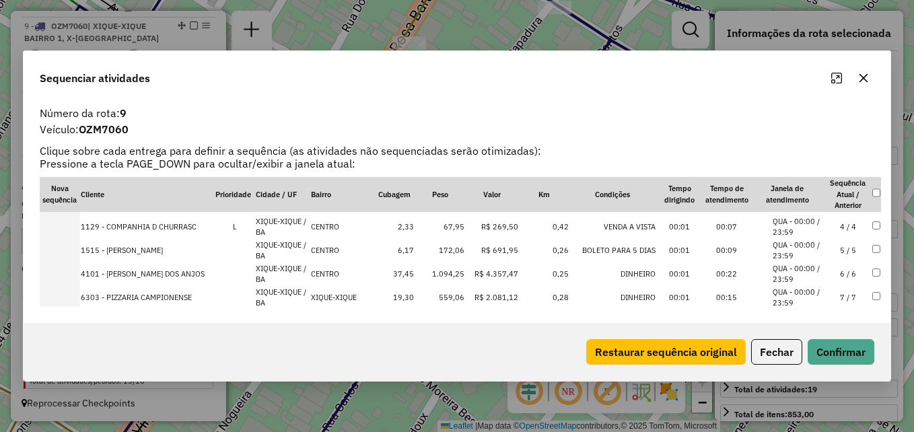
click at [449, 225] on td "67,95" at bounding box center [440, 227] width 50 height 24
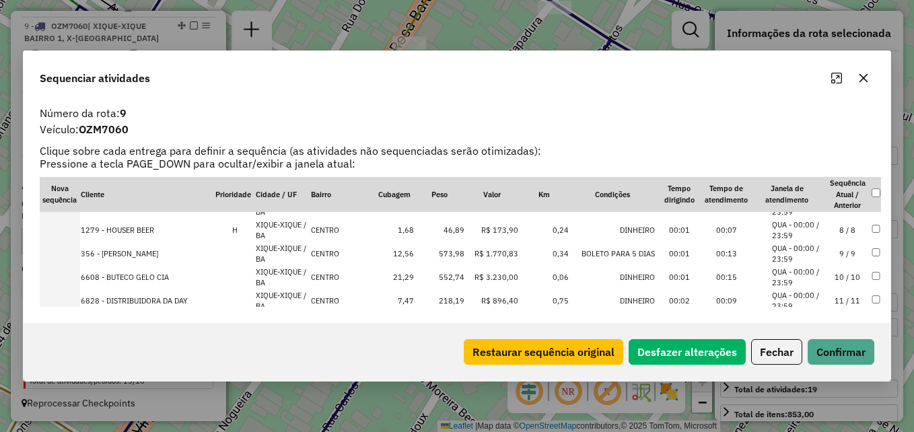
click at [454, 230] on td "46,89" at bounding box center [440, 231] width 50 height 24
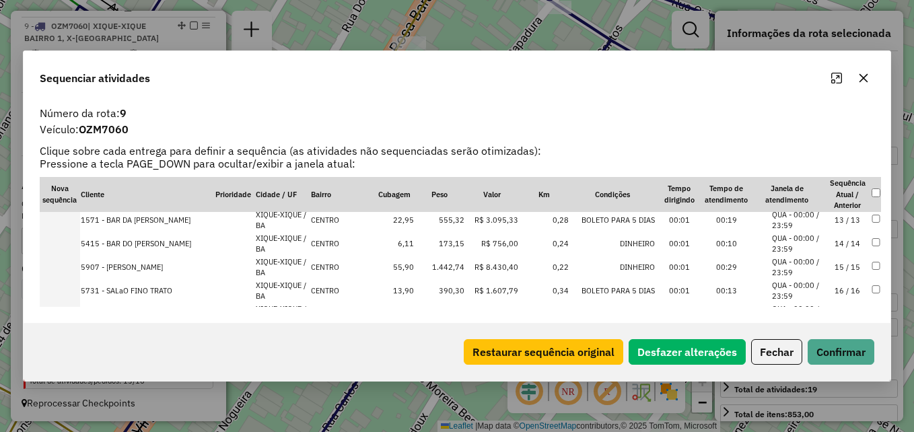
scroll to position [316, 0]
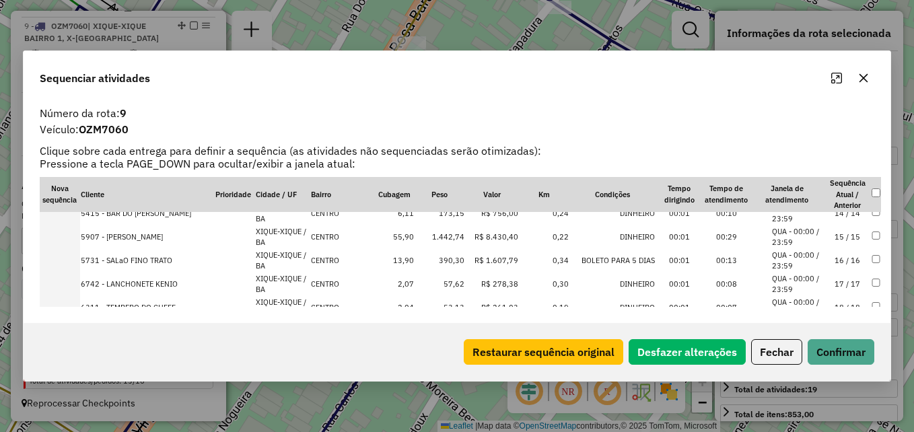
click at [456, 284] on td "57,62" at bounding box center [440, 285] width 50 height 24
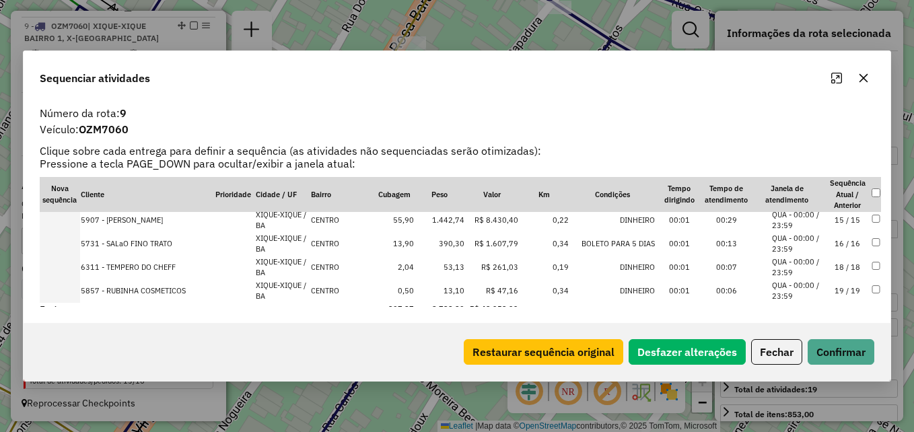
scroll to position [365, 0]
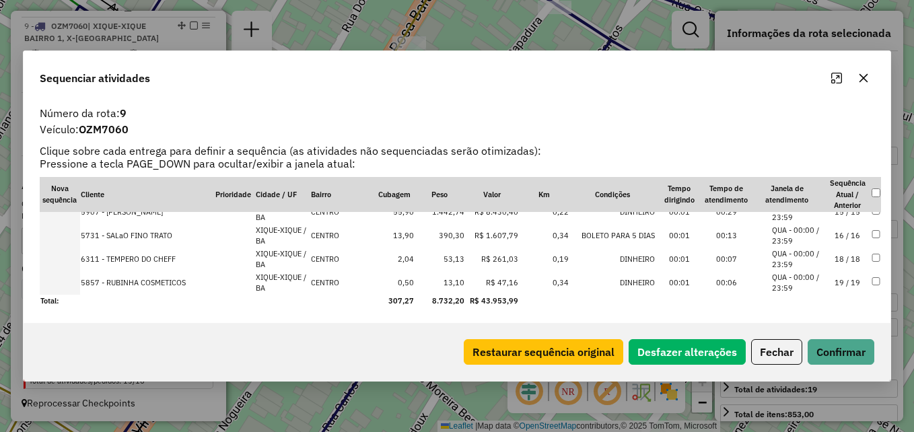
click at [456, 267] on td "53,13" at bounding box center [440, 260] width 50 height 24
click at [456, 283] on td "13,10" at bounding box center [440, 283] width 50 height 24
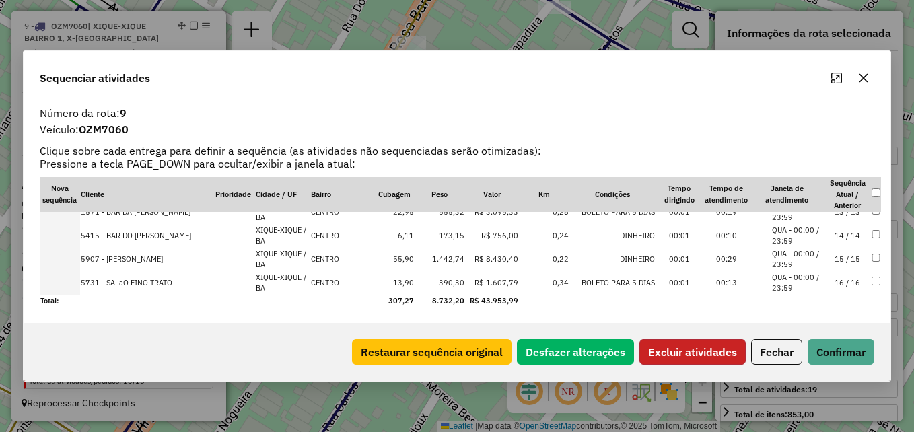
click at [722, 353] on button "Excluir atividades" at bounding box center [692, 352] width 106 height 26
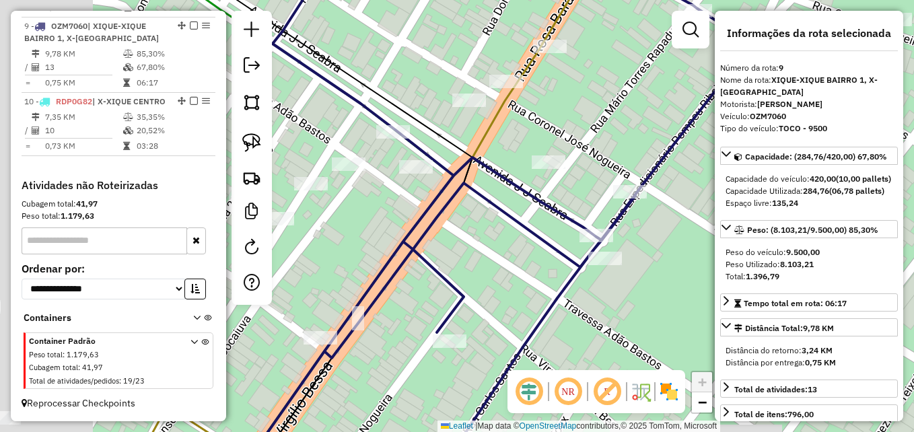
drag, startPoint x: 511, startPoint y: 264, endPoint x: 546, endPoint y: 254, distance: 37.3
click at [546, 254] on div "Janela de atendimento Grade de atendimento Capacidade Transportadoras Veículos …" at bounding box center [457, 216] width 914 height 432
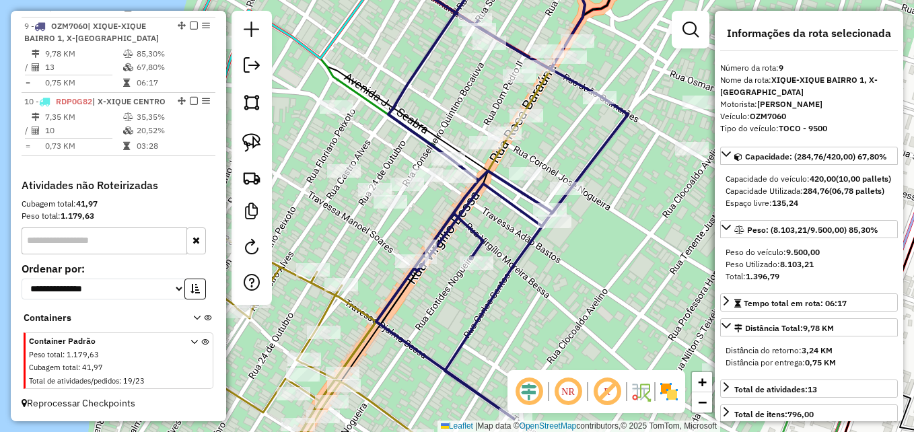
drag, startPoint x: 450, startPoint y: 265, endPoint x: 453, endPoint y: 248, distance: 17.0
click at [453, 248] on icon at bounding box center [502, 187] width 252 height 464
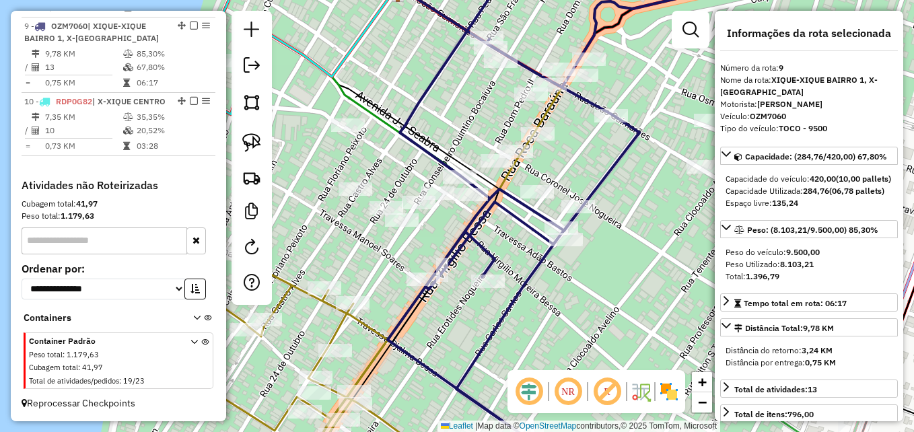
drag, startPoint x: 259, startPoint y: 134, endPoint x: 318, endPoint y: 177, distance: 72.7
click at [259, 134] on img at bounding box center [251, 142] width 19 height 19
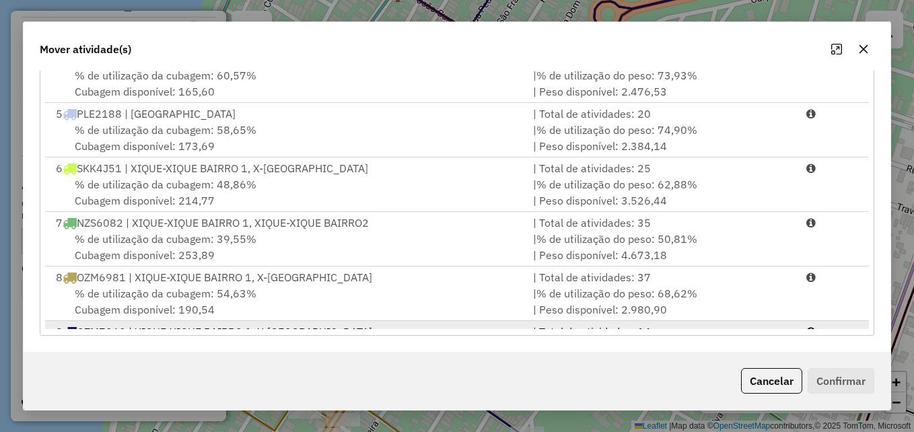
scroll to position [276, 0]
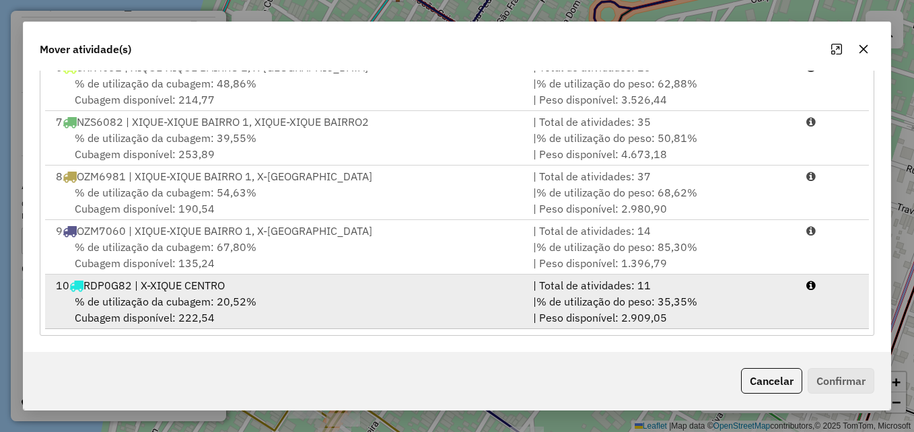
click at [319, 301] on div "% de utilização da cubagem: 20,52% Cubagem disponível: 222,54" at bounding box center [286, 309] width 477 height 32
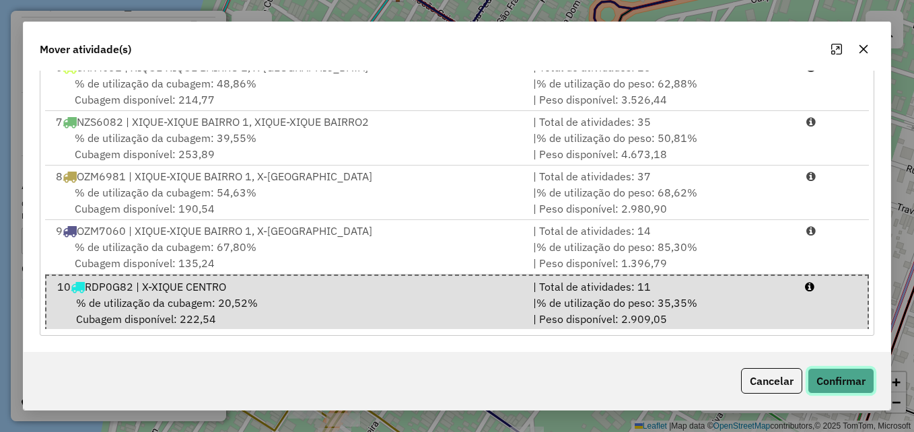
click at [872, 379] on button "Confirmar" at bounding box center [841, 381] width 67 height 26
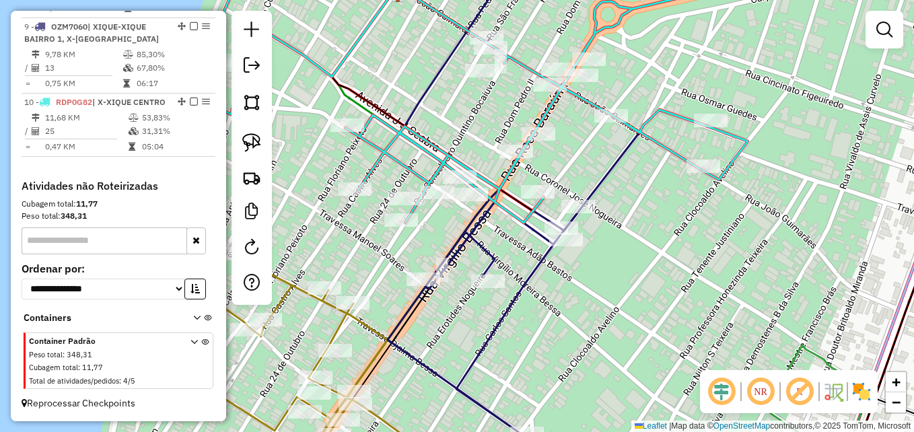
scroll to position [0, 0]
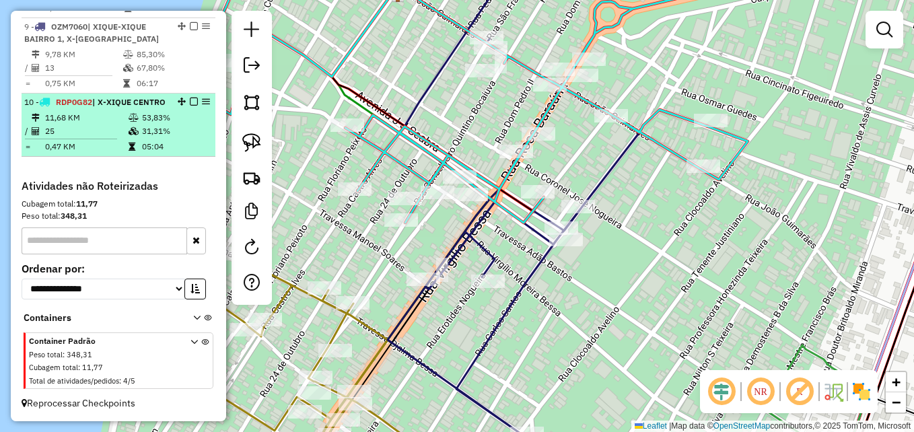
click at [130, 97] on span "| X-XIQUE CENTRO" at bounding box center [128, 102] width 73 height 10
select select "**********"
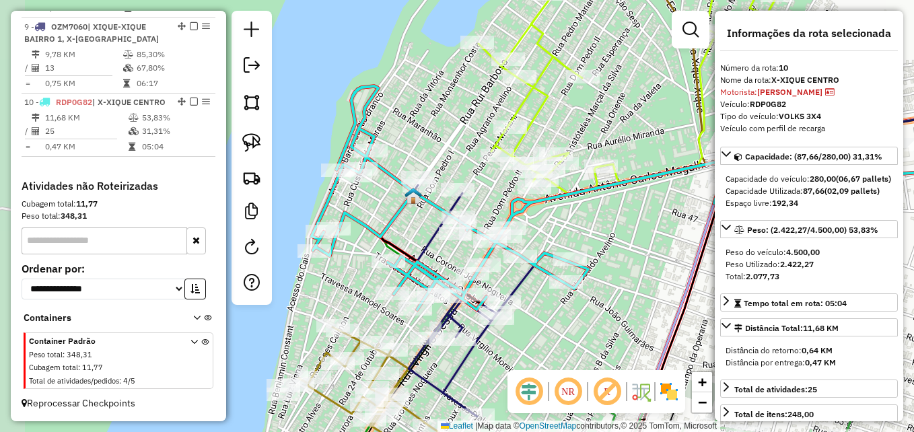
drag, startPoint x: 510, startPoint y: 248, endPoint x: 530, endPoint y: 211, distance: 42.8
click at [643, 253] on div "Janela de atendimento Grade de atendimento Capacidade Transportadoras Veículos …" at bounding box center [457, 216] width 914 height 432
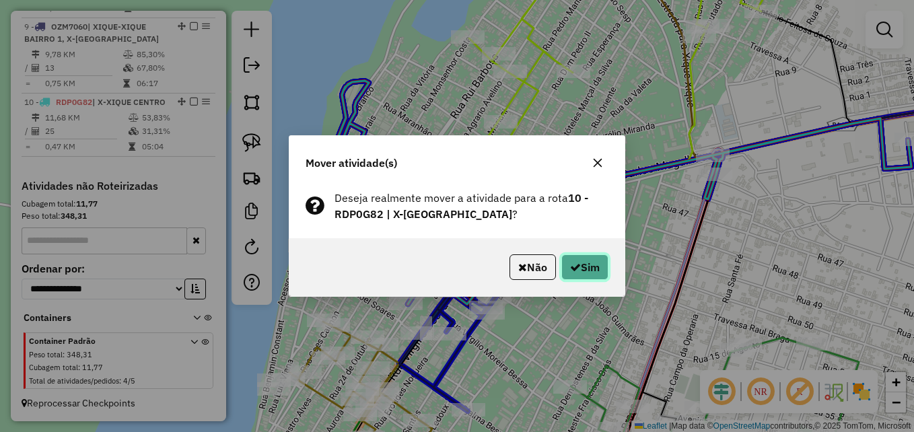
click at [577, 271] on icon "button" at bounding box center [575, 267] width 11 height 11
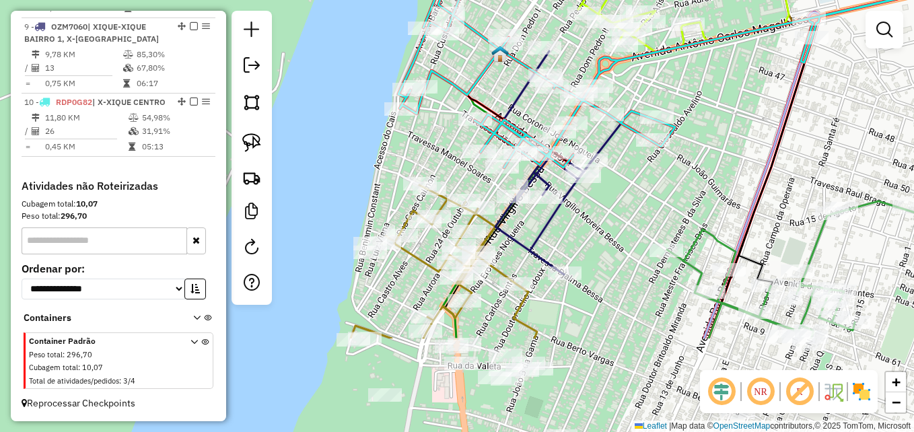
drag, startPoint x: 361, startPoint y: 301, endPoint x: 233, endPoint y: 162, distance: 189.6
click at [456, 164] on div "Janela de atendimento Grade de atendimento Capacidade Transportadoras Veículos …" at bounding box center [457, 216] width 914 height 432
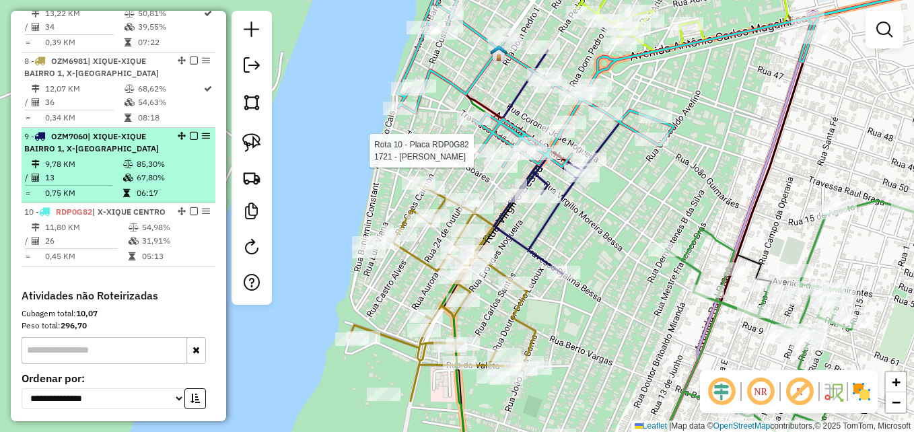
scroll to position [949, 0]
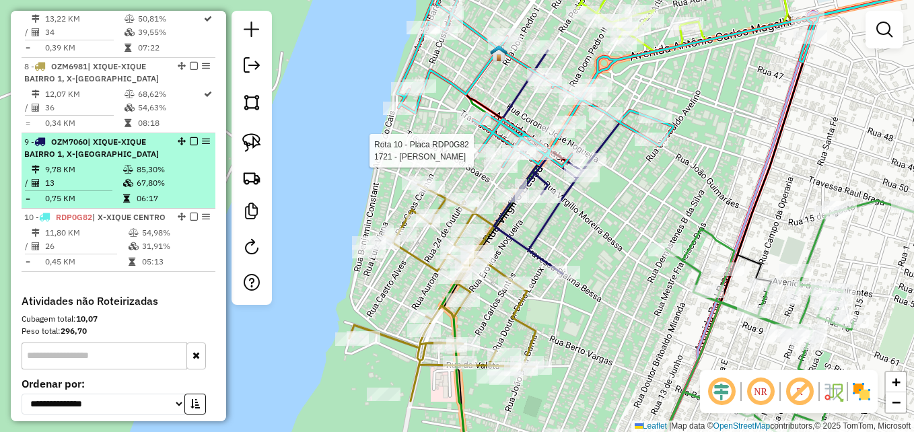
click at [92, 176] on td "9,78 KM" at bounding box center [83, 169] width 78 height 13
select select "**********"
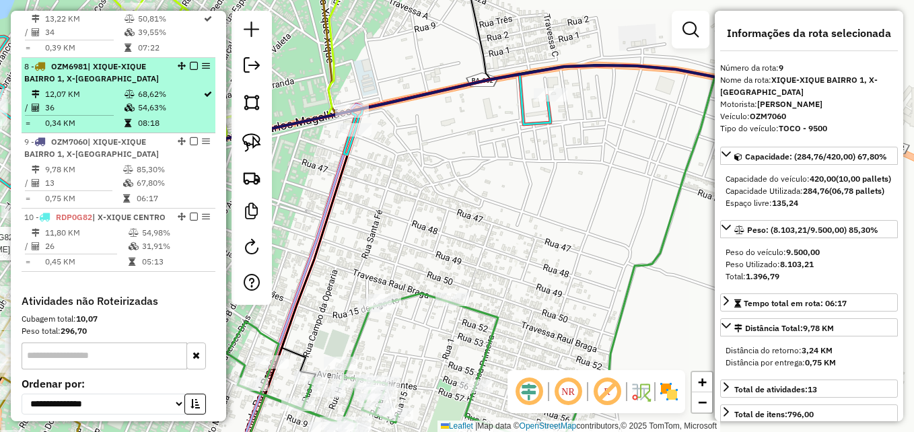
click at [101, 114] on td "36" at bounding box center [83, 107] width 79 height 13
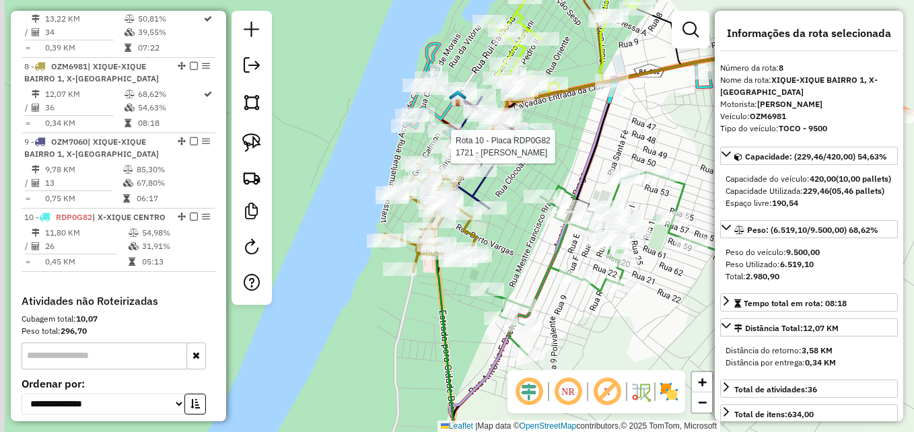
drag, startPoint x: 521, startPoint y: 184, endPoint x: 569, endPoint y: 170, distance: 49.8
click at [569, 170] on div "Rota 10 - Placa RDP0G82 1721 - MERCADINHO [PERSON_NAME] de atendimento Grade de…" at bounding box center [457, 216] width 914 height 432
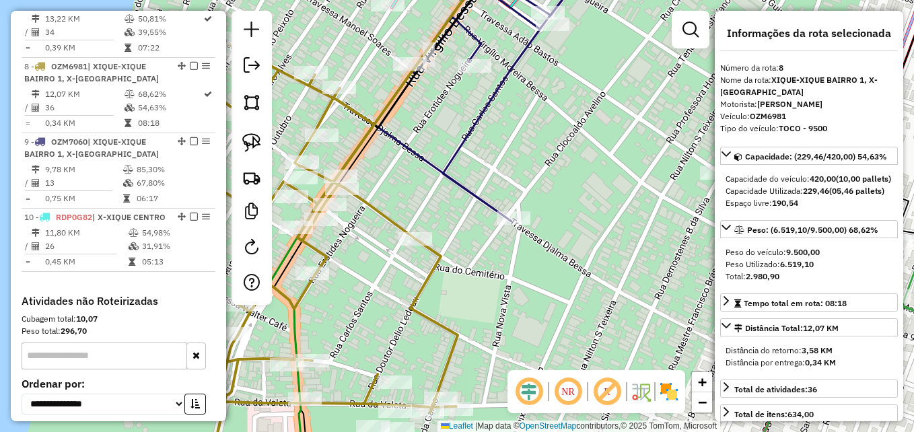
click at [330, 98] on icon at bounding box center [271, 257] width 373 height 433
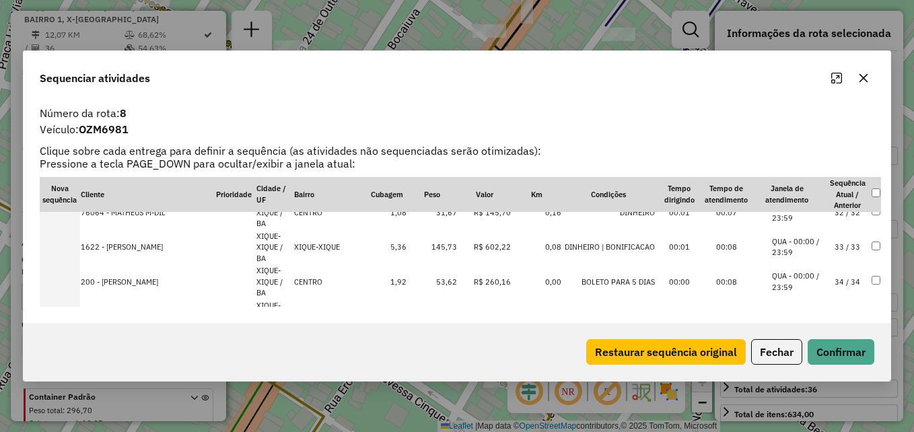
scroll to position [1143, 0]
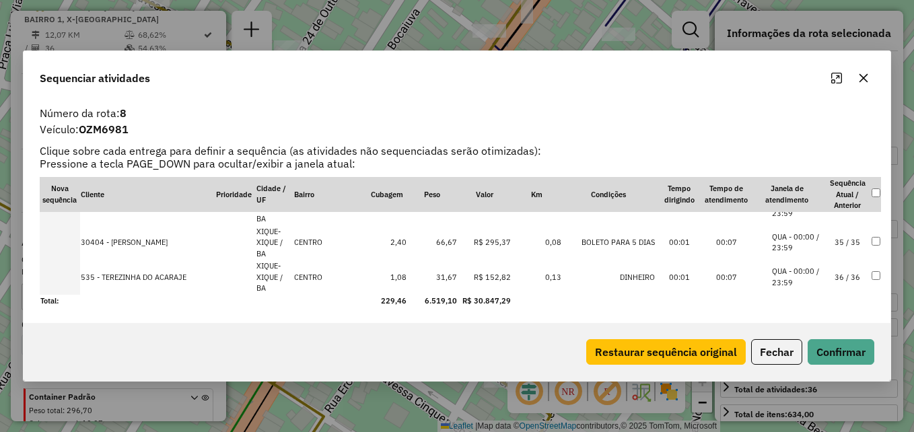
click at [444, 271] on td "31,67" at bounding box center [432, 277] width 50 height 35
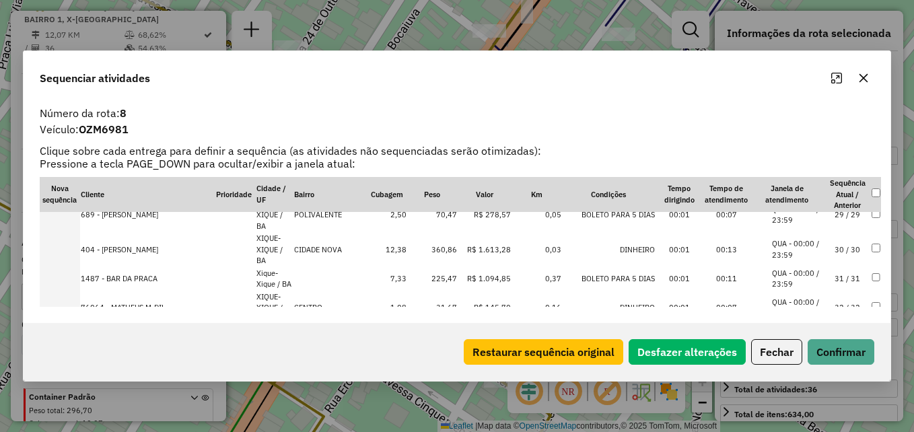
click at [445, 305] on td "31,67" at bounding box center [432, 308] width 50 height 35
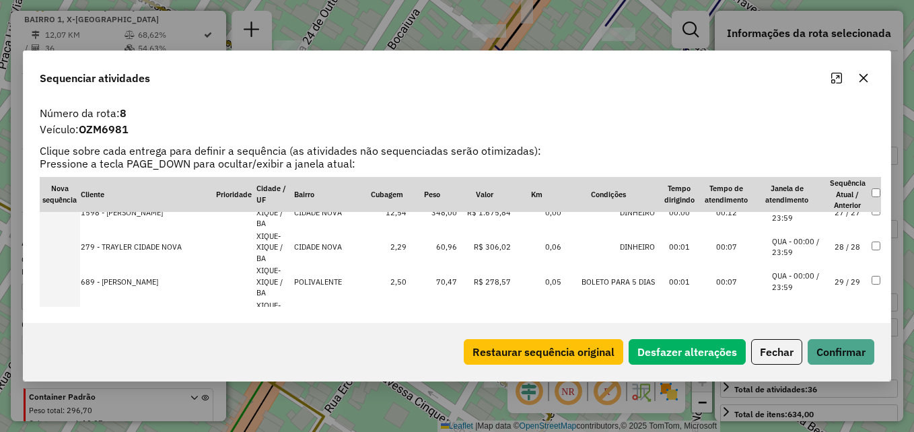
click at [437, 256] on td "60,96" at bounding box center [432, 247] width 50 height 35
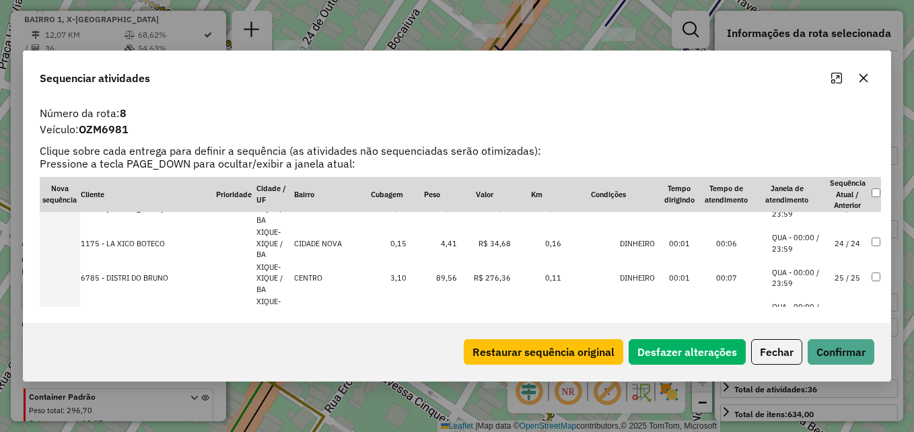
click at [446, 254] on td "4,41" at bounding box center [432, 243] width 50 height 35
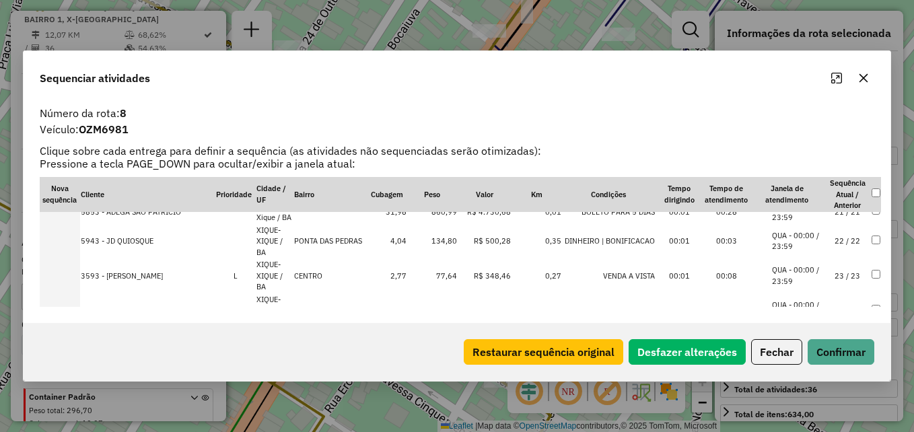
click at [439, 280] on td "77,64" at bounding box center [432, 275] width 50 height 35
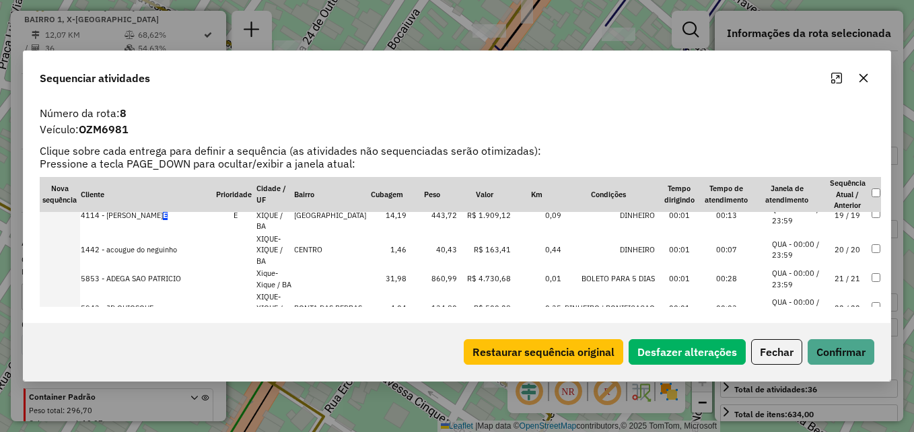
click at [434, 247] on td "40,43" at bounding box center [432, 250] width 50 height 35
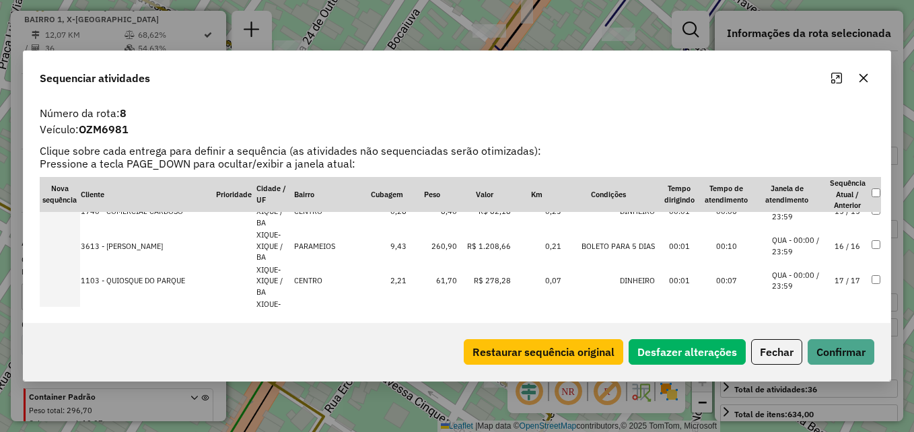
click at [441, 283] on td "61,70" at bounding box center [432, 281] width 50 height 35
click at [441, 284] on td "8,40" at bounding box center [432, 278] width 50 height 35
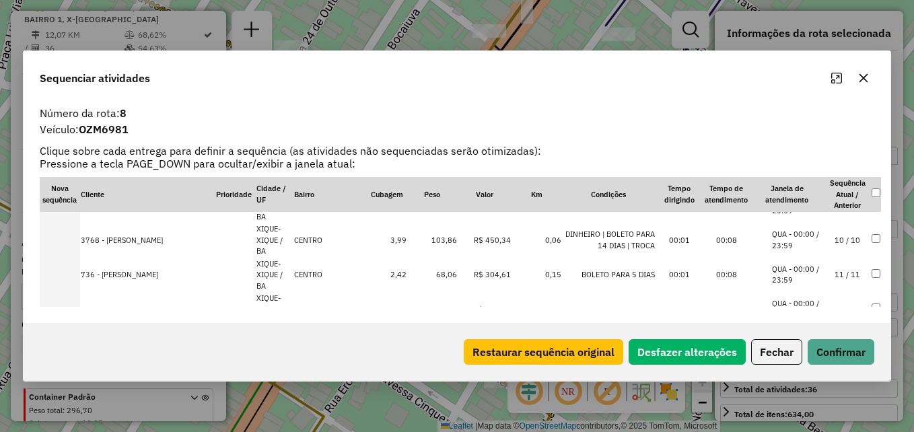
click at [441, 289] on td "68,06" at bounding box center [432, 275] width 50 height 35
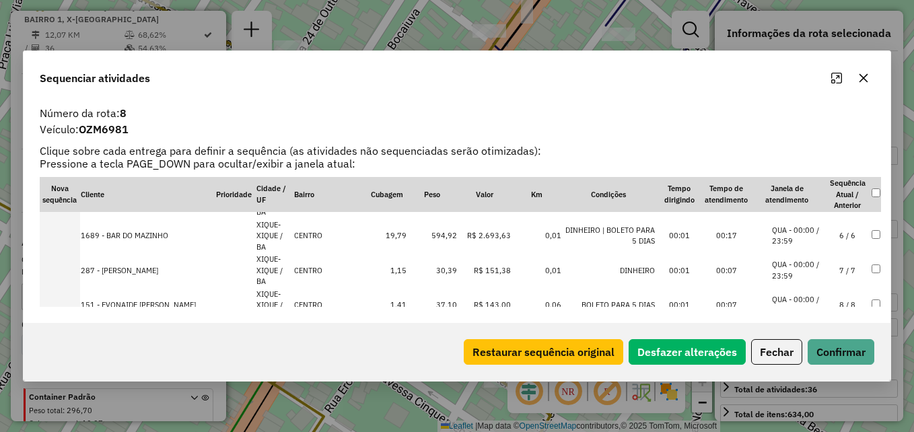
click at [441, 276] on td "30,39" at bounding box center [432, 270] width 50 height 35
click at [442, 273] on td "37,10" at bounding box center [432, 271] width 50 height 35
click at [442, 271] on td "57,37" at bounding box center [432, 270] width 50 height 35
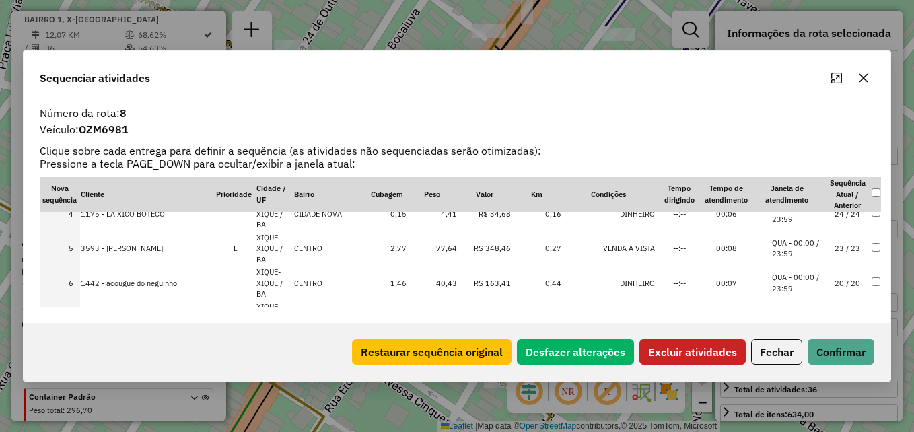
scroll to position [135, 0]
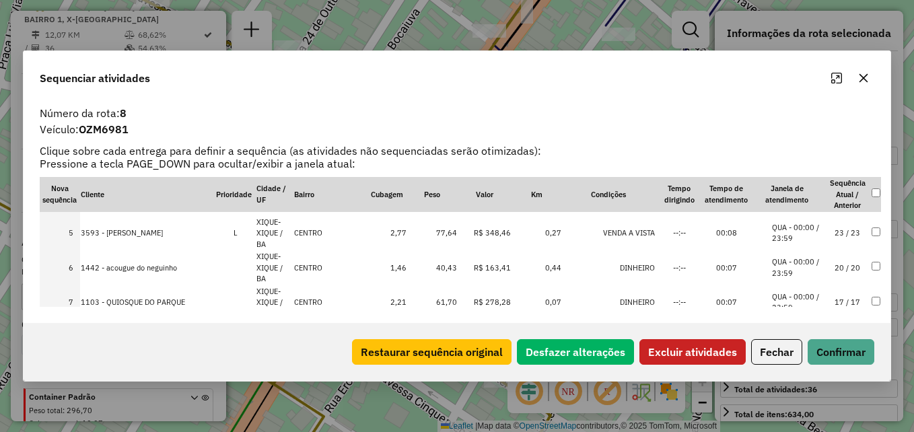
click at [874, 251] on td at bounding box center [876, 267] width 10 height 35
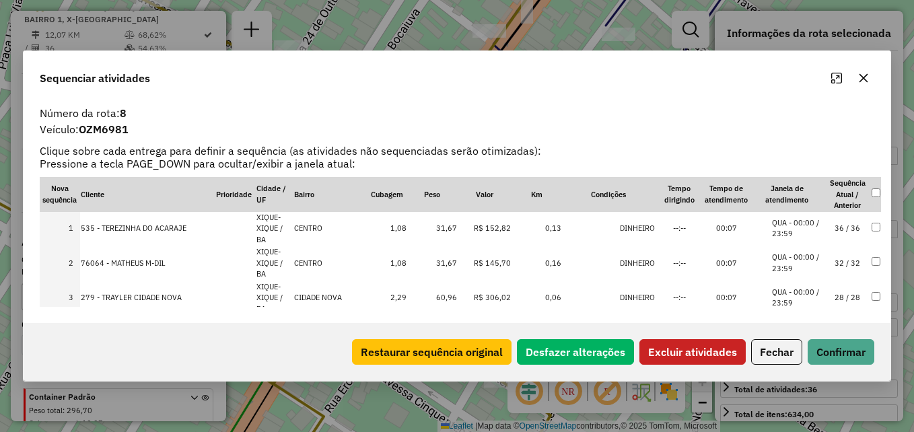
scroll to position [0, 0]
click at [702, 346] on button "Excluir atividades" at bounding box center [692, 352] width 106 height 26
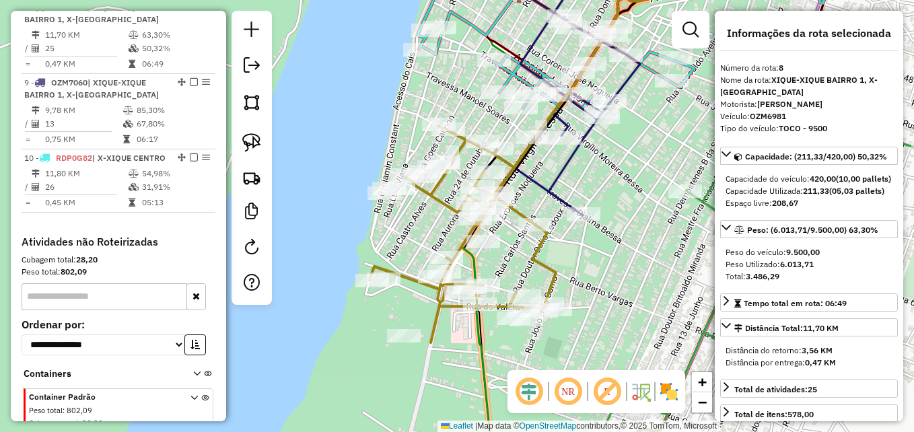
drag, startPoint x: 579, startPoint y: 291, endPoint x: 557, endPoint y: 263, distance: 35.4
click at [557, 263] on div "Janela de atendimento Grade de atendimento Capacidade Transportadoras Veículos …" at bounding box center [457, 216] width 914 height 432
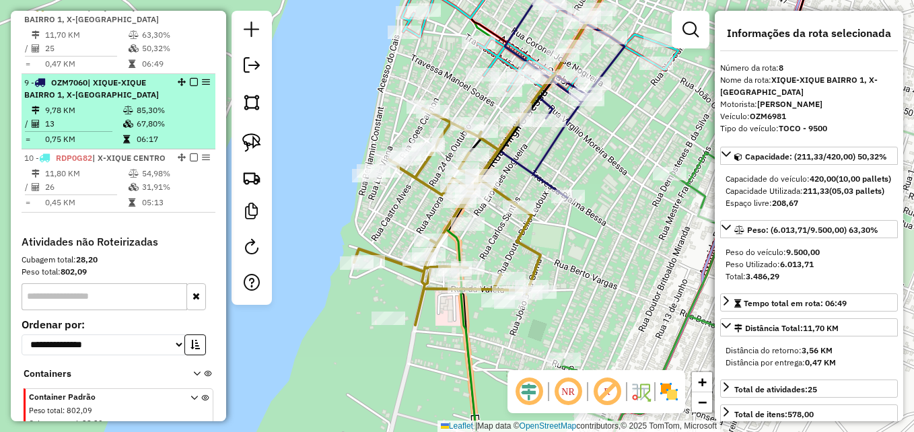
click at [99, 129] on td "13" at bounding box center [83, 123] width 78 height 13
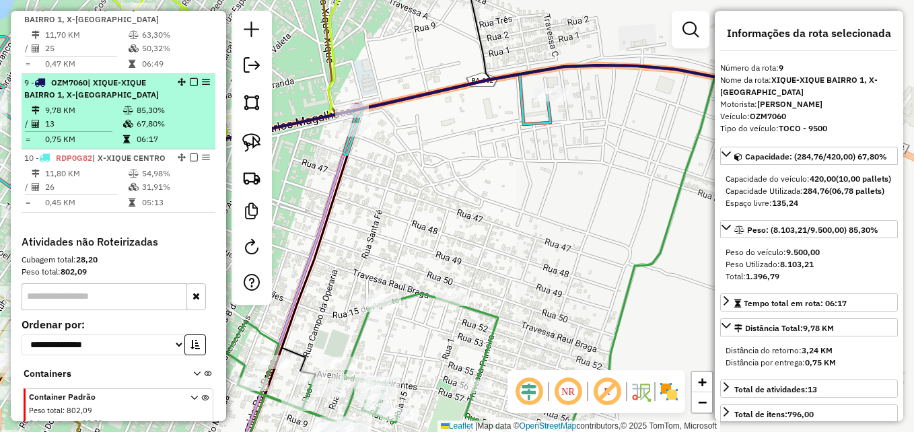
scroll to position [941, 0]
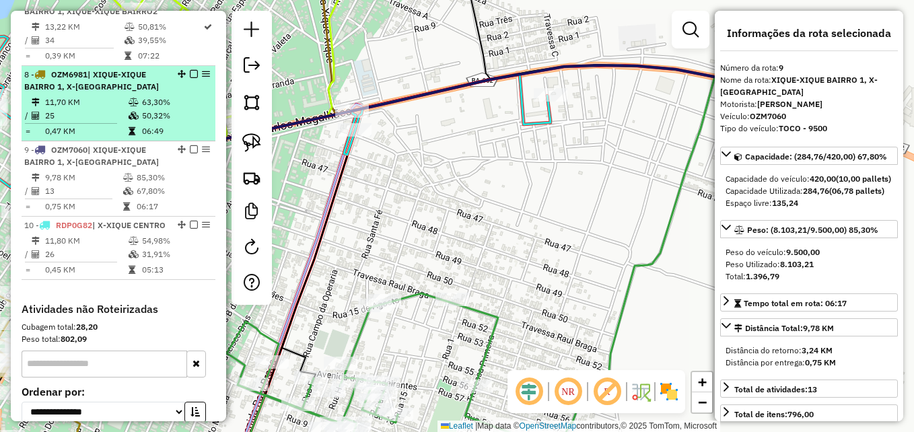
click at [87, 93] on div "8 - OZM6981 | XIQUE-XIQUE BAIRRO 1, X-[GEOGRAPHIC_DATA]" at bounding box center [95, 81] width 143 height 24
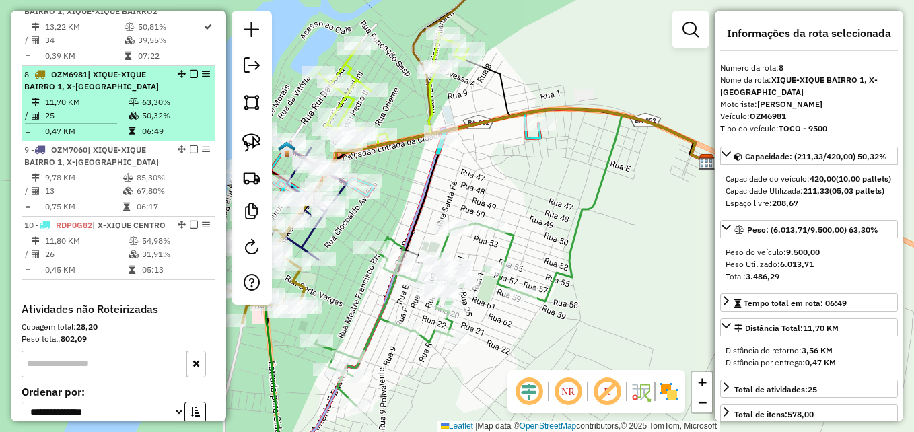
scroll to position [874, 0]
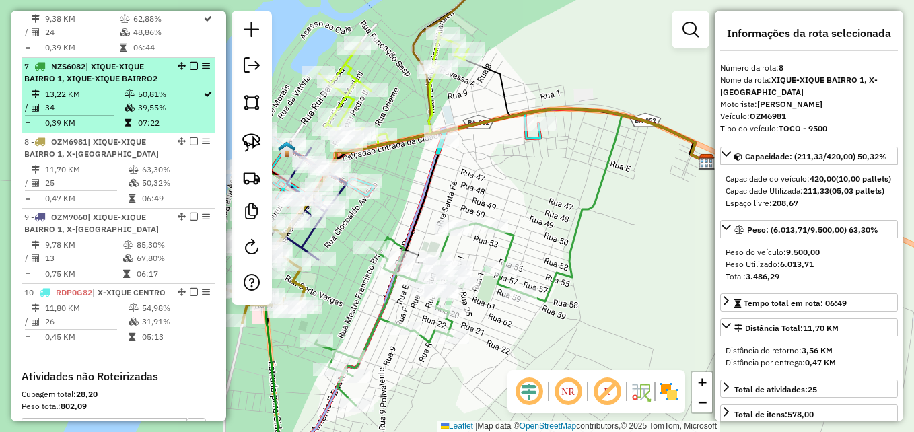
click at [90, 98] on li "7 - NZS6082 | XIQUE-XIQUE BAIRRO 1, XIQUE-XIQUE BAIRRO2 13,22 KM 50,81% / 34 39…" at bounding box center [119, 95] width 194 height 75
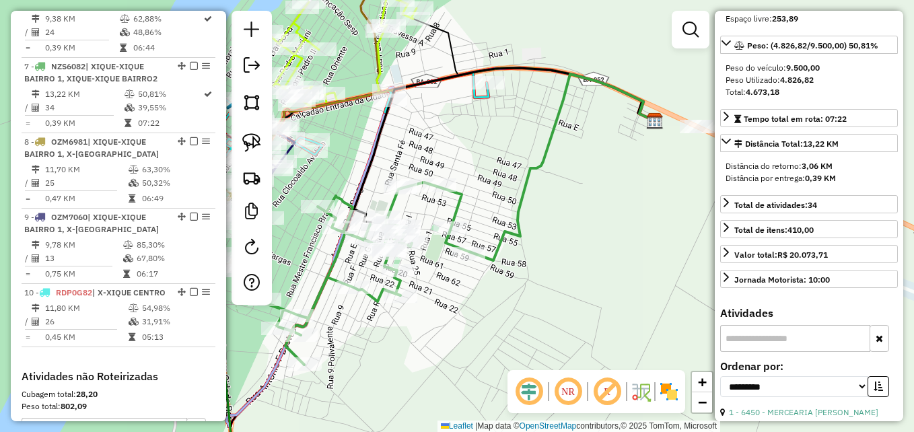
scroll to position [202, 0]
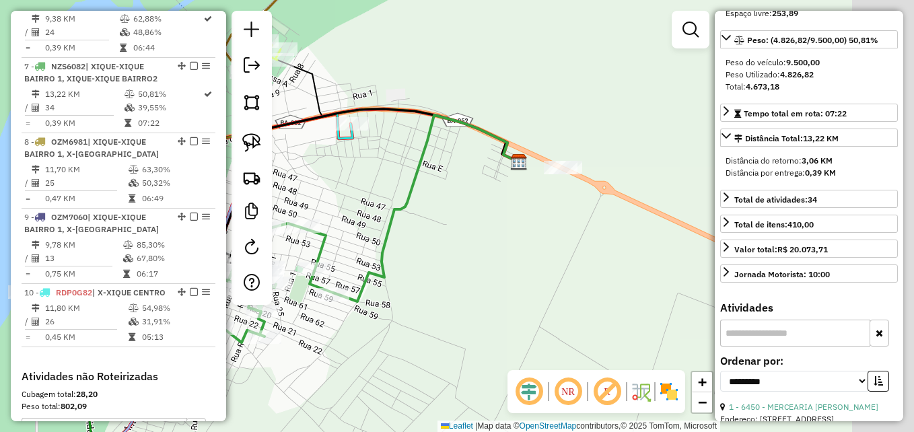
drag, startPoint x: 616, startPoint y: 242, endPoint x: 474, endPoint y: 278, distance: 145.9
click at [478, 281] on div "Janela de atendimento Grade de atendimento Capacidade Transportadoras Veículos …" at bounding box center [457, 216] width 914 height 432
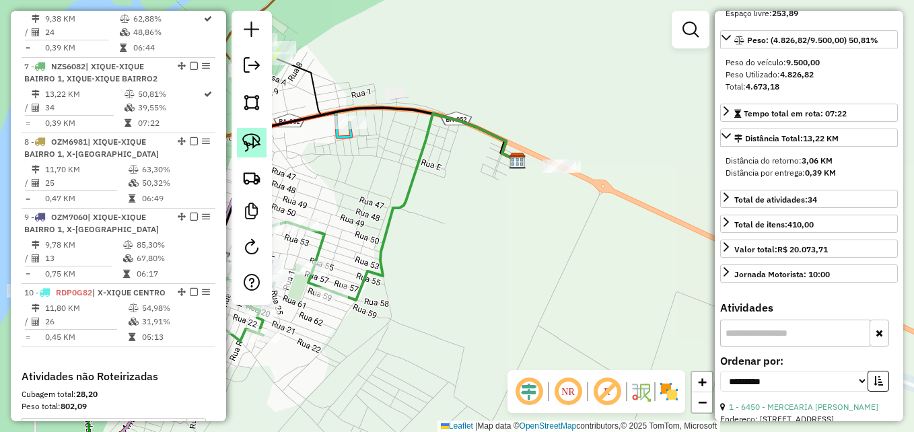
drag, startPoint x: 256, startPoint y: 145, endPoint x: 266, endPoint y: 145, distance: 9.4
click at [257, 145] on img at bounding box center [251, 142] width 19 height 19
drag, startPoint x: 598, startPoint y: 199, endPoint x: 575, endPoint y: 157, distance: 47.3
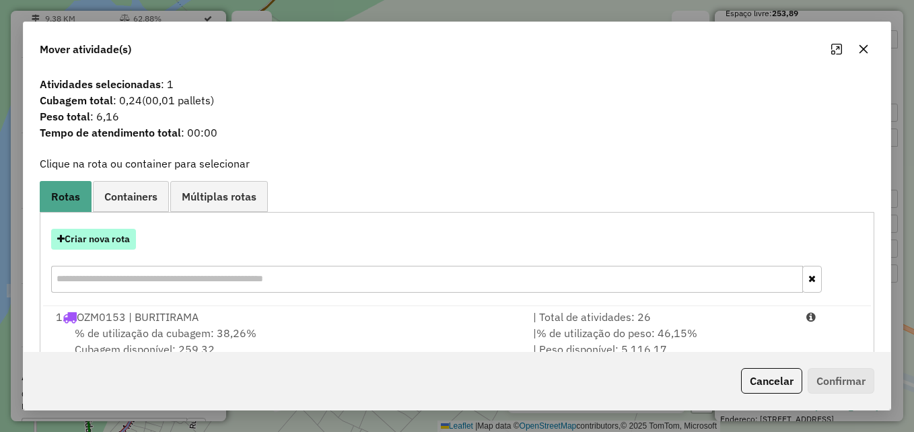
click at [88, 232] on button "Criar nova rota" at bounding box center [93, 239] width 85 height 21
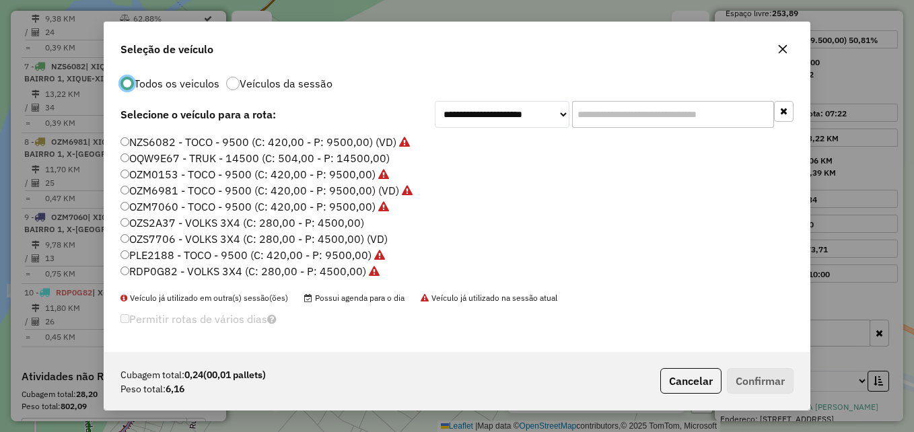
scroll to position [127, 0]
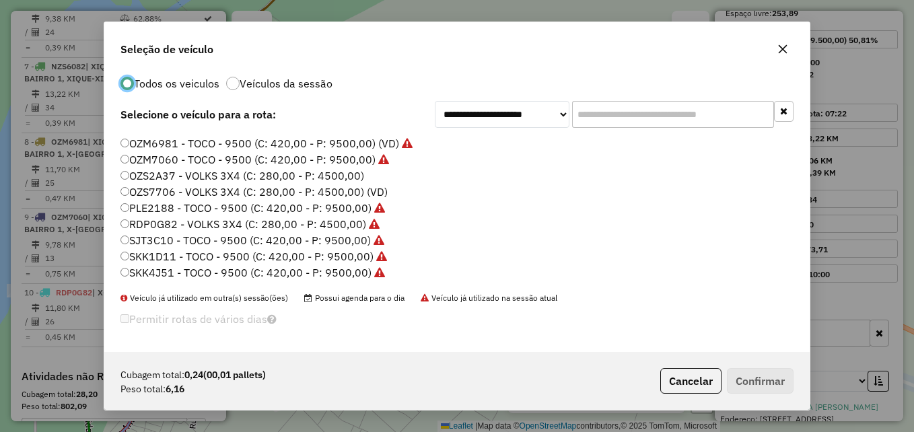
drag, startPoint x: 177, startPoint y: 176, endPoint x: 348, endPoint y: 228, distance: 178.8
click at [177, 175] on label "OZS2A37 - VOLKS 3X4 (C: 280,00 - P: 4500,00)" at bounding box center [242, 176] width 244 height 16
click at [755, 388] on button "Confirmar" at bounding box center [760, 381] width 67 height 26
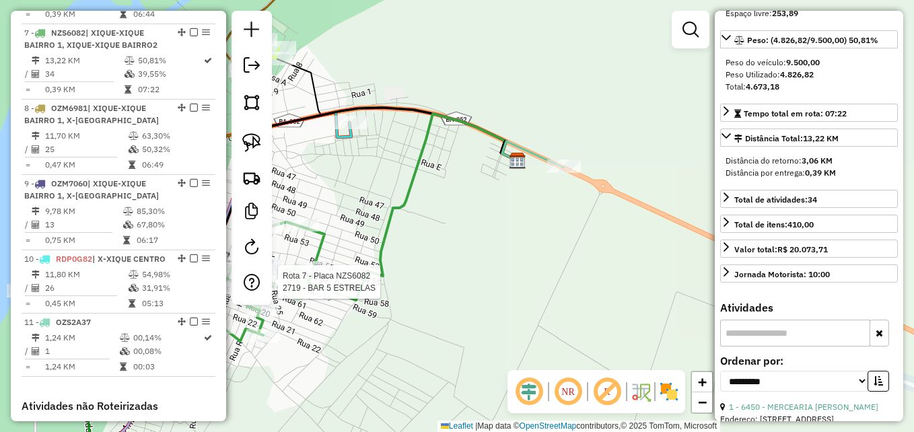
scroll to position [933, 0]
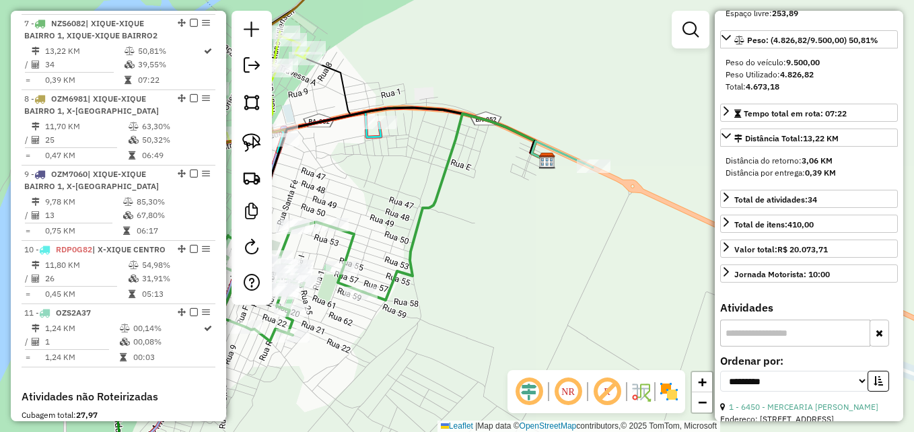
drag, startPoint x: 357, startPoint y: 339, endPoint x: 719, endPoint y: 284, distance: 366.1
click at [719, 284] on hb-router-mapa "Informações da Sessão 978410 - [DATE] Criação: [DATE] 17:28 Depósito: Diskol Xi…" at bounding box center [457, 216] width 914 height 432
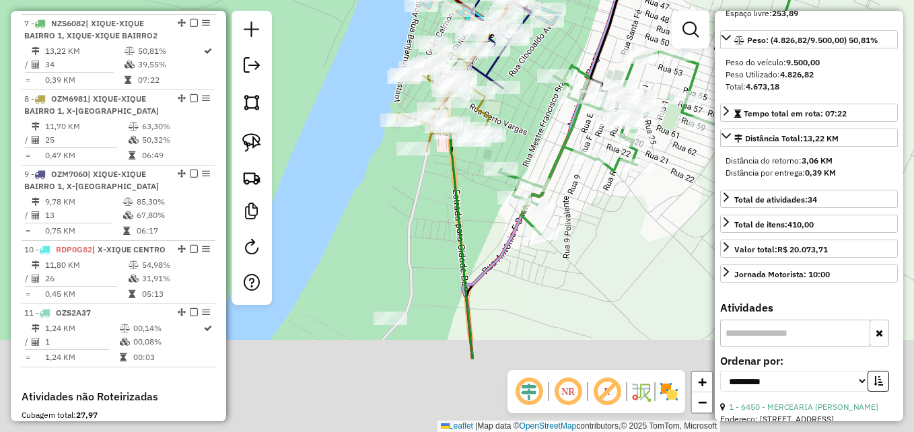
drag, startPoint x: 444, startPoint y: 273, endPoint x: 430, endPoint y: 226, distance: 49.0
click at [433, 225] on div "Janela de atendimento Grade de atendimento Capacidade Transportadoras Veículos …" at bounding box center [457, 216] width 914 height 432
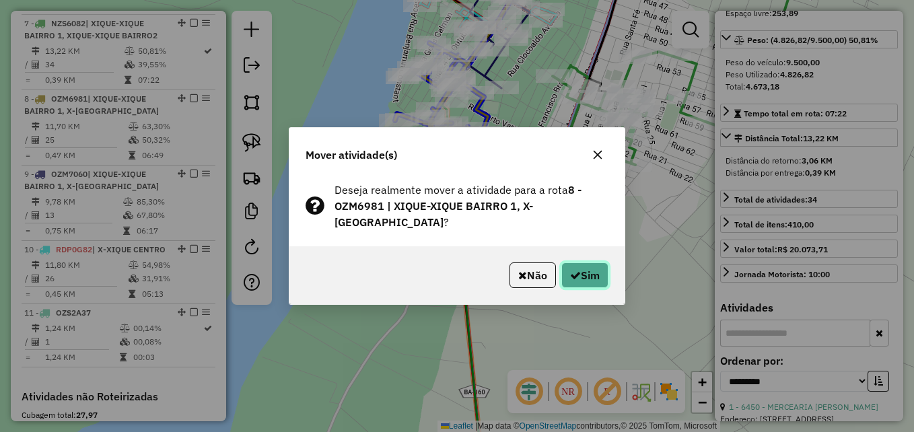
click at [570, 275] on icon "button" at bounding box center [575, 275] width 11 height 11
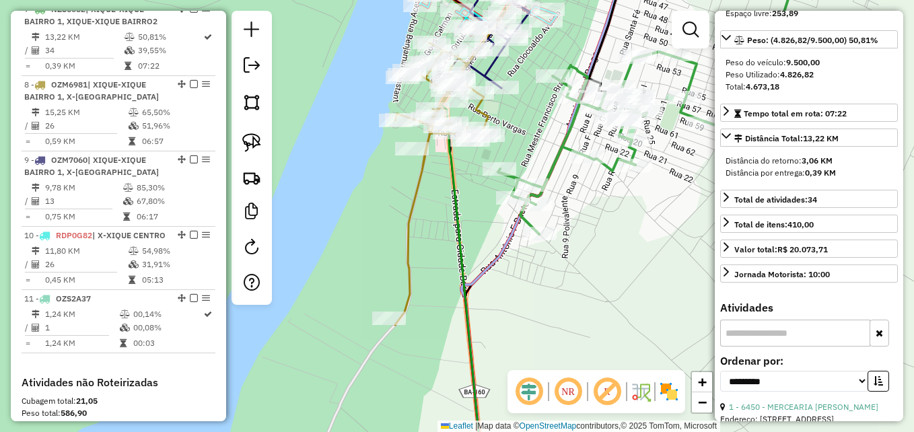
scroll to position [949, 0]
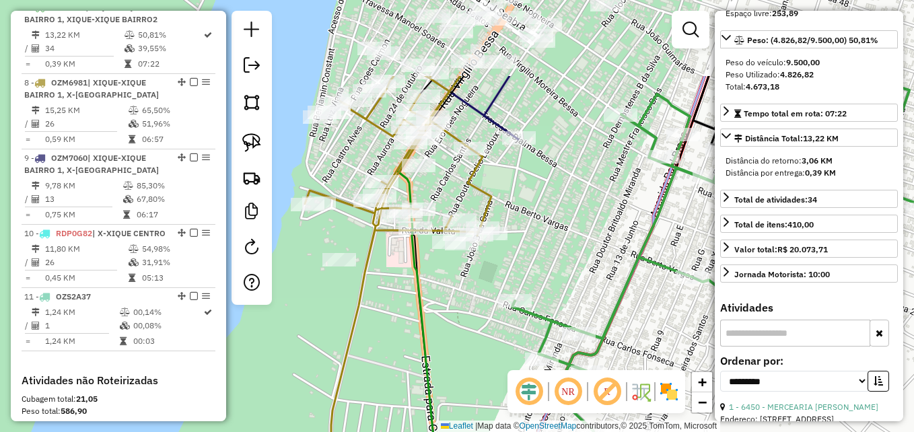
drag, startPoint x: 420, startPoint y: 213, endPoint x: 384, endPoint y: 287, distance: 83.1
click at [384, 287] on div "Janela de atendimento Grade de atendimento Capacidade Transportadoras Veículos …" at bounding box center [457, 216] width 914 height 432
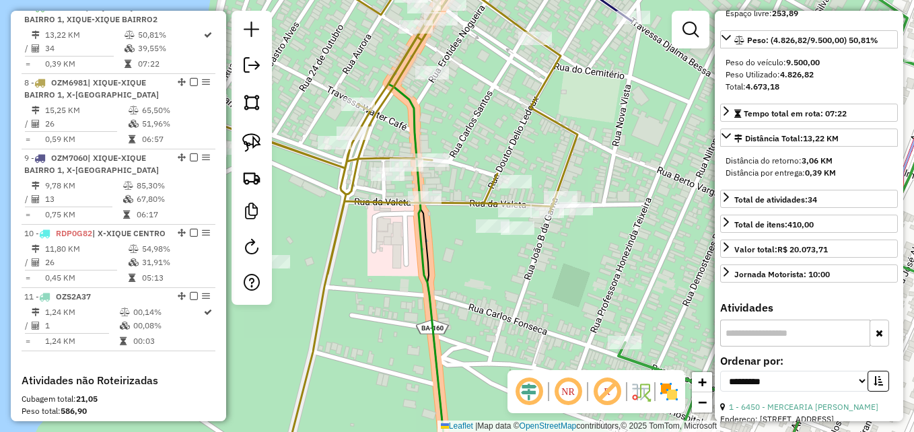
drag, startPoint x: 260, startPoint y: 147, endPoint x: 383, endPoint y: 217, distance: 141.7
click at [260, 147] on img at bounding box center [251, 142] width 19 height 19
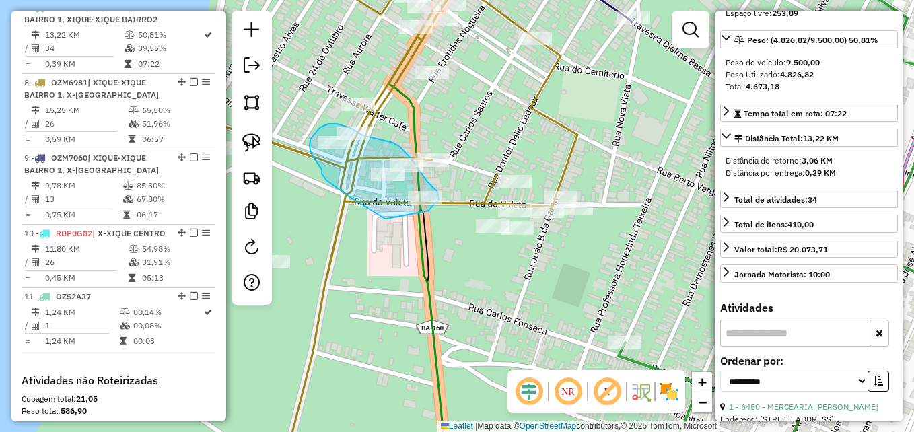
drag, startPoint x: 387, startPoint y: 219, endPoint x: 427, endPoint y: 211, distance: 41.2
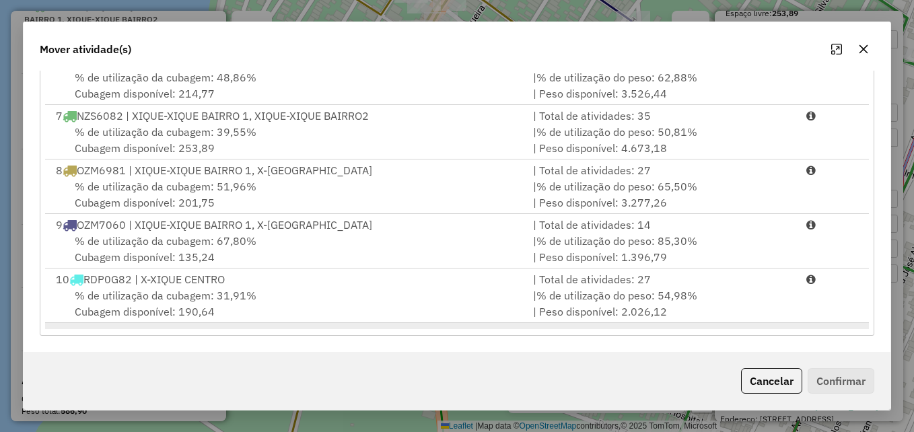
scroll to position [330, 0]
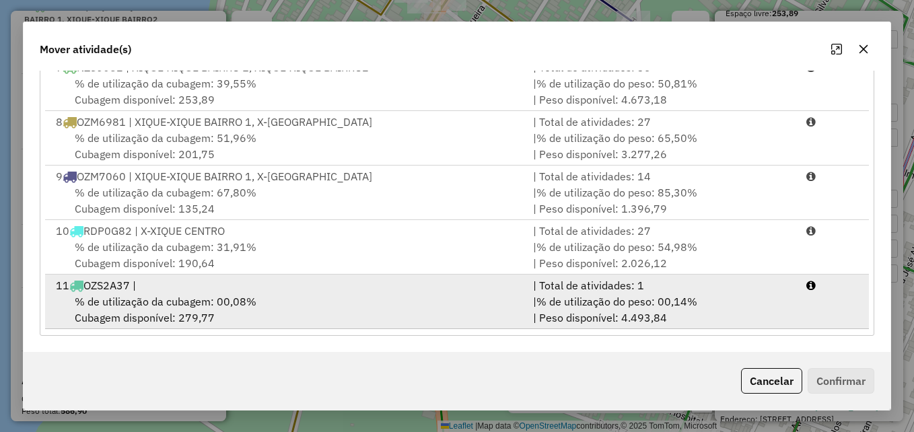
click at [326, 293] on div "% de utilização da cubagem: 00,08% Cubagem disponível: 279,77" at bounding box center [286, 309] width 477 height 32
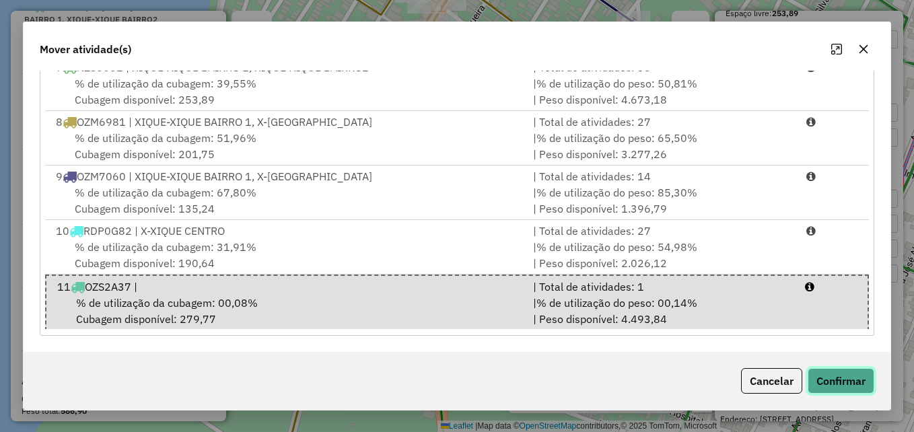
click at [830, 387] on button "Confirmar" at bounding box center [841, 381] width 67 height 26
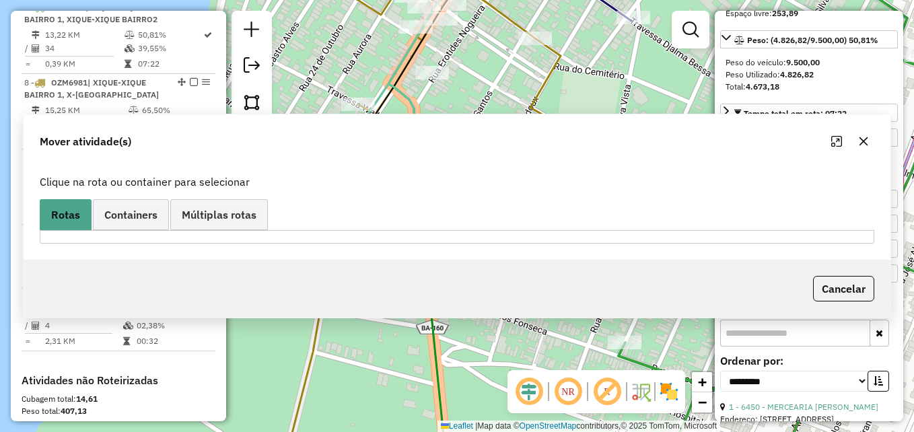
scroll to position [0, 0]
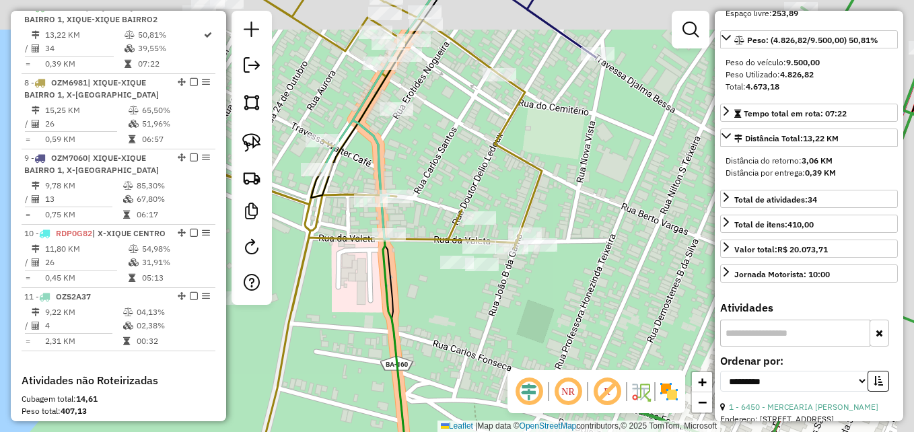
drag, startPoint x: 558, startPoint y: 122, endPoint x: 473, endPoint y: 239, distance: 144.0
click at [472, 238] on icon at bounding box center [355, 252] width 373 height 518
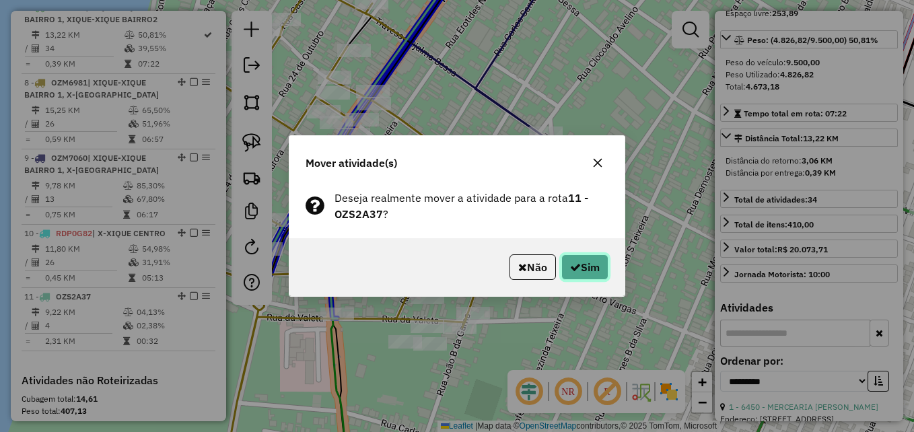
click at [581, 269] on button "Sim" at bounding box center [584, 267] width 47 height 26
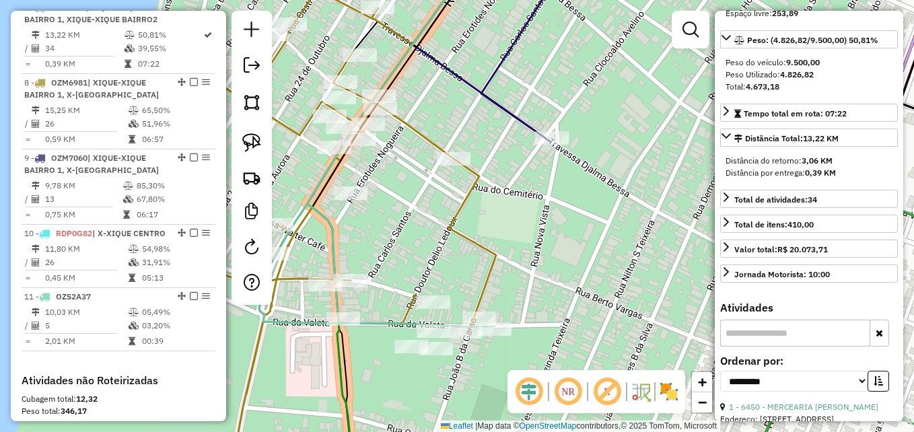
drag, startPoint x: 368, startPoint y: 165, endPoint x: 467, endPoint y: 229, distance: 117.8
click at [467, 229] on div "Janela de atendimento Grade de atendimento Capacidade Transportadoras Veículos …" at bounding box center [457, 216] width 914 height 432
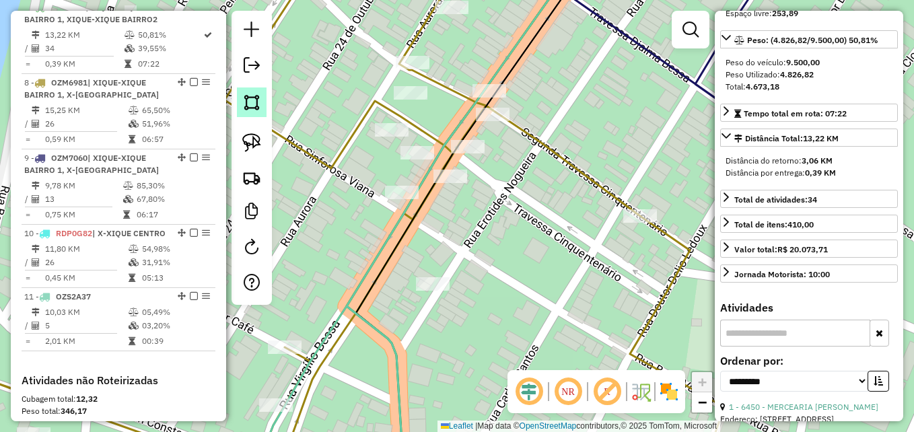
click at [250, 106] on img at bounding box center [251, 102] width 19 height 19
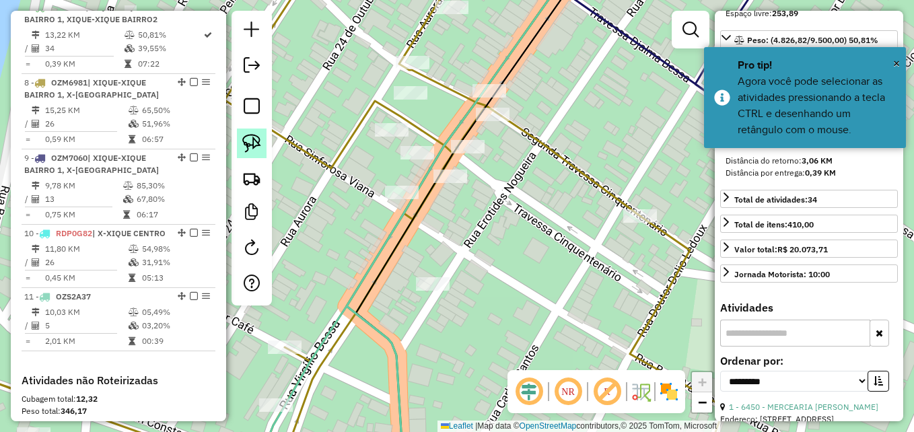
click at [258, 152] on img at bounding box center [251, 143] width 19 height 19
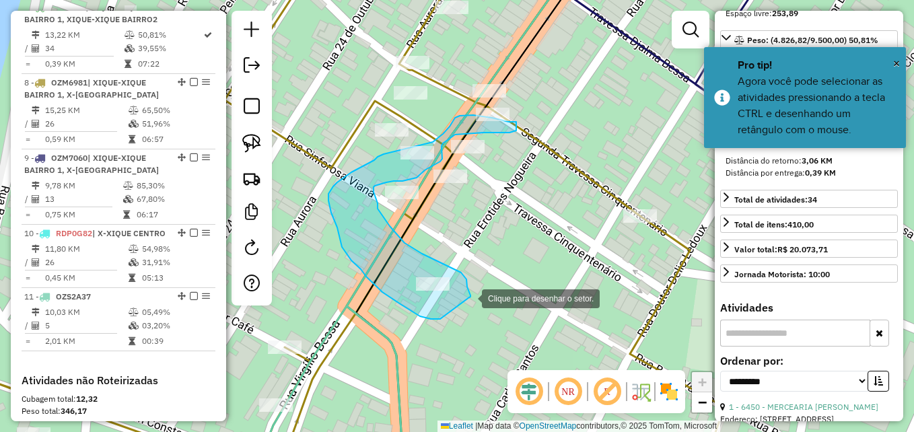
drag, startPoint x: 415, startPoint y: 314, endPoint x: 468, endPoint y: 297, distance: 56.2
click at [468, 297] on div at bounding box center [468, 297] width 27 height 27
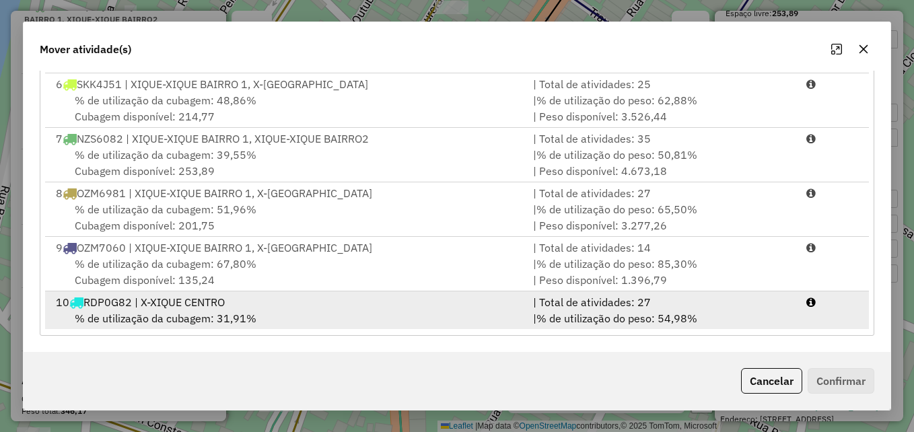
scroll to position [330, 0]
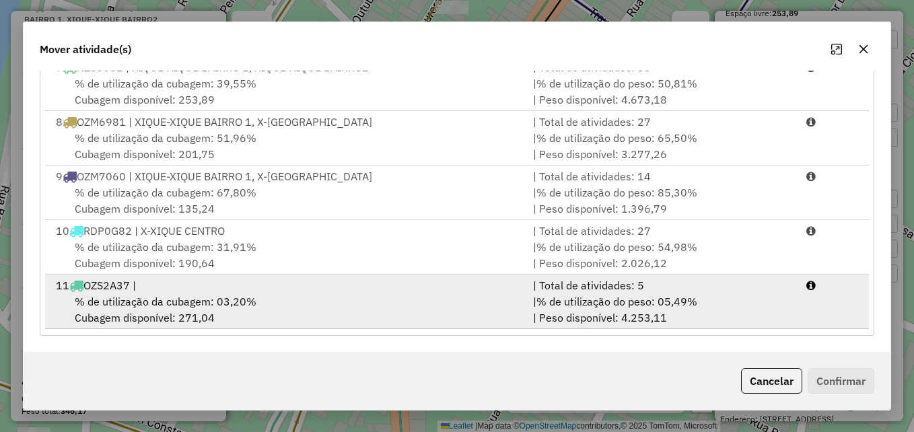
click at [352, 299] on div "% de utilização da cubagem: 03,20% Cubagem disponível: 271,04" at bounding box center [286, 309] width 477 height 32
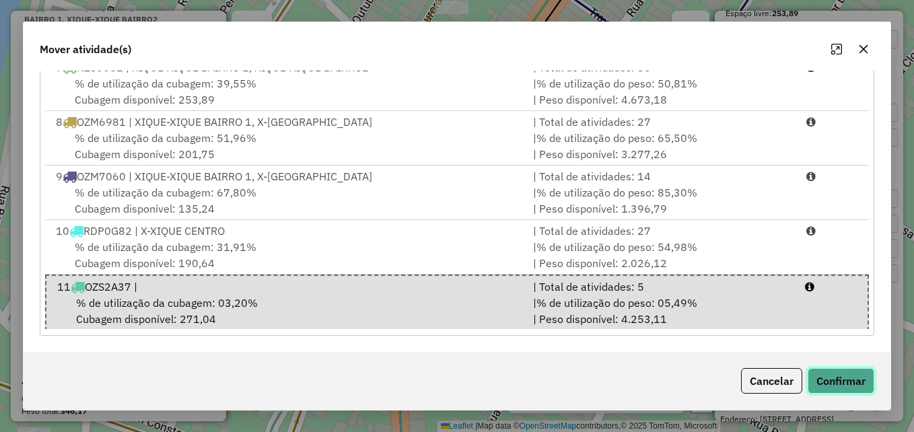
click at [828, 369] on button "Confirmar" at bounding box center [841, 381] width 67 height 26
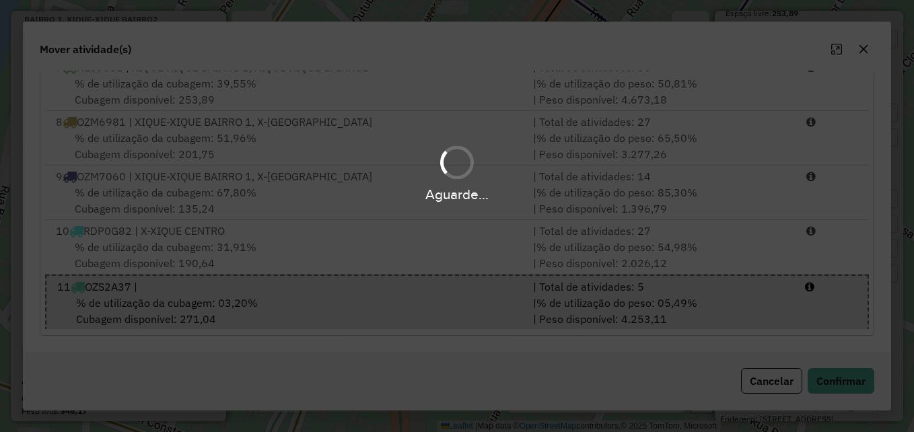
scroll to position [0, 0]
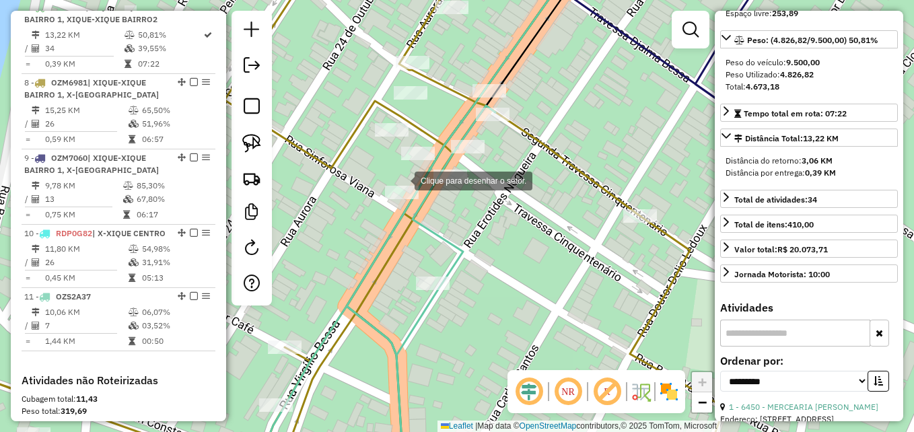
click at [388, 169] on div at bounding box center [401, 179] width 27 height 27
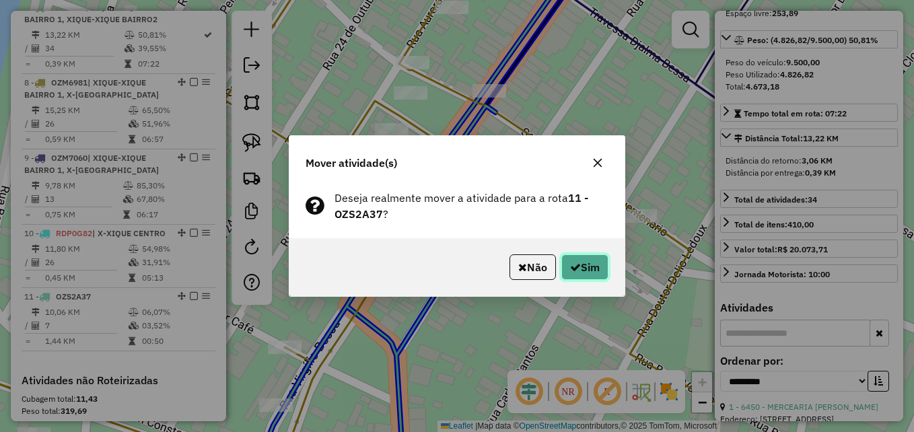
click at [561, 277] on button "Sim" at bounding box center [584, 267] width 47 height 26
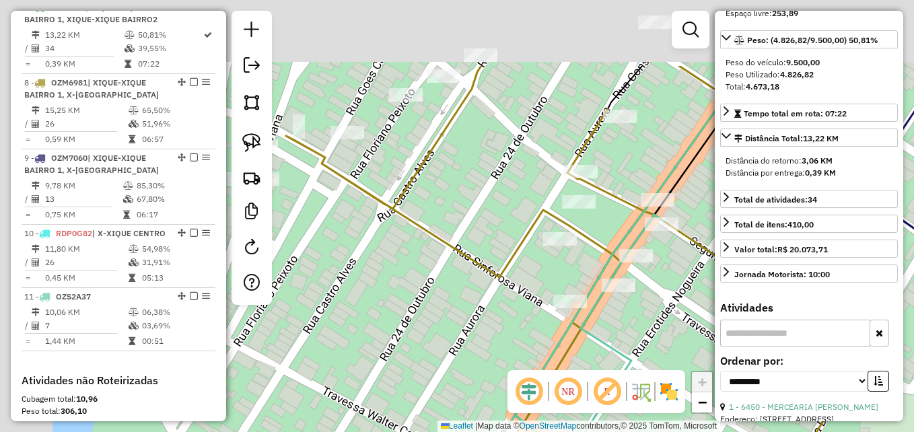
drag, startPoint x: 437, startPoint y: 234, endPoint x: 579, endPoint y: 316, distance: 163.8
click at [588, 322] on icon at bounding box center [587, 325] width 319 height 518
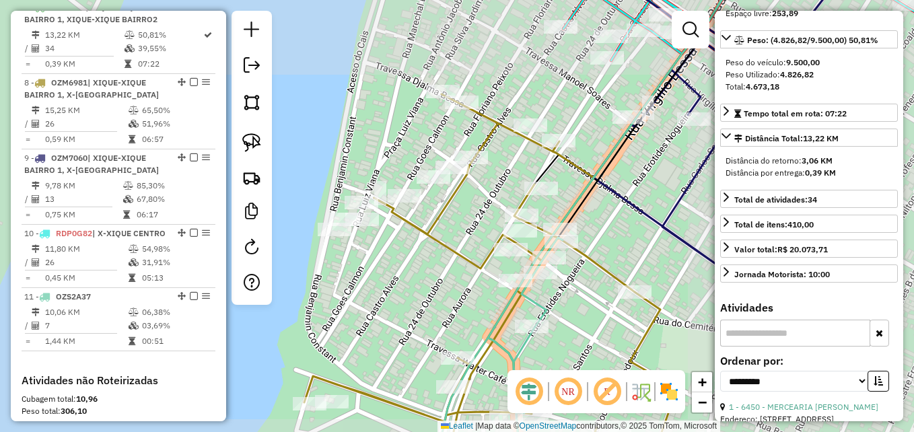
drag, startPoint x: 460, startPoint y: 263, endPoint x: 488, endPoint y: 282, distance: 33.4
click at [493, 281] on icon at bounding box center [490, 284] width 373 height 381
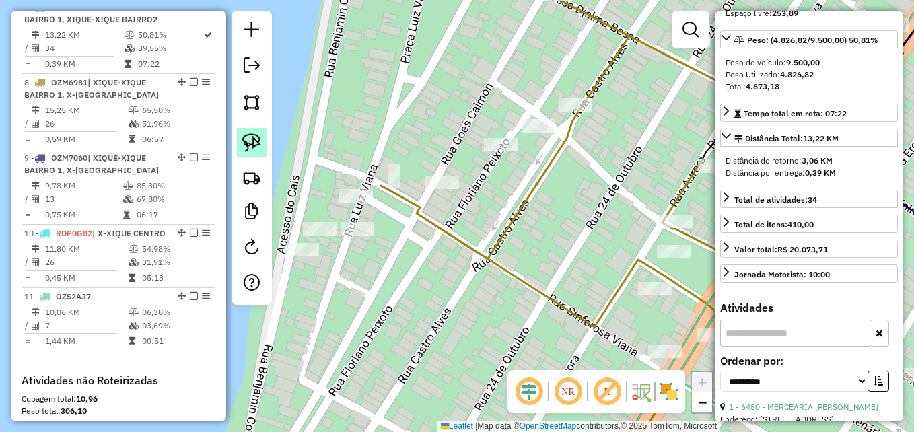
click at [244, 140] on img at bounding box center [251, 142] width 19 height 19
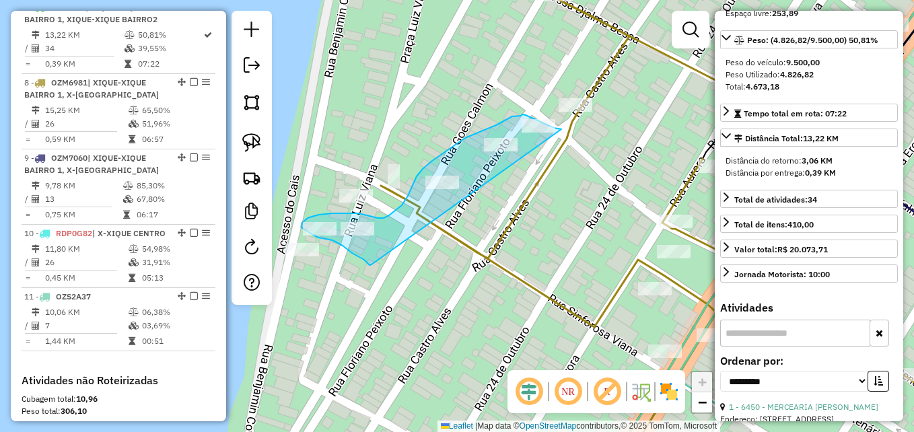
drag, startPoint x: 371, startPoint y: 264, endPoint x: 548, endPoint y: 145, distance: 212.8
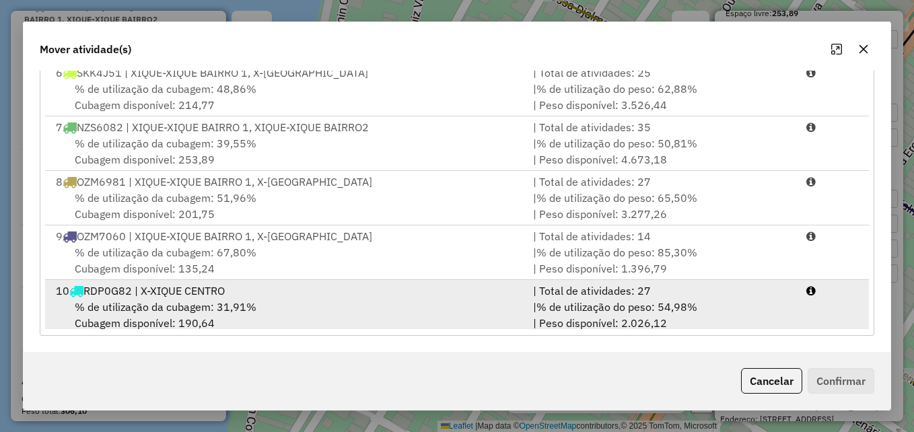
scroll to position [330, 0]
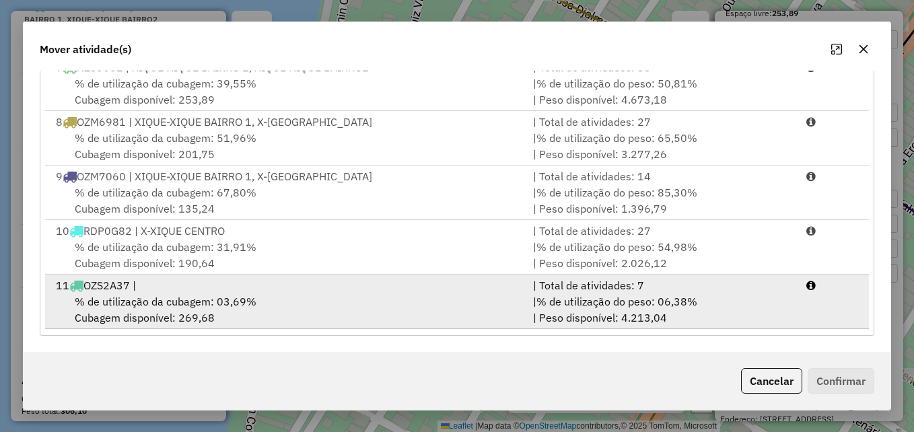
click at [351, 287] on div "11 OZS2A37 |" at bounding box center [286, 285] width 477 height 16
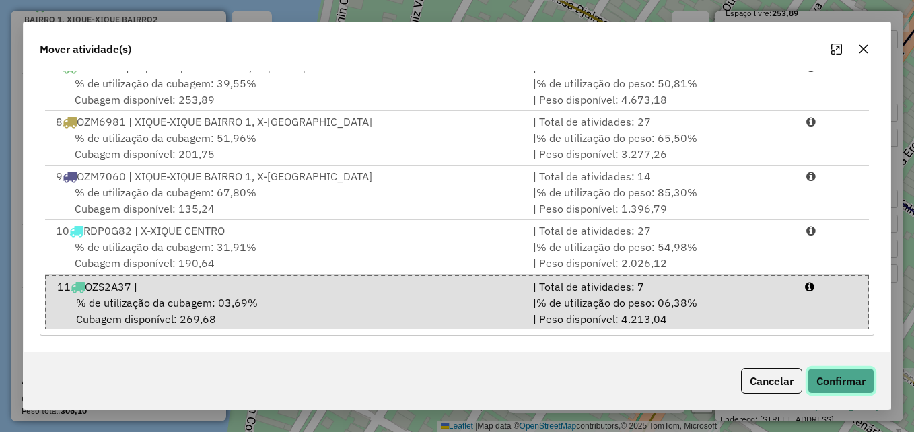
click at [855, 386] on button "Confirmar" at bounding box center [841, 381] width 67 height 26
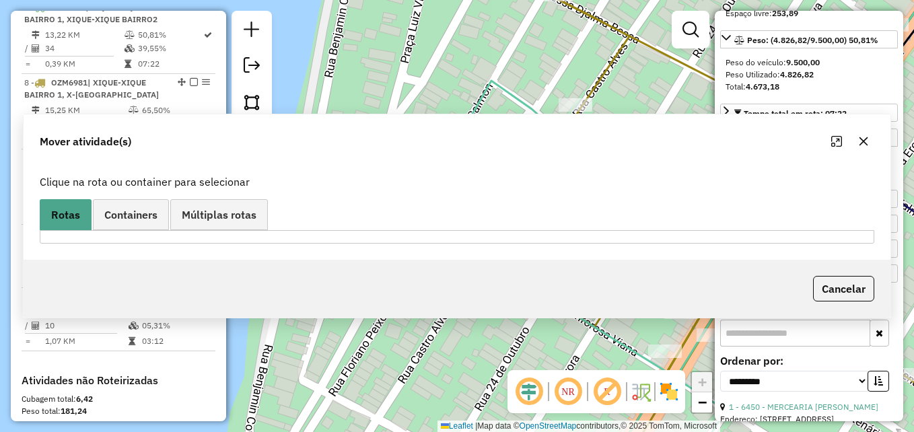
scroll to position [0, 0]
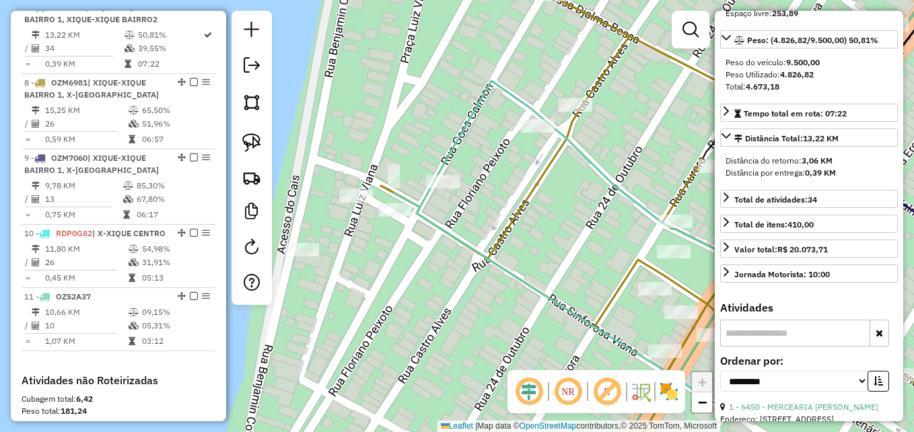
drag, startPoint x: 458, startPoint y: 264, endPoint x: 437, endPoint y: 283, distance: 28.1
click at [446, 277] on div "Janela de atendimento Grade de atendimento Capacidade Transportadoras Veículos …" at bounding box center [457, 216] width 914 height 432
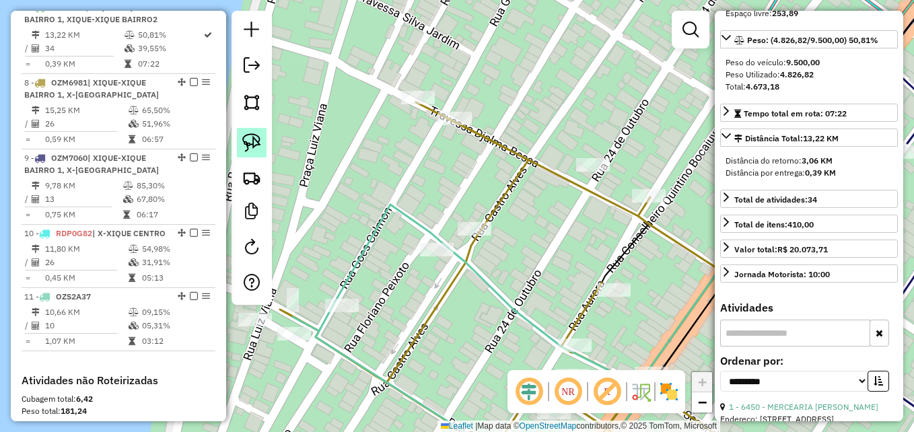
drag, startPoint x: 248, startPoint y: 140, endPoint x: 488, endPoint y: 165, distance: 241.5
click at [249, 141] on img at bounding box center [251, 142] width 19 height 19
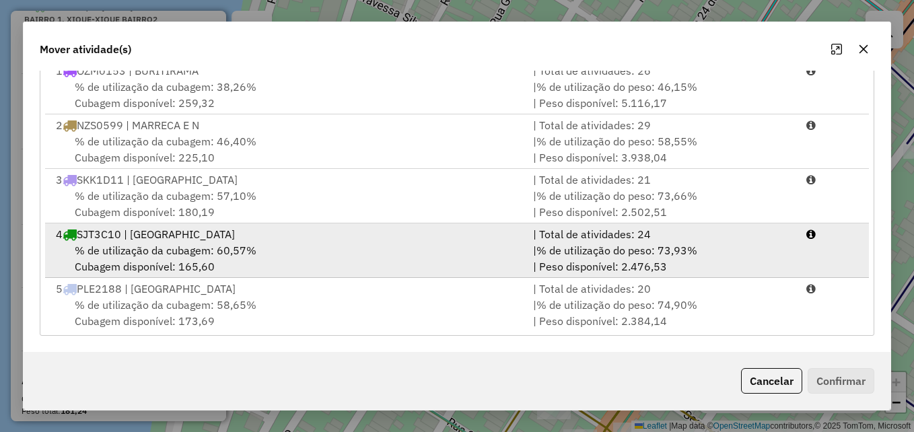
scroll to position [330, 0]
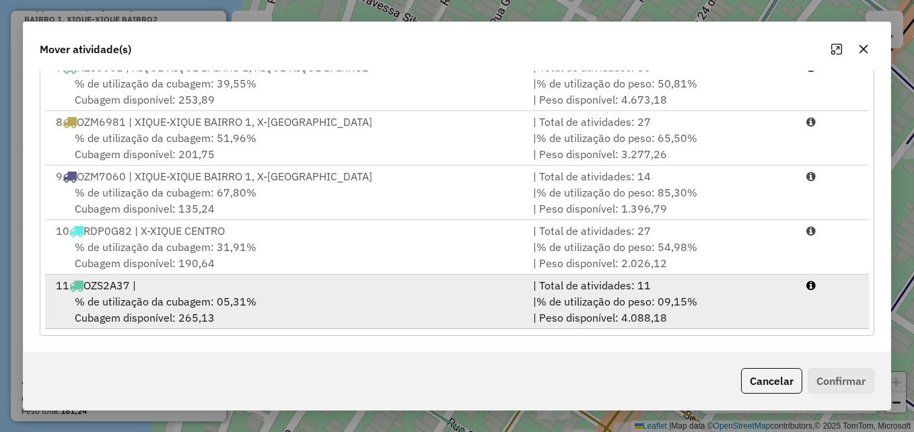
click at [417, 309] on div "% de utilização da cubagem: 05,31% Cubagem disponível: 265,13" at bounding box center [286, 309] width 477 height 32
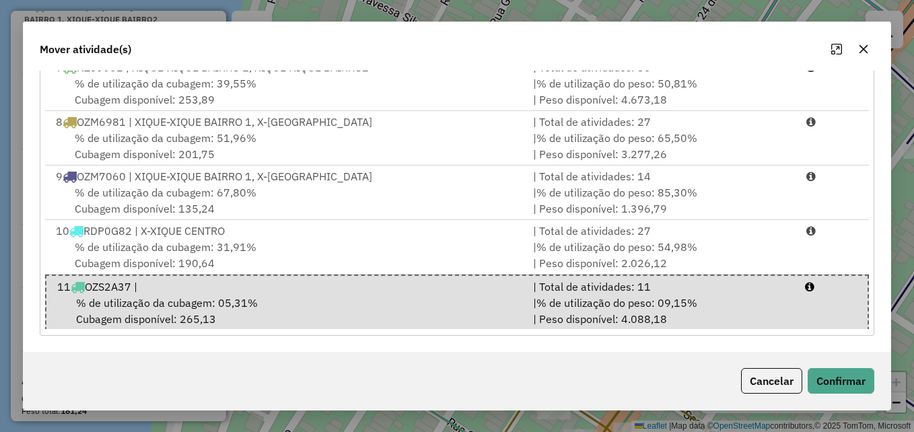
click at [890, 384] on div "Cancelar Confirmar" at bounding box center [457, 381] width 867 height 58
click at [856, 378] on button "Confirmar" at bounding box center [841, 381] width 67 height 26
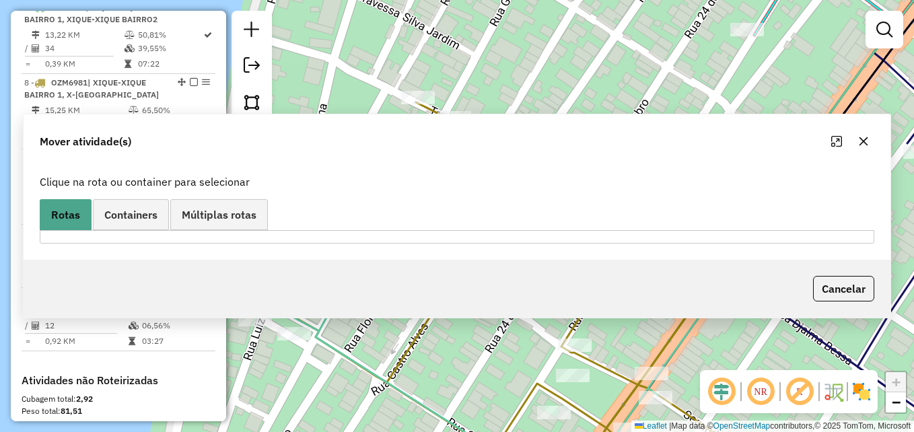
scroll to position [0, 0]
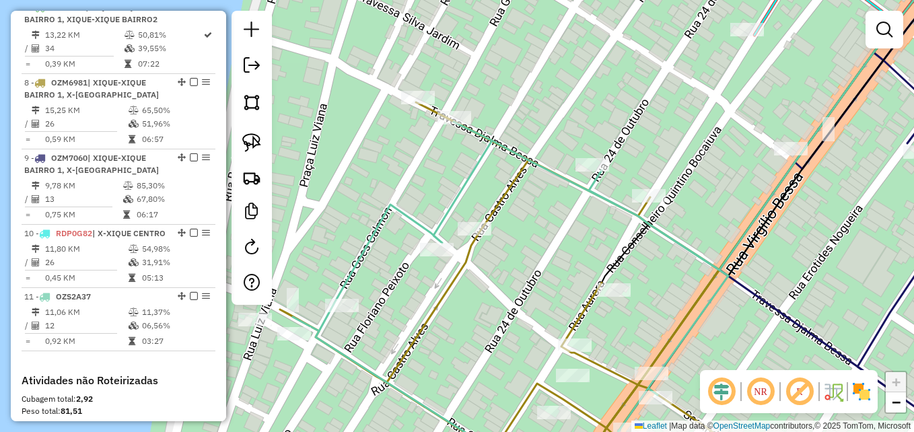
drag, startPoint x: 575, startPoint y: 112, endPoint x: 497, endPoint y: 260, distance: 167.1
click at [497, 260] on div "Janela de atendimento Grade de atendimento Capacidade Transportadoras Veículos …" at bounding box center [457, 216] width 914 height 432
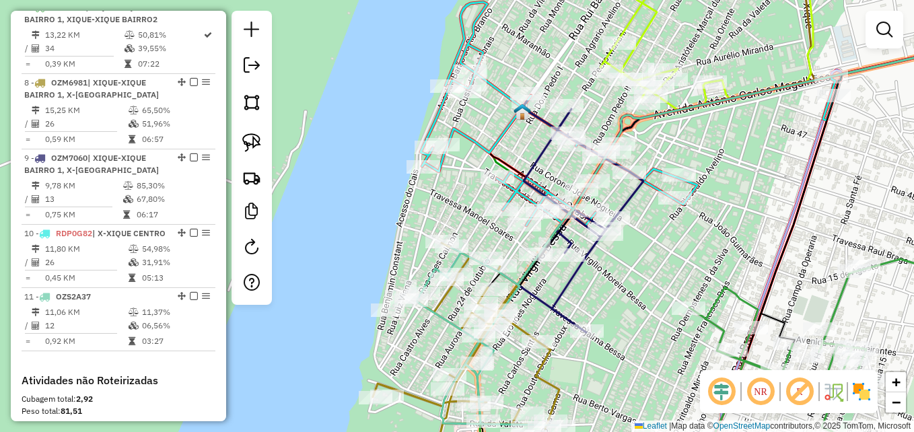
drag, startPoint x: 458, startPoint y: 213, endPoint x: 422, endPoint y: 133, distance: 88.3
click at [422, 135] on div "Janela de atendimento Grade de atendimento Capacidade Transportadoras Veículos …" at bounding box center [457, 216] width 914 height 432
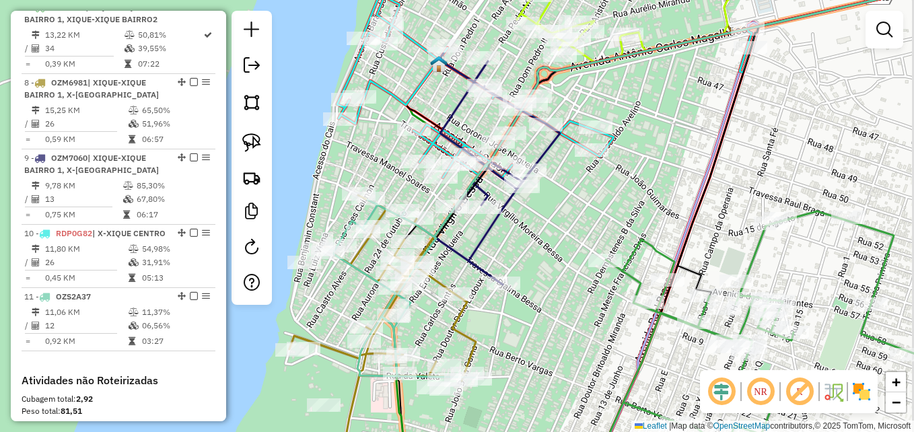
drag, startPoint x: 591, startPoint y: 238, endPoint x: 441, endPoint y: 268, distance: 153.1
click at [542, 269] on div "Janela de atendimento Grade de atendimento Capacidade Transportadoras Veículos …" at bounding box center [457, 216] width 914 height 432
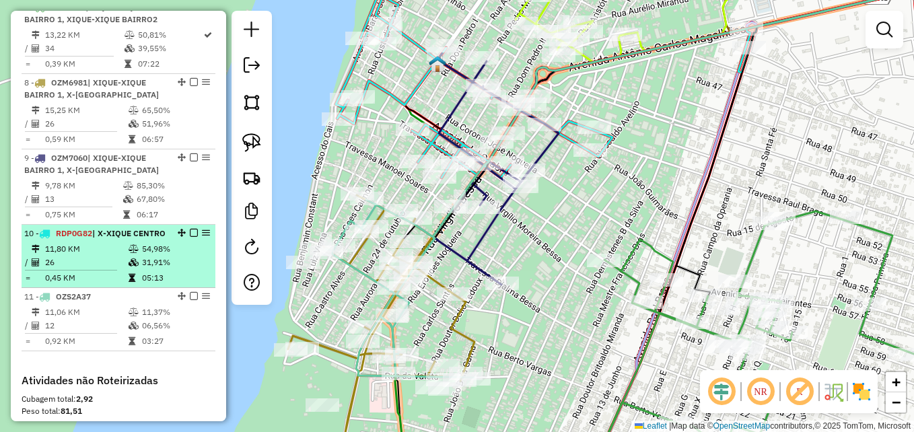
click at [85, 269] on td "26" at bounding box center [85, 262] width 83 height 13
select select "**********"
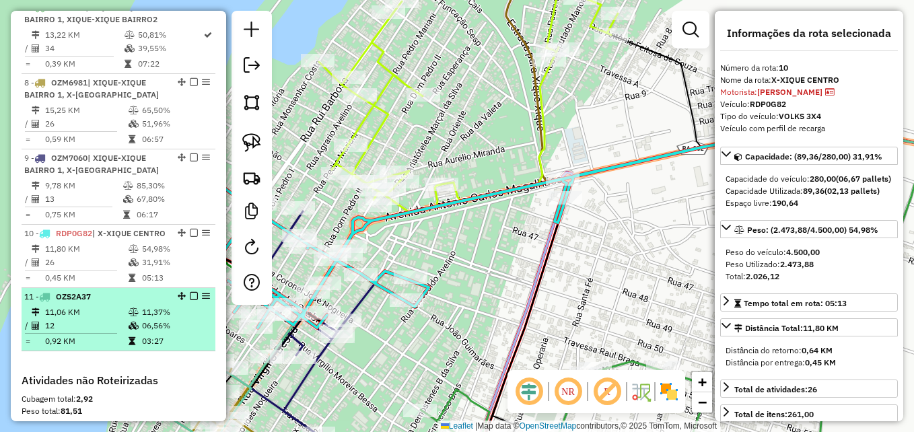
click at [95, 319] on td "11,06 KM" at bounding box center [85, 312] width 83 height 13
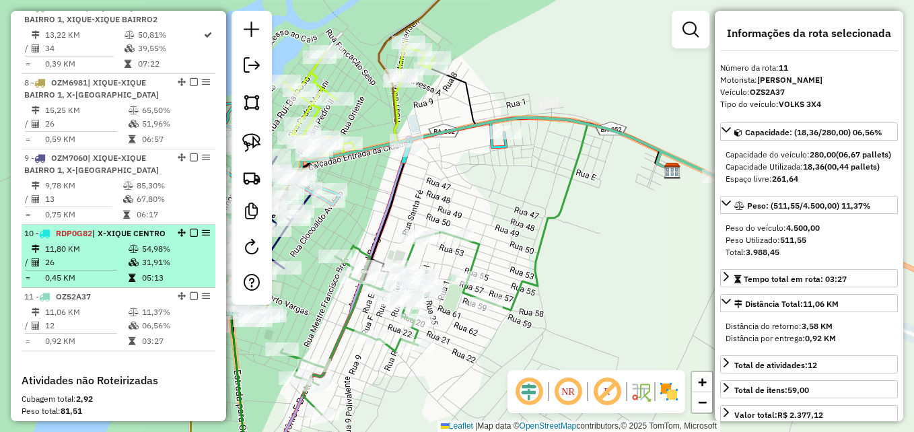
click at [99, 256] on td "11,80 KM" at bounding box center [85, 248] width 83 height 13
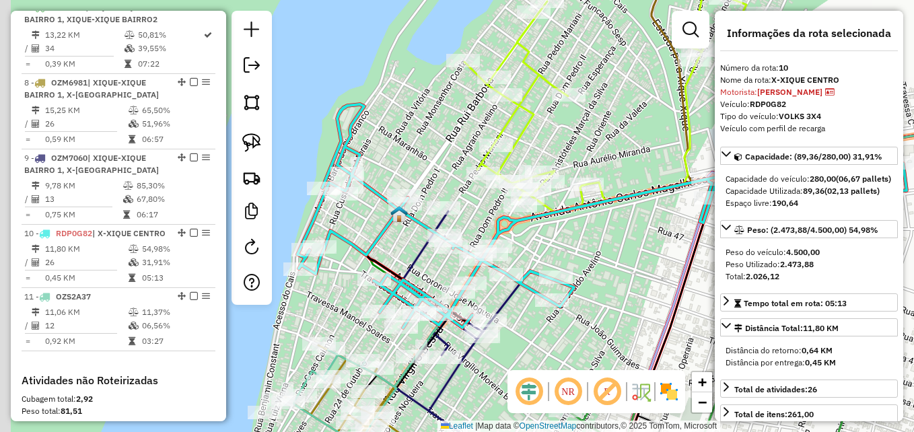
drag, startPoint x: 590, startPoint y: 232, endPoint x: 607, endPoint y: 236, distance: 17.2
click at [611, 238] on div "Janela de atendimento Grade de atendimento Capacidade Transportadoras Veículos …" at bounding box center [457, 216] width 914 height 432
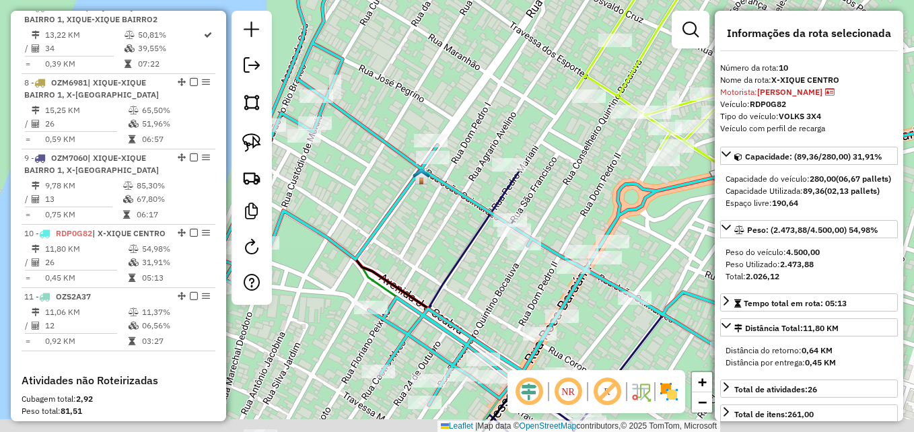
drag, startPoint x: 374, startPoint y: 209, endPoint x: 359, endPoint y: 178, distance: 34.0
click at [359, 178] on div "Janela de atendimento Grade de atendimento Capacidade Transportadoras Veículos …" at bounding box center [457, 216] width 914 height 432
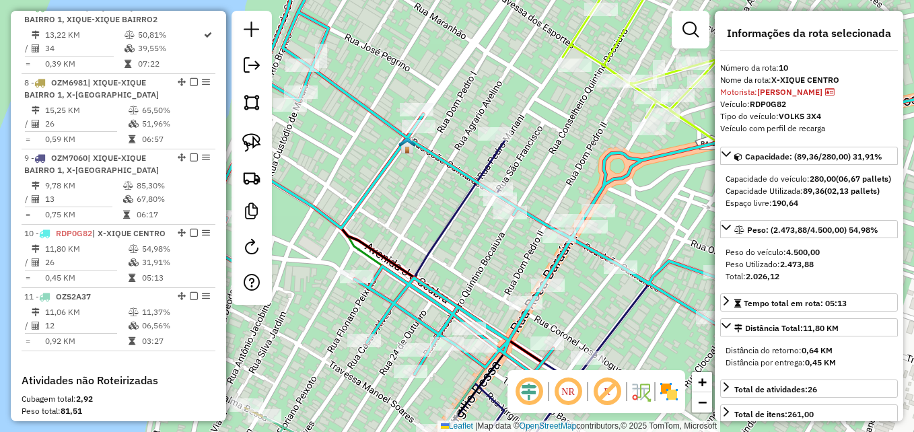
click at [364, 198] on icon at bounding box center [605, 165] width 802 height 417
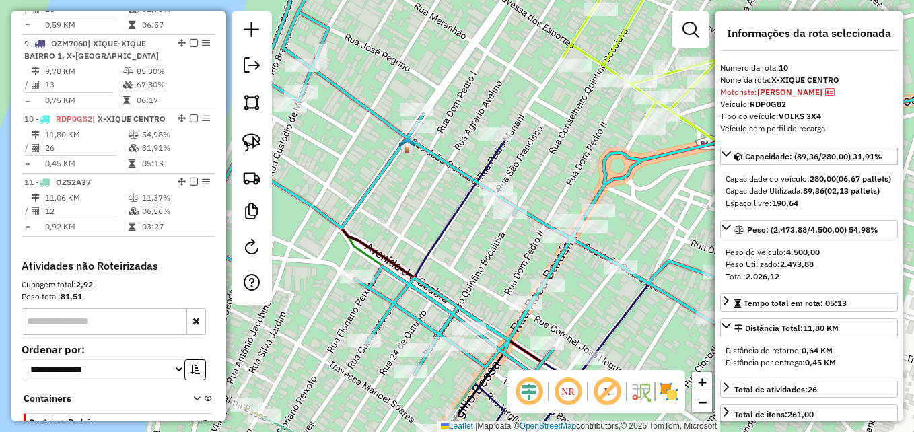
click at [364, 198] on icon at bounding box center [605, 165] width 802 height 417
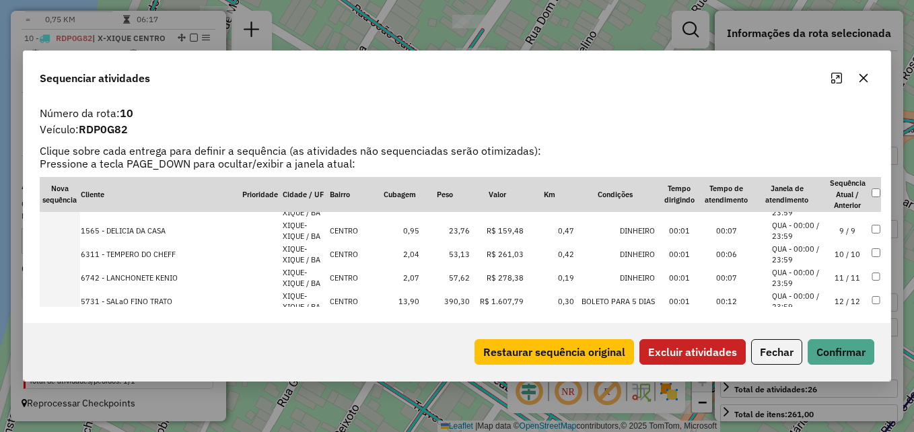
scroll to position [202, 0]
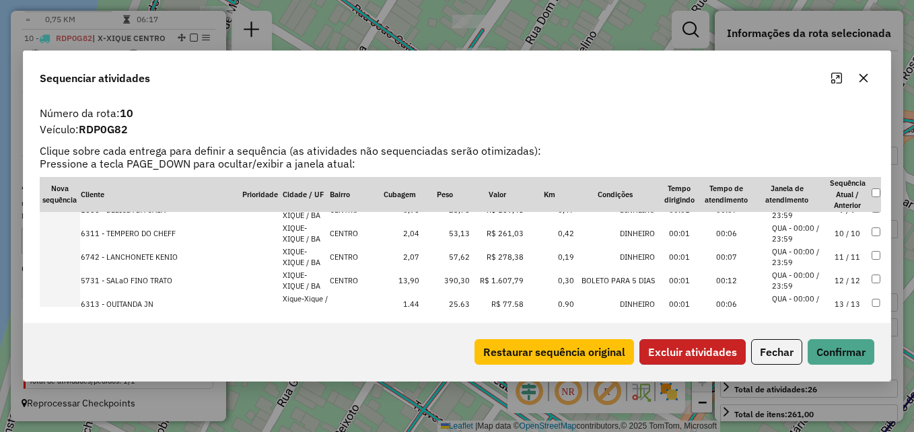
click at [734, 348] on button "Excluir atividades" at bounding box center [692, 352] width 106 height 26
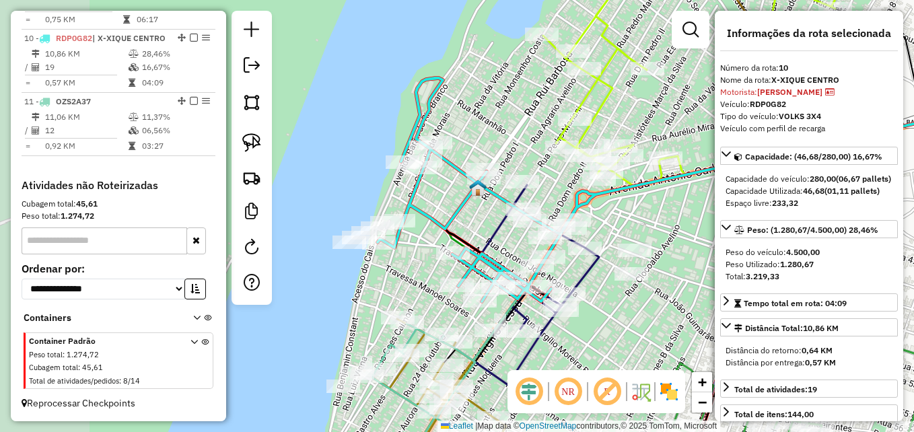
drag, startPoint x: 318, startPoint y: 191, endPoint x: 440, endPoint y: 211, distance: 123.5
click at [453, 207] on icon at bounding box center [682, 189] width 608 height 223
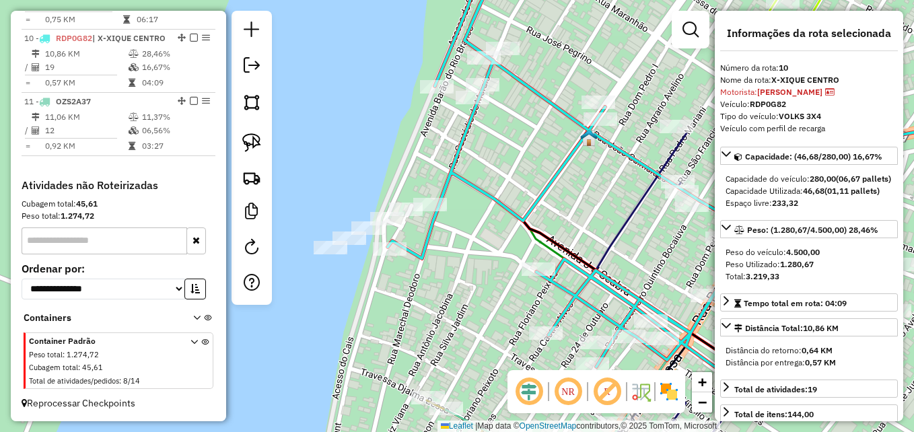
drag, startPoint x: 258, startPoint y: 141, endPoint x: 299, endPoint y: 246, distance: 112.7
click at [258, 141] on img at bounding box center [251, 142] width 19 height 19
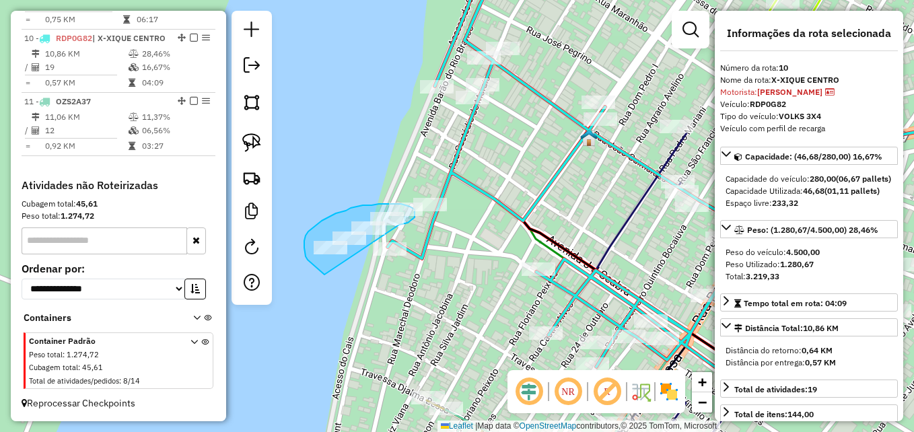
drag, startPoint x: 308, startPoint y: 260, endPoint x: 396, endPoint y: 225, distance: 95.2
click at [396, 225] on div "Janela de atendimento Grade de atendimento Capacidade Transportadoras Veículos …" at bounding box center [457, 216] width 914 height 432
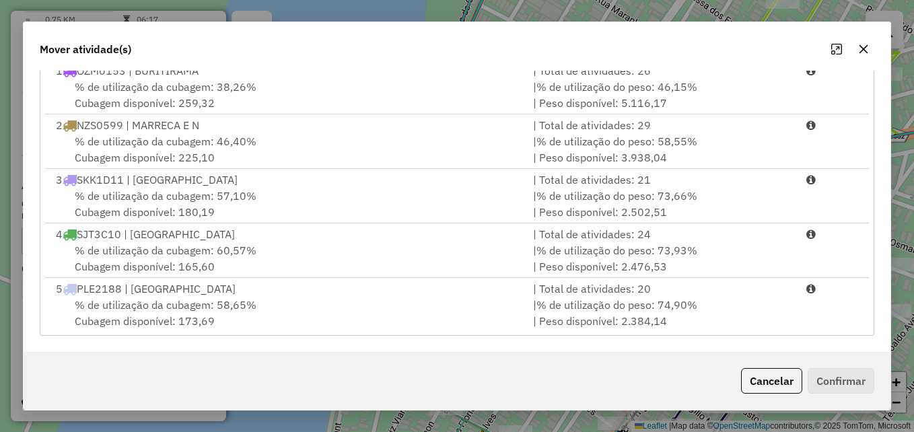
scroll to position [330, 0]
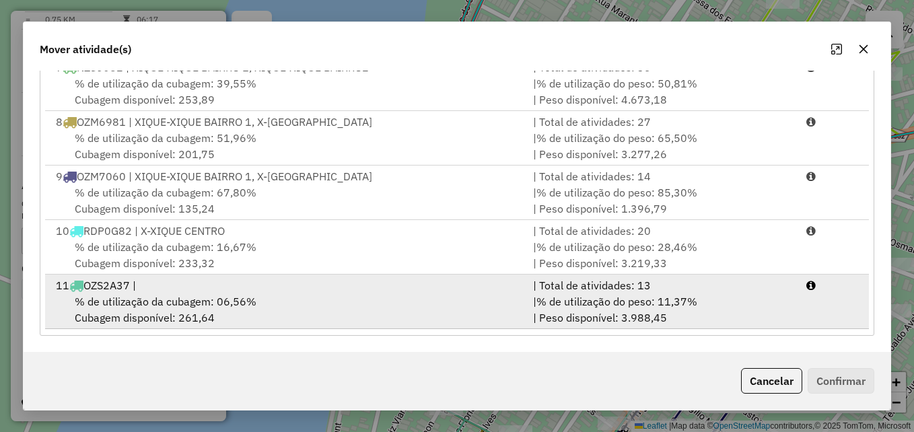
drag, startPoint x: 354, startPoint y: 300, endPoint x: 553, endPoint y: 326, distance: 200.9
click at [355, 299] on div "% de utilização da cubagem: 06,56% Cubagem disponível: 261,64" at bounding box center [286, 309] width 477 height 32
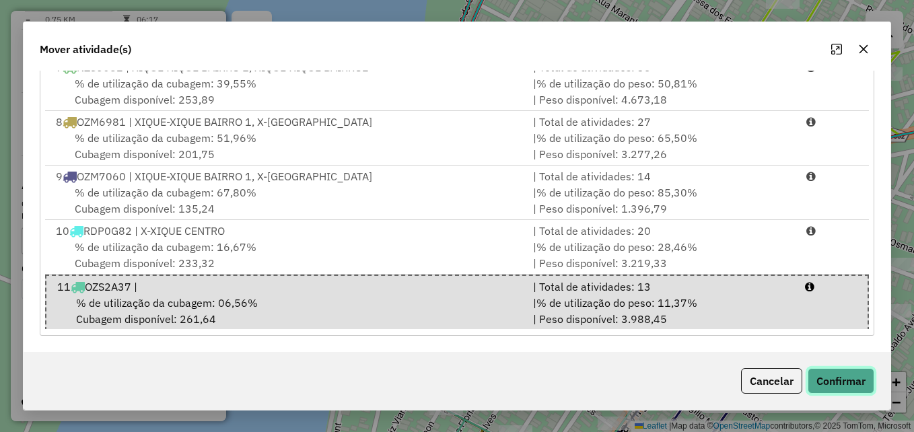
click at [818, 379] on button "Confirmar" at bounding box center [841, 381] width 67 height 26
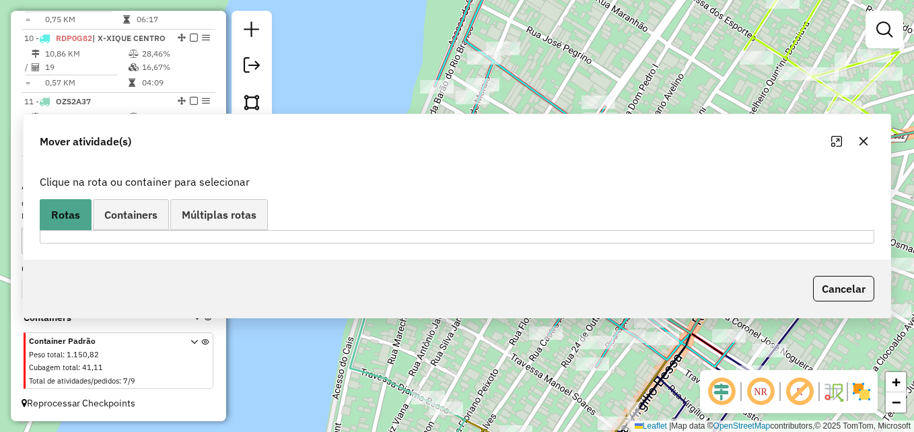
scroll to position [0, 0]
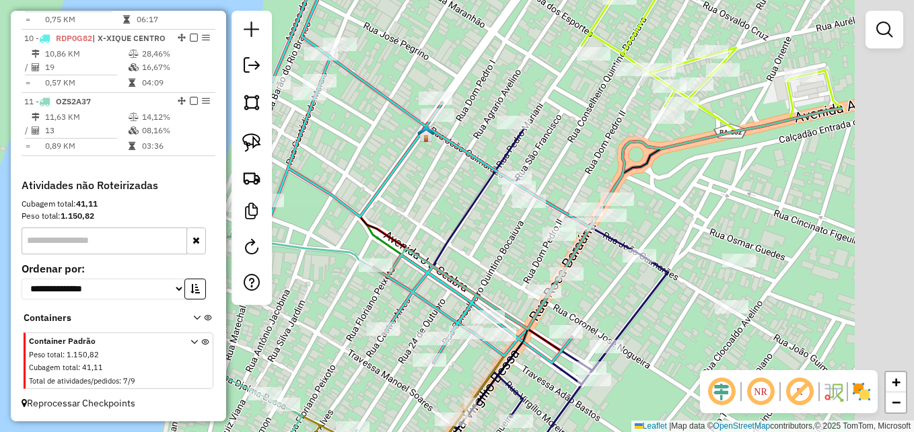
drag, startPoint x: 493, startPoint y: 252, endPoint x: 426, endPoint y: 247, distance: 66.8
click at [426, 247] on div "Janela de atendimento Grade de atendimento Capacidade Transportadoras Veículos …" at bounding box center [457, 216] width 914 height 432
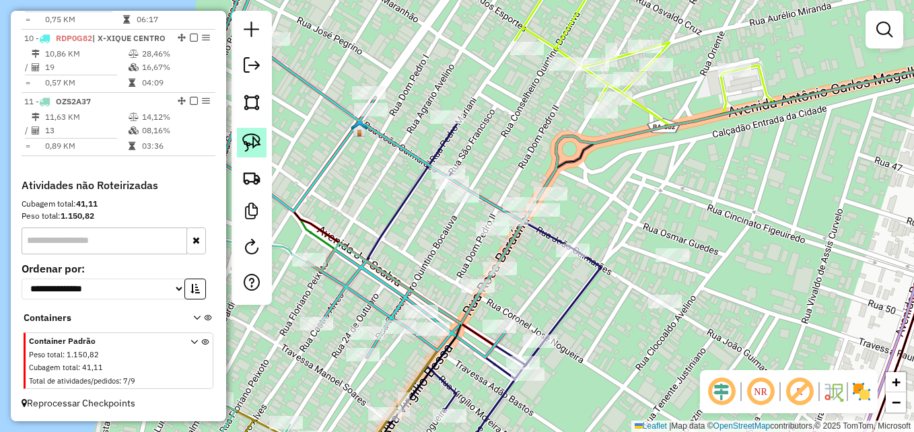
click at [260, 140] on img at bounding box center [251, 142] width 19 height 19
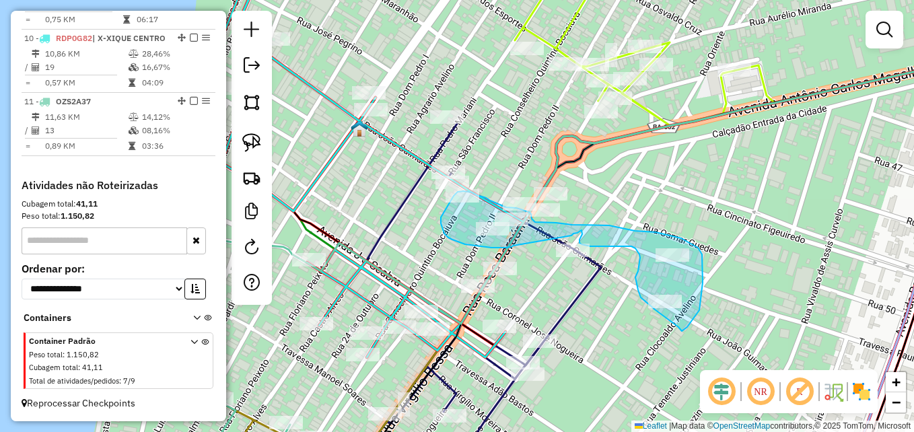
drag, startPoint x: 513, startPoint y: 246, endPoint x: 571, endPoint y: 236, distance: 58.8
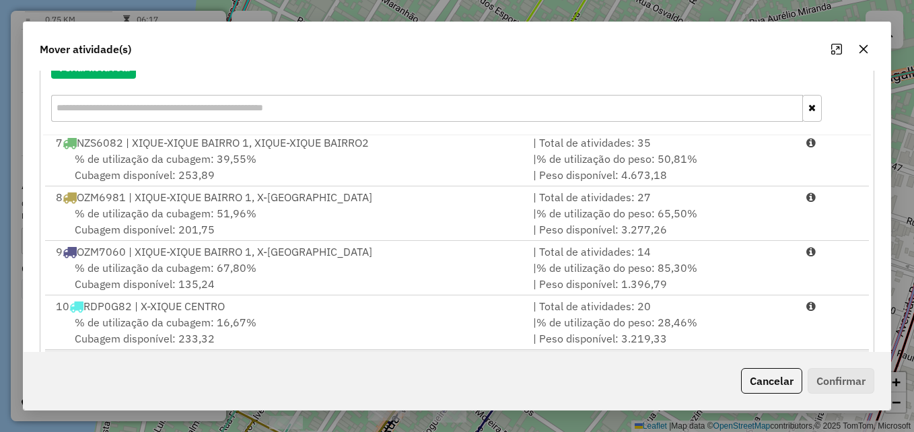
scroll to position [246, 0]
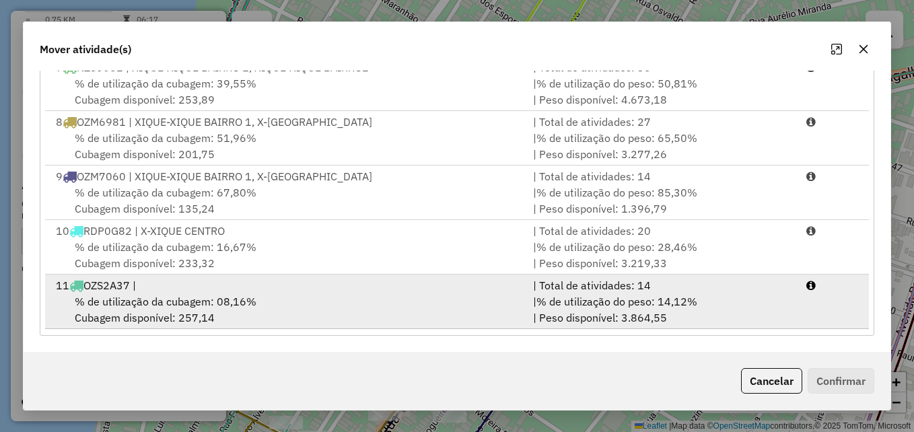
click at [400, 310] on div "% de utilização da cubagem: 08,16% Cubagem disponível: 257,14" at bounding box center [286, 309] width 477 height 32
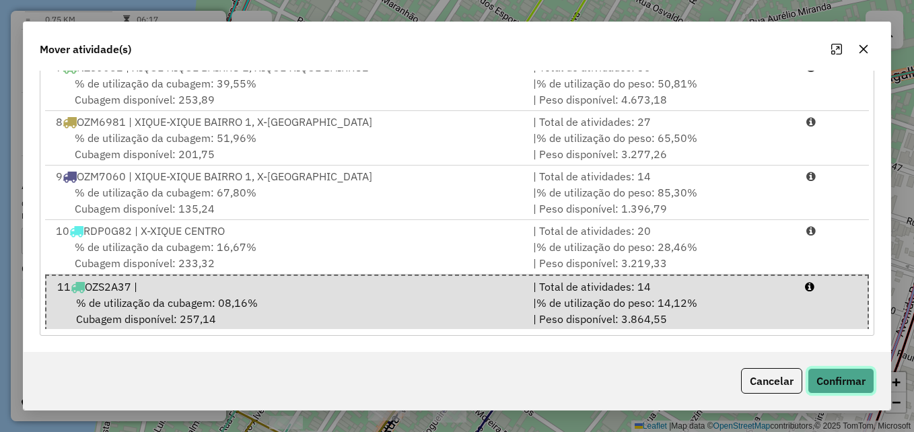
click at [832, 382] on button "Confirmar" at bounding box center [841, 381] width 67 height 26
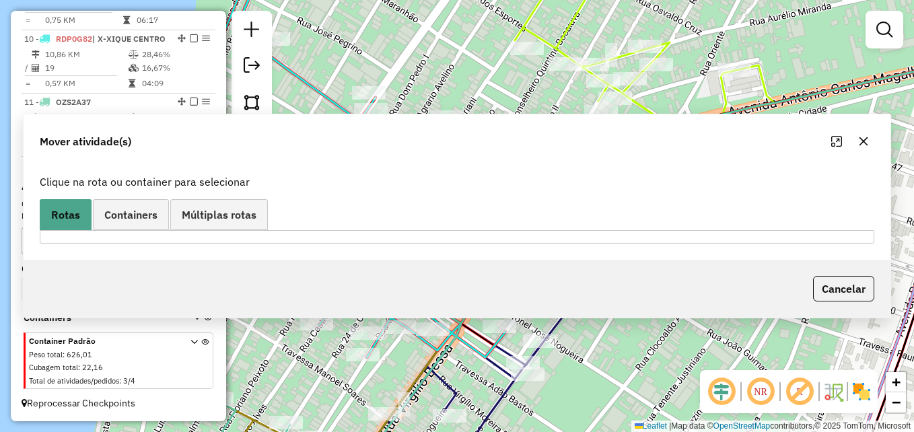
scroll to position [0, 0]
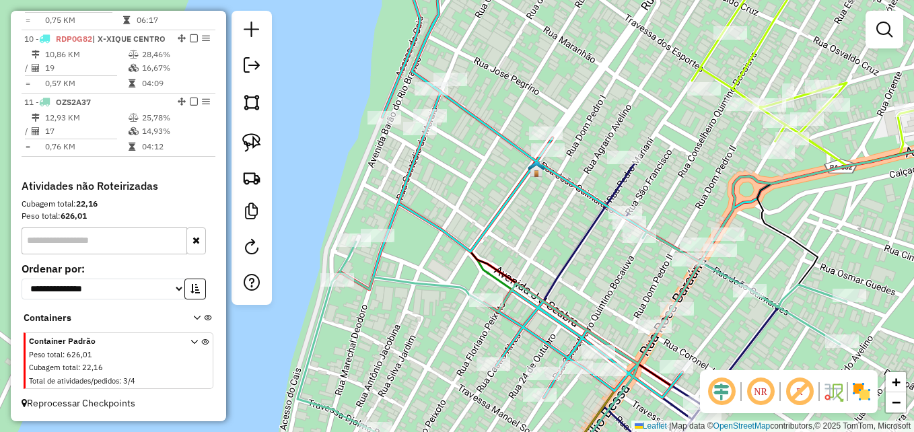
drag, startPoint x: 375, startPoint y: 215, endPoint x: 559, endPoint y: 249, distance: 187.4
click at [563, 252] on div "Janela de atendimento Grade de atendimento Capacidade Transportadoras Veículos …" at bounding box center [457, 216] width 914 height 432
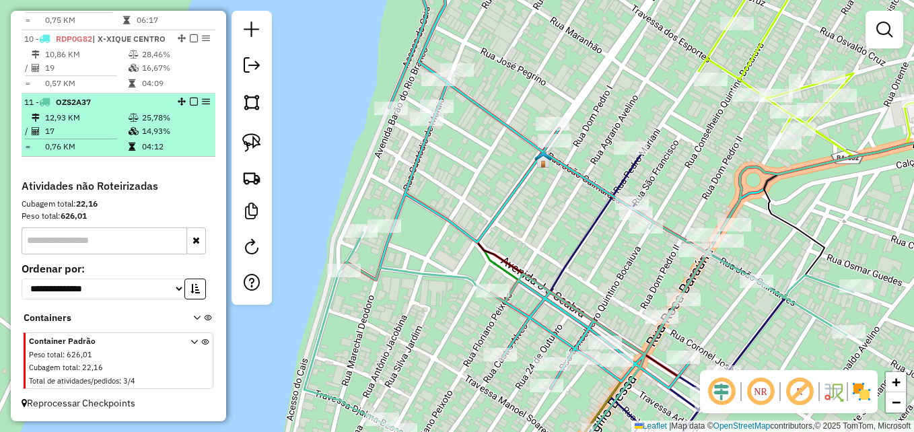
click at [96, 97] on div "11 - OZS2A37" at bounding box center [95, 102] width 143 height 12
select select "**********"
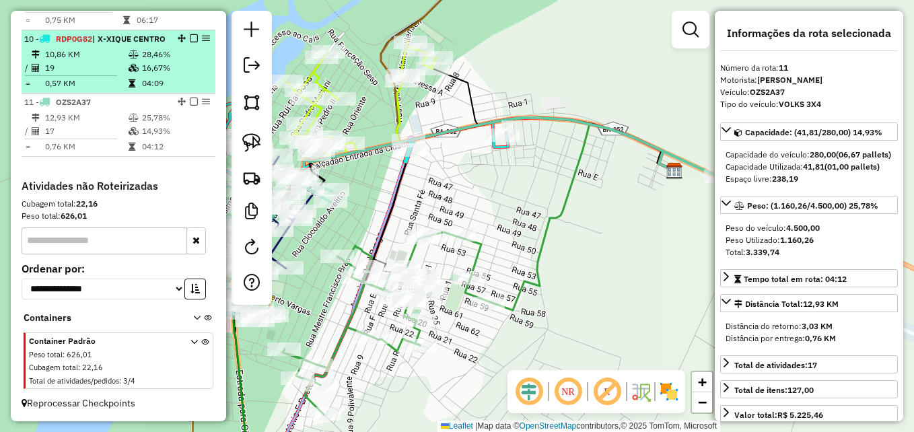
click at [96, 73] on td "19" at bounding box center [85, 67] width 83 height 13
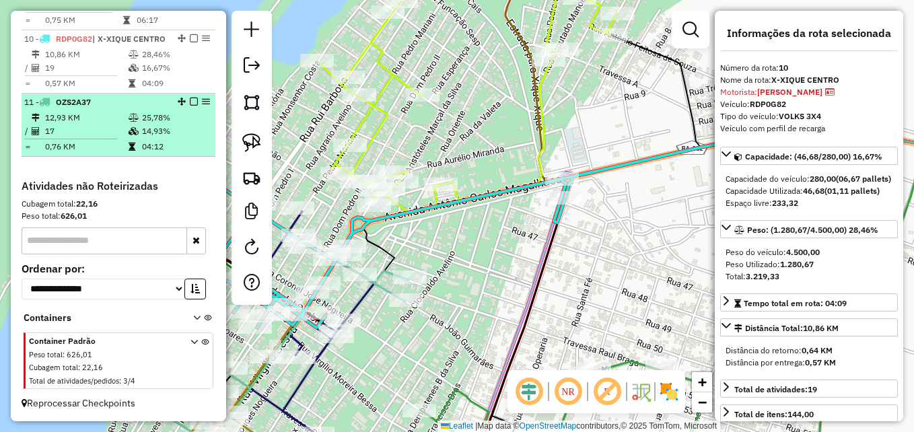
click at [96, 97] on div "11 - OZS2A37" at bounding box center [95, 102] width 143 height 12
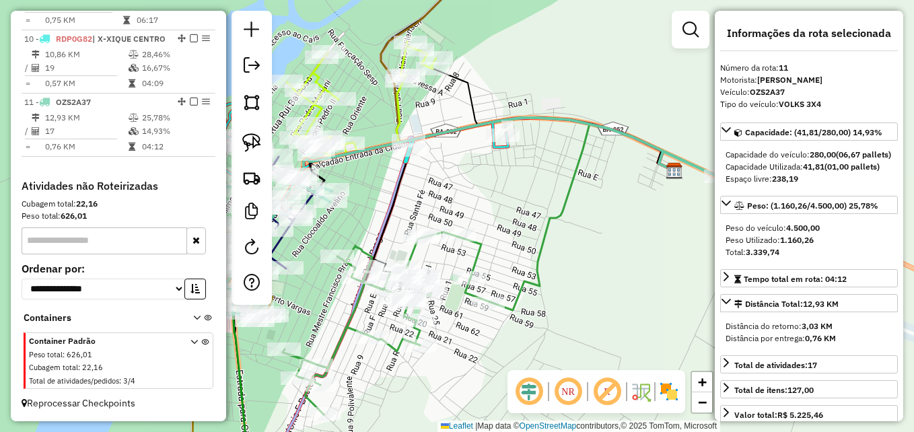
drag, startPoint x: 365, startPoint y: 219, endPoint x: 565, endPoint y: 238, distance: 201.4
click at [565, 238] on div "Janela de atendimento Grade de atendimento Capacidade Transportadoras Veículos …" at bounding box center [457, 216] width 914 height 432
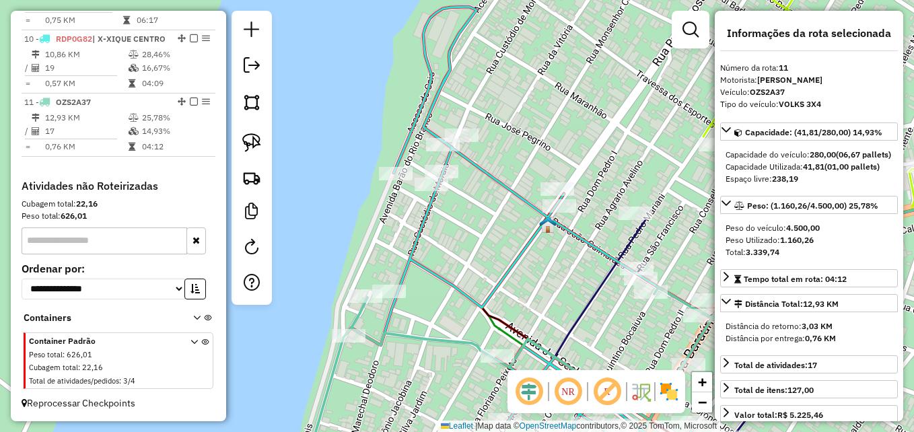
drag, startPoint x: 250, startPoint y: 133, endPoint x: 324, endPoint y: 153, distance: 76.7
click at [250, 134] on link at bounding box center [252, 143] width 30 height 30
drag, startPoint x: 441, startPoint y: 197, endPoint x: 497, endPoint y: 135, distance: 82.9
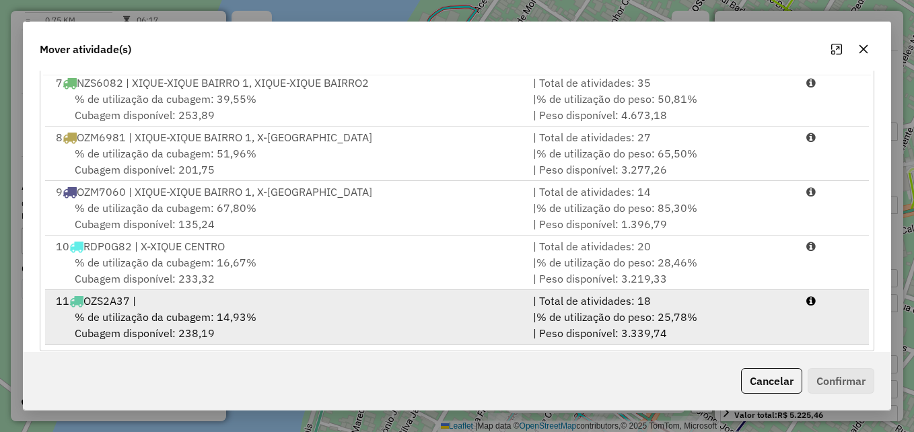
scroll to position [246, 0]
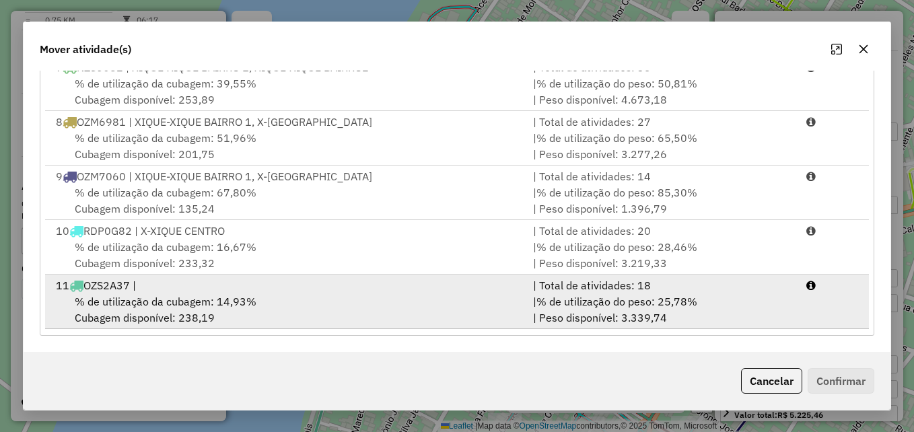
click at [384, 296] on div "% de utilização da cubagem: 14,93% Cubagem disponível: 238,19" at bounding box center [286, 309] width 477 height 32
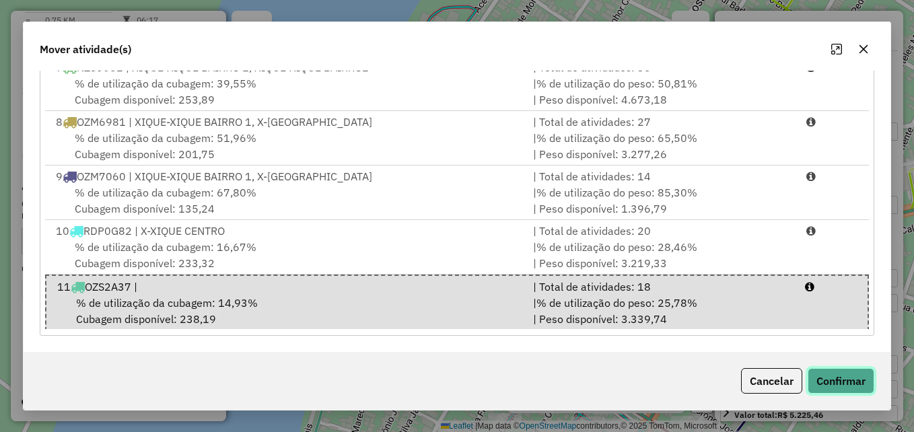
click at [825, 380] on button "Confirmar" at bounding box center [841, 381] width 67 height 26
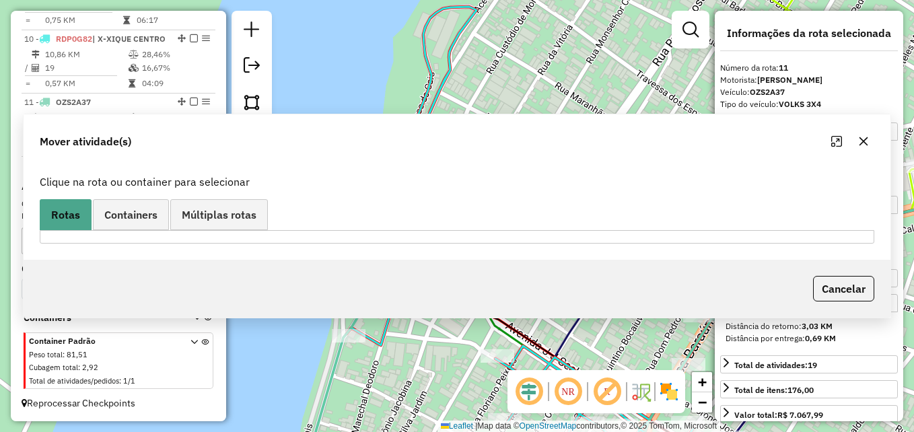
scroll to position [0, 0]
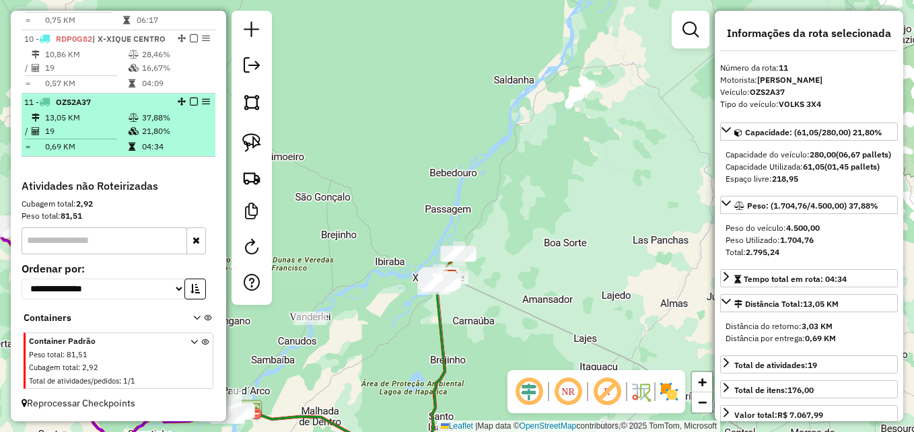
click at [98, 117] on td "13,05 KM" at bounding box center [85, 117] width 83 height 13
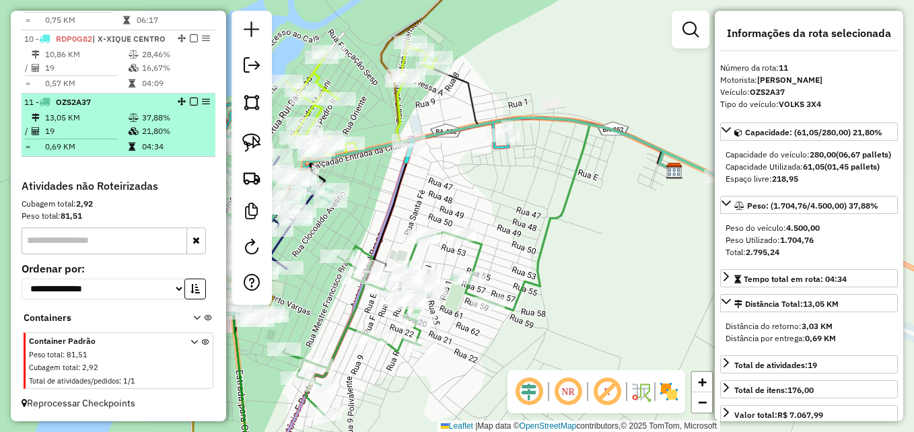
scroll to position [1084, 0]
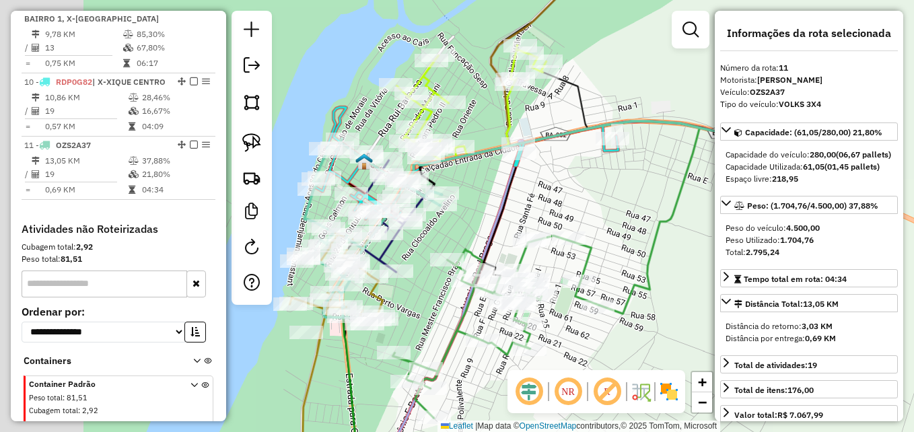
drag, startPoint x: 400, startPoint y: 237, endPoint x: 489, endPoint y: 235, distance: 88.9
click at [489, 235] on div "Janela de atendimento Grade de atendimento Capacidade Transportadoras Veículos …" at bounding box center [457, 216] width 914 height 432
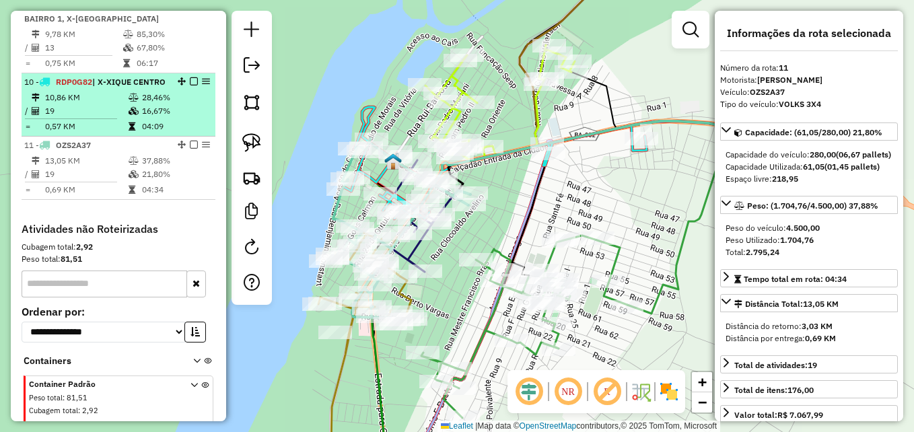
click at [104, 118] on td "19" at bounding box center [85, 110] width 83 height 13
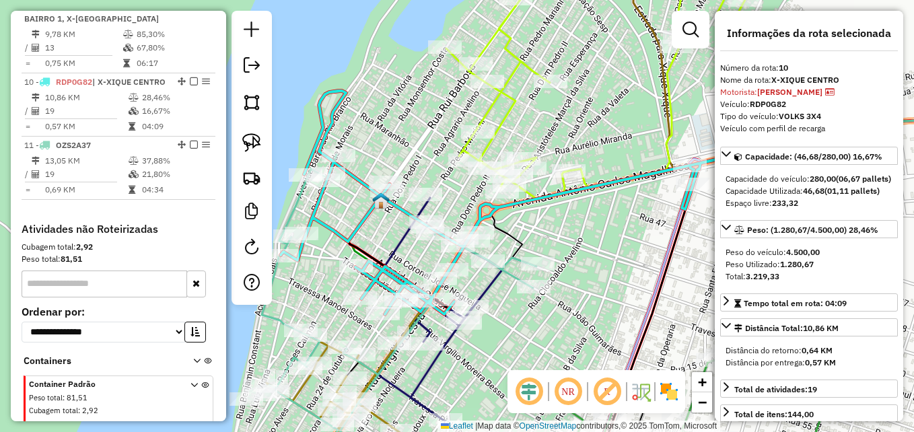
drag, startPoint x: 422, startPoint y: 244, endPoint x: 550, endPoint y: 231, distance: 128.6
click at [550, 231] on div "Janela de atendimento Grade de atendimento Capacidade Transportadoras Veículos …" at bounding box center [457, 216] width 914 height 432
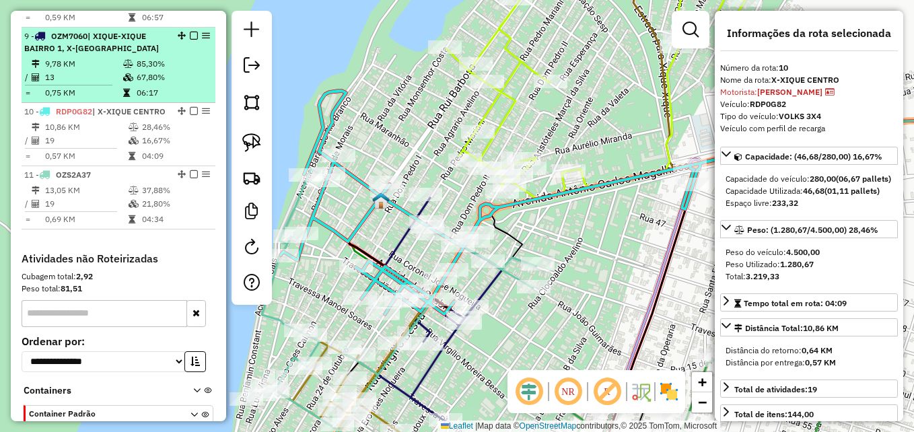
scroll to position [1017, 0]
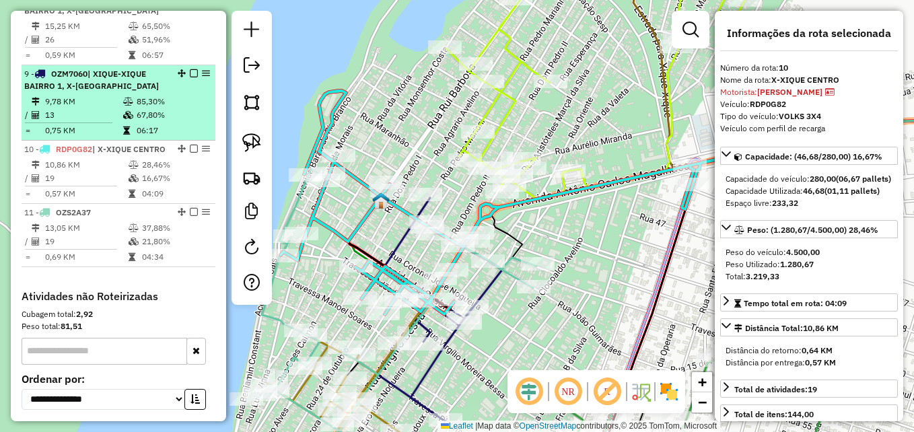
click at [89, 122] on td "13" at bounding box center [83, 114] width 78 height 13
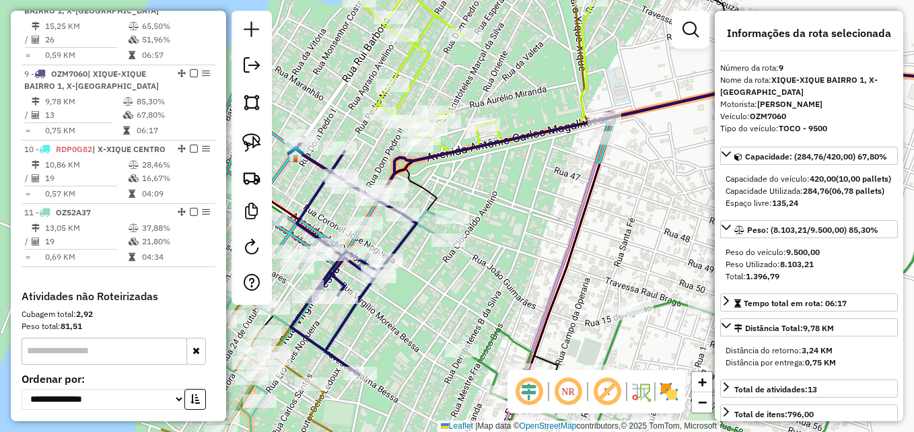
drag, startPoint x: 374, startPoint y: 200, endPoint x: 627, endPoint y: 207, distance: 252.5
click at [627, 207] on div "Janela de atendimento Grade de atendimento Capacidade Transportadoras Veículos …" at bounding box center [457, 216] width 914 height 432
click at [646, 210] on div "Janela de atendimento Grade de atendimento Capacidade Transportadoras Veículos …" at bounding box center [457, 216] width 914 height 432
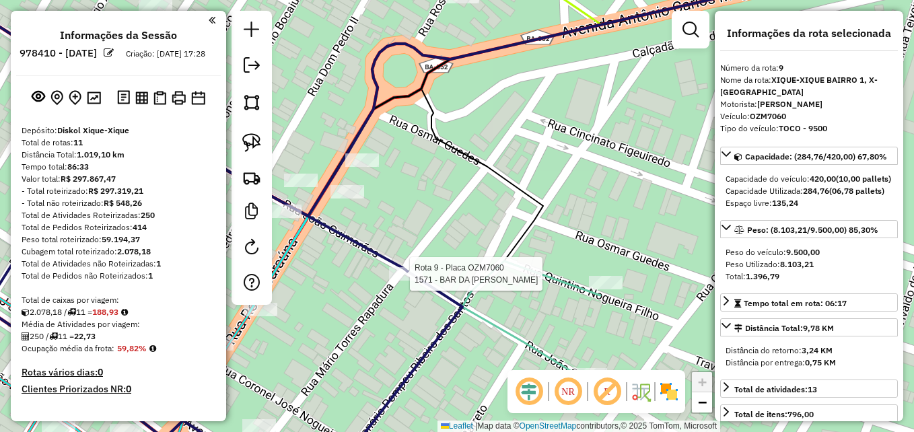
select select "**********"
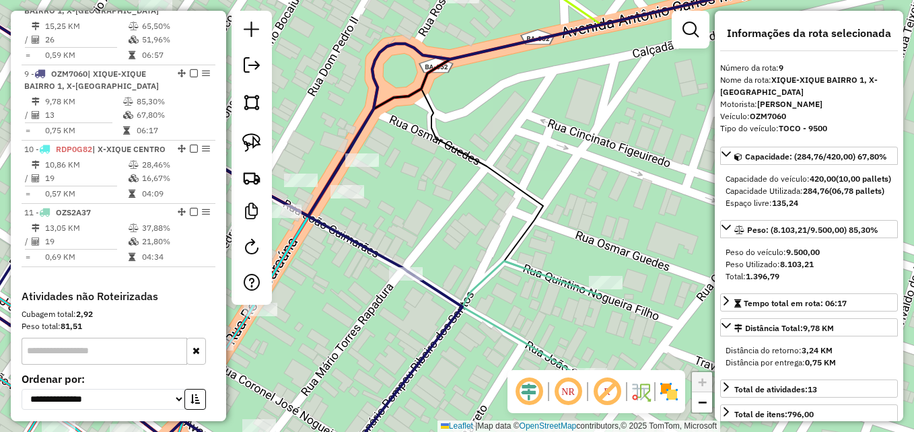
click at [433, 331] on icon at bounding box center [221, 231] width 483 height 487
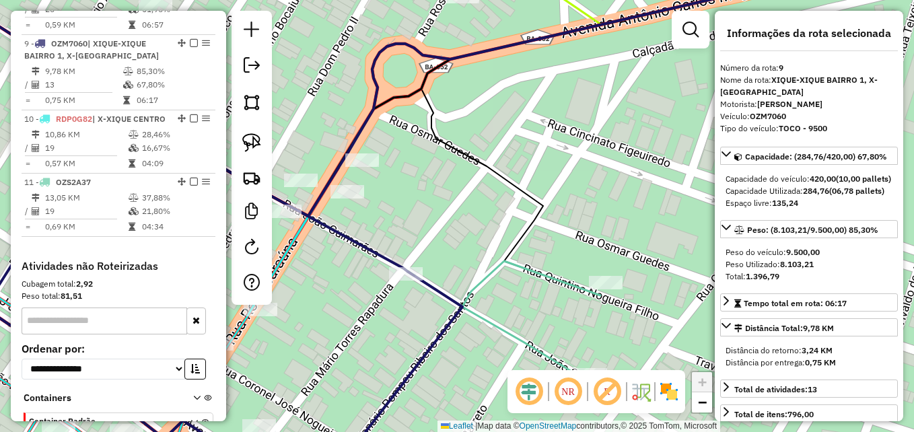
scroll to position [1084, 0]
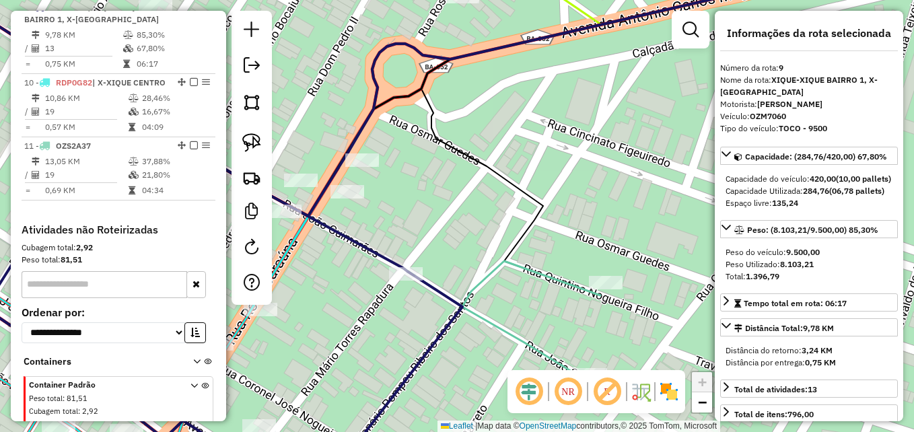
click at [437, 336] on icon at bounding box center [221, 231] width 483 height 487
click at [437, 337] on icon at bounding box center [221, 231] width 483 height 487
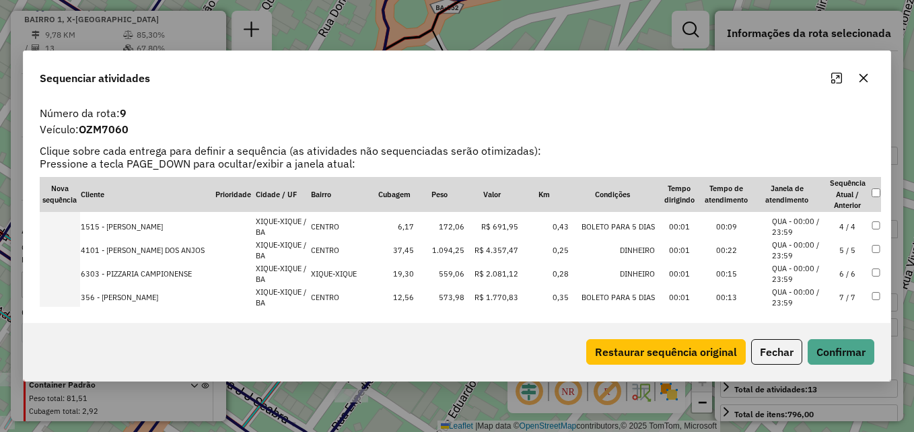
scroll to position [135, 0]
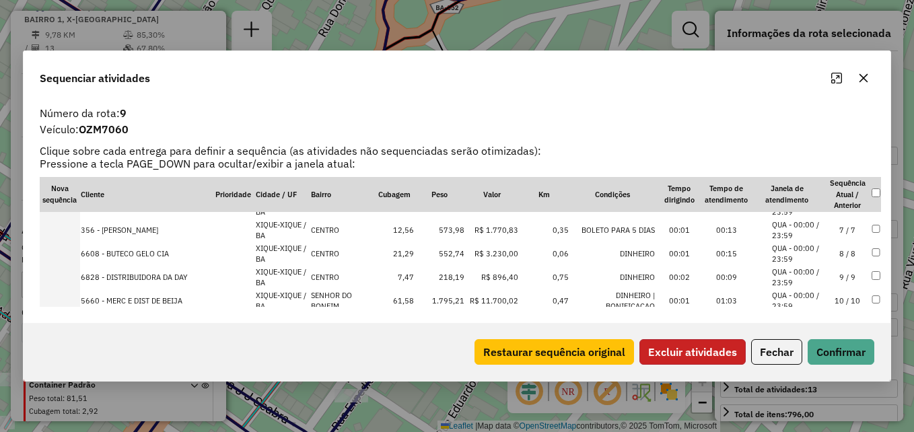
click at [712, 346] on button "Excluir atividades" at bounding box center [692, 352] width 106 height 26
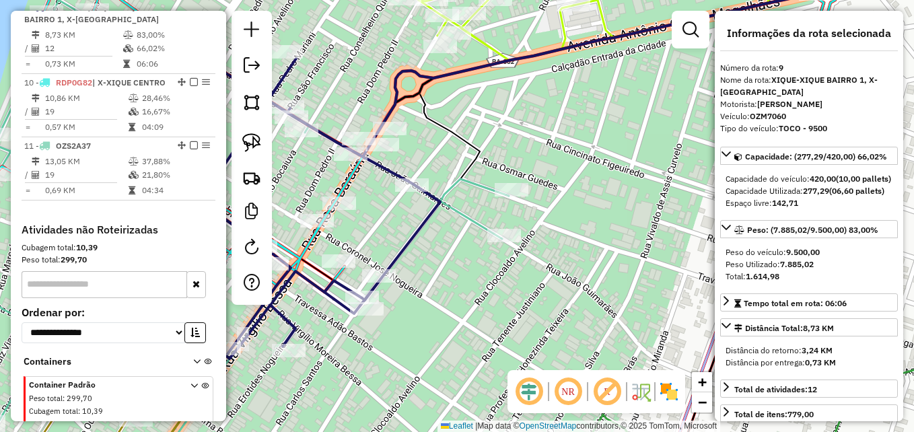
drag, startPoint x: 386, startPoint y: 225, endPoint x: 504, endPoint y: 258, distance: 122.8
click at [486, 253] on div "Janela de atendimento Grade de atendimento Capacidade Transportadoras Veículos …" at bounding box center [457, 216] width 914 height 432
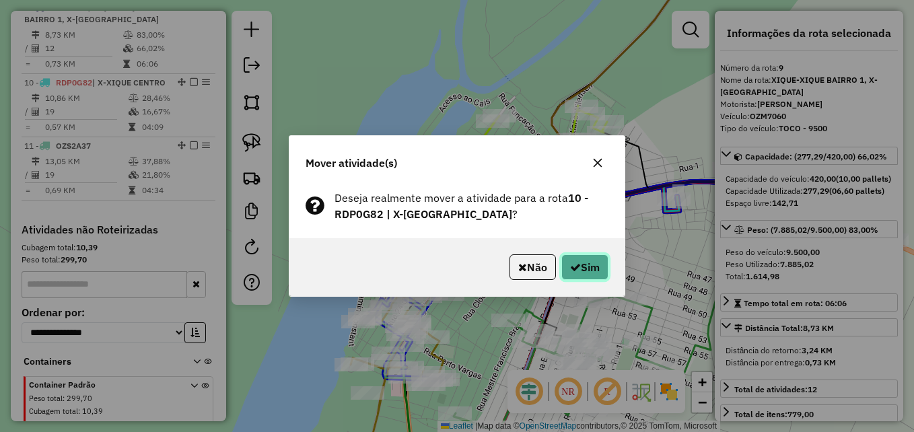
click at [595, 264] on button "Sim" at bounding box center [584, 267] width 47 height 26
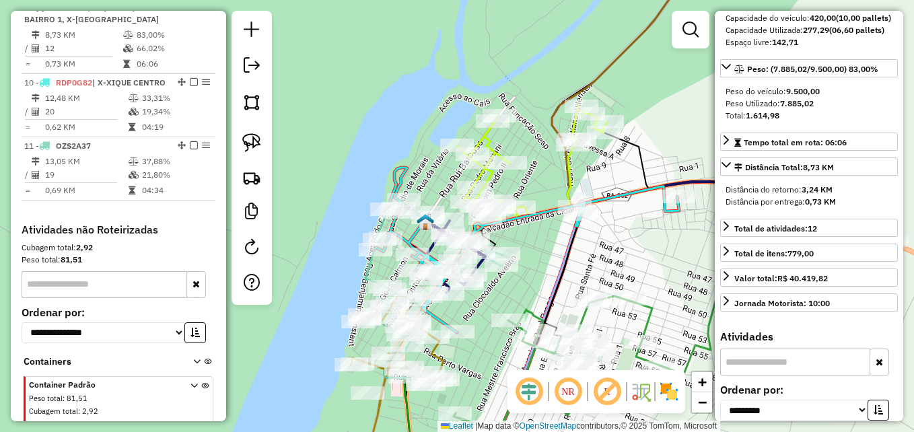
scroll to position [202, 0]
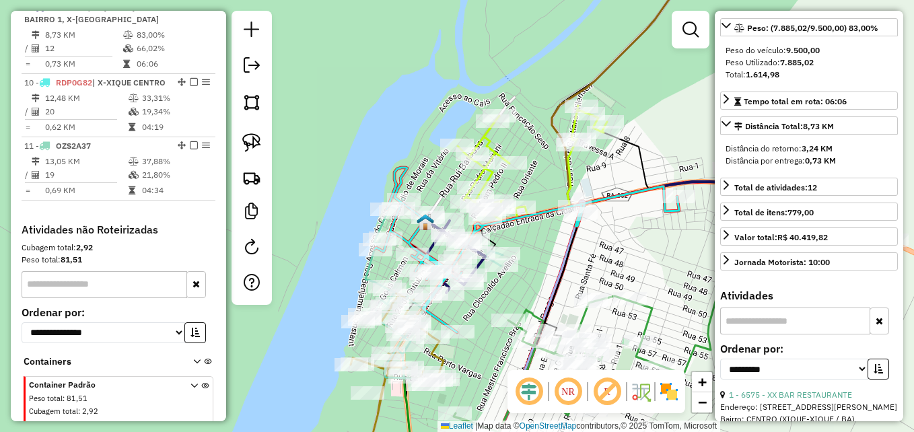
click at [797, 334] on input "text" at bounding box center [795, 321] width 150 height 27
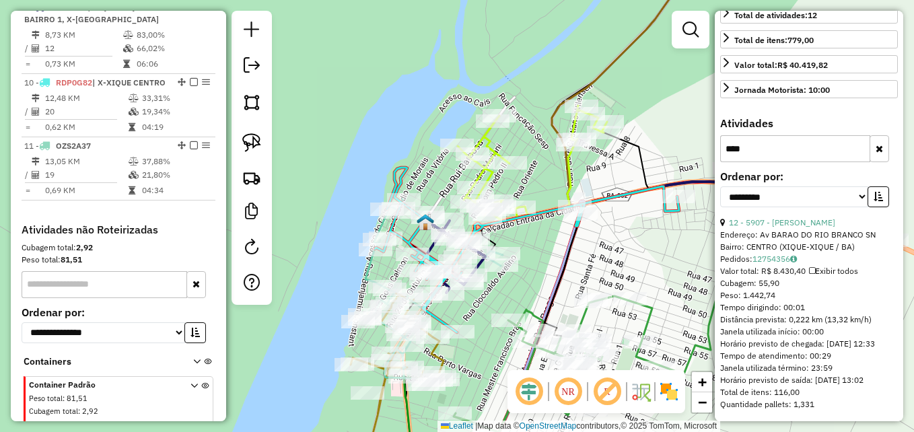
scroll to position [404, 0]
type input "****"
click at [772, 217] on link "12 - 5907 - CASSIO VIEIRA FRAGA" at bounding box center [782, 222] width 106 height 10
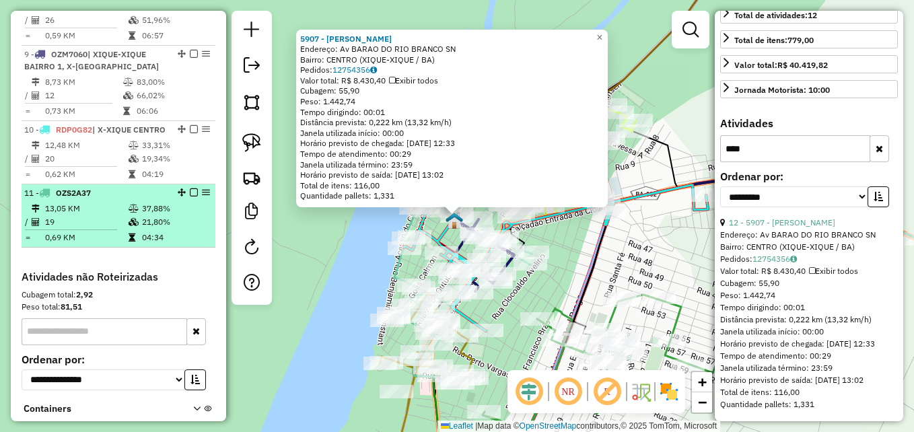
scroll to position [1016, 0]
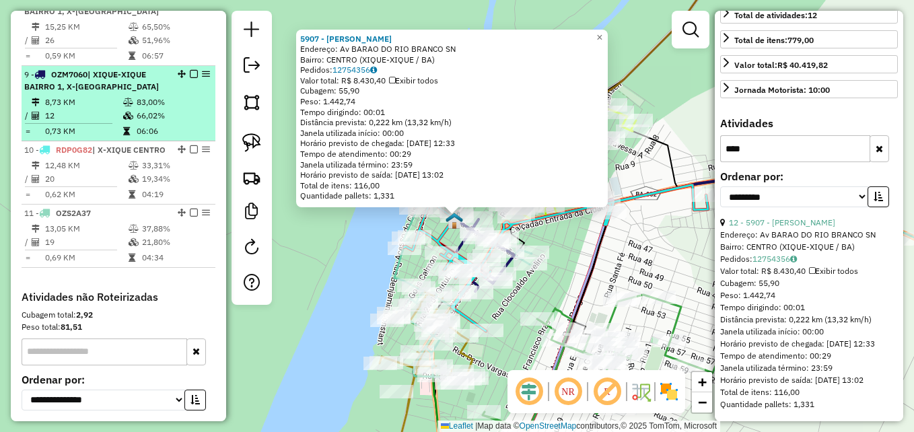
click at [98, 109] on td "8,73 KM" at bounding box center [83, 102] width 78 height 13
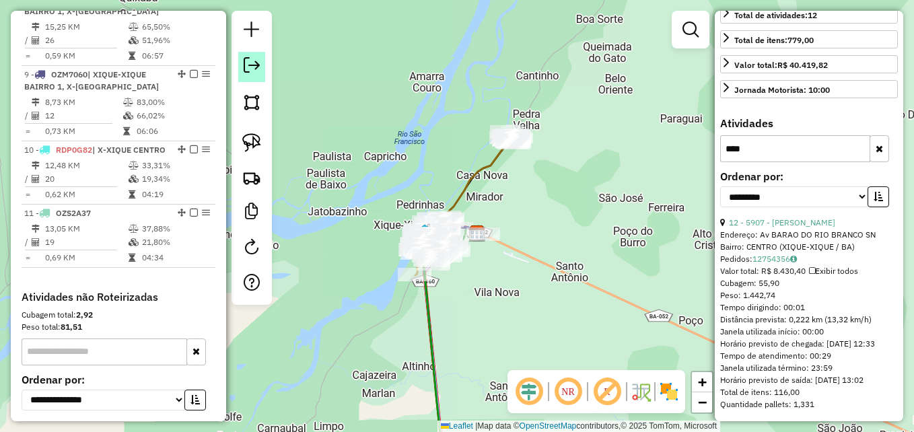
click at [263, 67] on link at bounding box center [251, 67] width 27 height 30
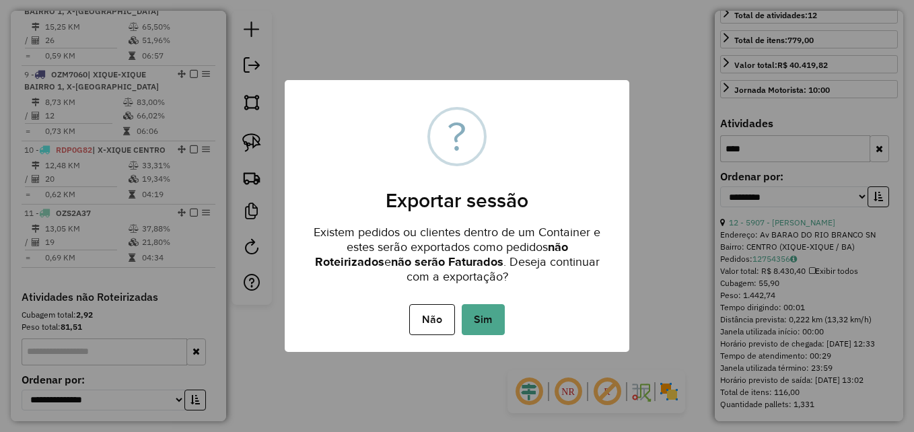
click at [493, 343] on div "× ? Exportar sessão Existem pedidos ou clientes dentro de um Container e estes …" at bounding box center [457, 216] width 345 height 273
click at [493, 324] on button "Sim" at bounding box center [483, 319] width 43 height 31
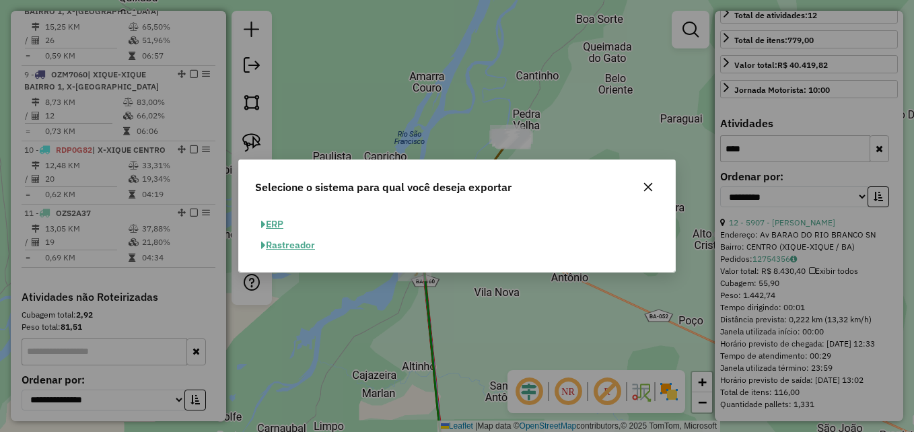
click at [276, 221] on button "ERP" at bounding box center [272, 224] width 34 height 21
select select "**"
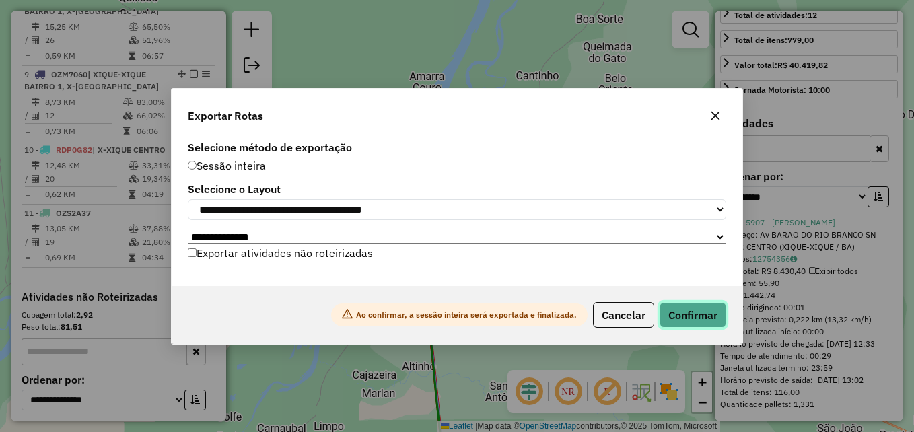
click at [690, 316] on button "Confirmar" at bounding box center [693, 315] width 67 height 26
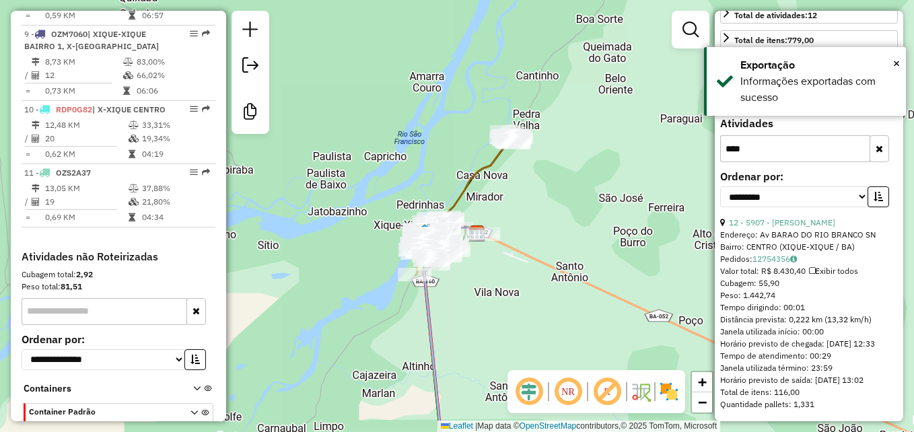
scroll to position [1093, 0]
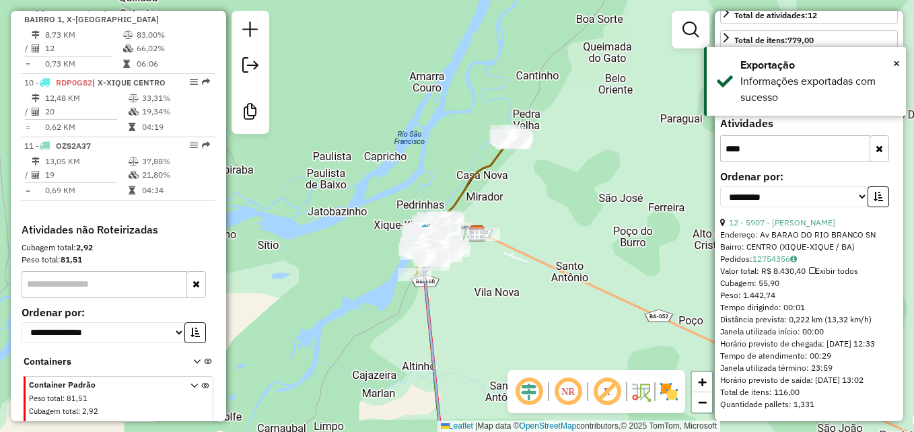
click at [406, 160] on div "Janela de atendimento Grade de atendimento Capacidade Transportadoras Veículos …" at bounding box center [457, 216] width 914 height 432
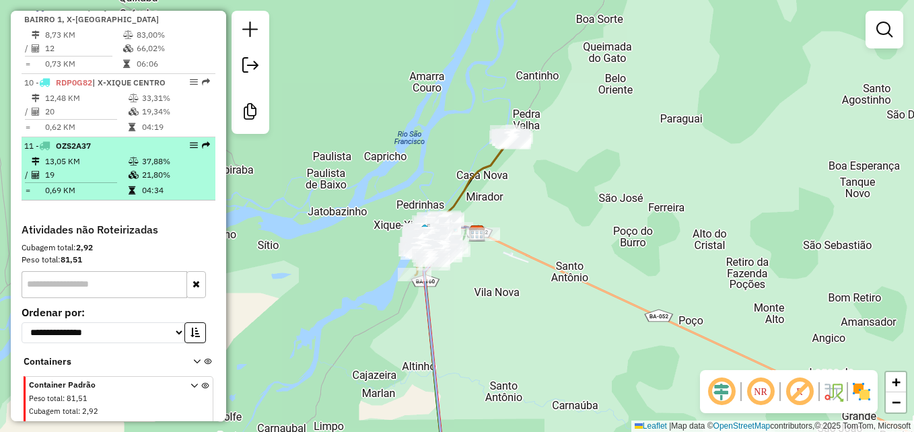
click at [81, 182] on td "19" at bounding box center [85, 174] width 83 height 13
select select "**********"
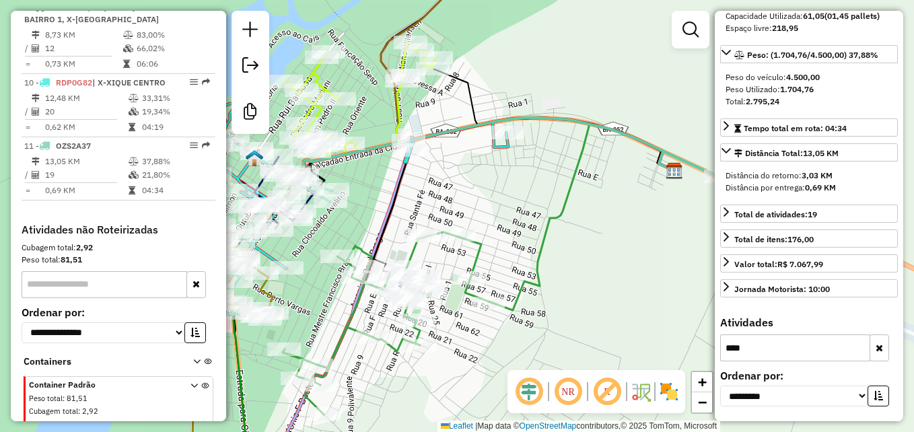
scroll to position [163, 0]
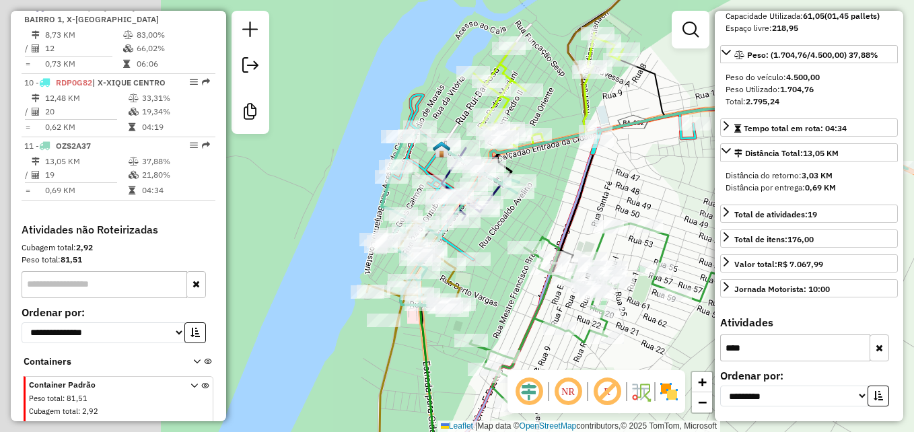
drag, startPoint x: 349, startPoint y: 306, endPoint x: 559, endPoint y: 296, distance: 210.9
click at [559, 296] on icon at bounding box center [573, 314] width 206 height 182
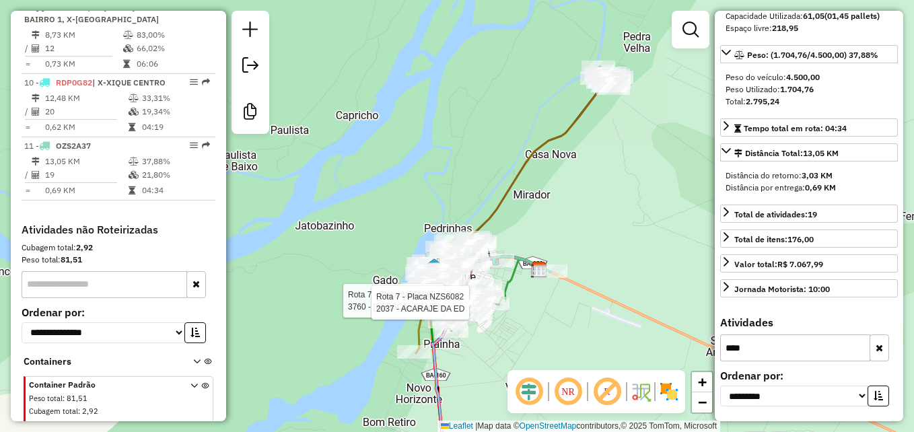
drag, startPoint x: 516, startPoint y: 279, endPoint x: 541, endPoint y: 178, distance: 103.5
click at [557, 190] on div "Rota 7 - Placa NZS6082 3760 - DIVINA LEITE DA SILVA Rota 7 - Placa NZS6082 2037…" at bounding box center [457, 216] width 914 height 432
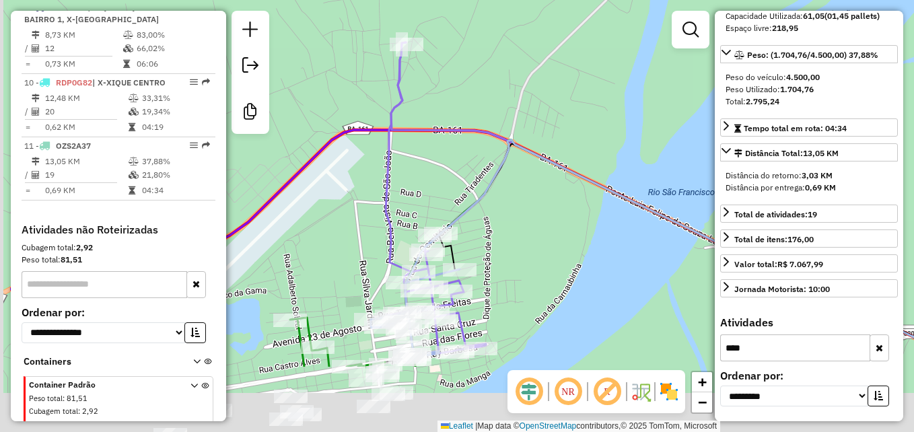
drag, startPoint x: 449, startPoint y: 304, endPoint x: 464, endPoint y: 238, distance: 67.6
click at [485, 230] on div "Rota 7 - Placa NZS6082 3760 - DIVINA LEITE DA SILVA Rota 7 - Placa NZS6082 2037…" at bounding box center [457, 216] width 914 height 432
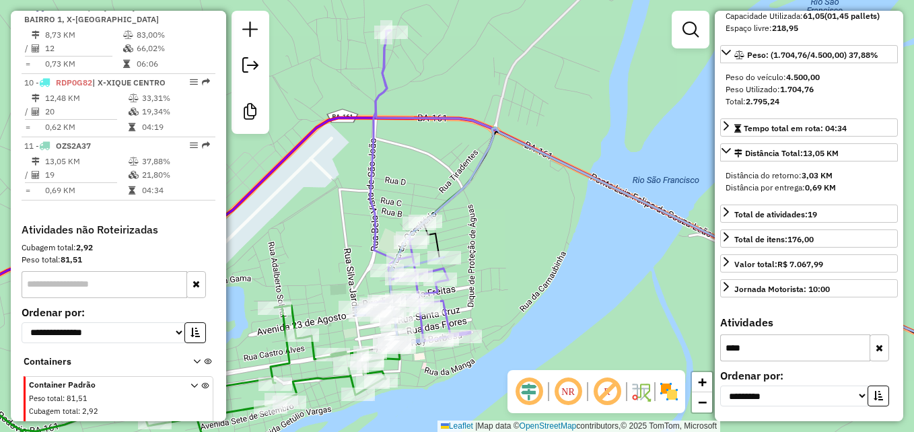
drag, startPoint x: 538, startPoint y: 241, endPoint x: 441, endPoint y: 245, distance: 97.7
click at [444, 243] on div "Rota 7 - Placa NZS6082 3760 - DIVINA LEITE DA SILVA Rota 7 - Placa NZS6082 2037…" at bounding box center [457, 216] width 914 height 432
